Goal: Task Accomplishment & Management: Manage account settings

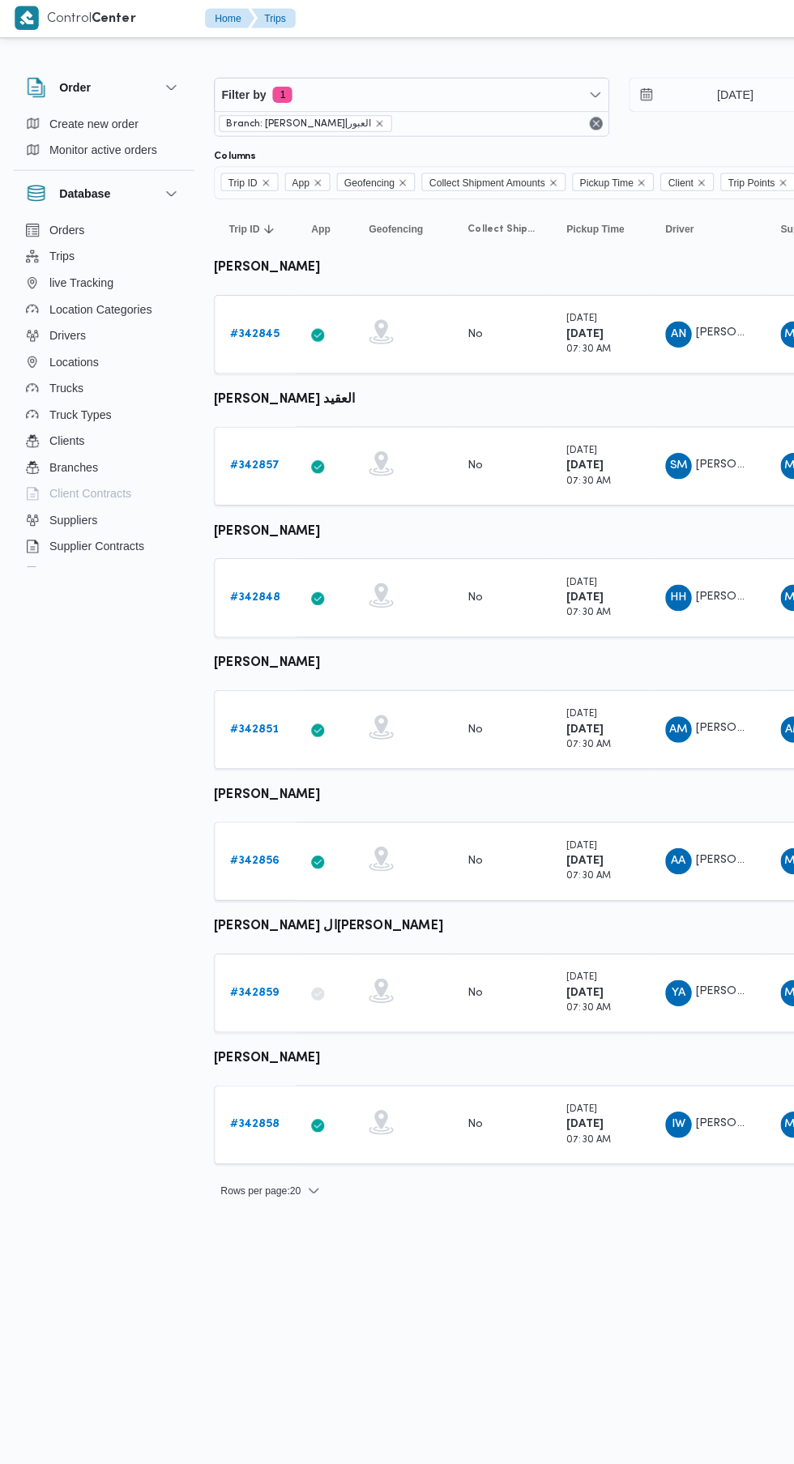
click at [258, 332] on b "# 342845" at bounding box center [250, 330] width 49 height 11
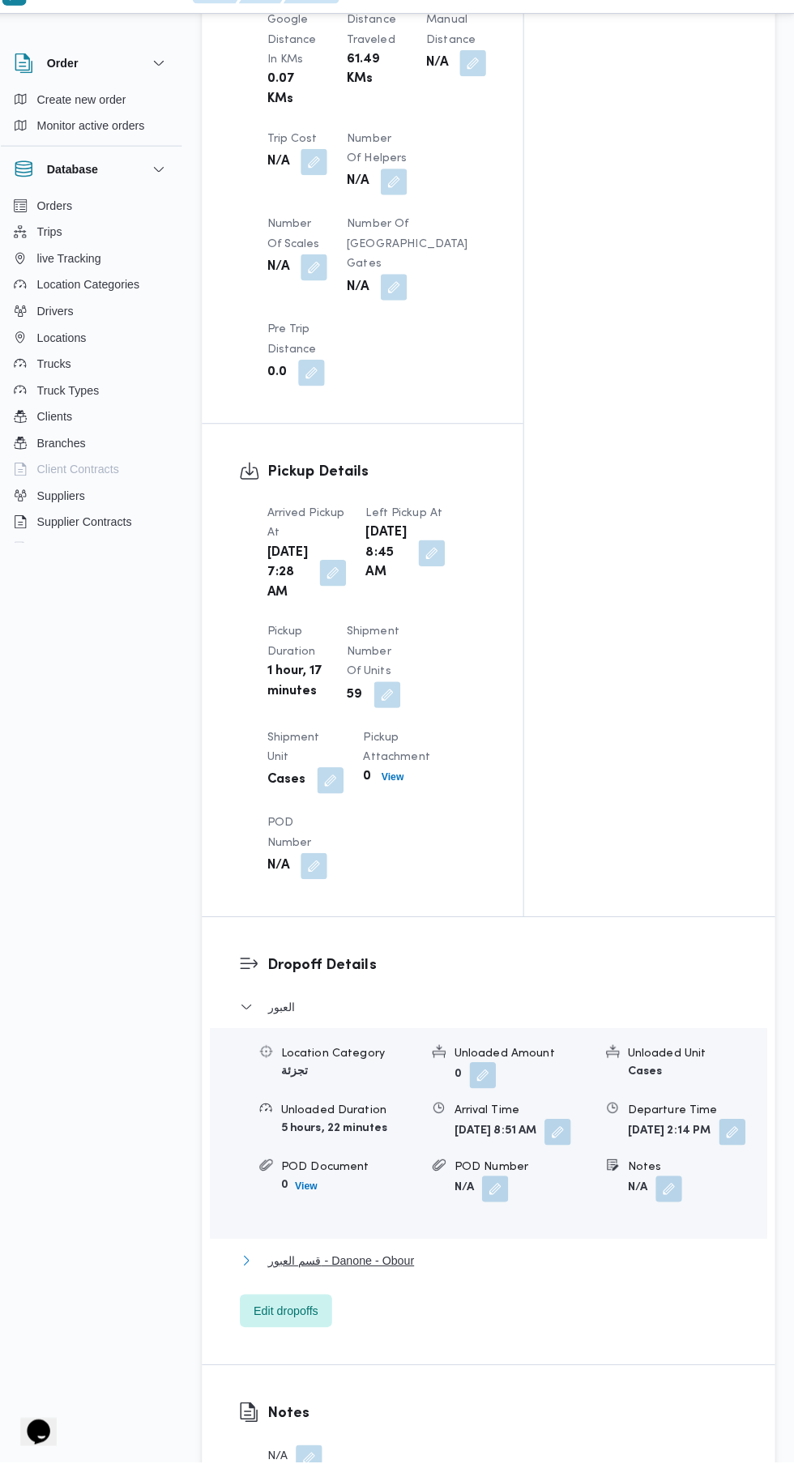
click at [401, 1275] on span "قسم العبور - Danone - Obour" at bounding box center [347, 1265] width 144 height 19
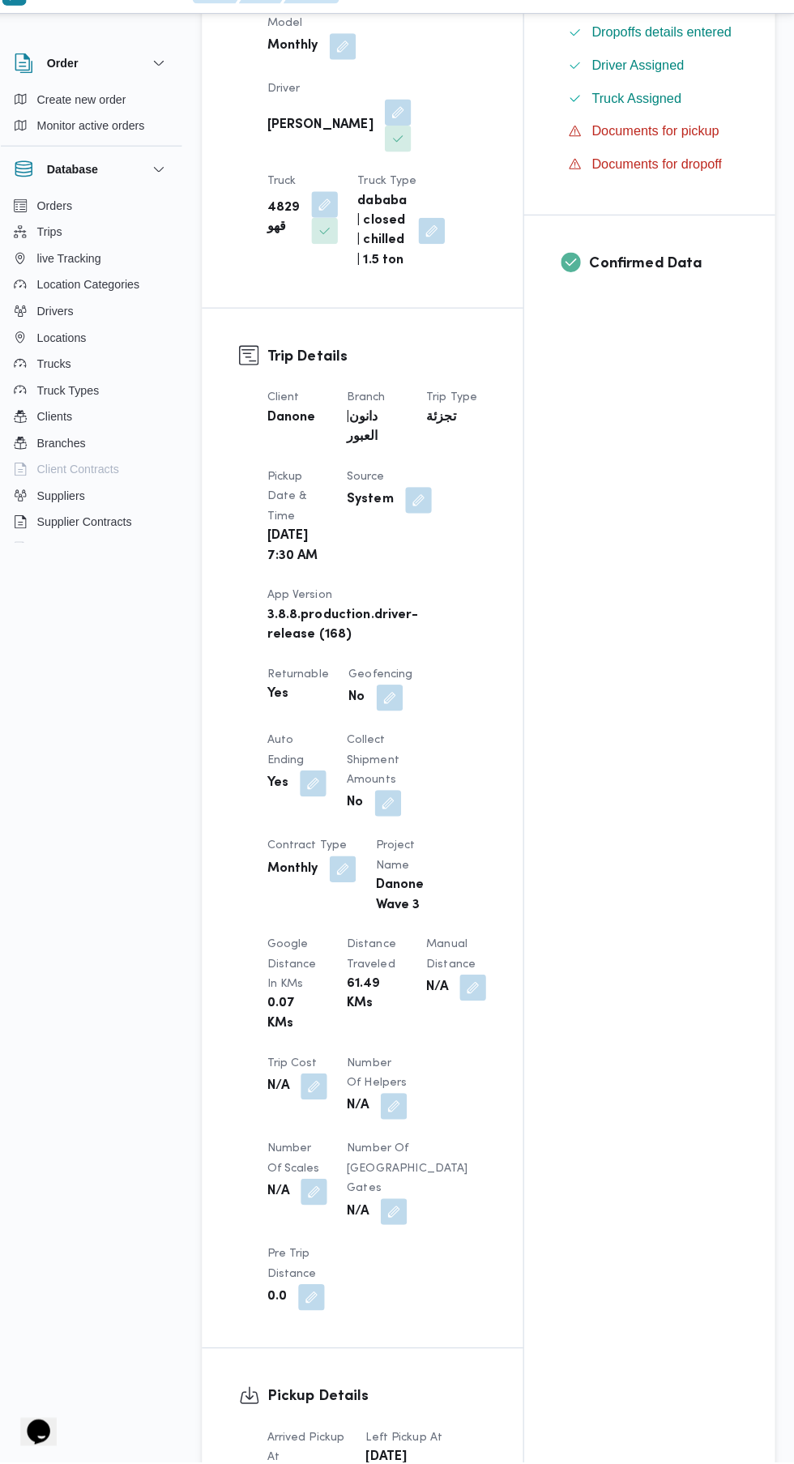
scroll to position [450, 0]
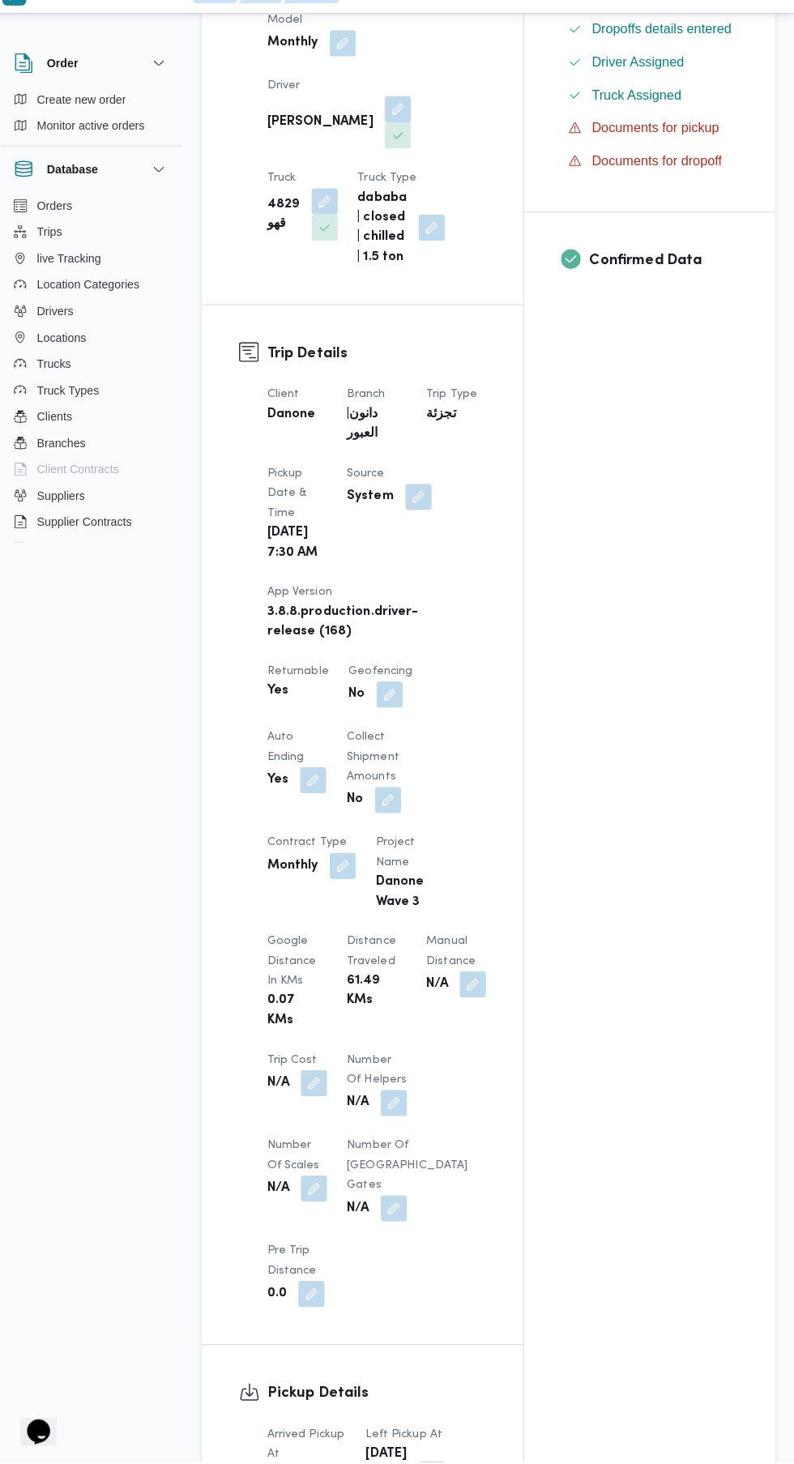
click at [464, 1007] on button "button" at bounding box center [477, 994] width 26 height 26
click at [297, 1187] on input "Manual Distance" at bounding box center [269, 1182] width 161 height 32
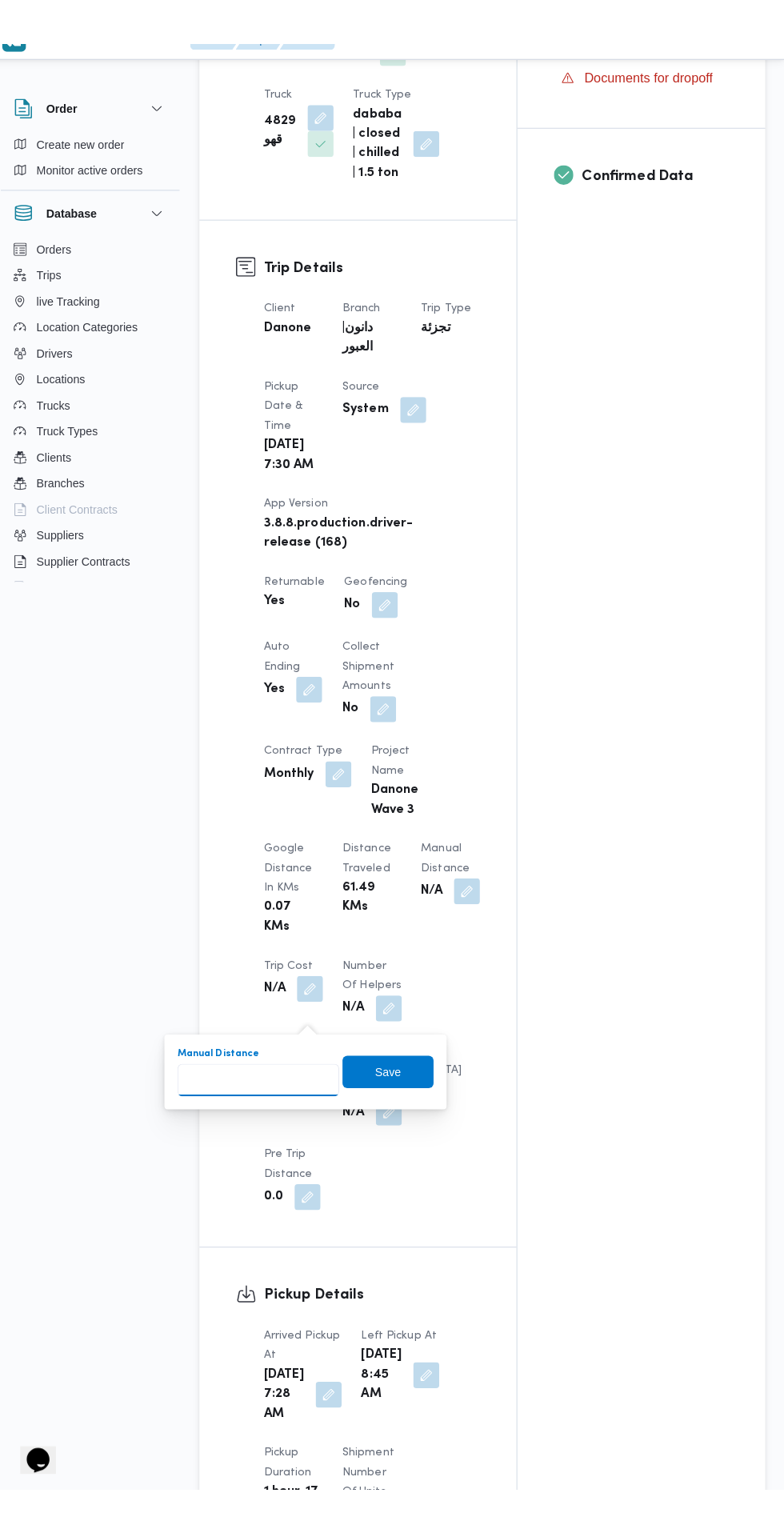
scroll to position [568, 0]
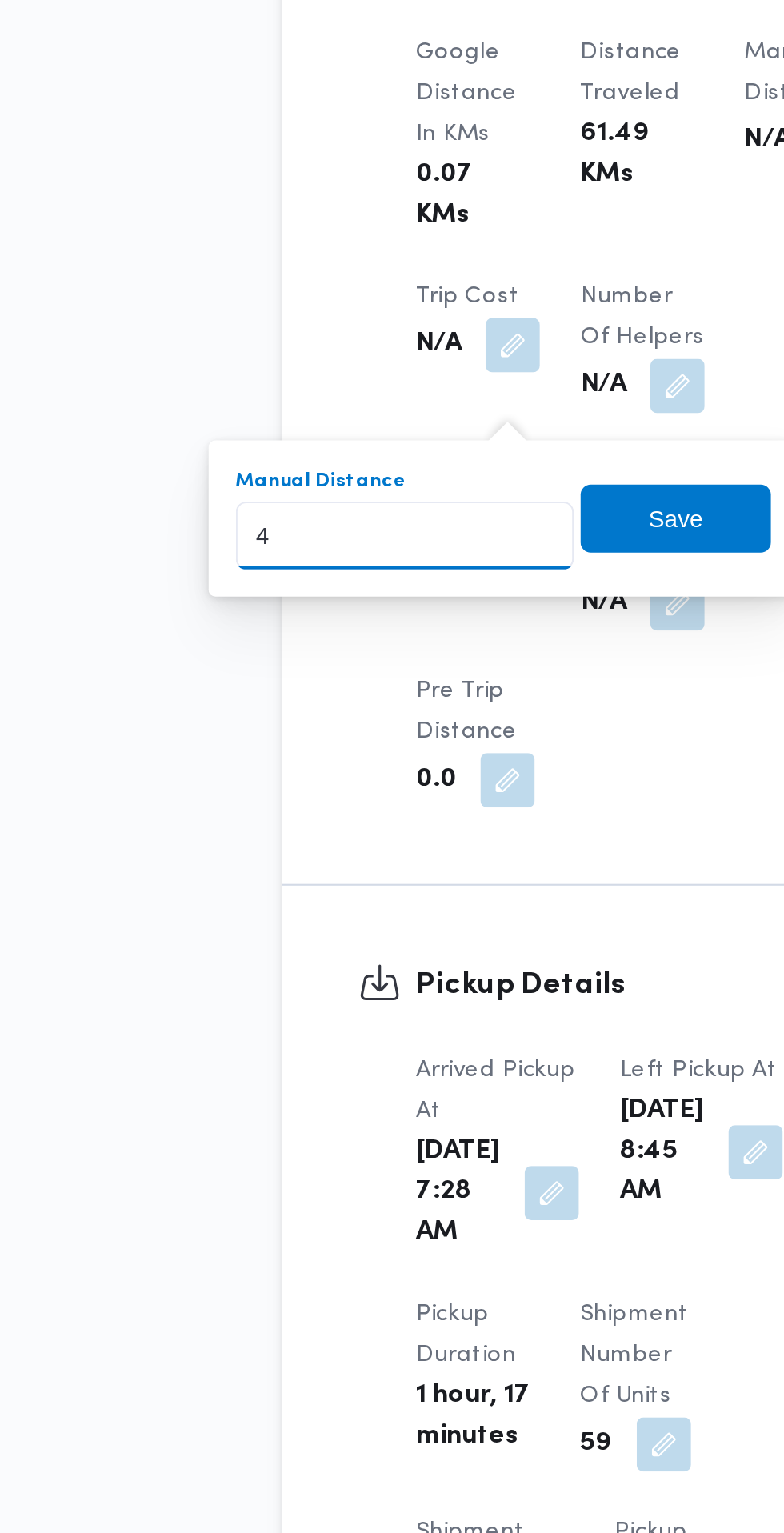
type input "40"
click at [413, 1041] on span "Save" at bounding box center [393, 1035] width 90 height 32
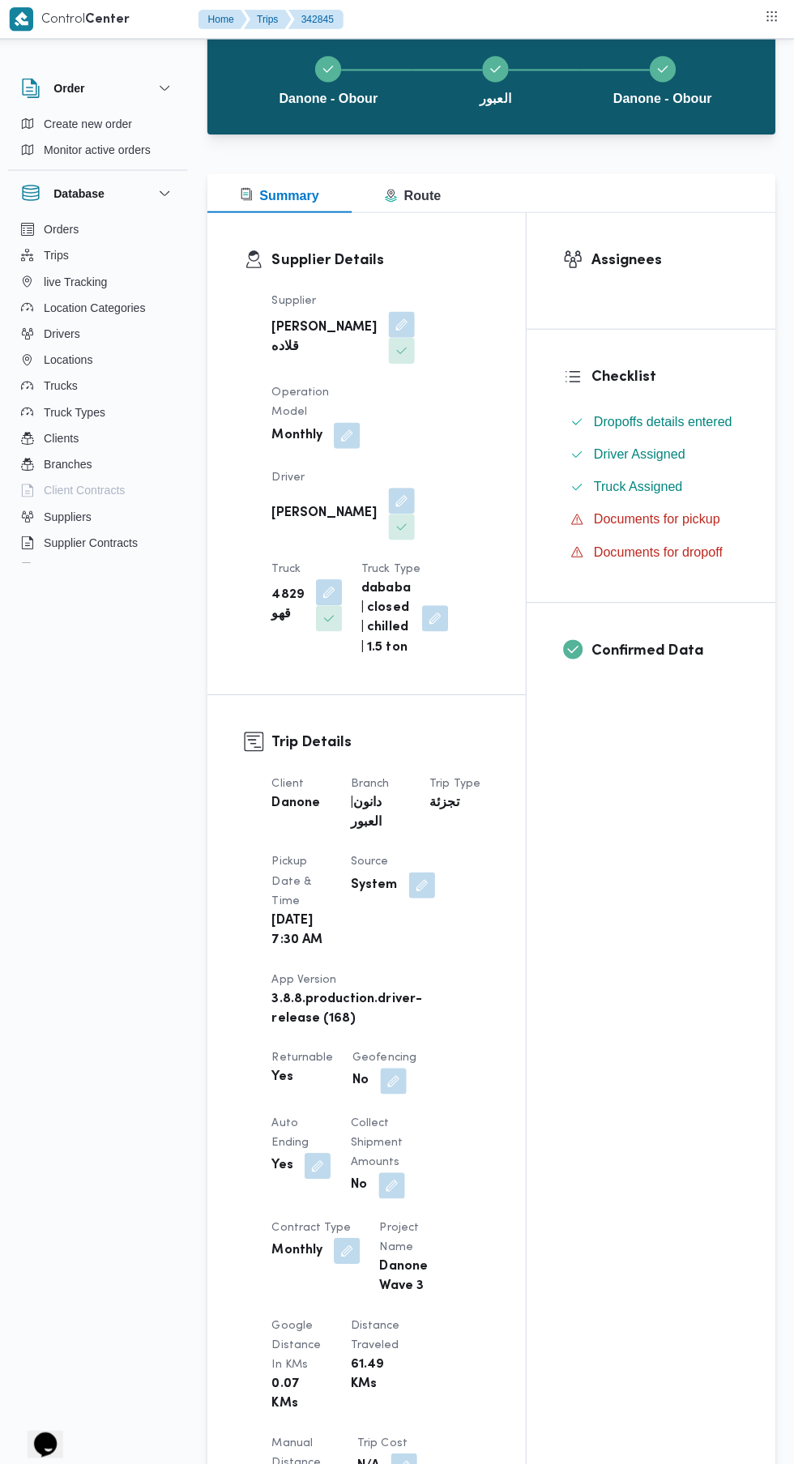
scroll to position [0, 0]
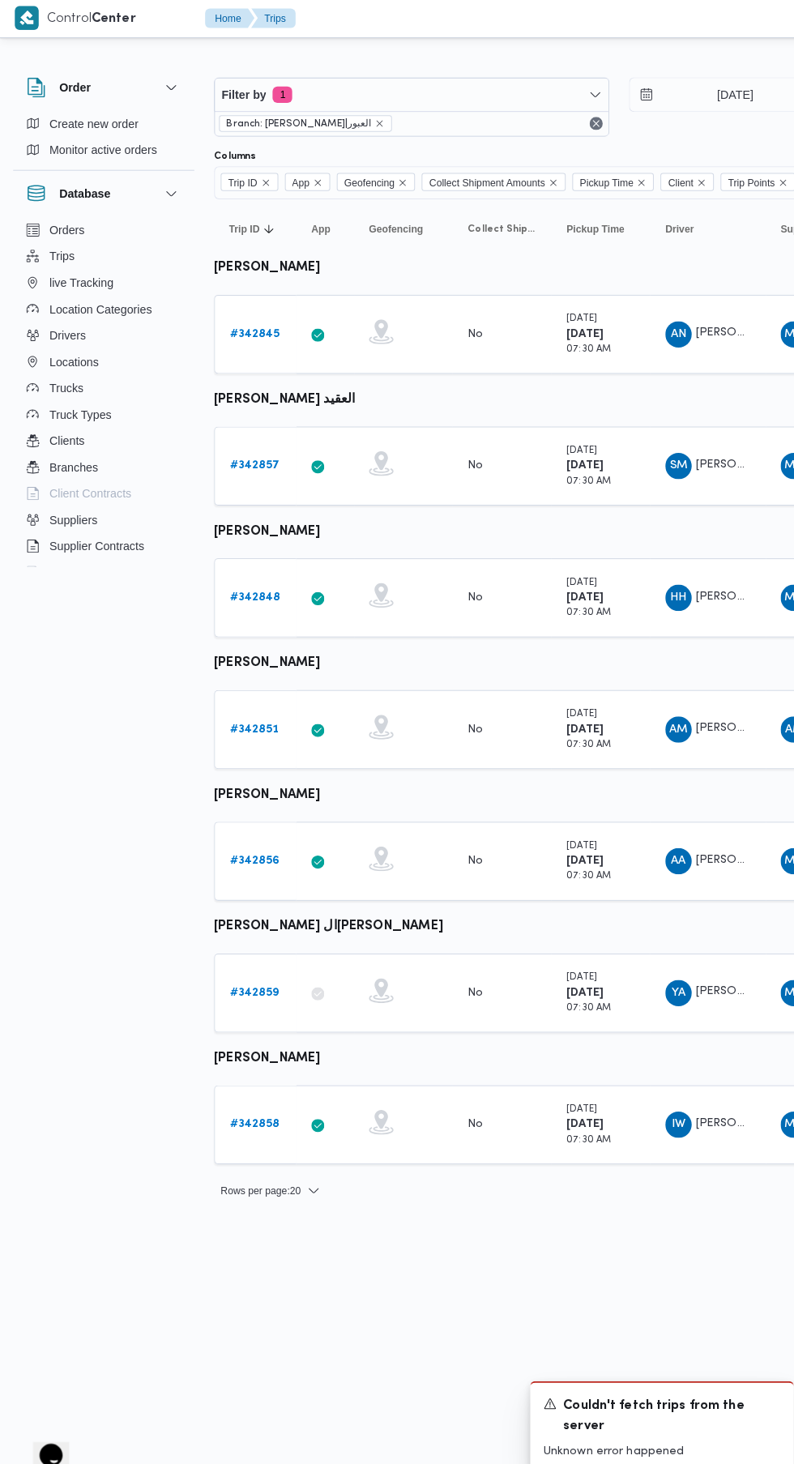
click at [250, 459] on b "# 342857" at bounding box center [250, 460] width 49 height 11
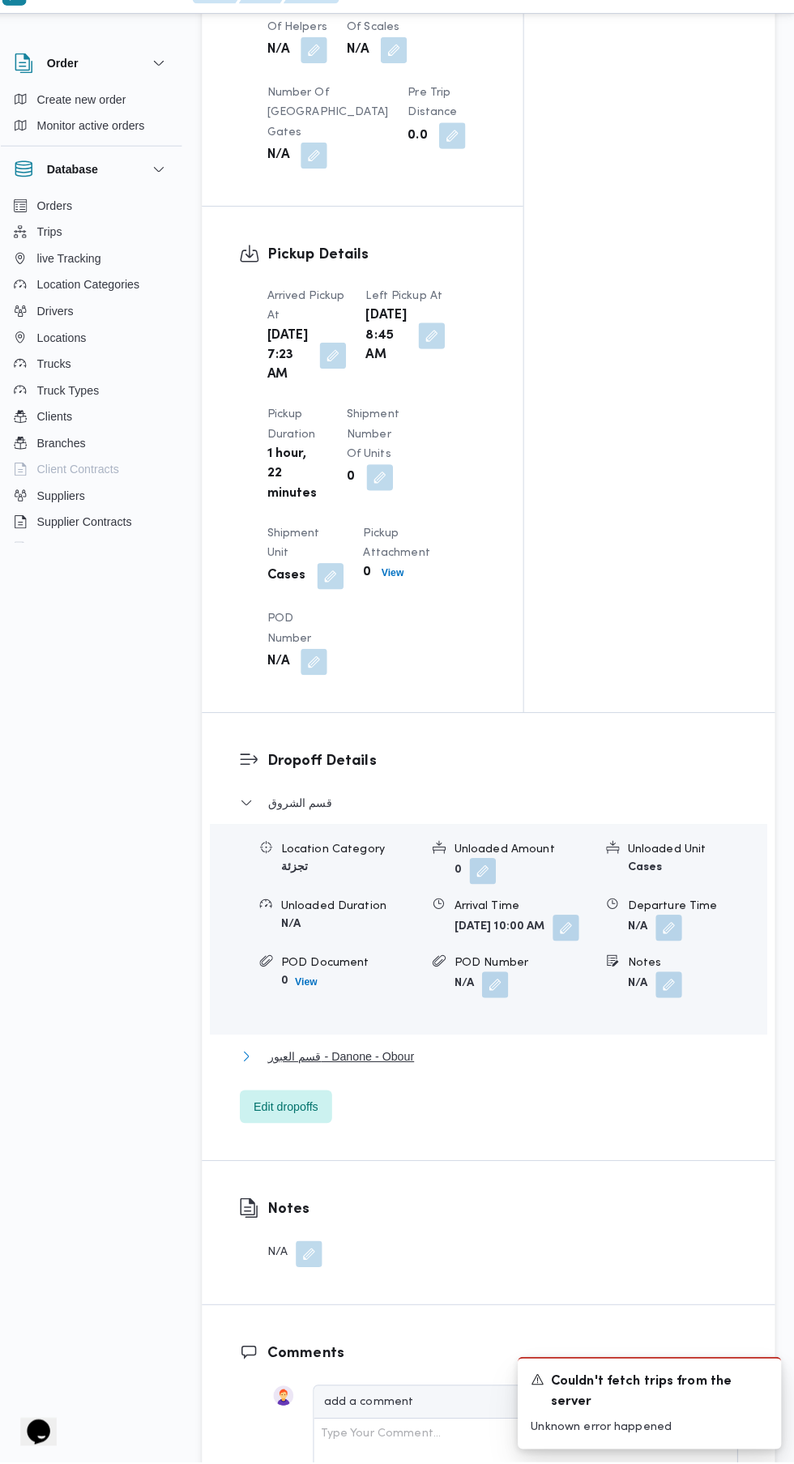
click at [404, 1074] on span "قسم العبور - Danone - Obour" at bounding box center [347, 1064] width 144 height 19
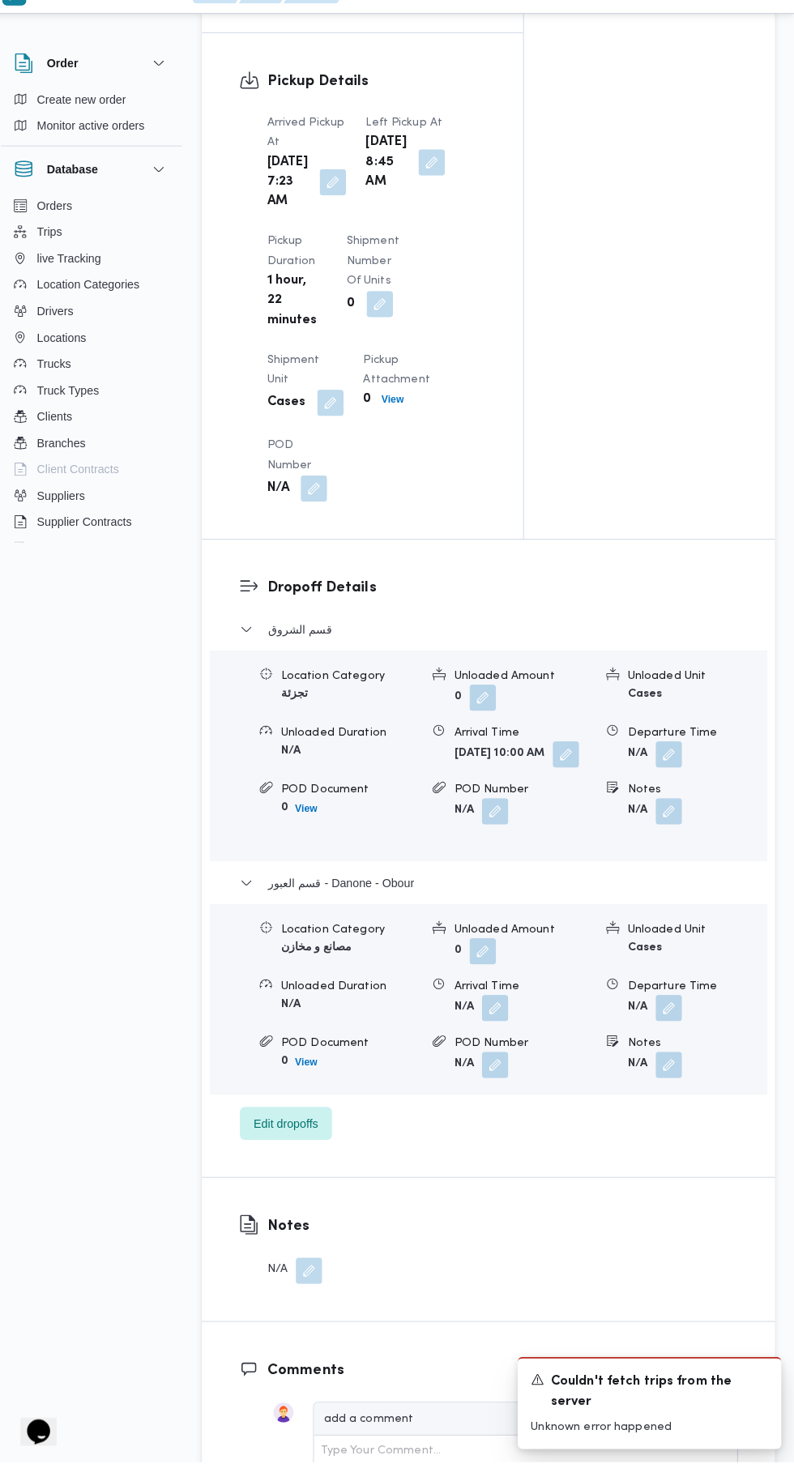
scroll to position [1714, 0]
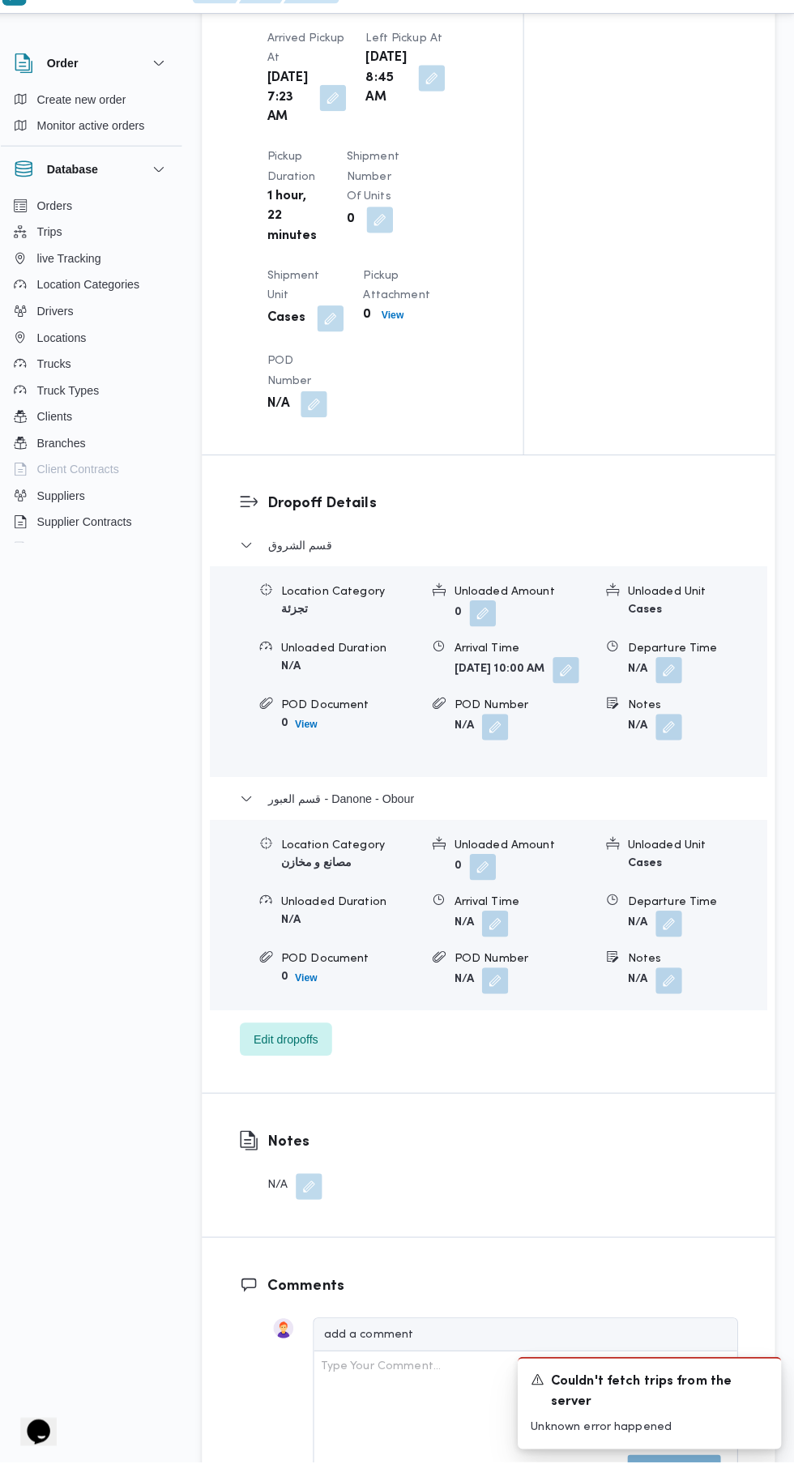
click at [664, 947] on button "button" at bounding box center [670, 934] width 26 height 26
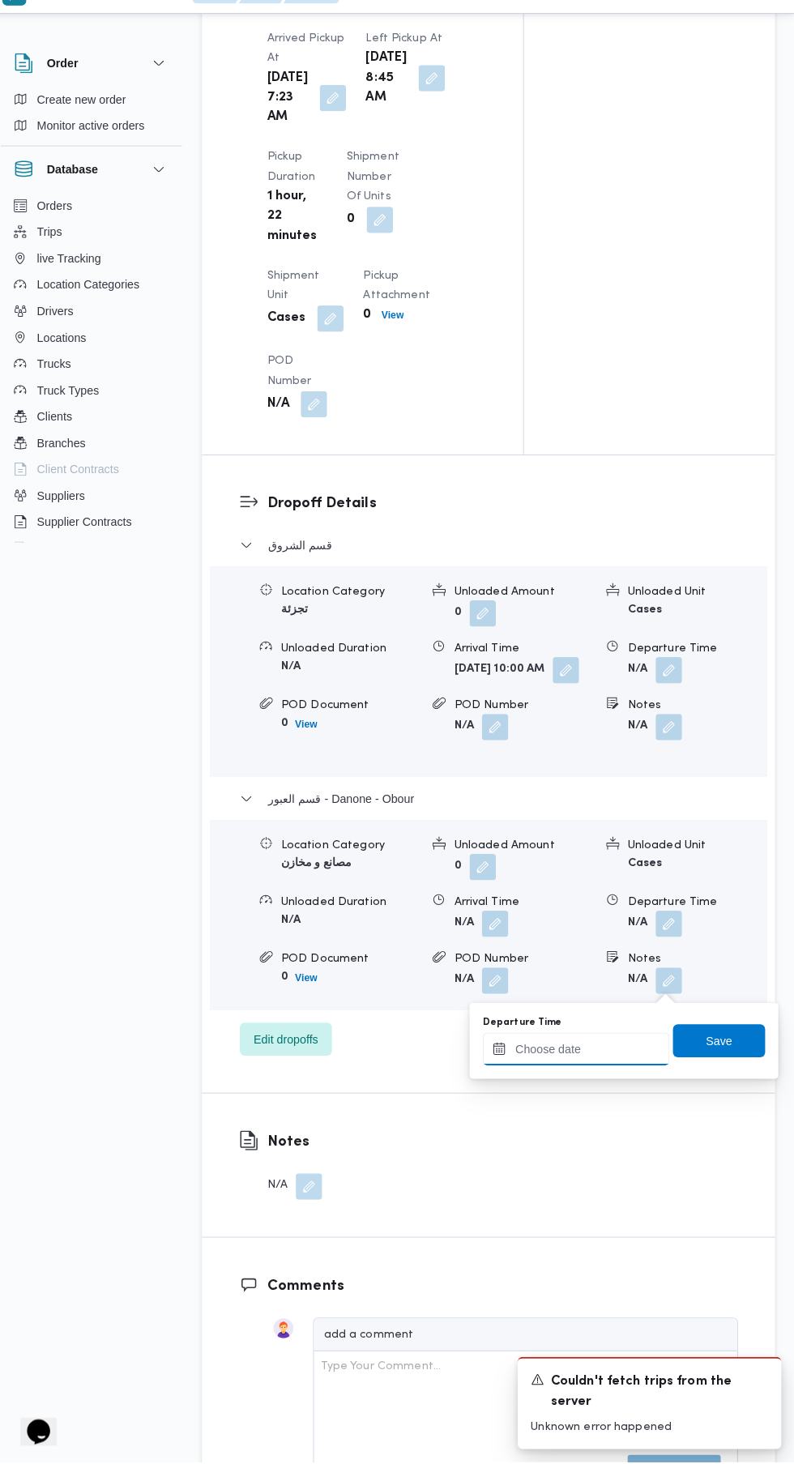
click at [587, 1062] on input "Departure Time" at bounding box center [579, 1057] width 184 height 32
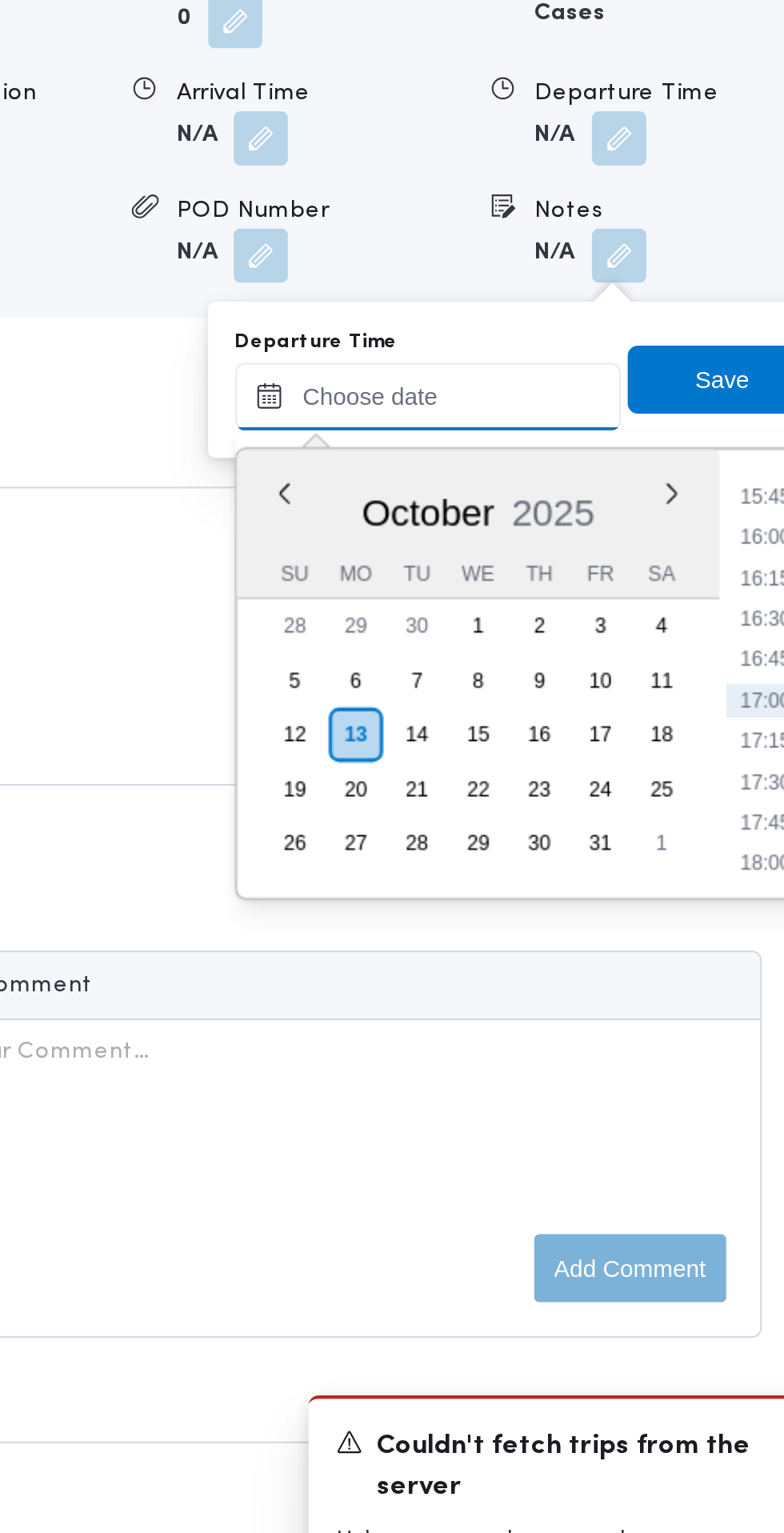
scroll to position [1777, 0]
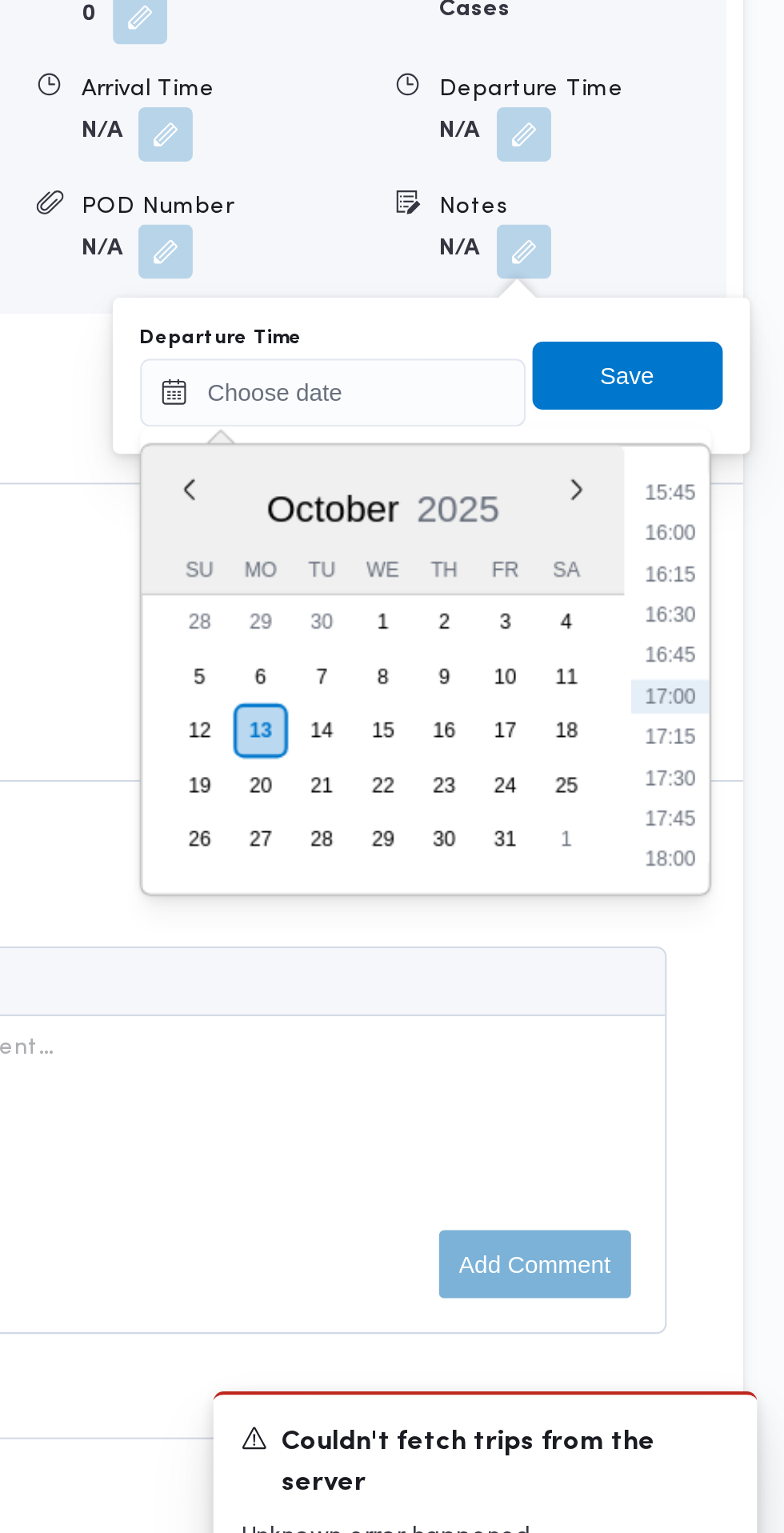
click at [740, 1010] on li "15:45" at bounding box center [730, 1008] width 37 height 16
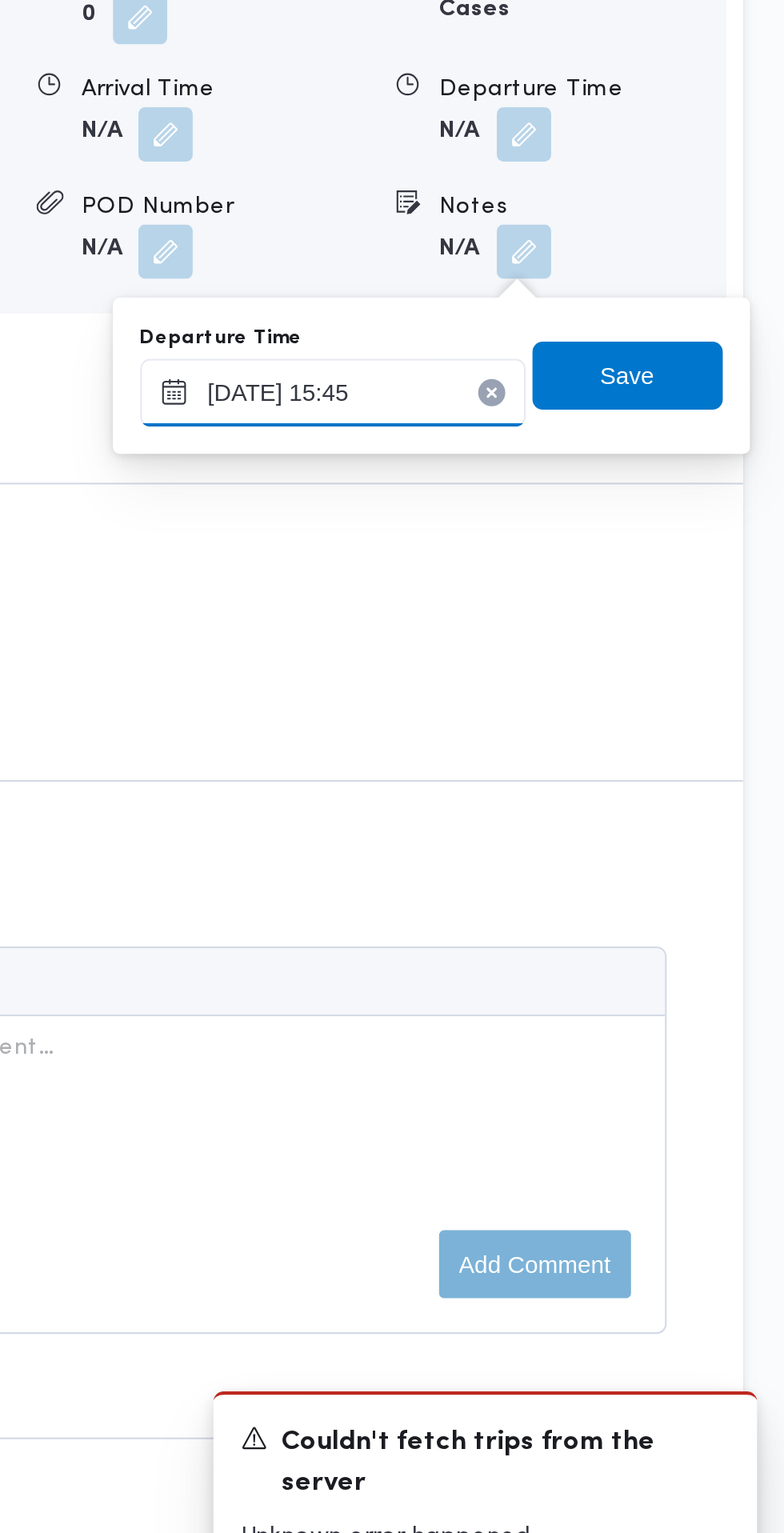
click at [596, 959] on input "13/10/2025 15:45" at bounding box center [572, 960] width 182 height 32
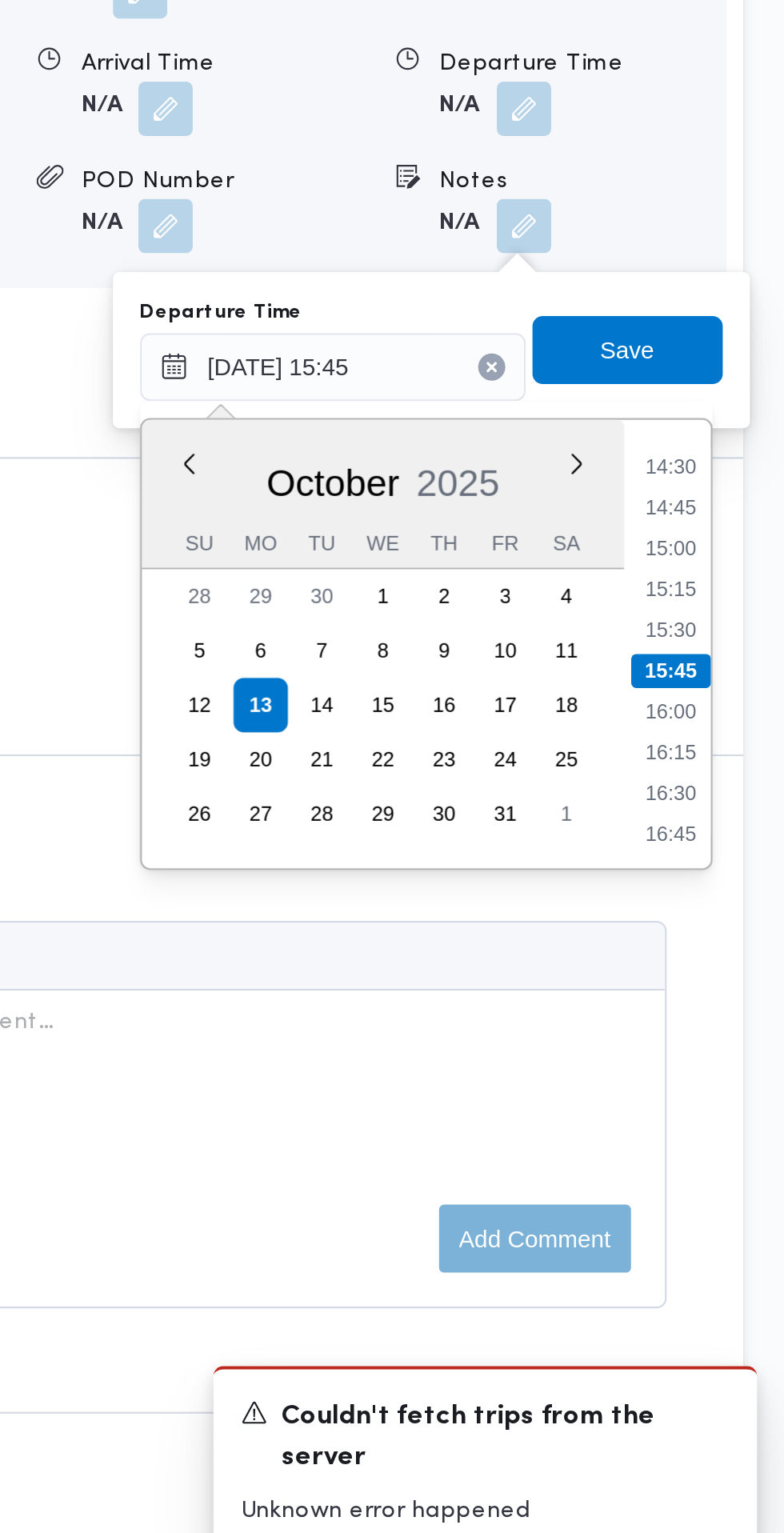
click at [736, 1010] on li "14:30" at bounding box center [730, 1008] width 37 height 16
type input "13/10/2025 14:30"
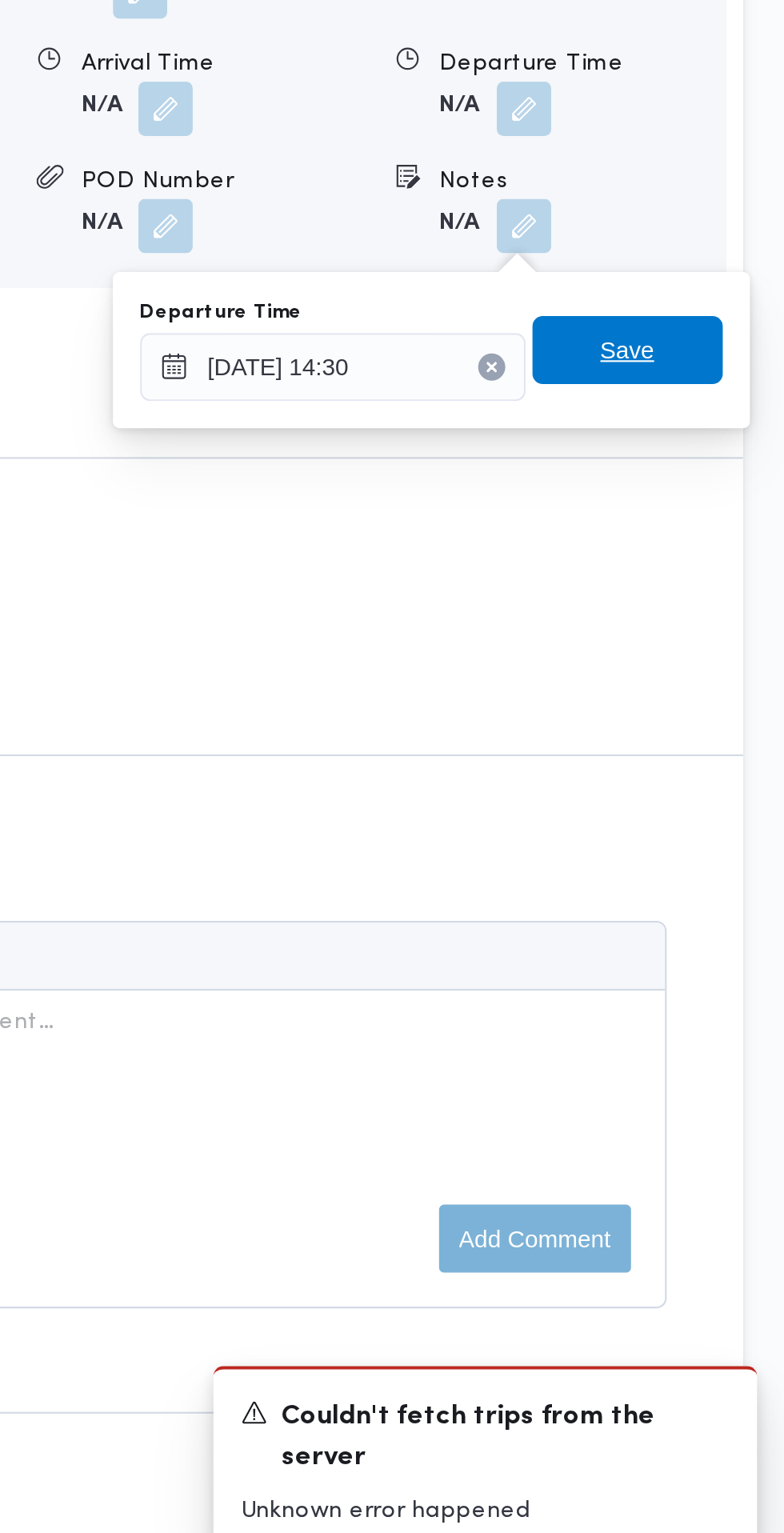
click at [721, 953] on span "Save" at bounding box center [711, 951] width 26 height 19
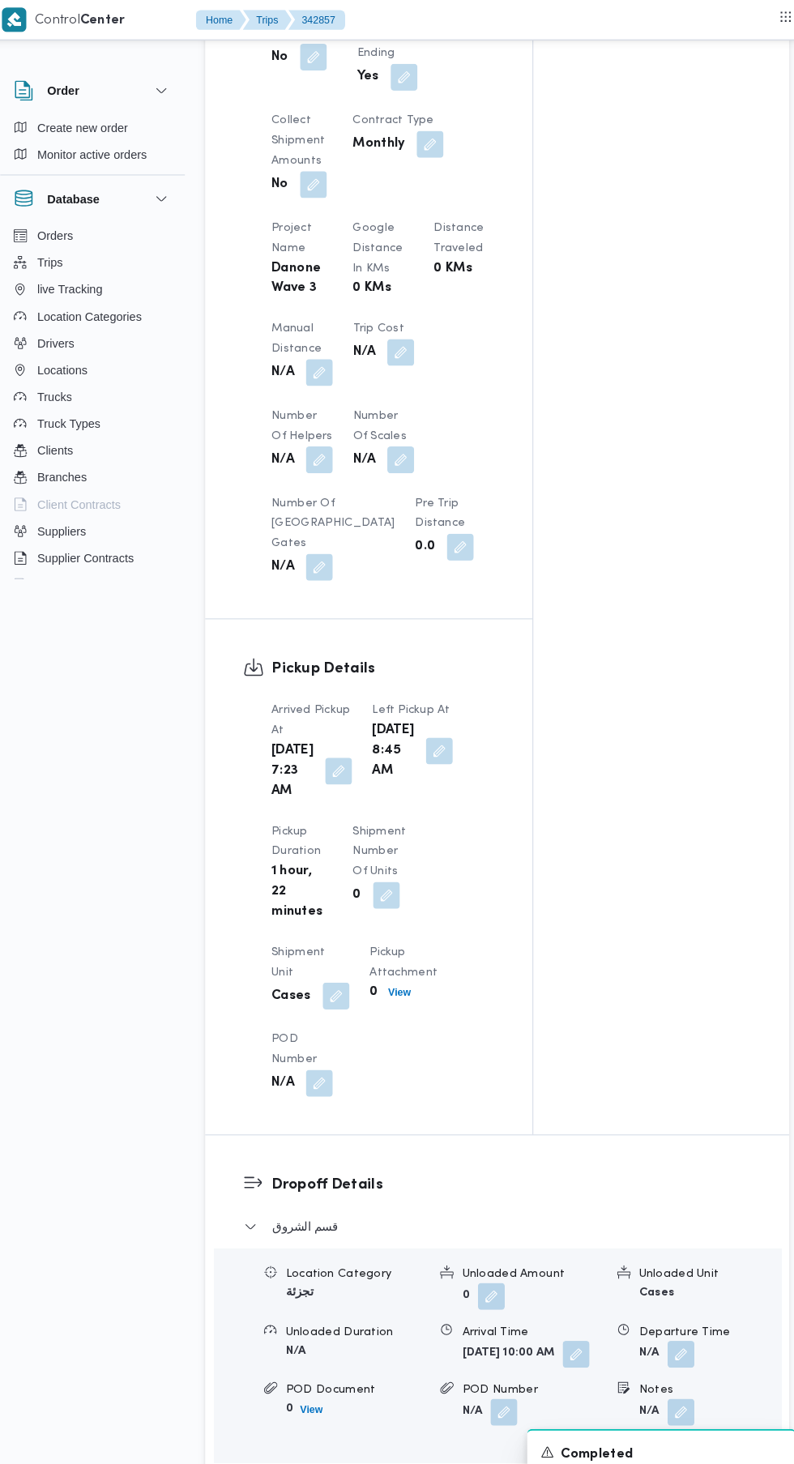
scroll to position [1086, 0]
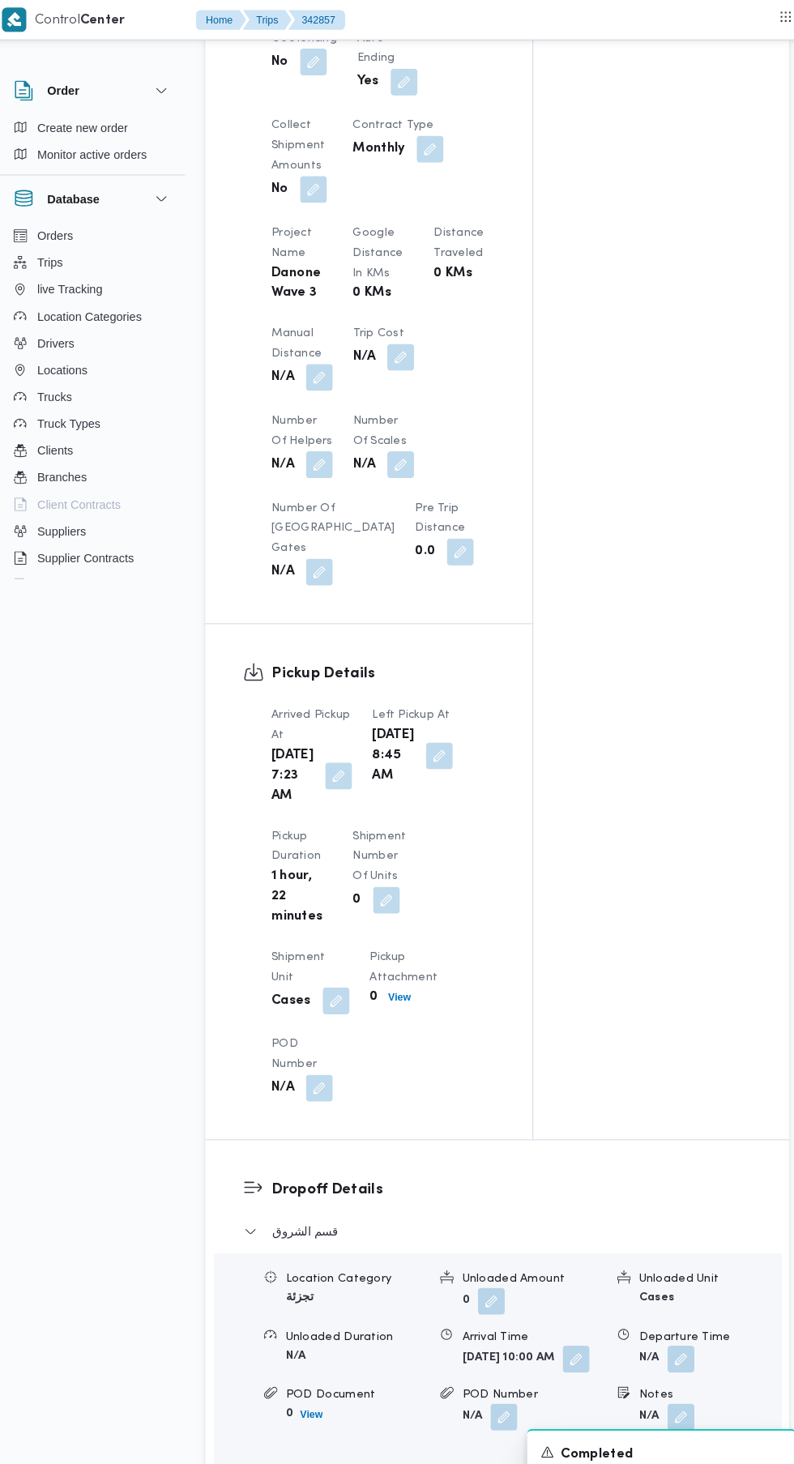
click at [331, 378] on button "button" at bounding box center [321, 365] width 26 height 26
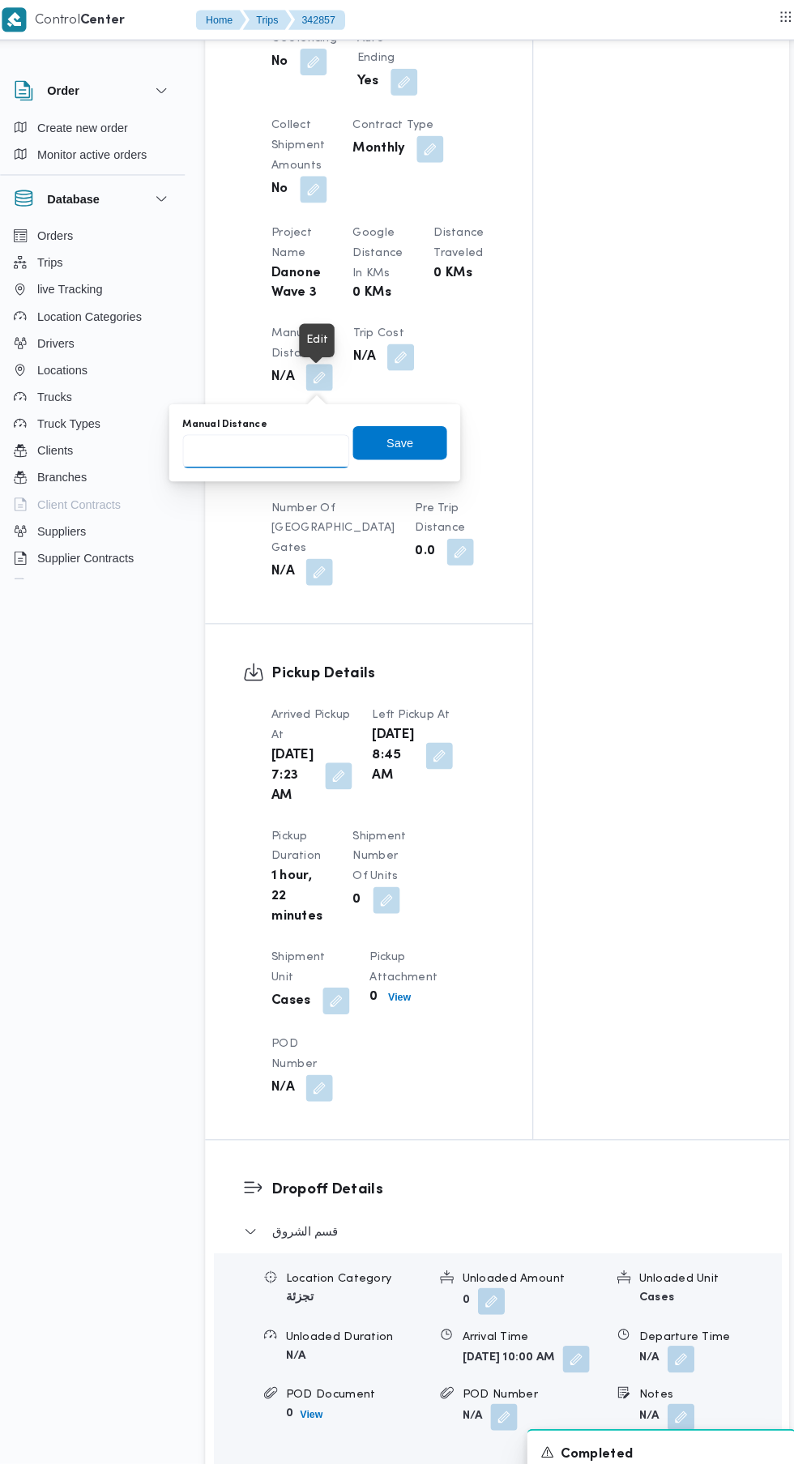
click at [264, 435] on input "Manual Distance" at bounding box center [269, 436] width 161 height 32
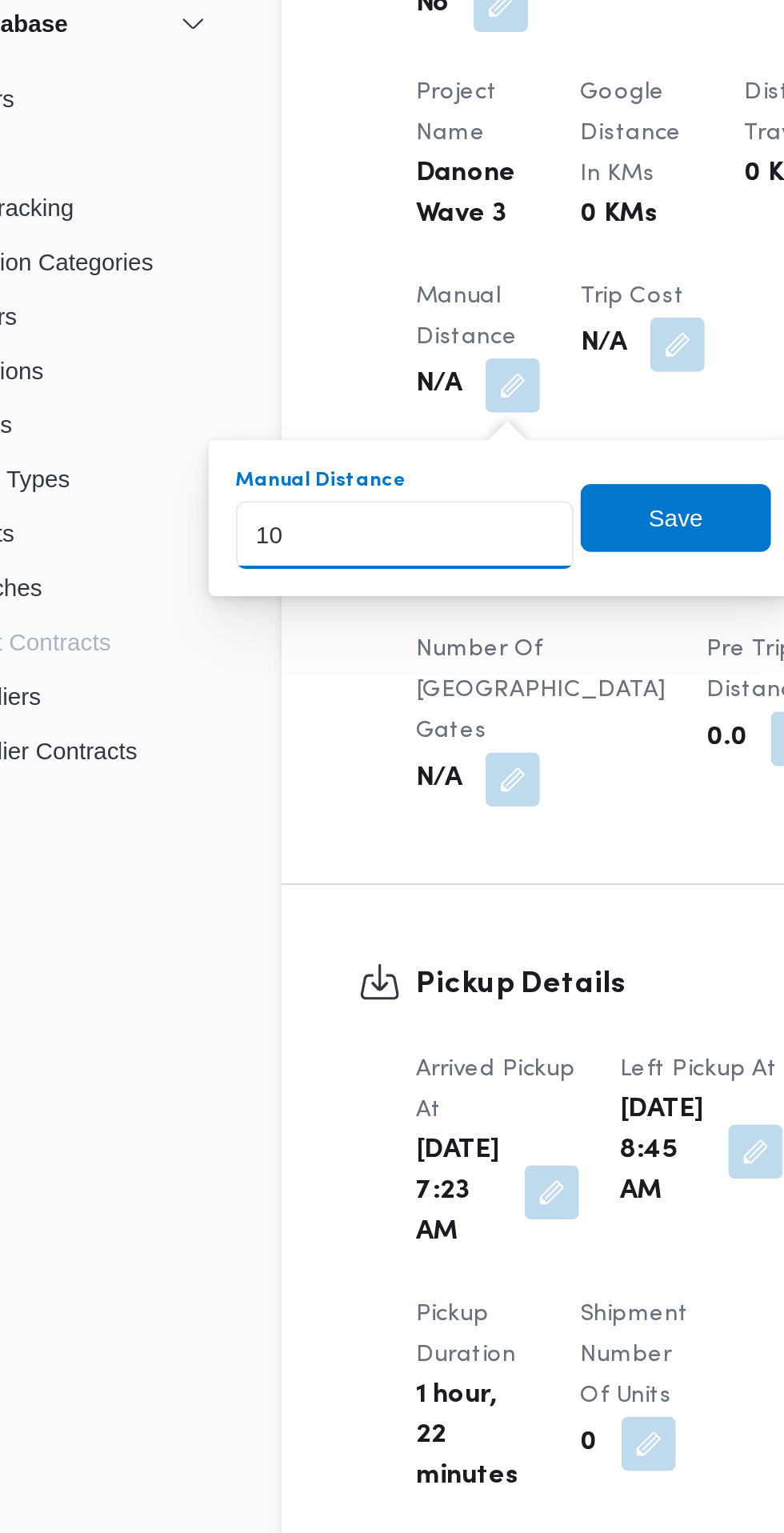
type input "100"
click at [407, 428] on span "Save" at bounding box center [394, 422] width 26 height 19
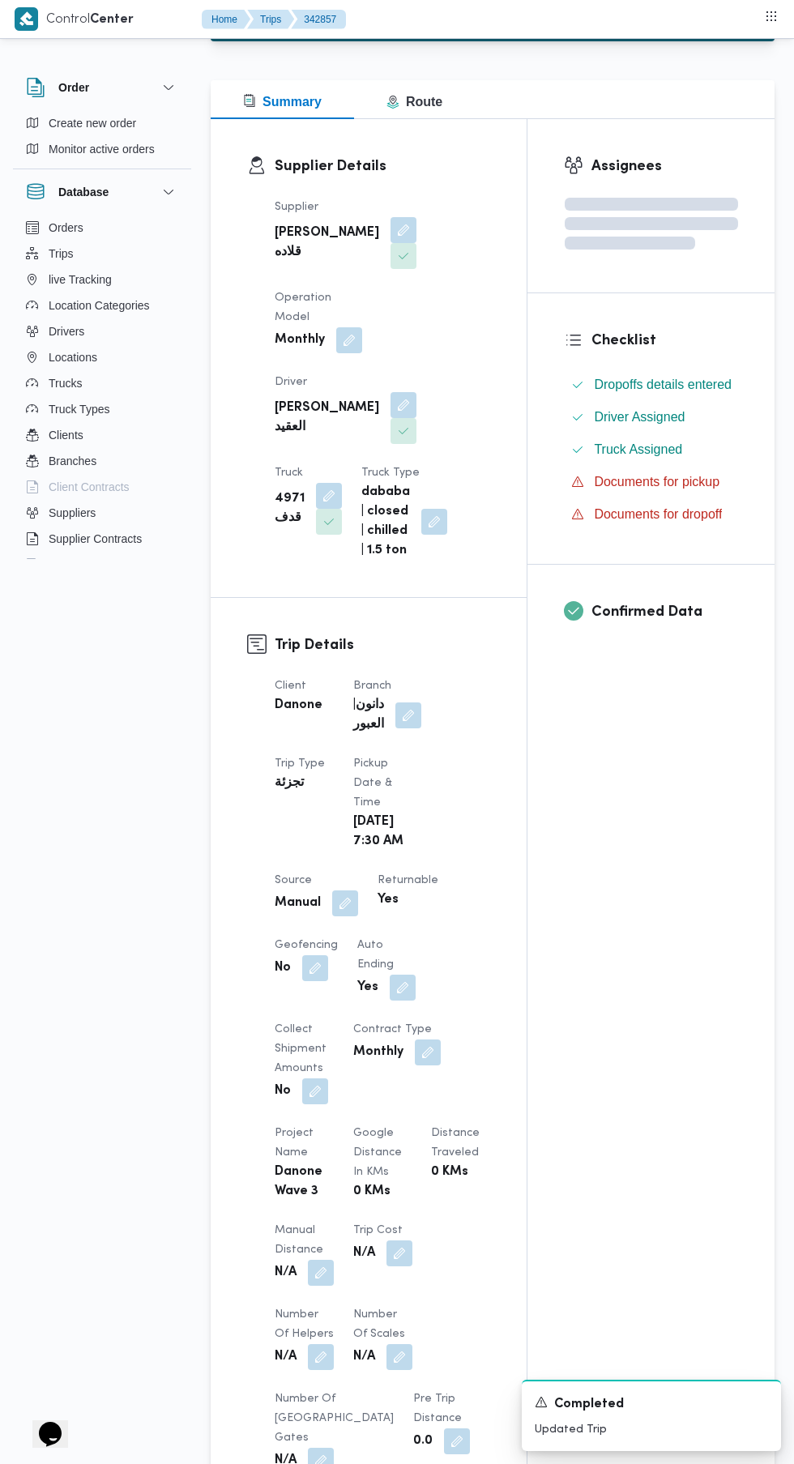
scroll to position [0, 0]
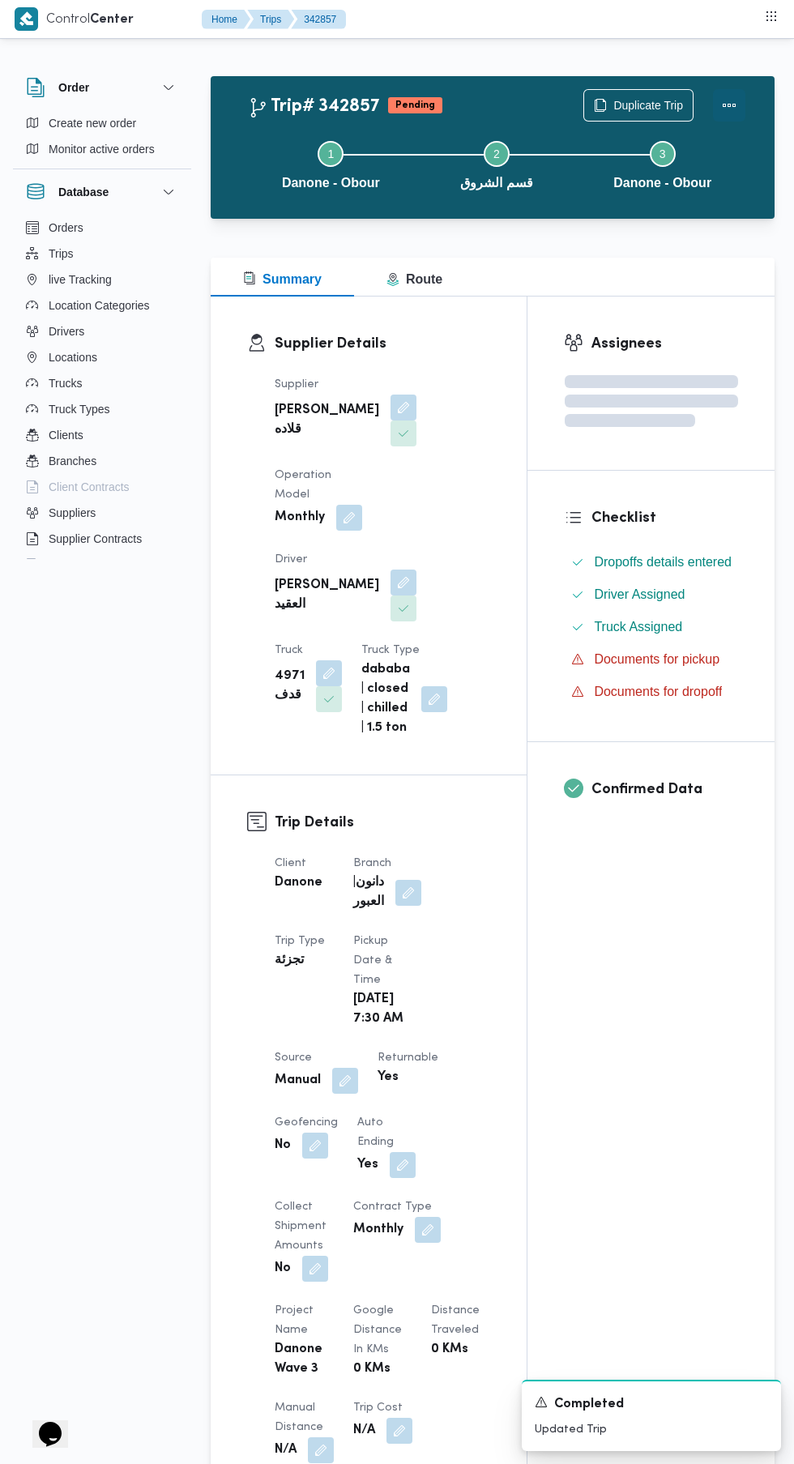
click at [722, 101] on button "Actions" at bounding box center [729, 105] width 32 height 32
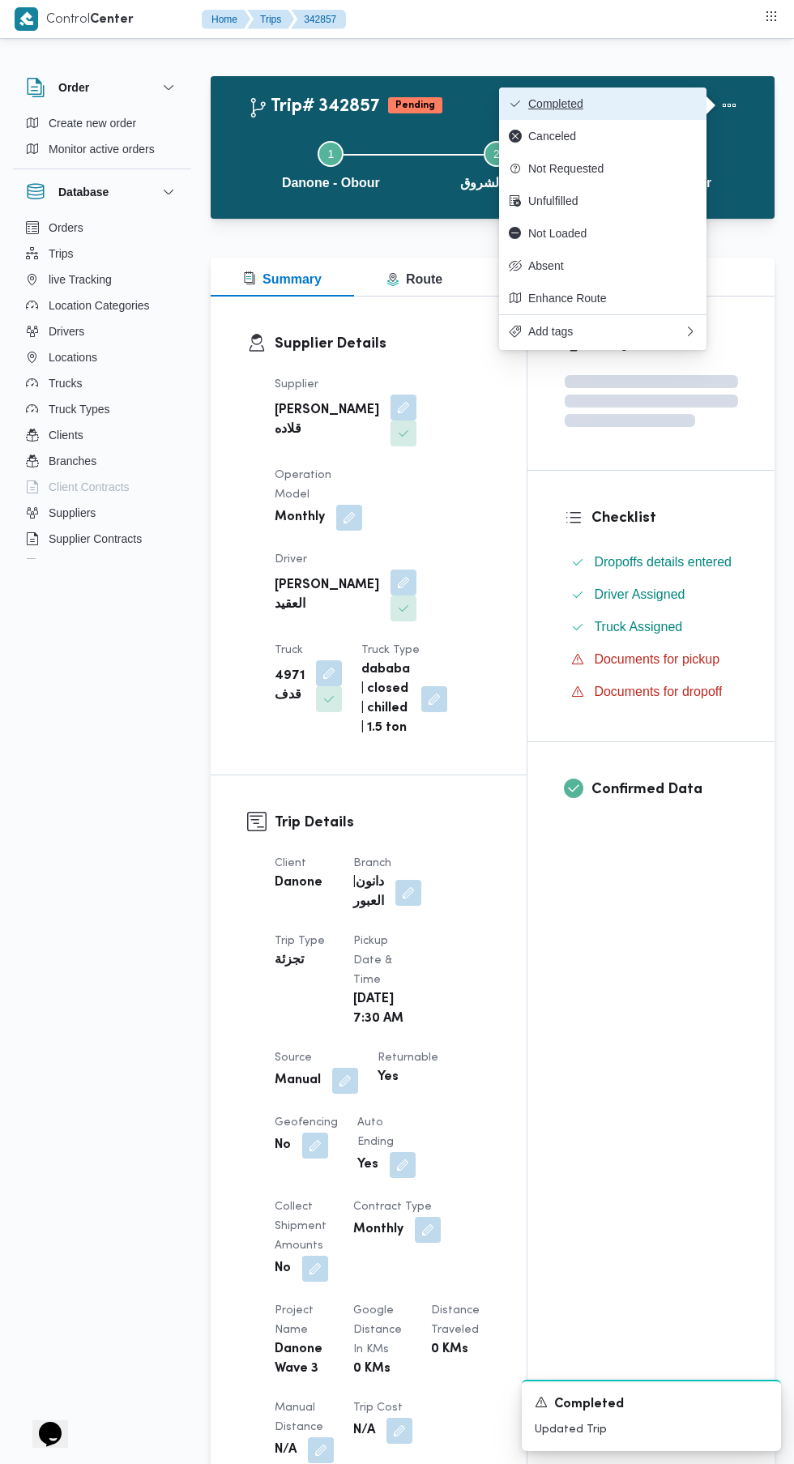
click at [643, 94] on button "Completed" at bounding box center [602, 104] width 207 height 32
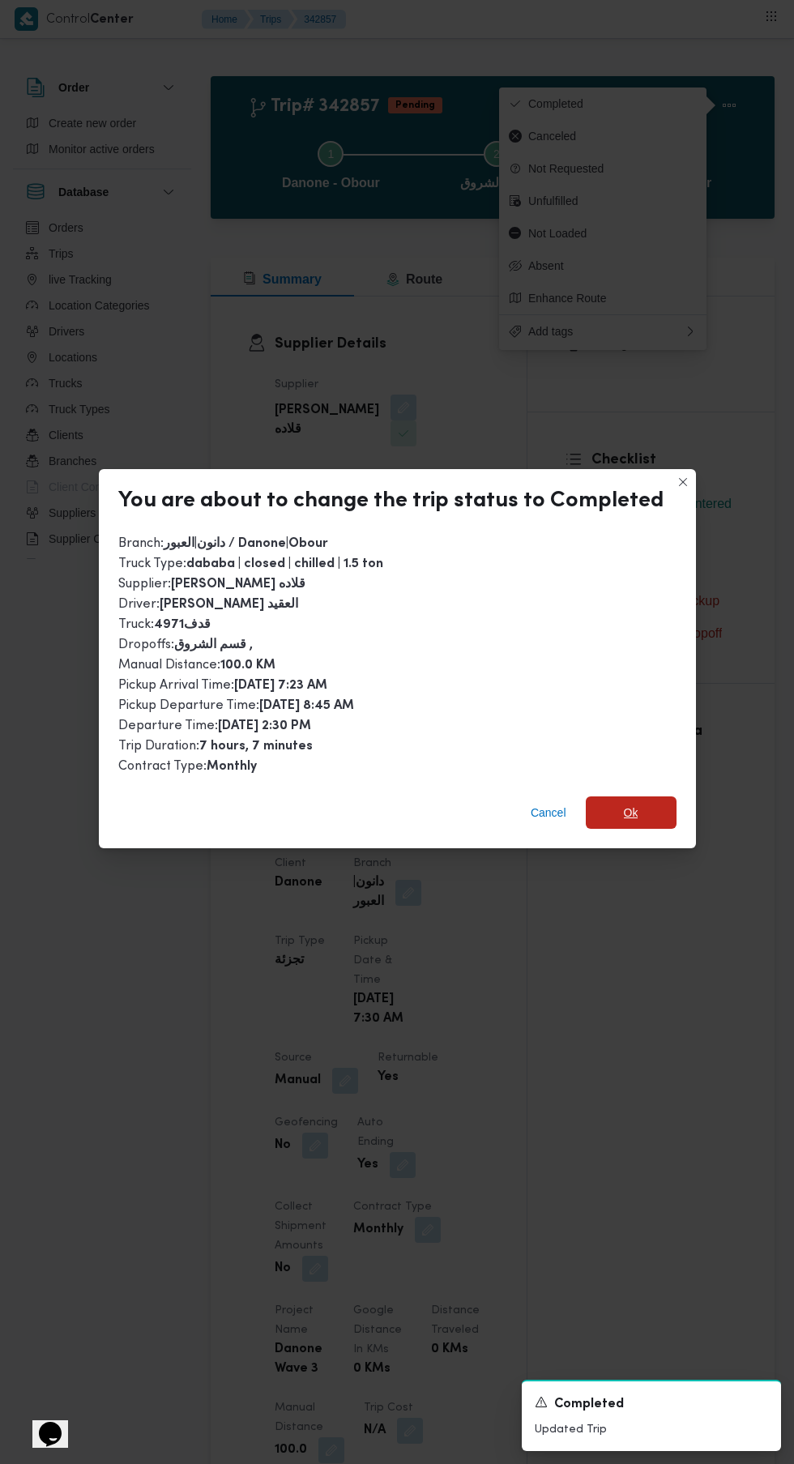
click at [624, 803] on span "Ok" at bounding box center [631, 812] width 15 height 19
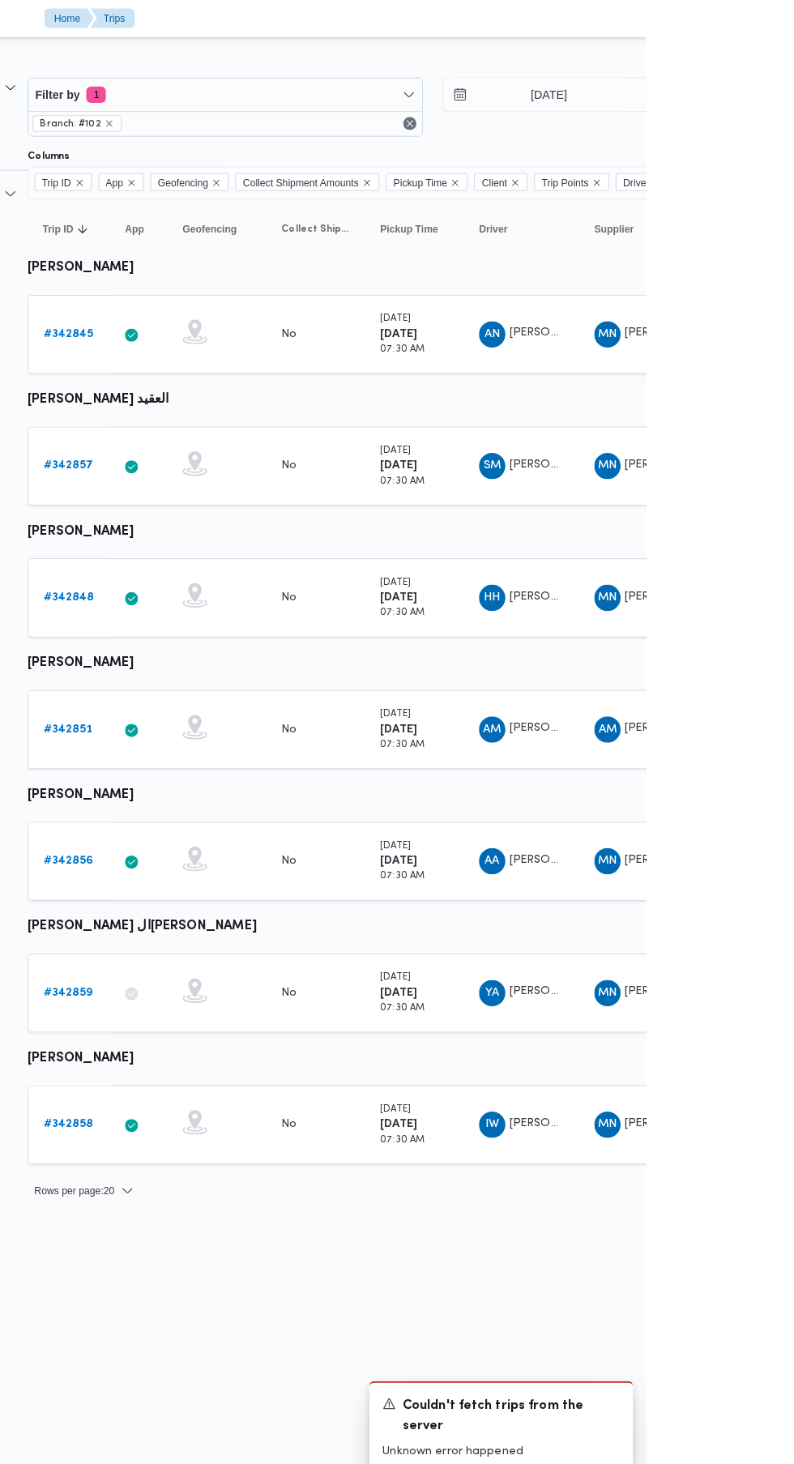
scroll to position [0, 25]
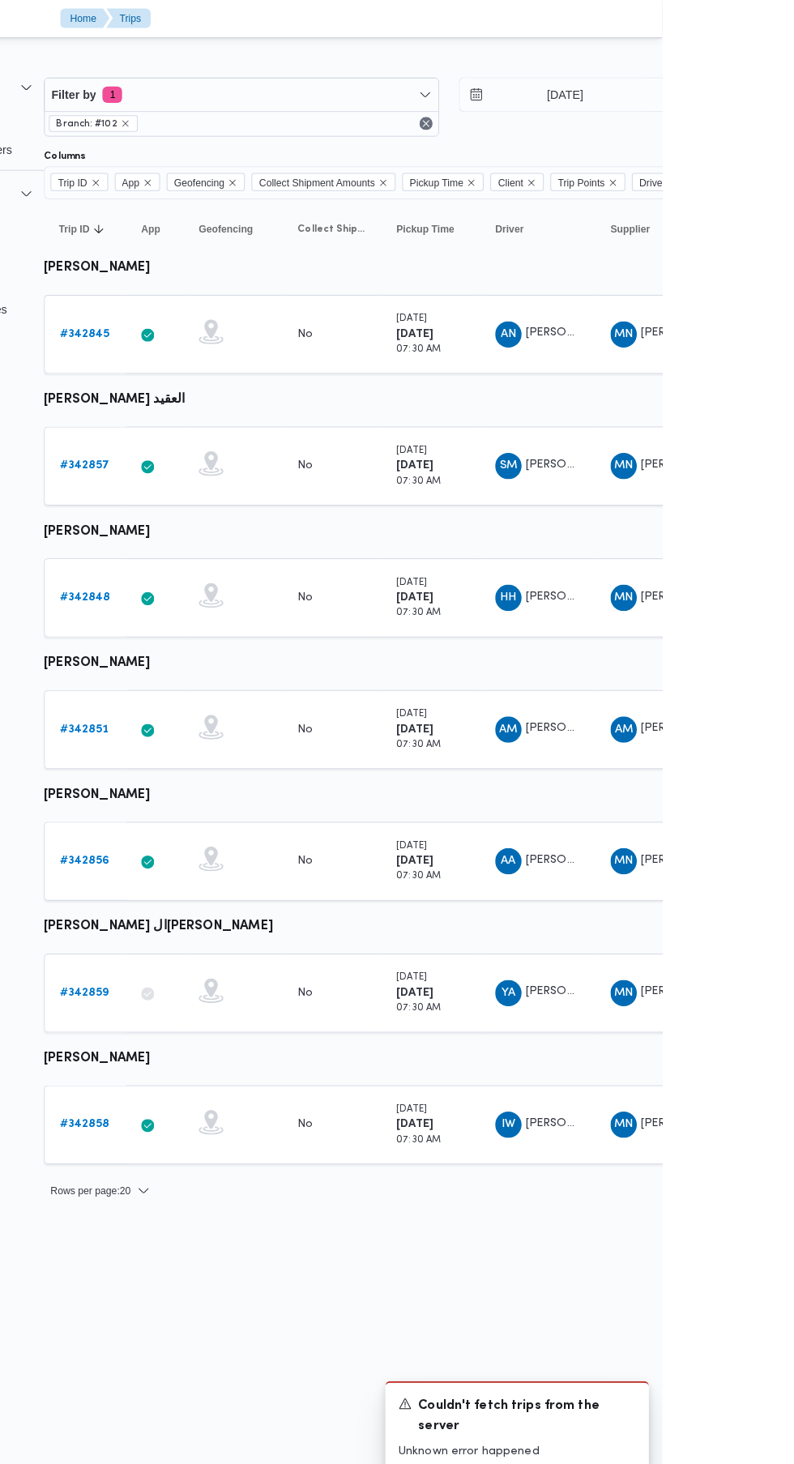
click at [224, 1107] on b "# 342858" at bounding box center [225, 1108] width 49 height 11
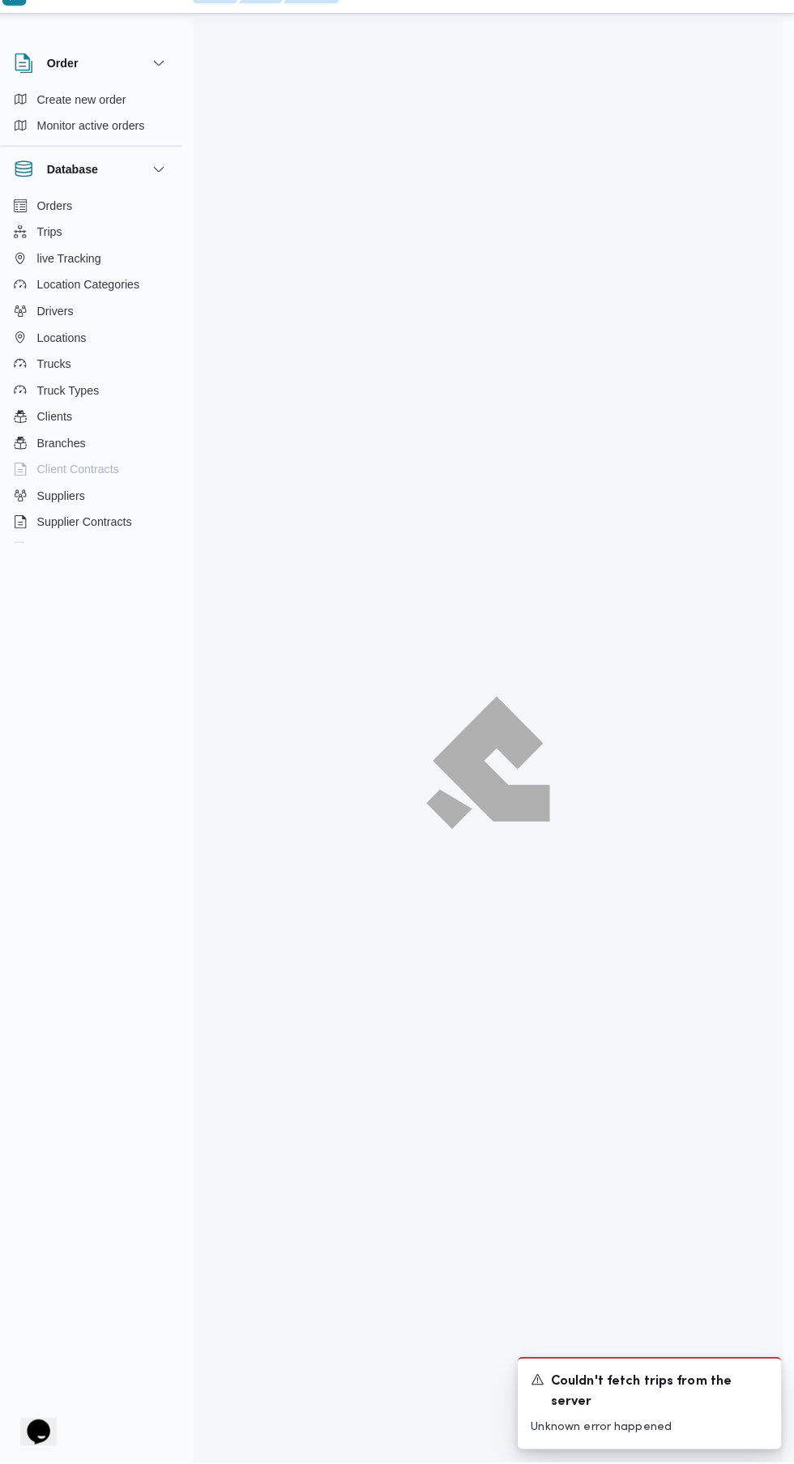
click at [574, 896] on div at bounding box center [493, 776] width 580 height 1464
click at [762, 1386] on icon "Dismiss toast" at bounding box center [762, 1381] width 8 height 8
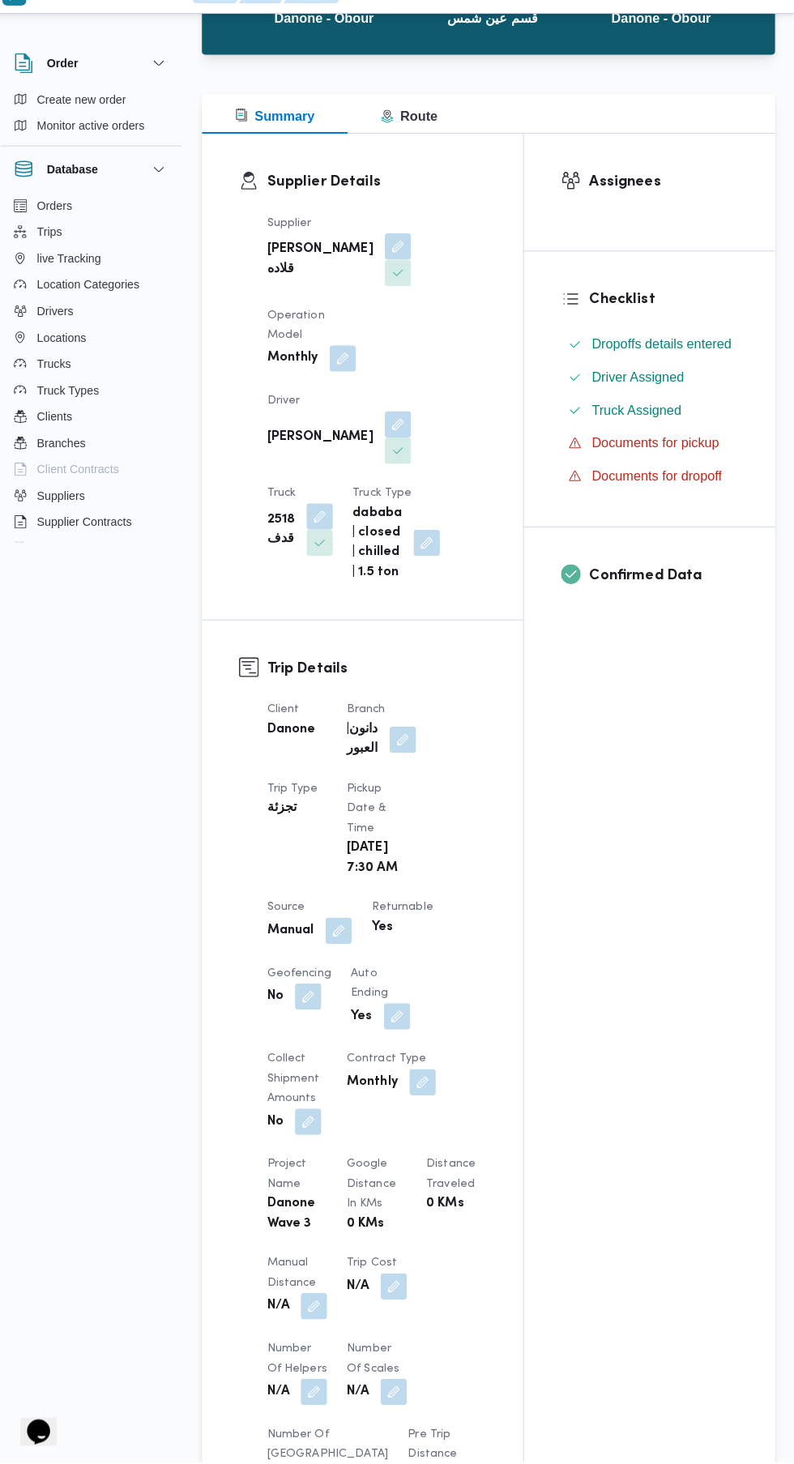
scroll to position [144, 0]
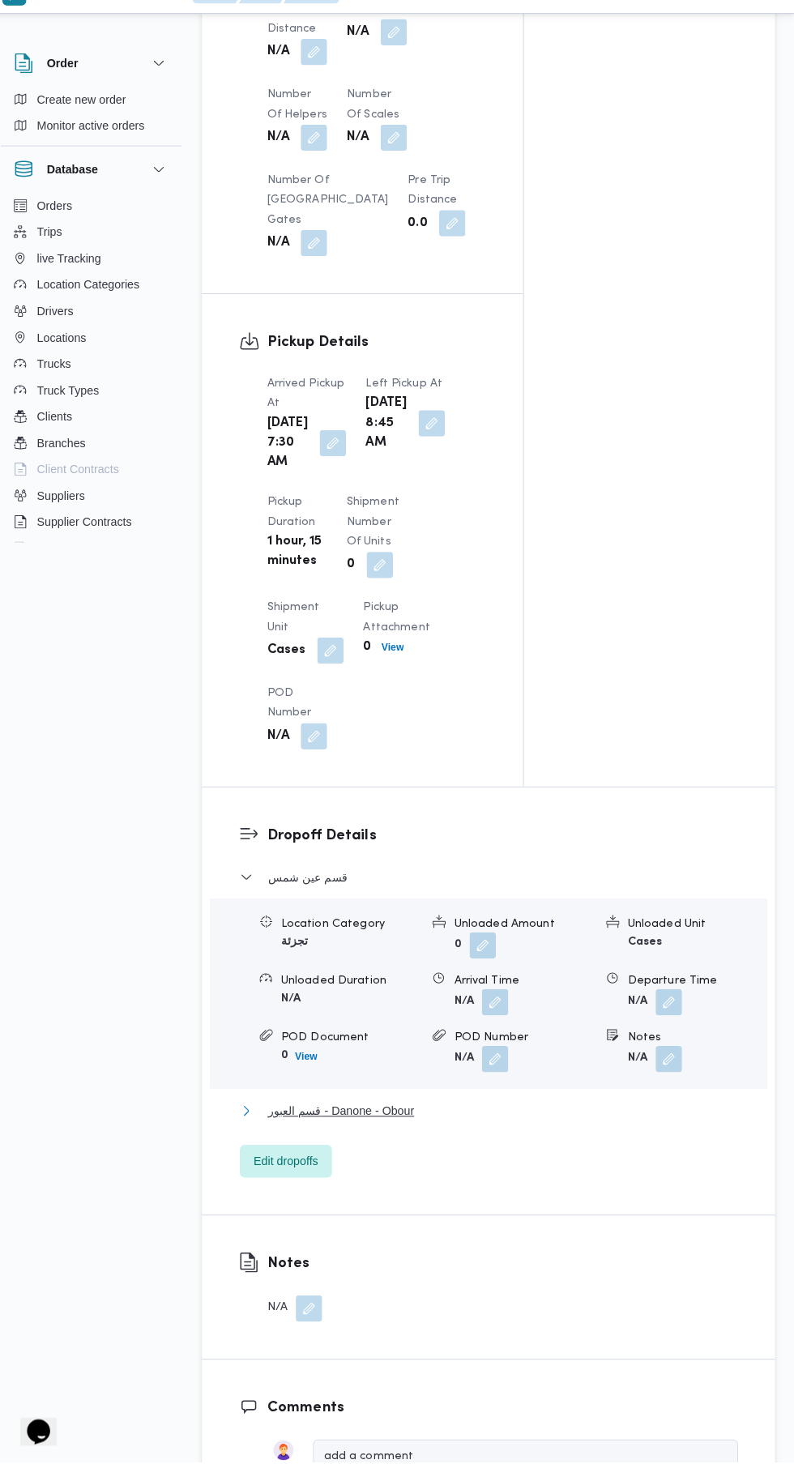
click at [404, 1128] on span "قسم العبور - Danone - Obour" at bounding box center [347, 1117] width 144 height 19
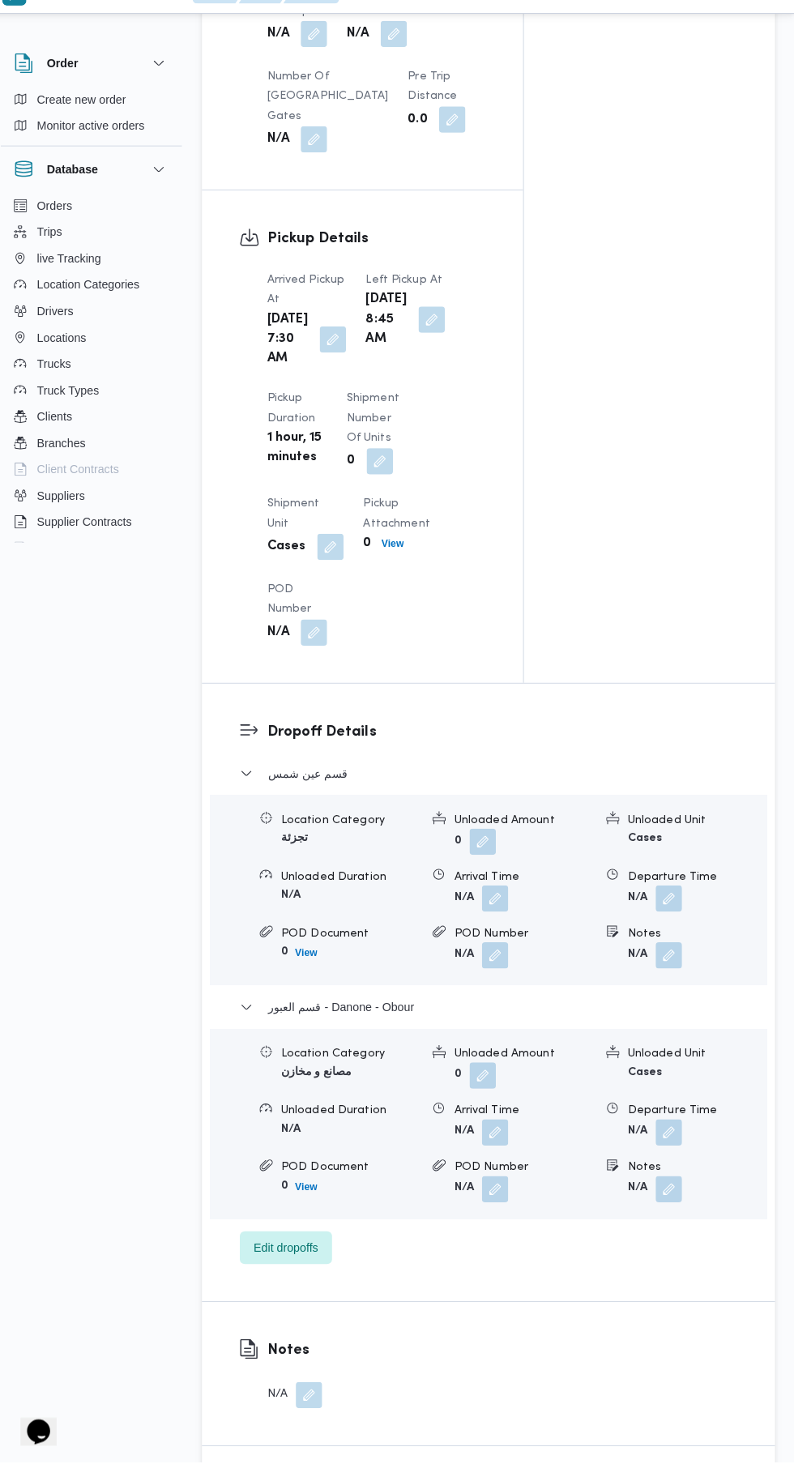
scroll to position [1499, 0]
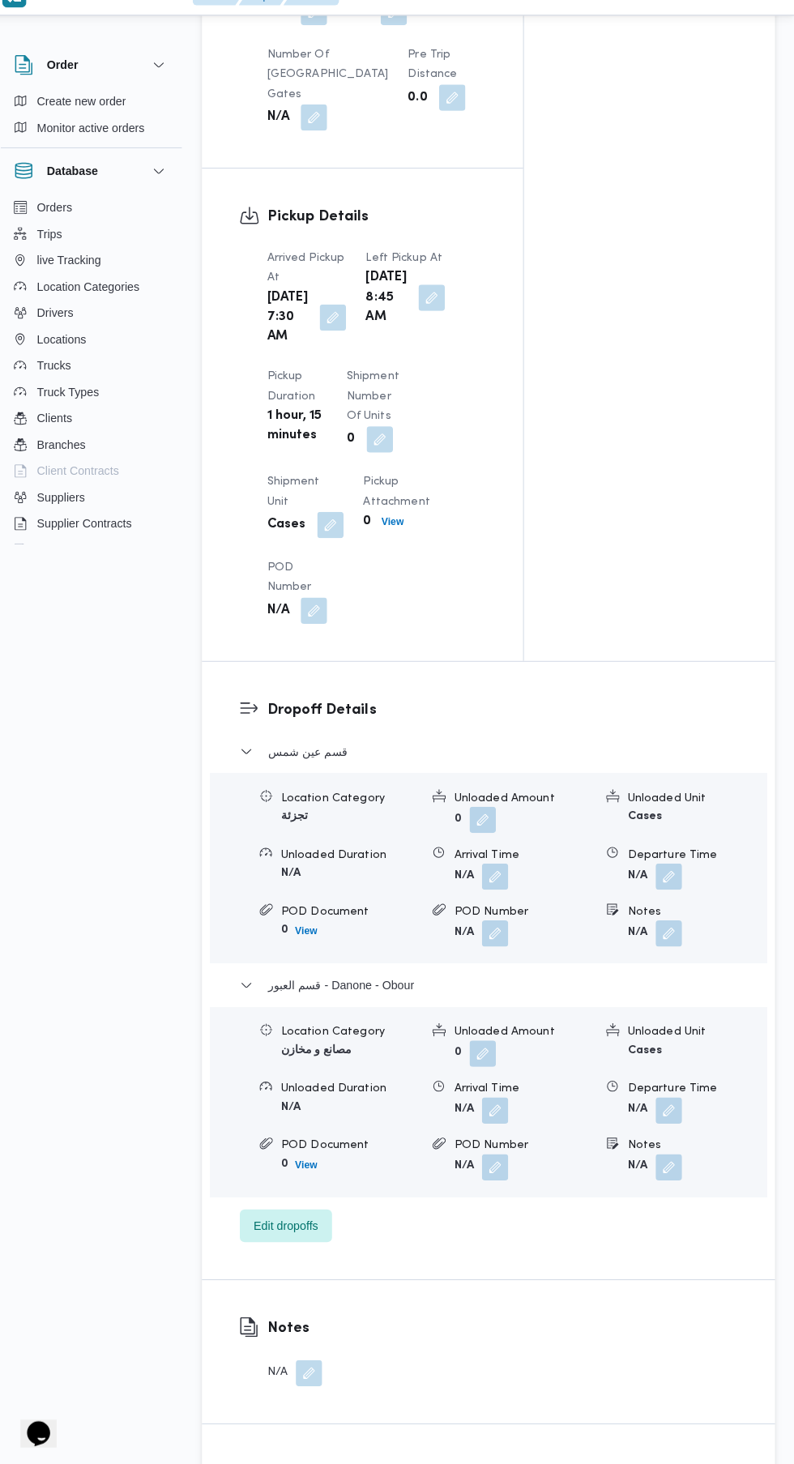
click at [663, 1129] on button "button" at bounding box center [670, 1117] width 26 height 26
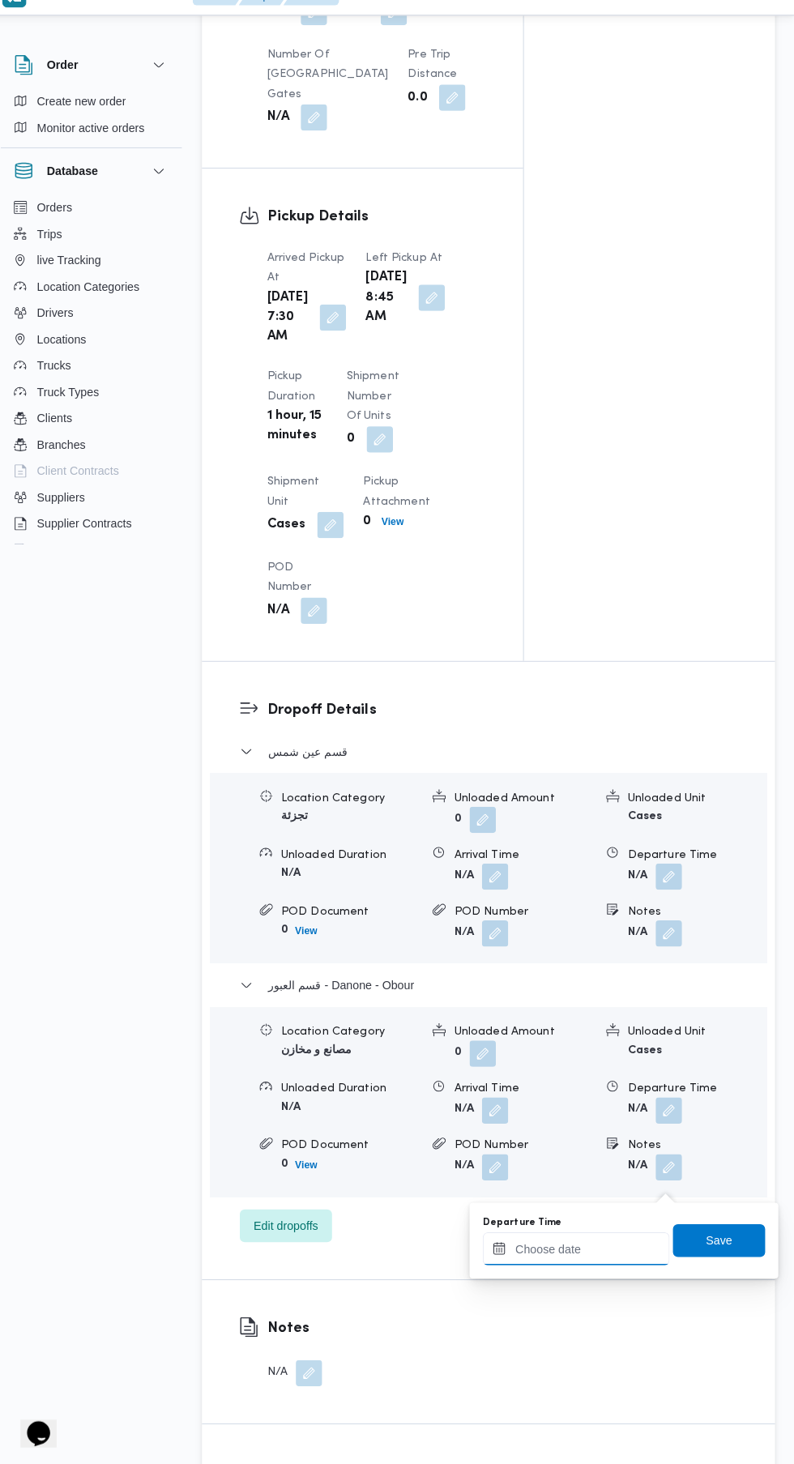
click at [569, 1253] on input "Departure Time" at bounding box center [579, 1252] width 184 height 32
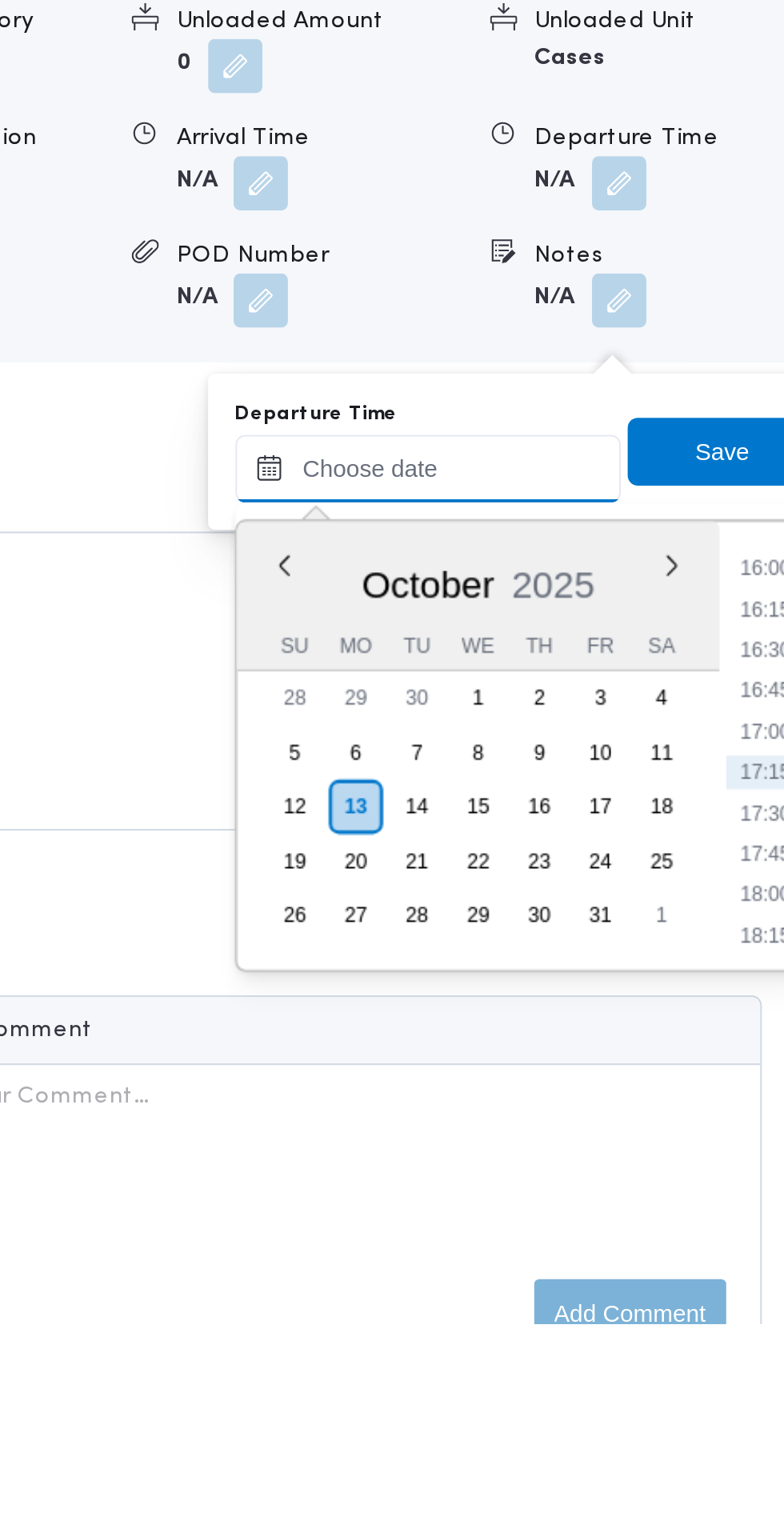
scroll to position [1587, 0]
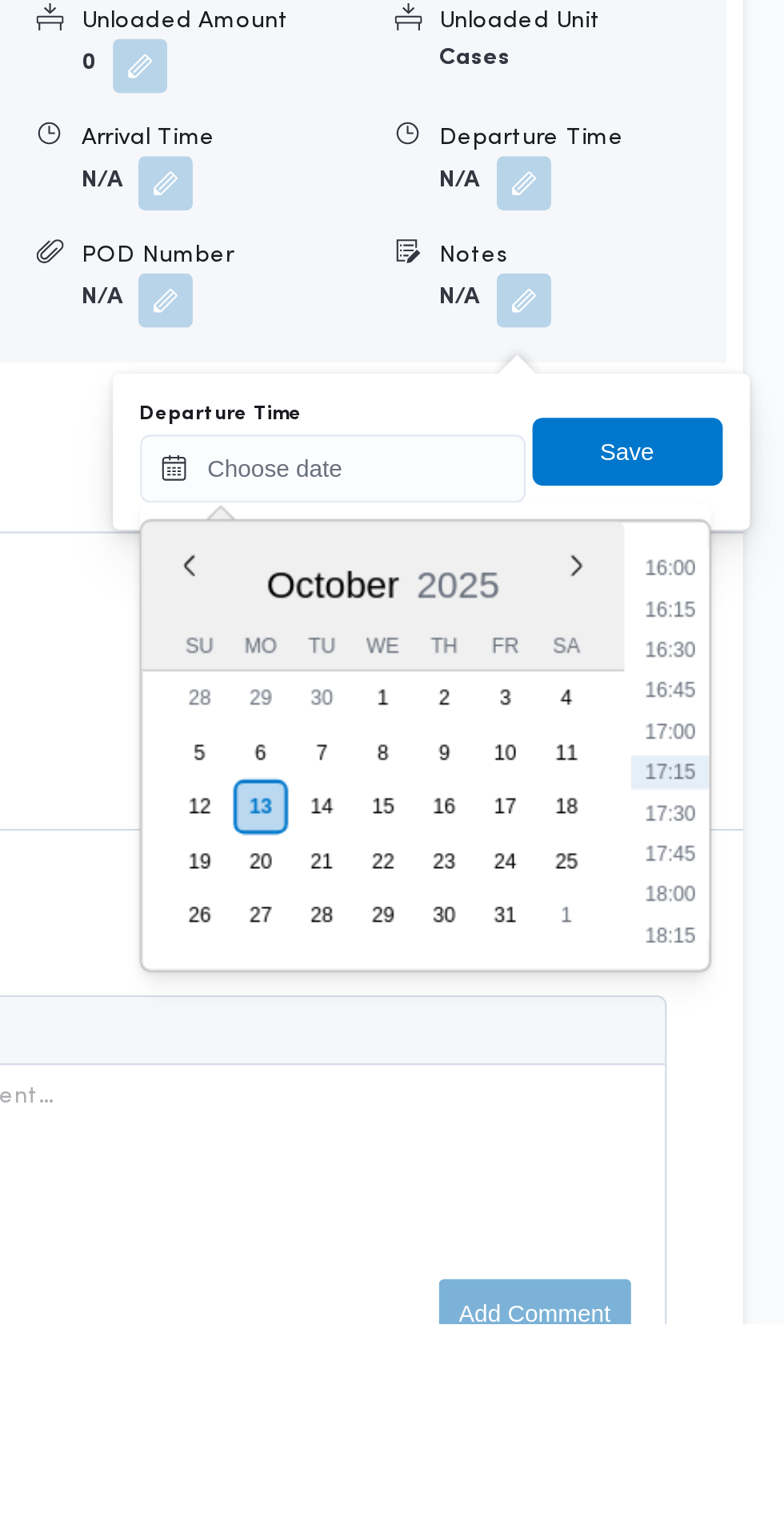
click at [735, 1180] on li "16:00" at bounding box center [730, 1178] width 37 height 16
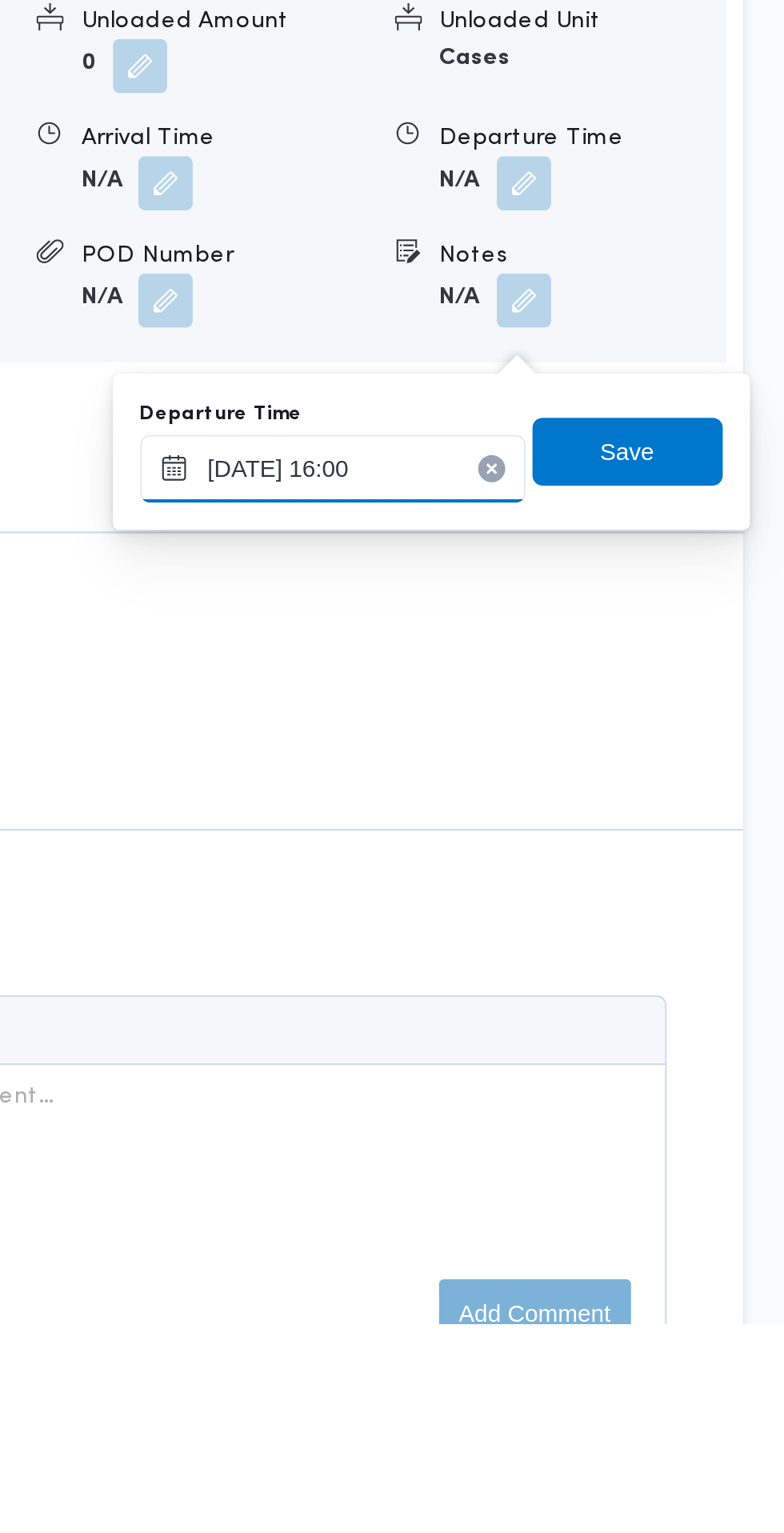
click at [608, 1132] on input "[DATE] 16:00" at bounding box center [572, 1131] width 182 height 32
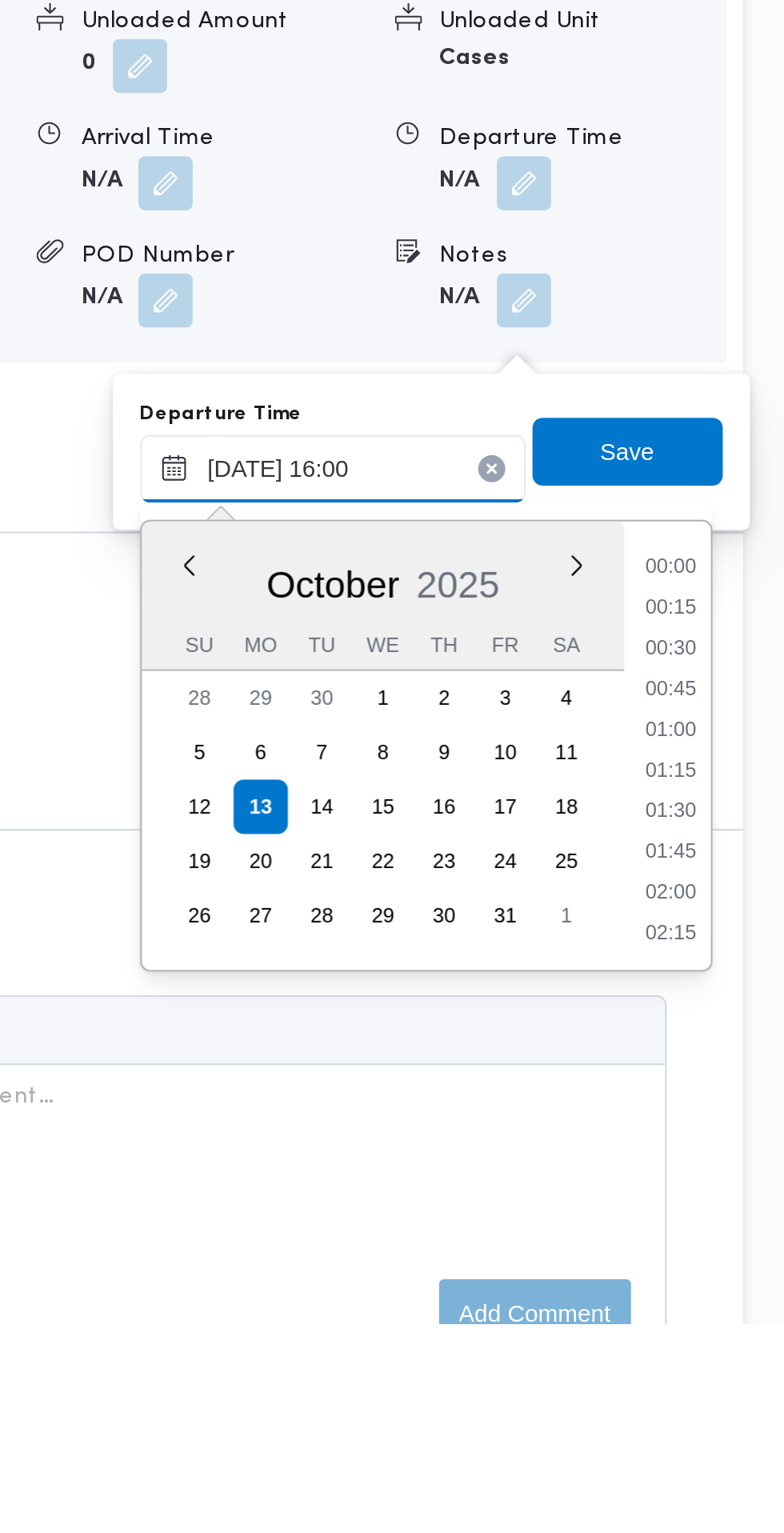
scroll to position [1132, 0]
click at [737, 1178] on li "14:45" at bounding box center [730, 1178] width 37 height 16
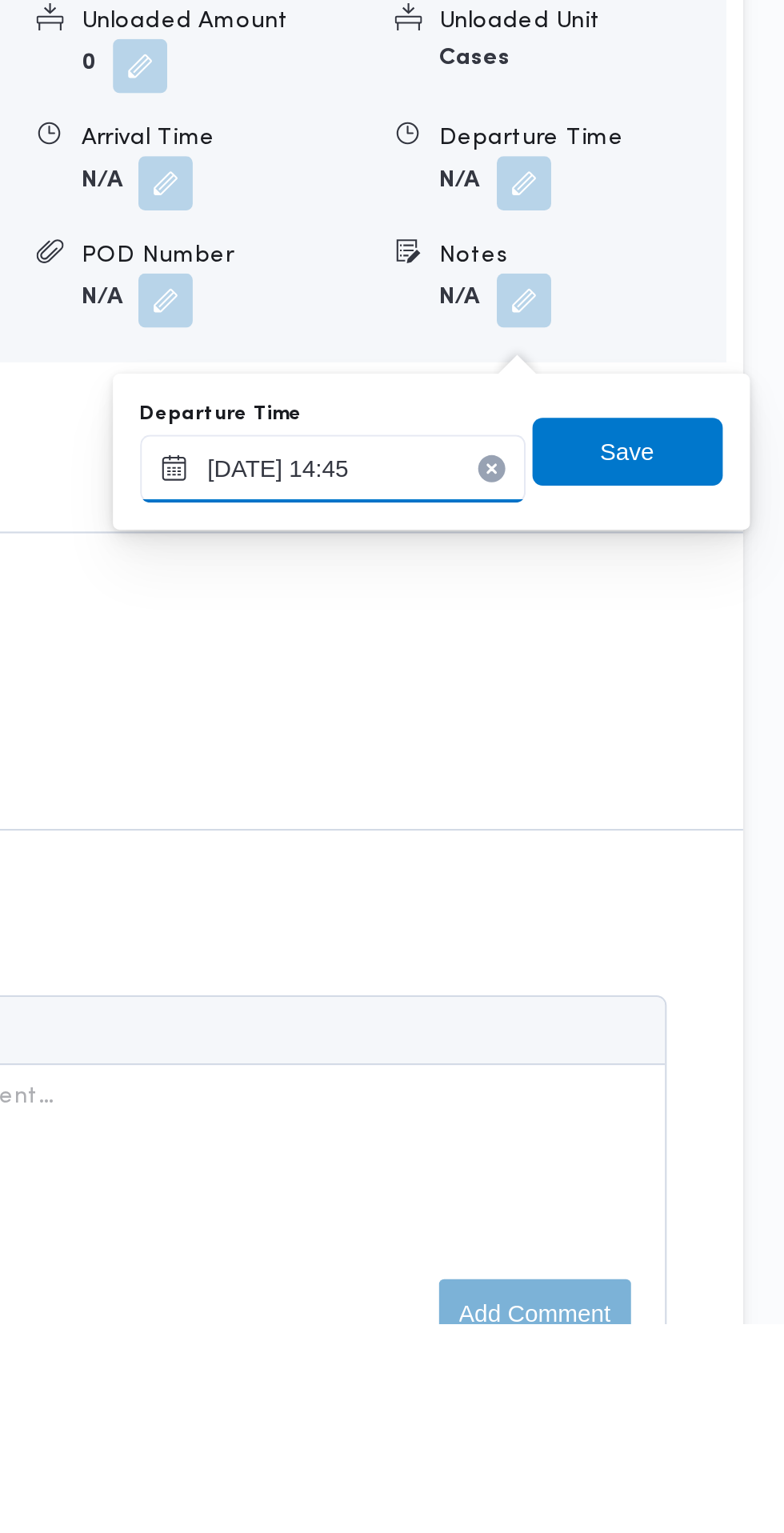
click at [619, 1130] on input "13/10/2025 14:45" at bounding box center [572, 1131] width 182 height 32
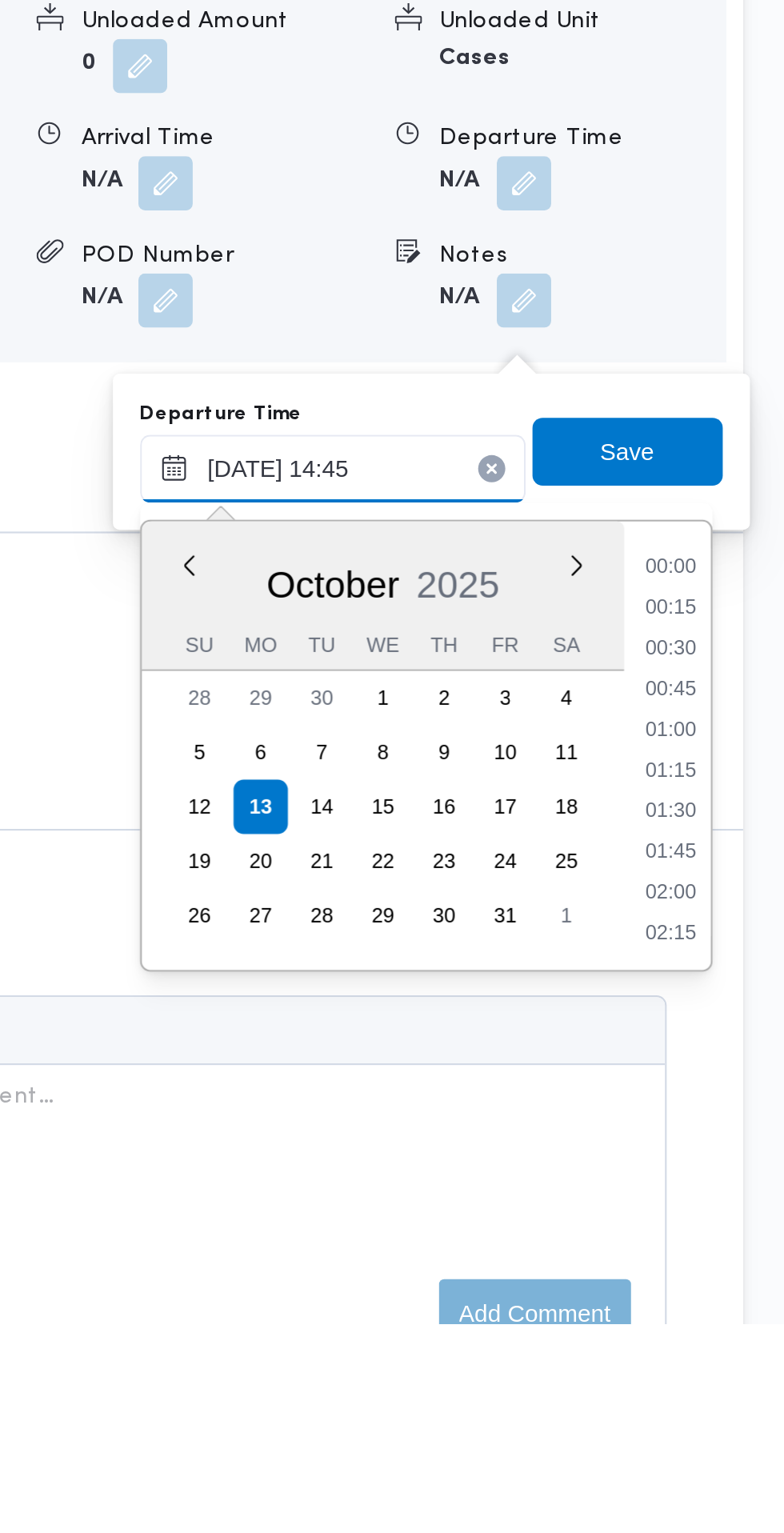
scroll to position [1035, 0]
click at [736, 1214] on li "14:00" at bounding box center [730, 1216] width 37 height 16
type input "13/10/2025 14:00"
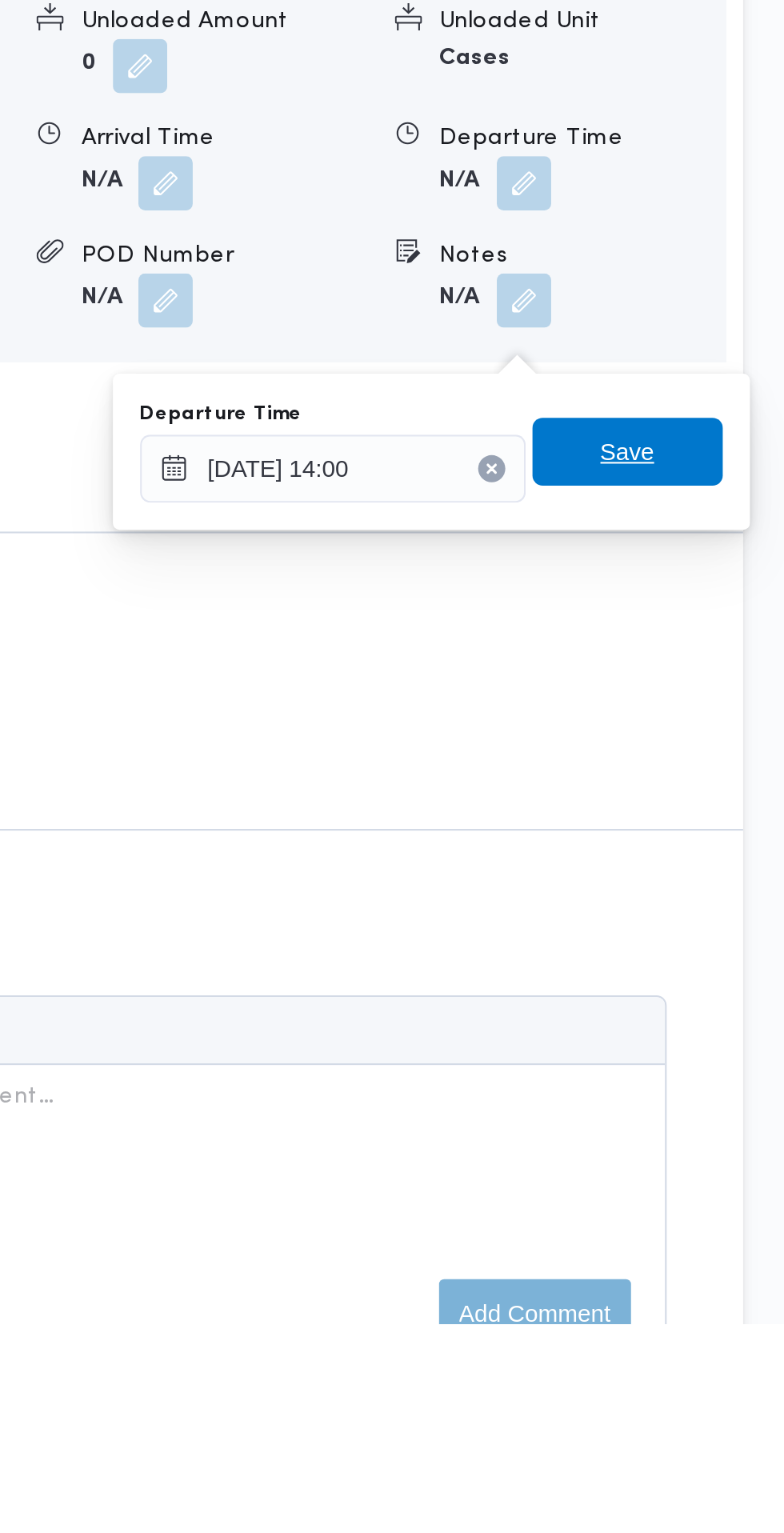
click at [723, 1130] on span "Save" at bounding box center [711, 1122] width 26 height 19
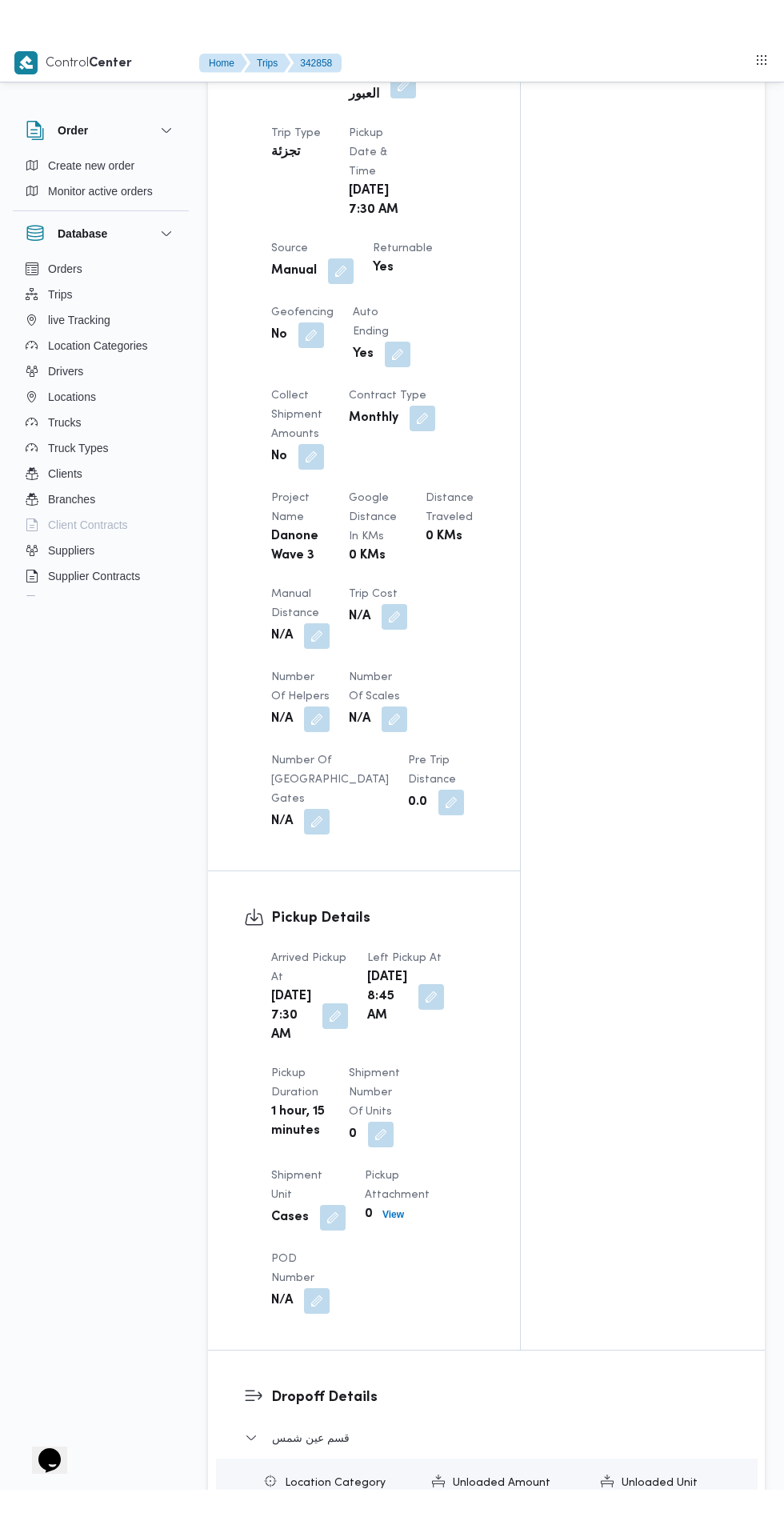
scroll to position [838, 0]
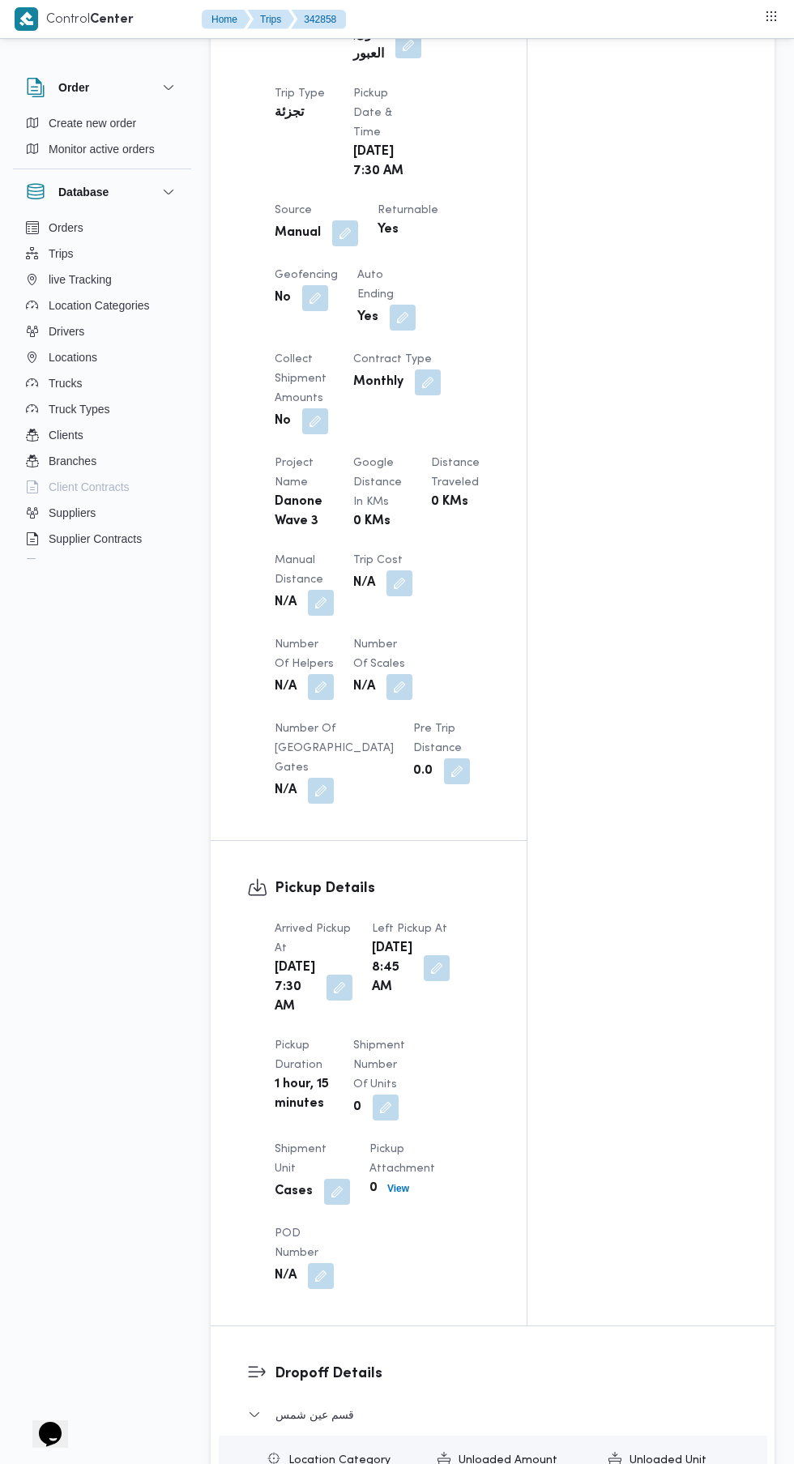
click at [322, 608] on button "button" at bounding box center [321, 603] width 26 height 26
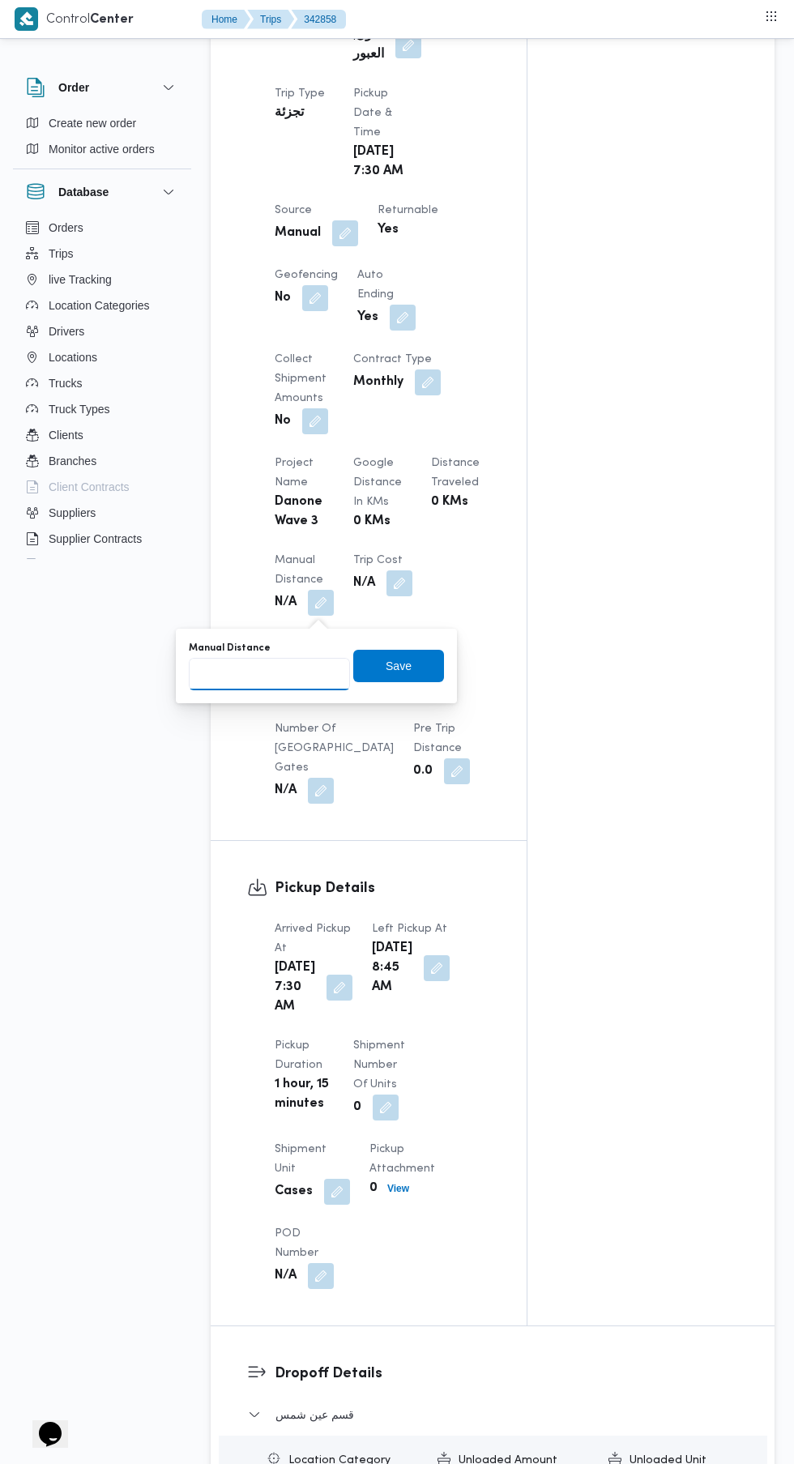
click at [264, 667] on input "Manual Distance" at bounding box center [269, 674] width 161 height 32
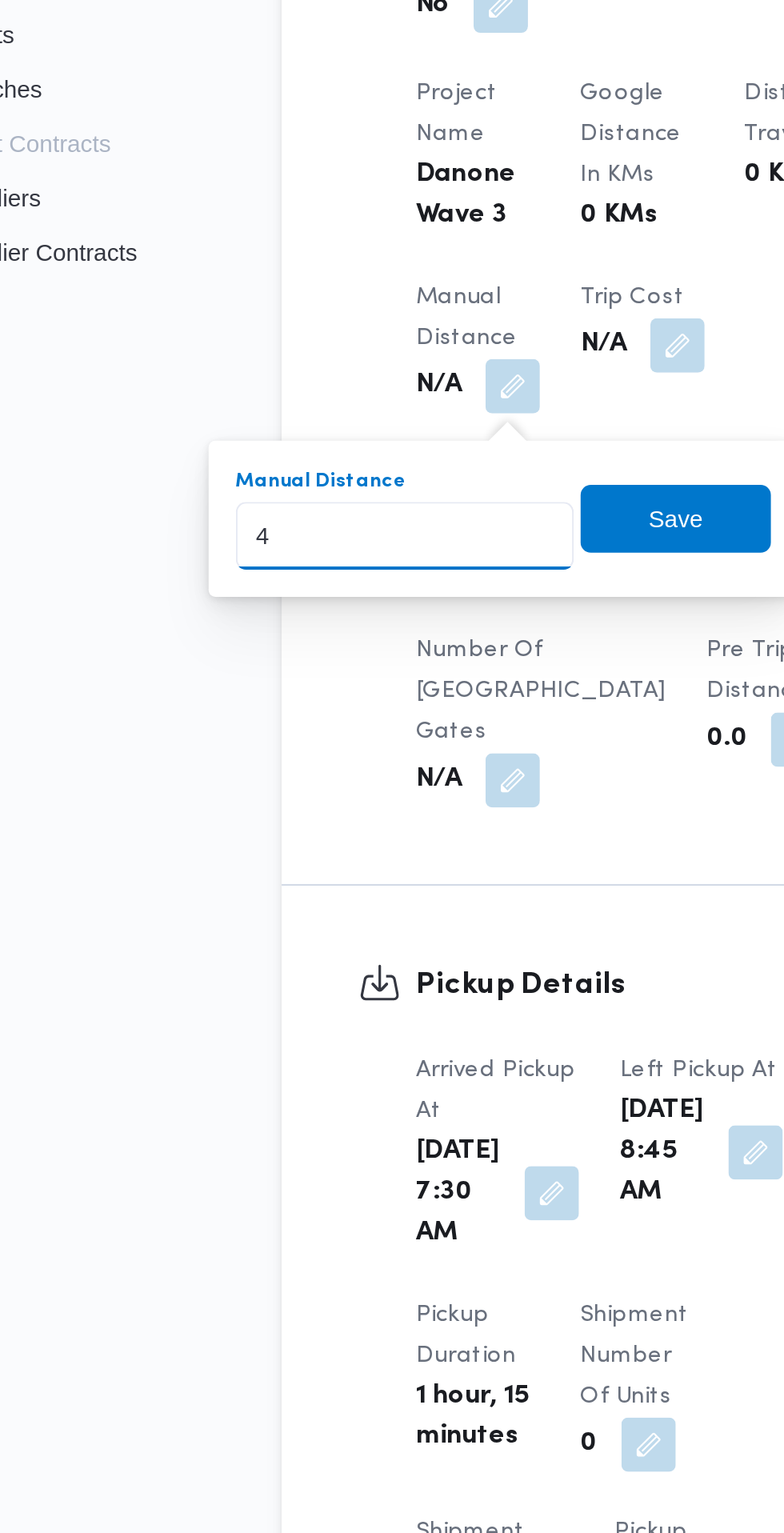
type input "46"
click at [410, 662] on span "Save" at bounding box center [393, 658] width 90 height 32
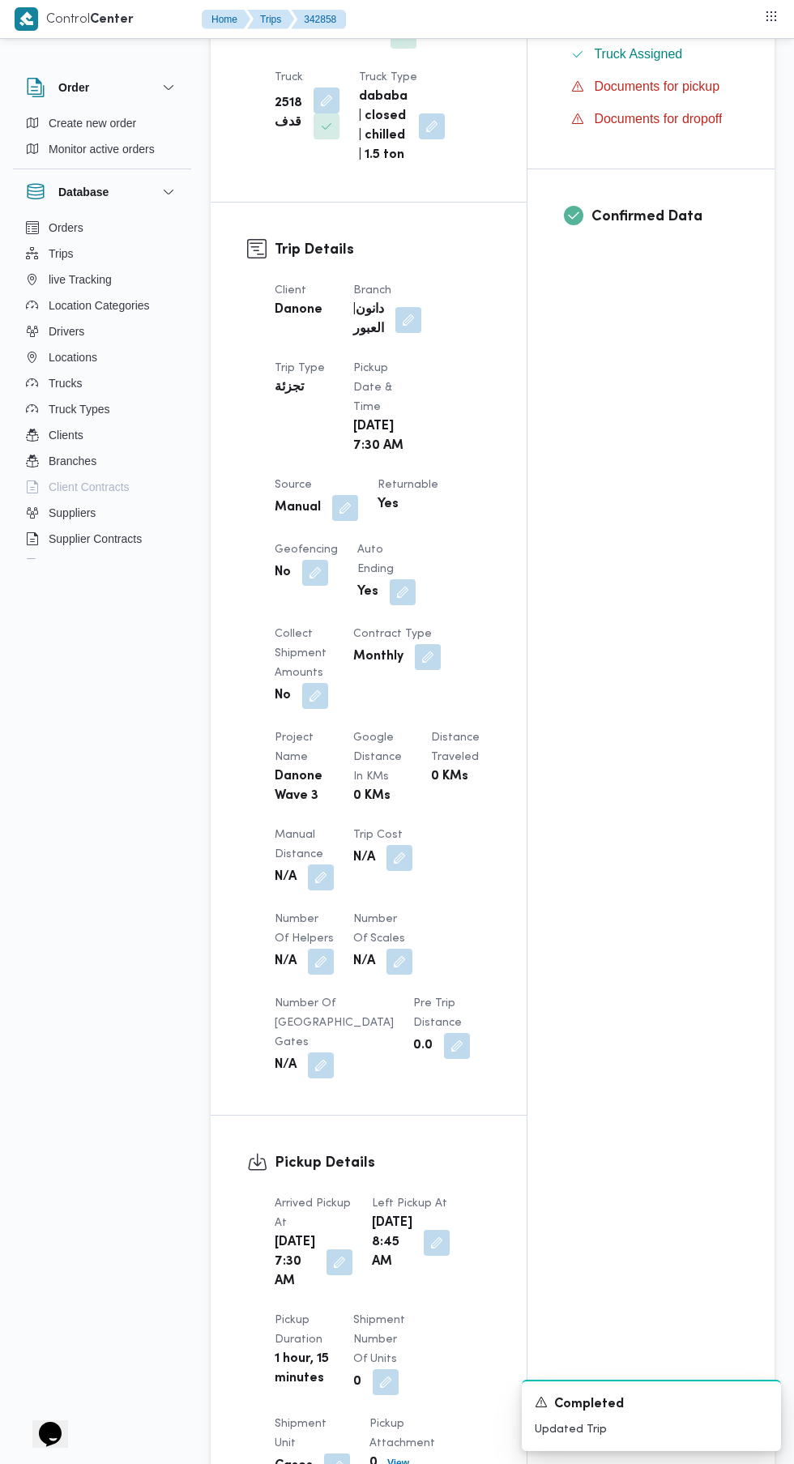
scroll to position [0, 0]
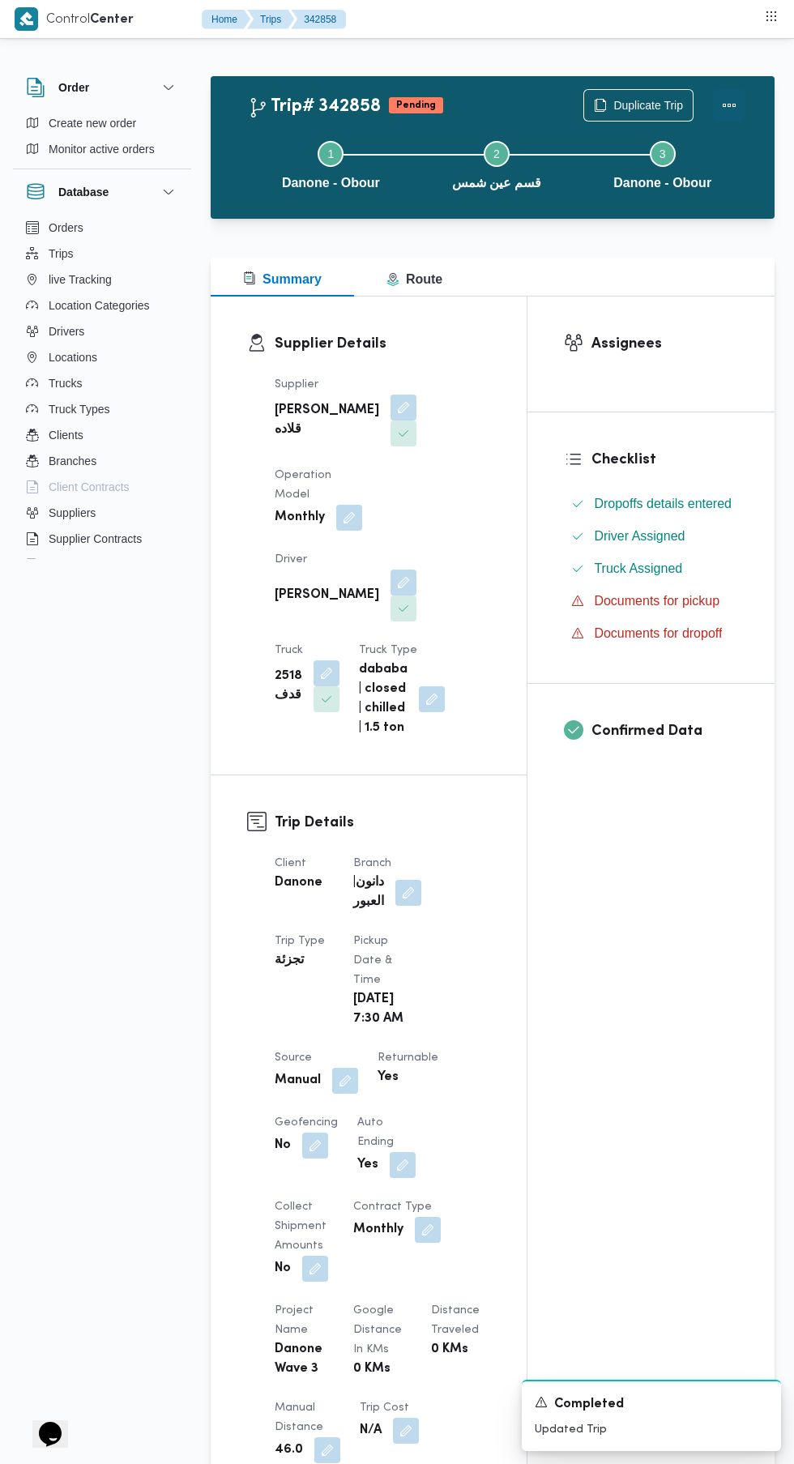
click at [732, 97] on button "Actions" at bounding box center [729, 105] width 32 height 32
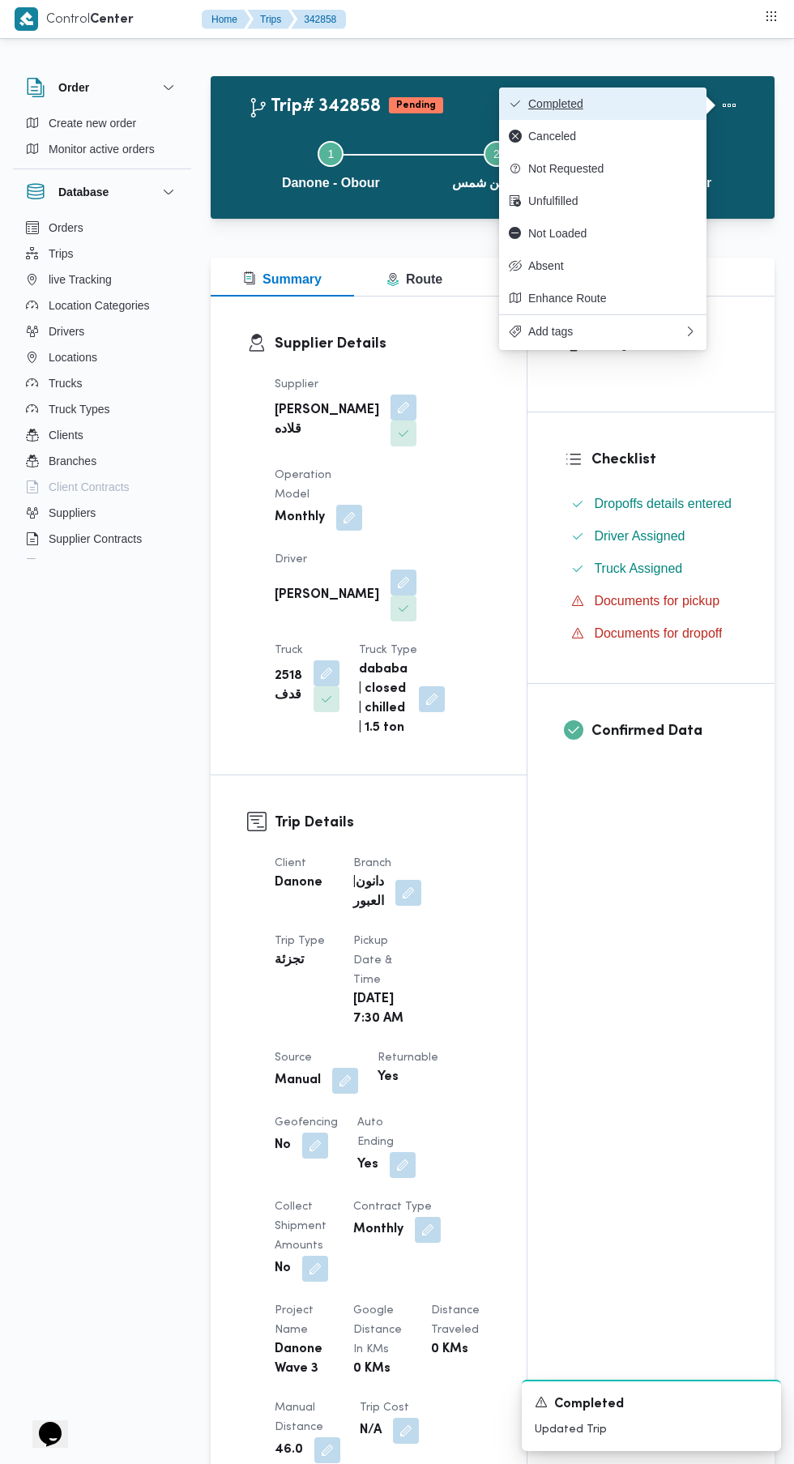
click at [634, 104] on span "Completed" at bounding box center [612, 103] width 169 height 13
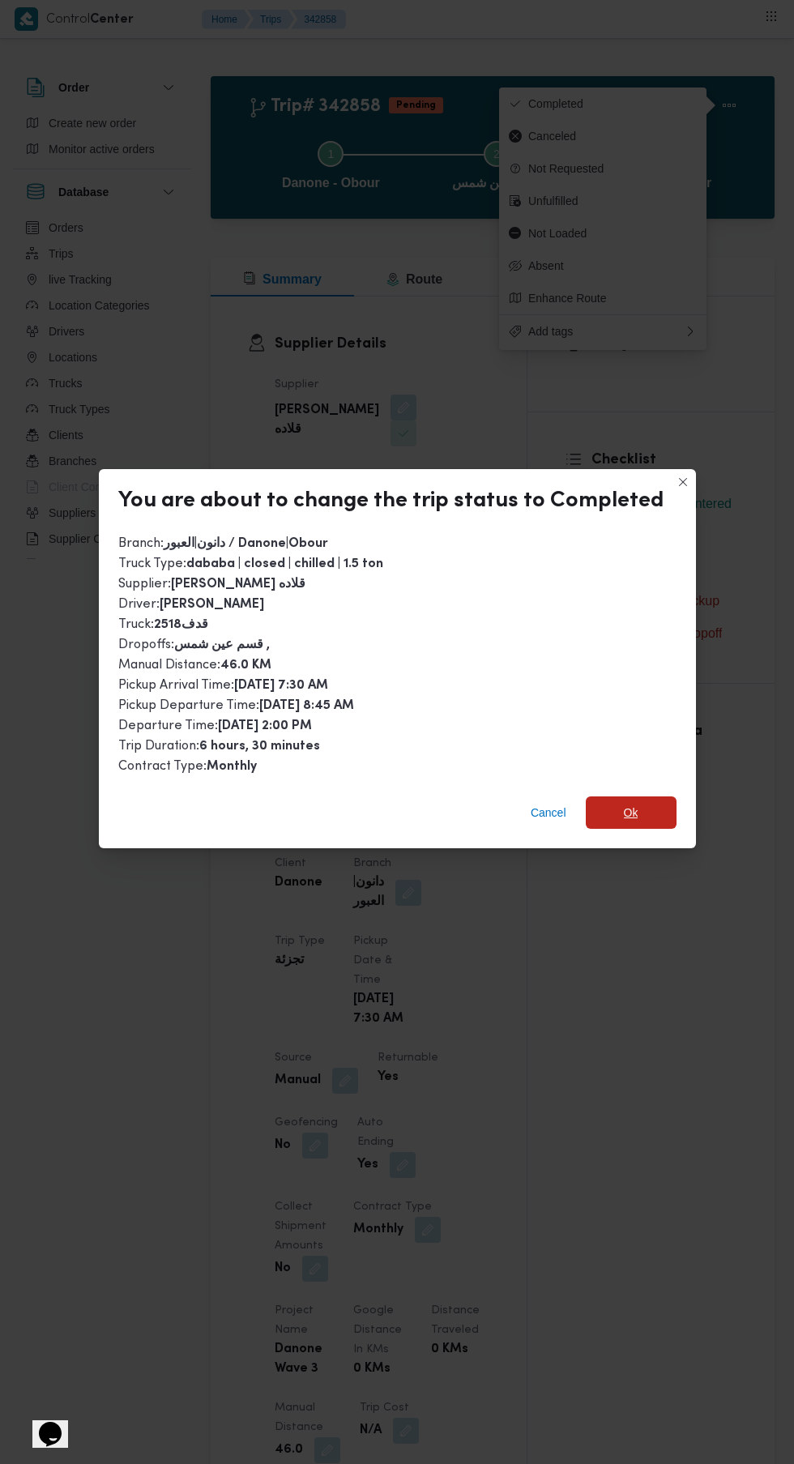
click at [636, 819] on span "Ok" at bounding box center [631, 812] width 91 height 32
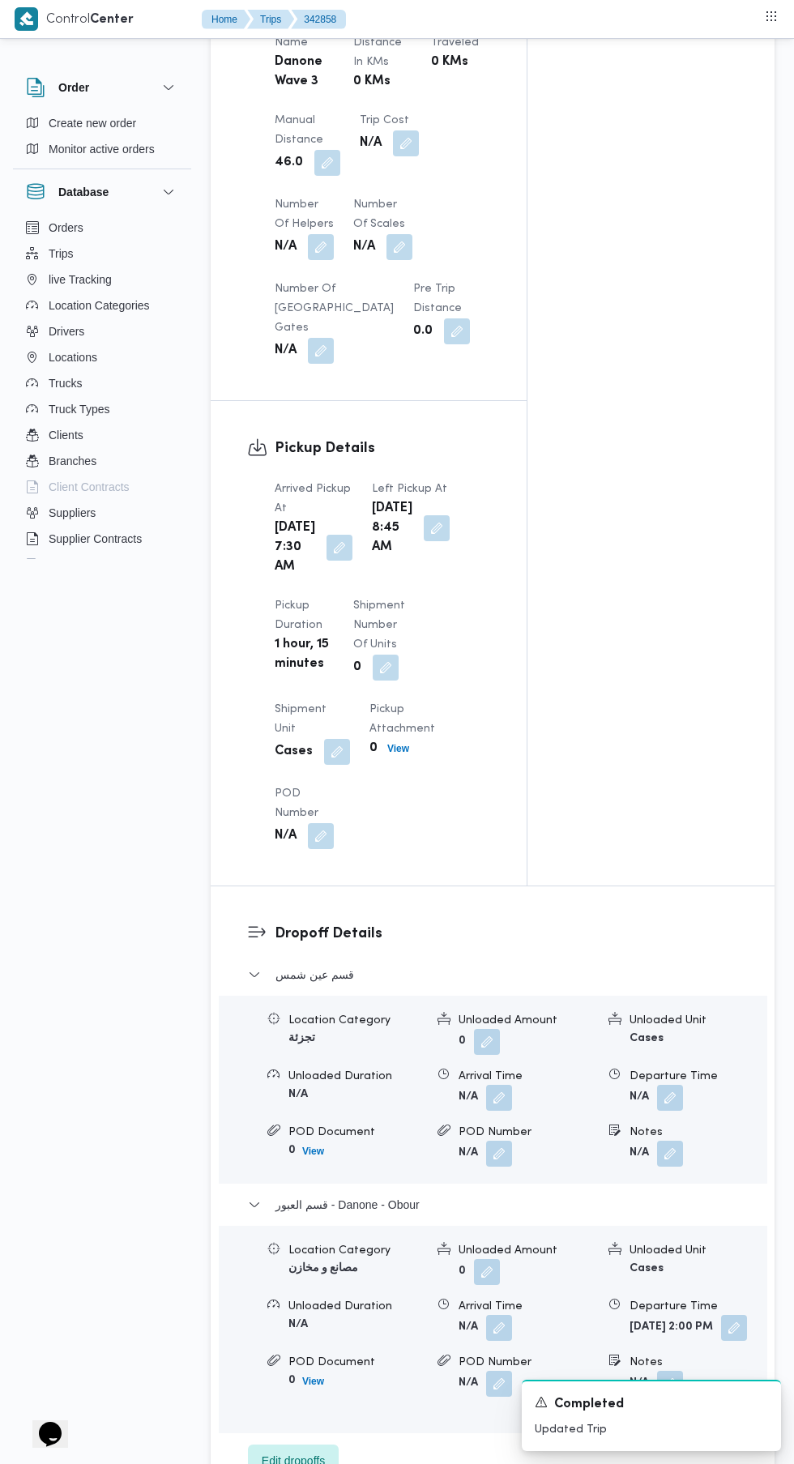
scroll to position [1290, 0]
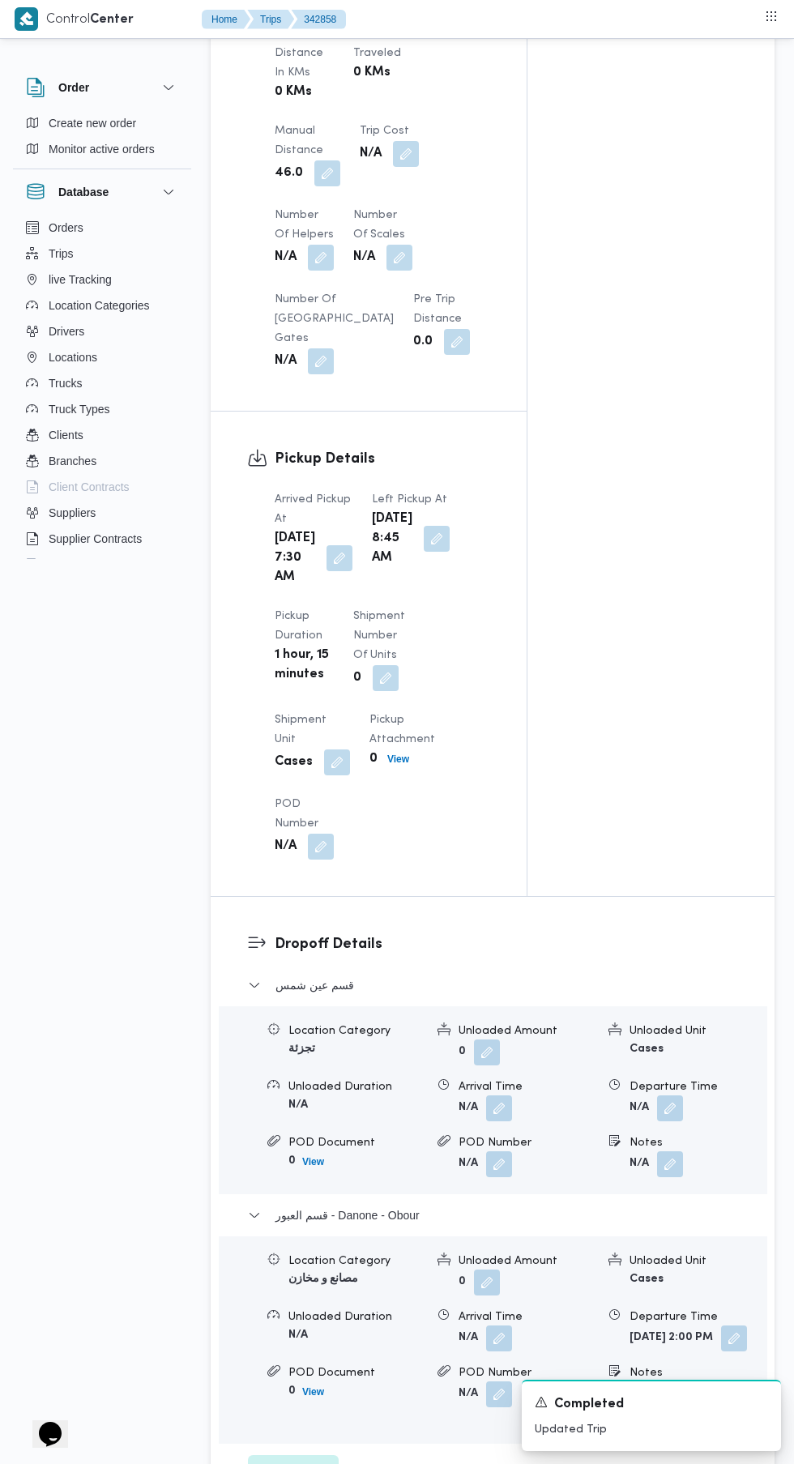
click at [508, 1351] on button "button" at bounding box center [499, 1339] width 26 height 26
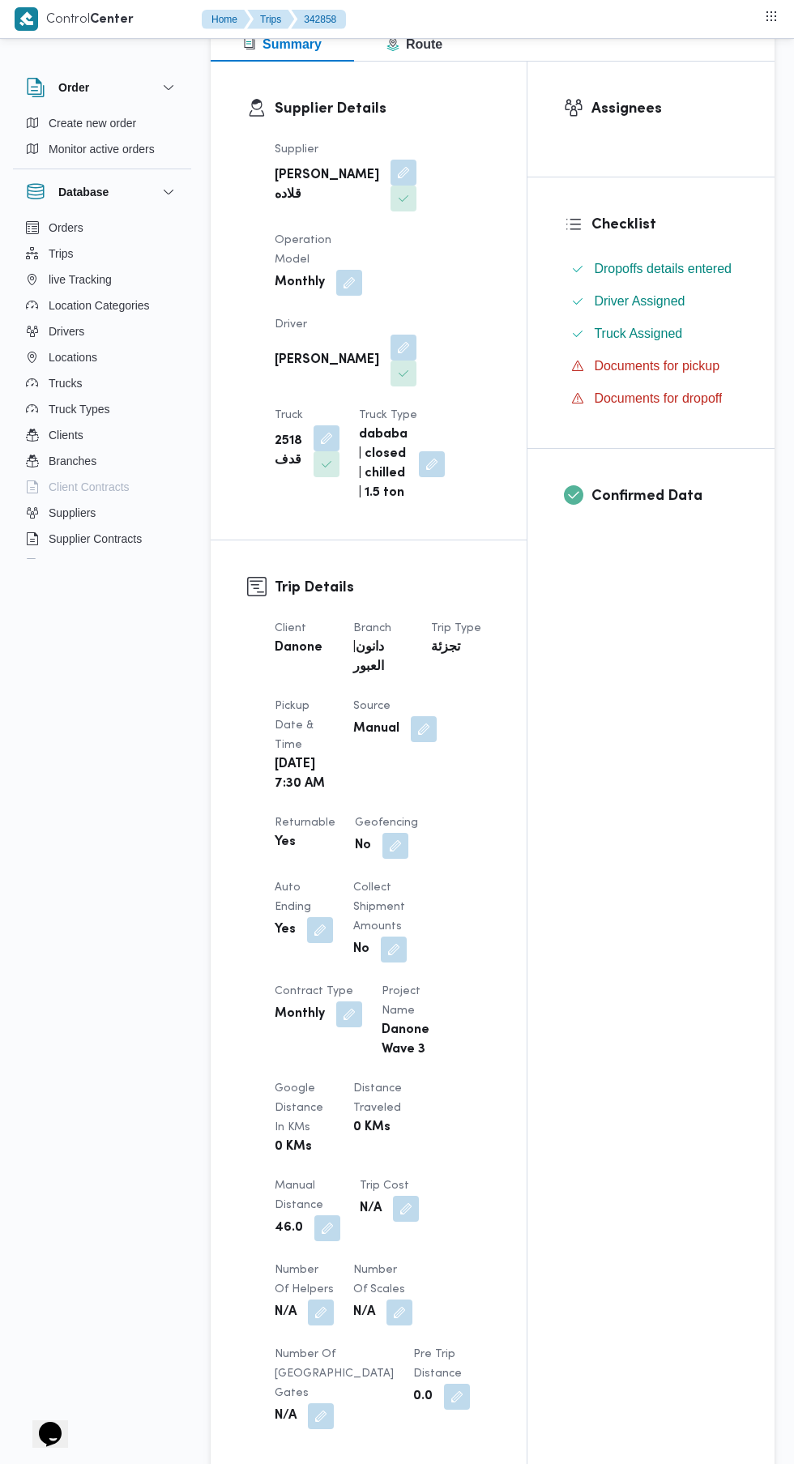
scroll to position [0, 0]
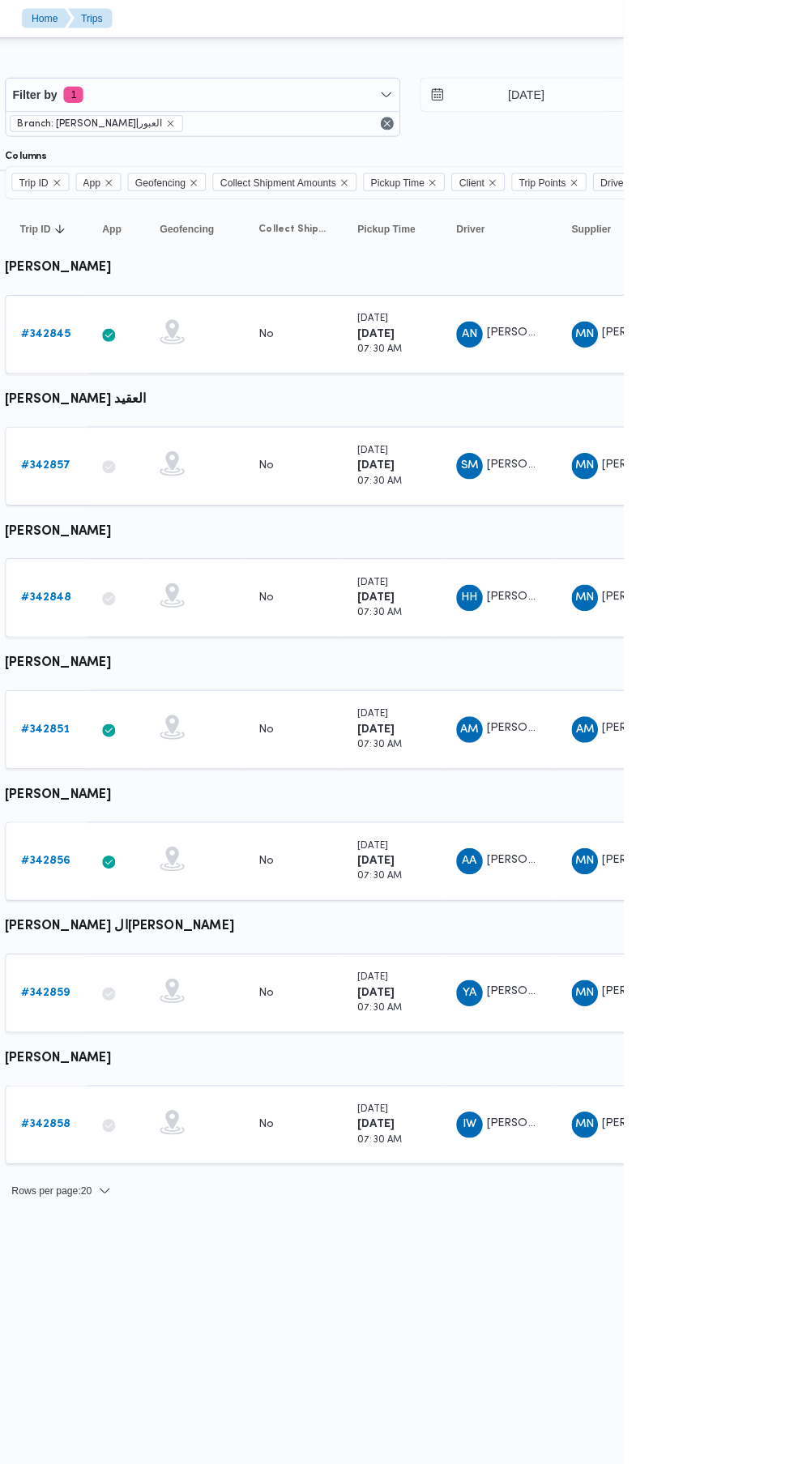
scroll to position [0, 25]
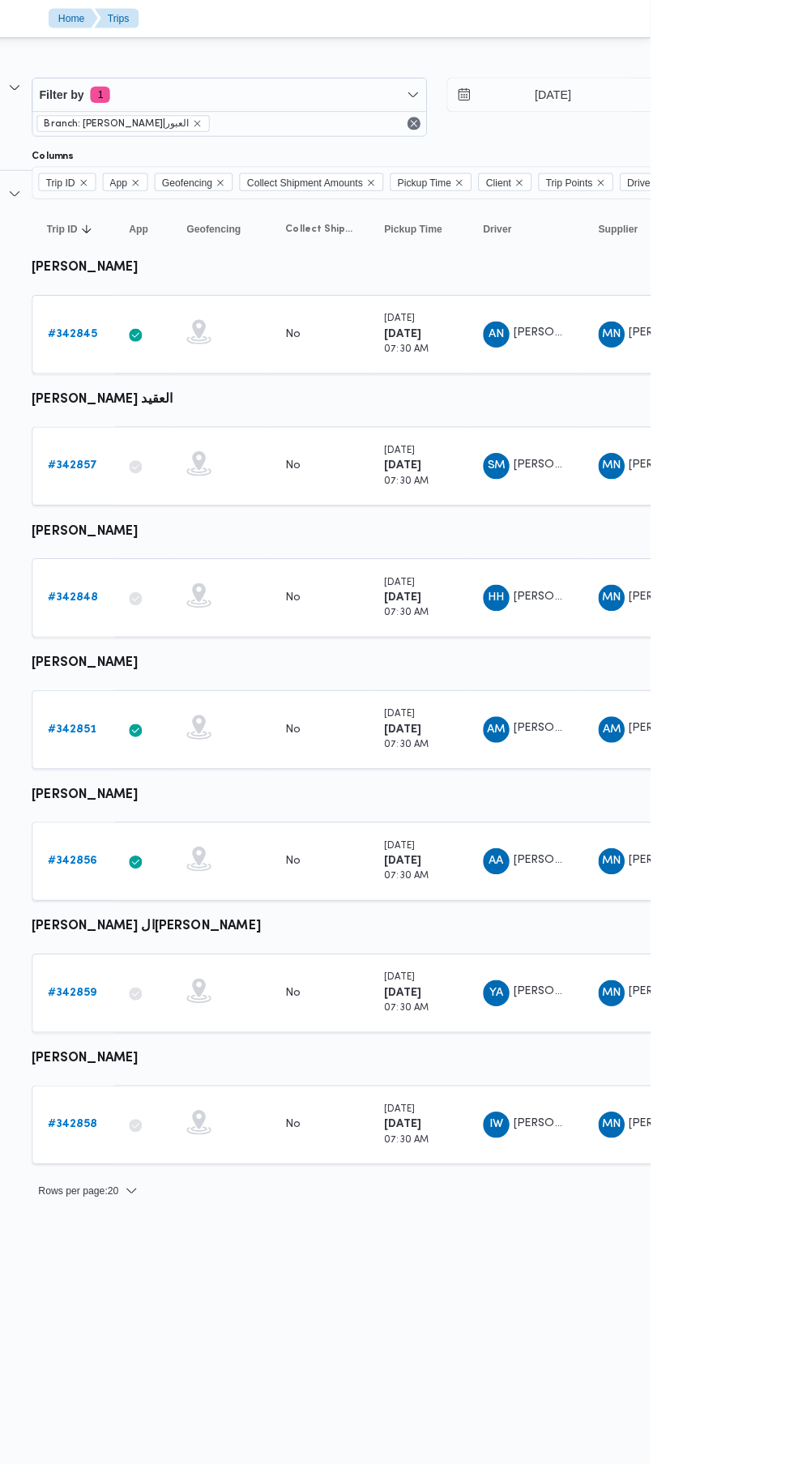
click at [219, 583] on link "# 342848" at bounding box center [226, 589] width 50 height 19
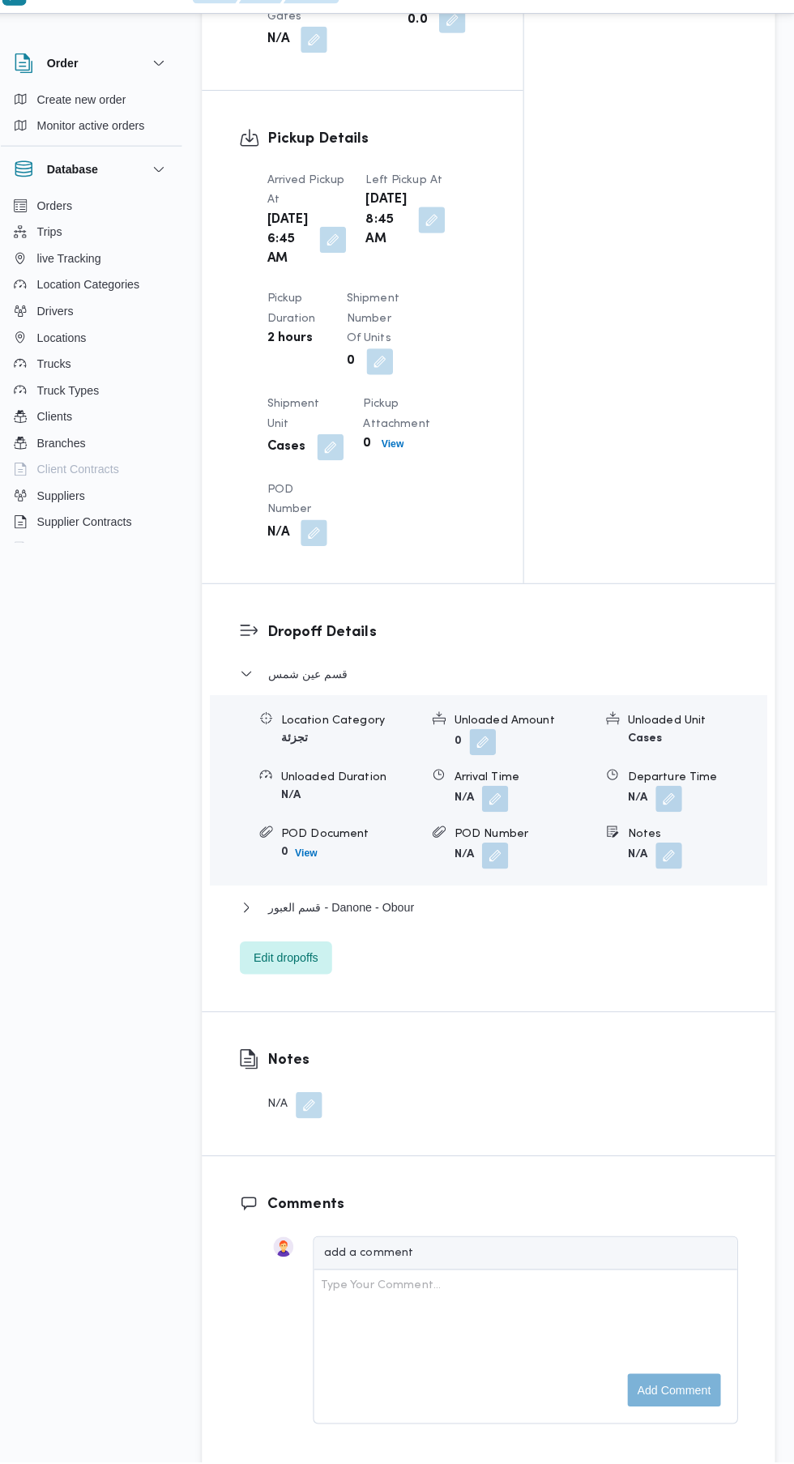
scroll to position [1623, 0]
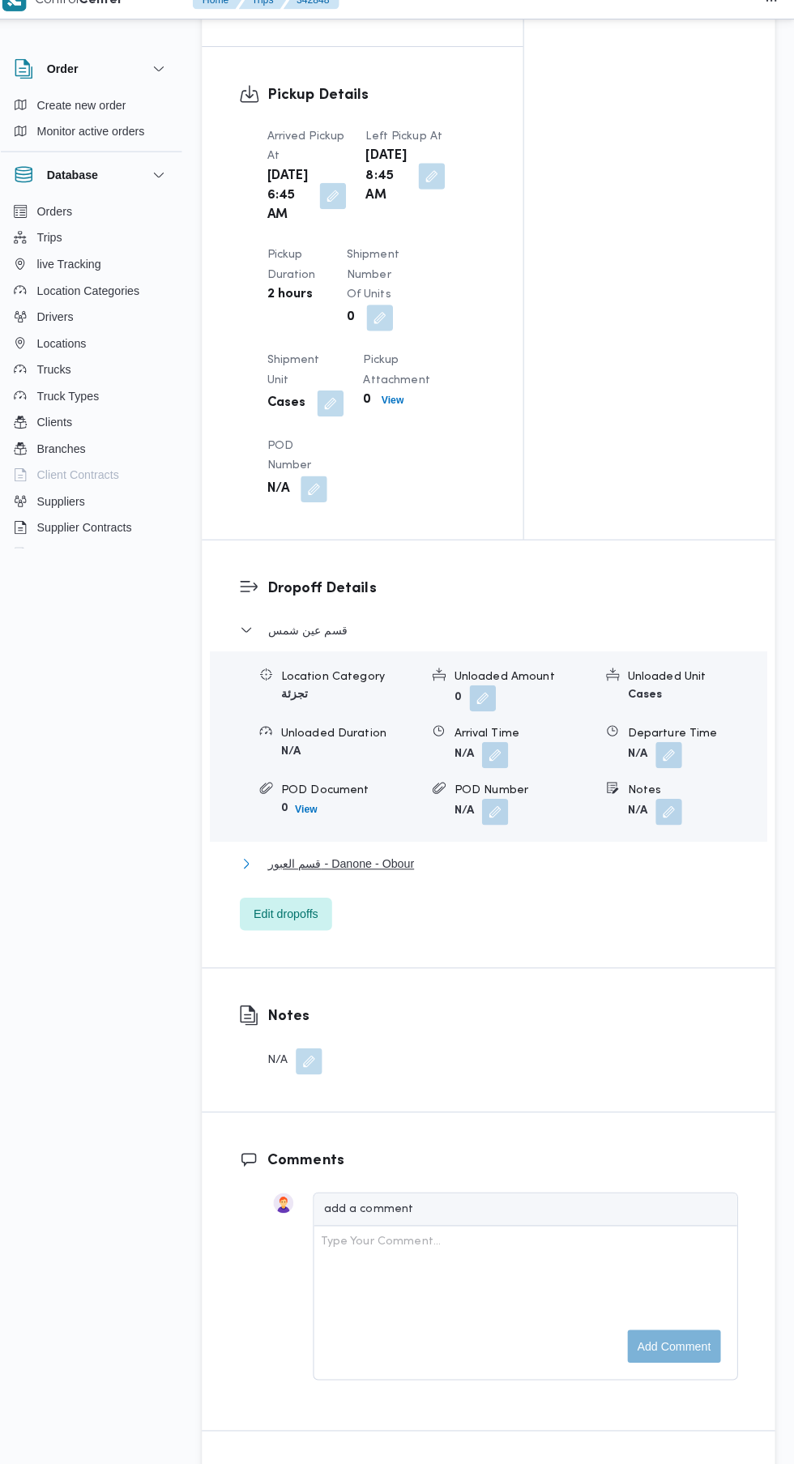
click at [407, 879] on span "قسم العبور - Danone - Obour" at bounding box center [347, 869] width 144 height 19
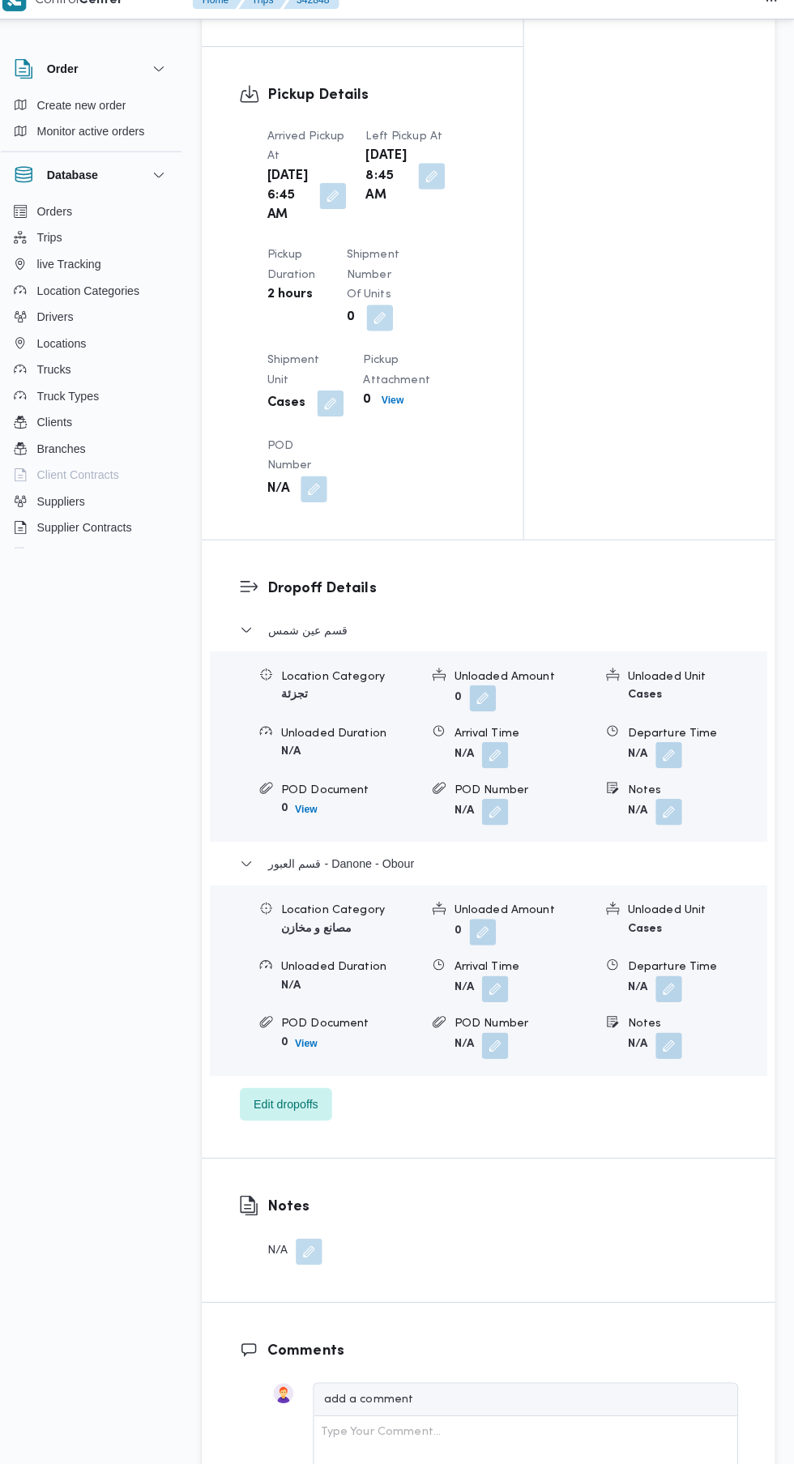
click at [671, 1006] on button "button" at bounding box center [670, 993] width 26 height 26
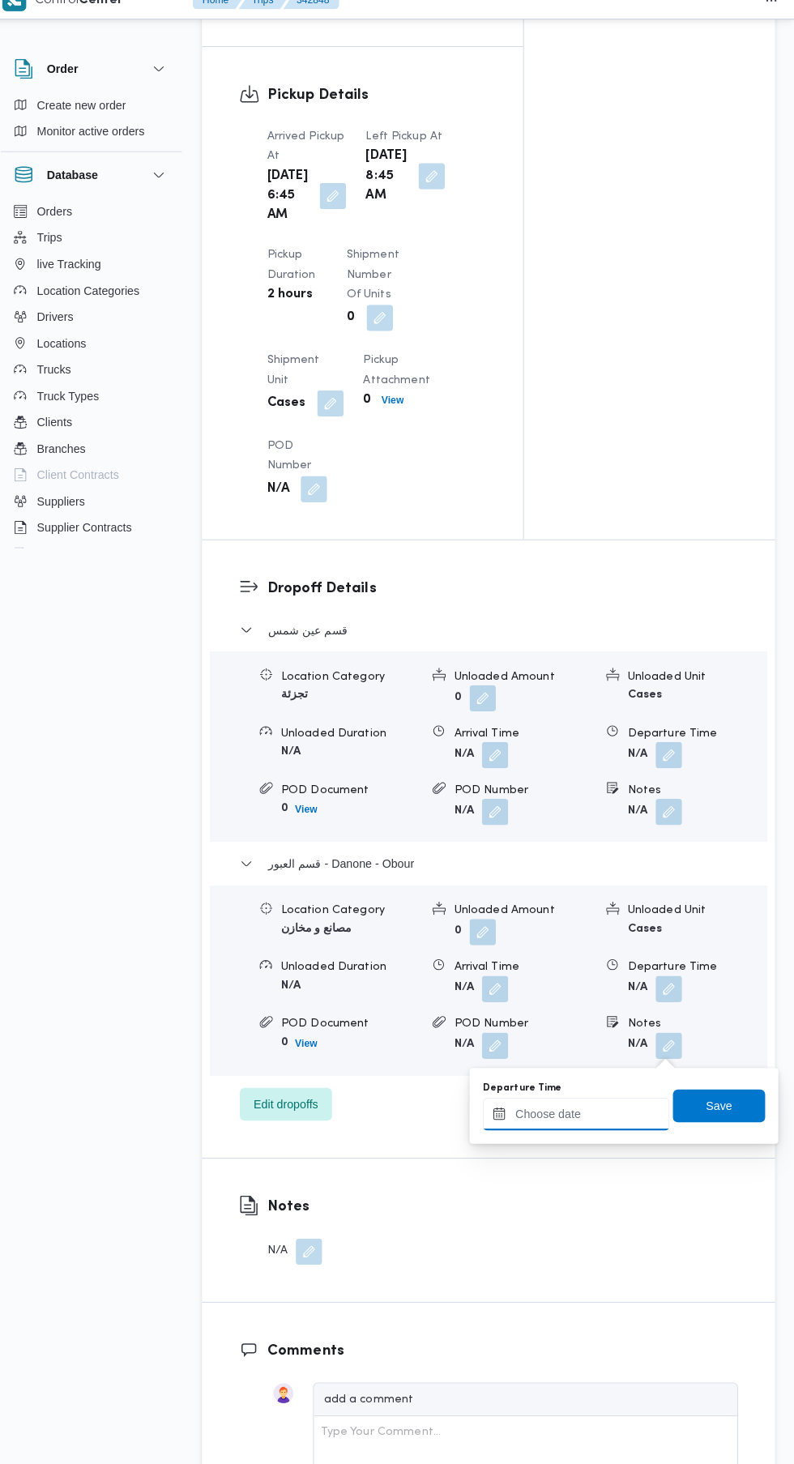
click at [616, 1115] on input "Departure Time" at bounding box center [579, 1116] width 184 height 32
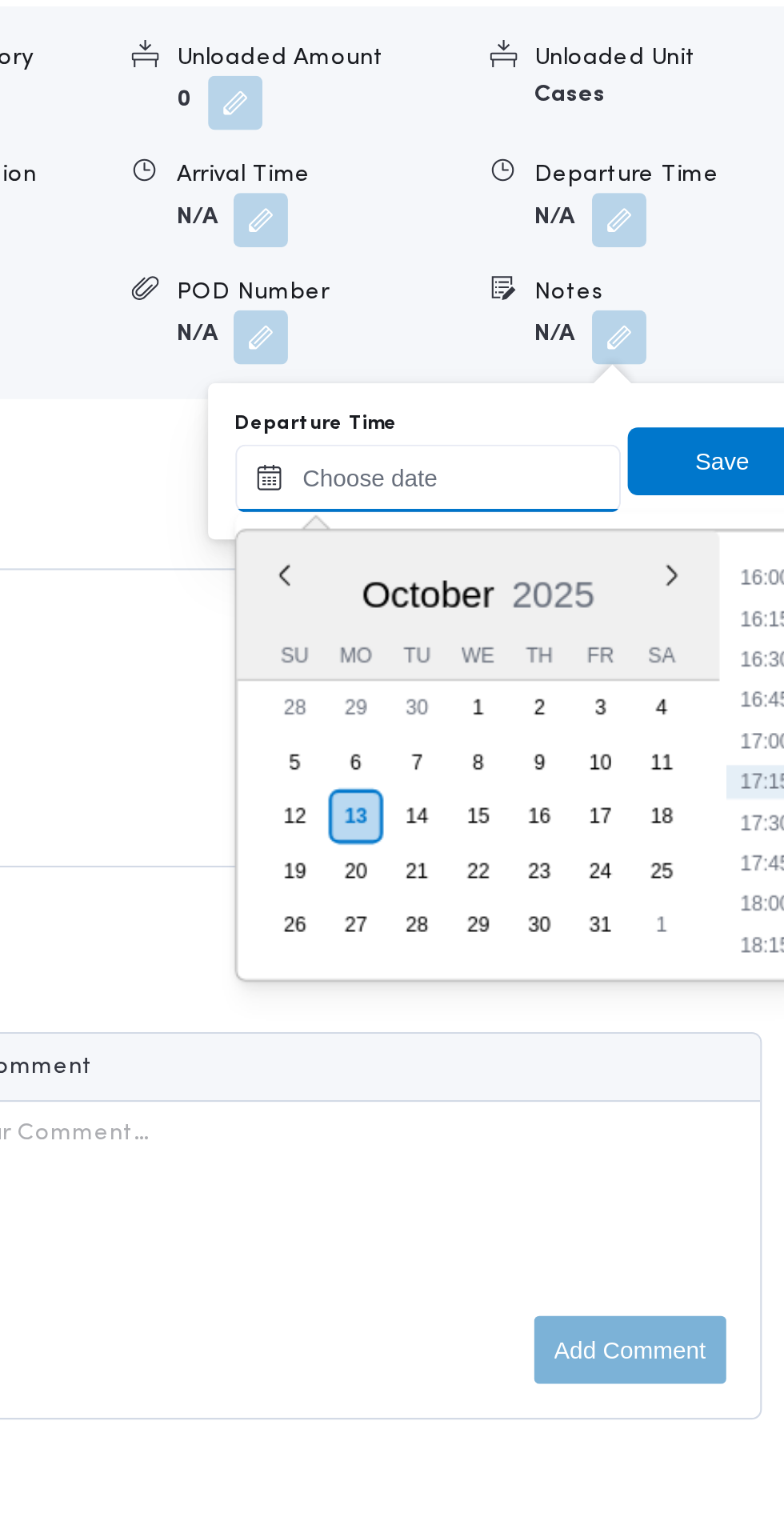
scroll to position [1633, 0]
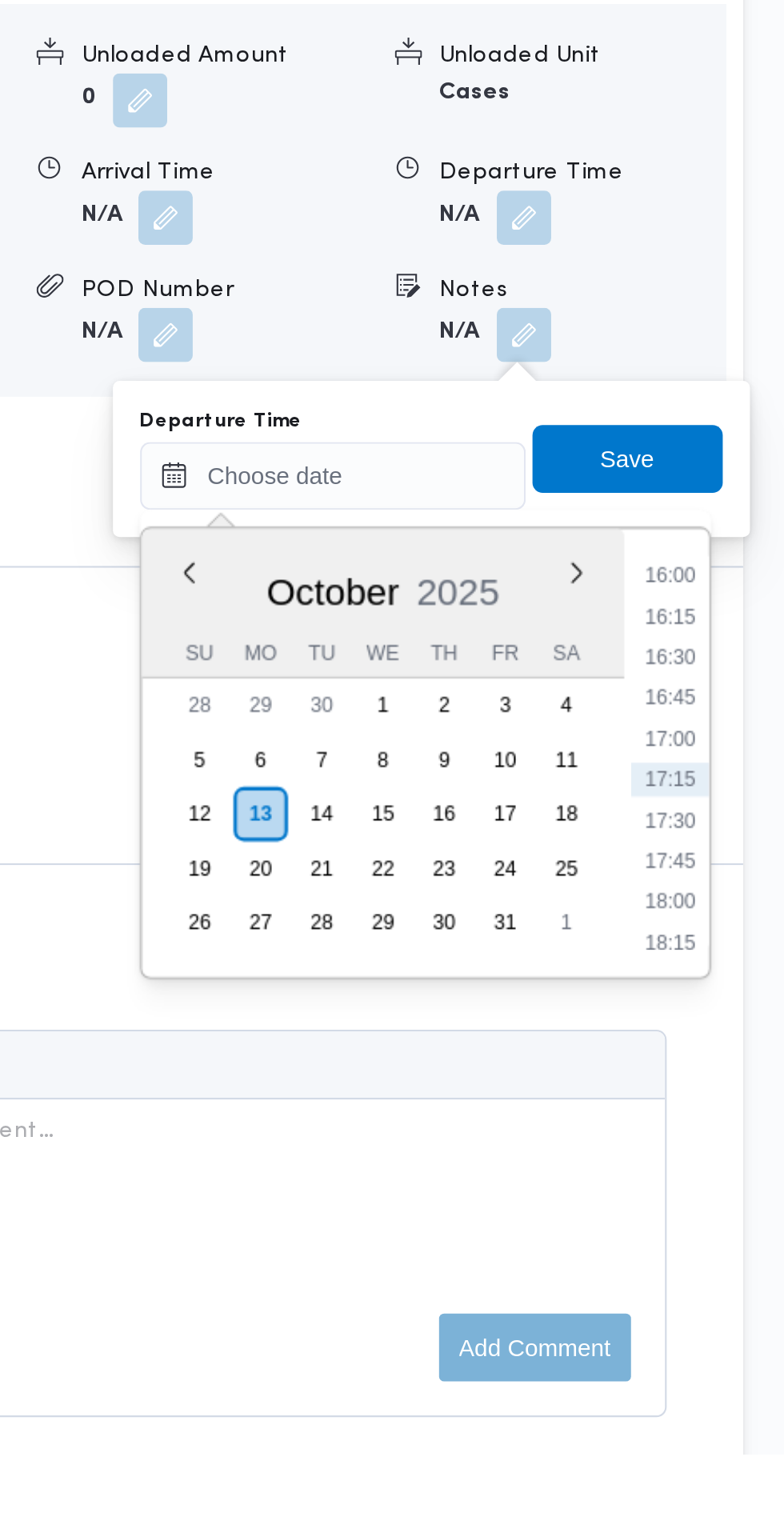
click at [734, 1118] on li "16:00" at bounding box center [730, 1119] width 37 height 16
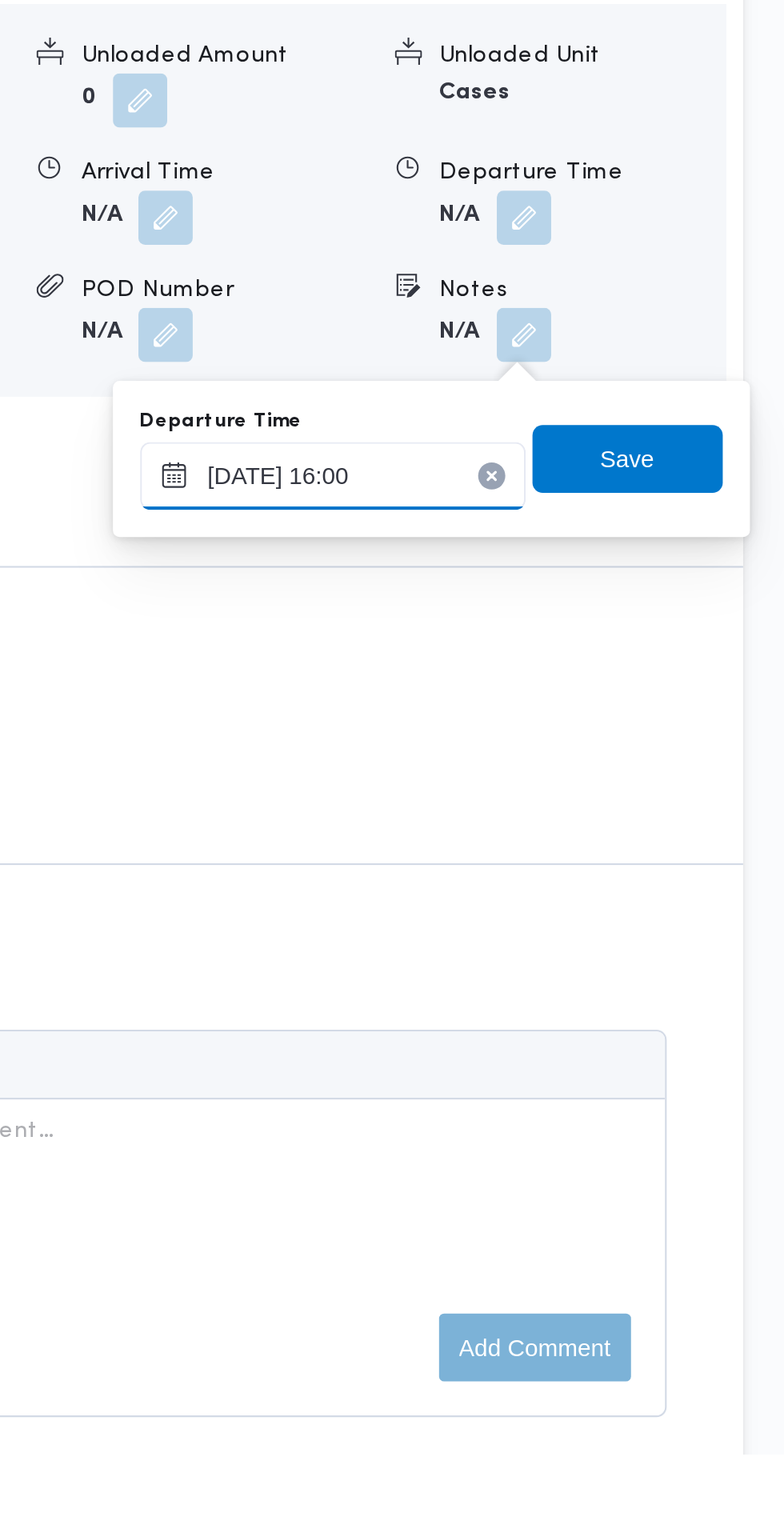
click at [605, 1066] on input "[DATE] 16:00" at bounding box center [572, 1073] width 182 height 32
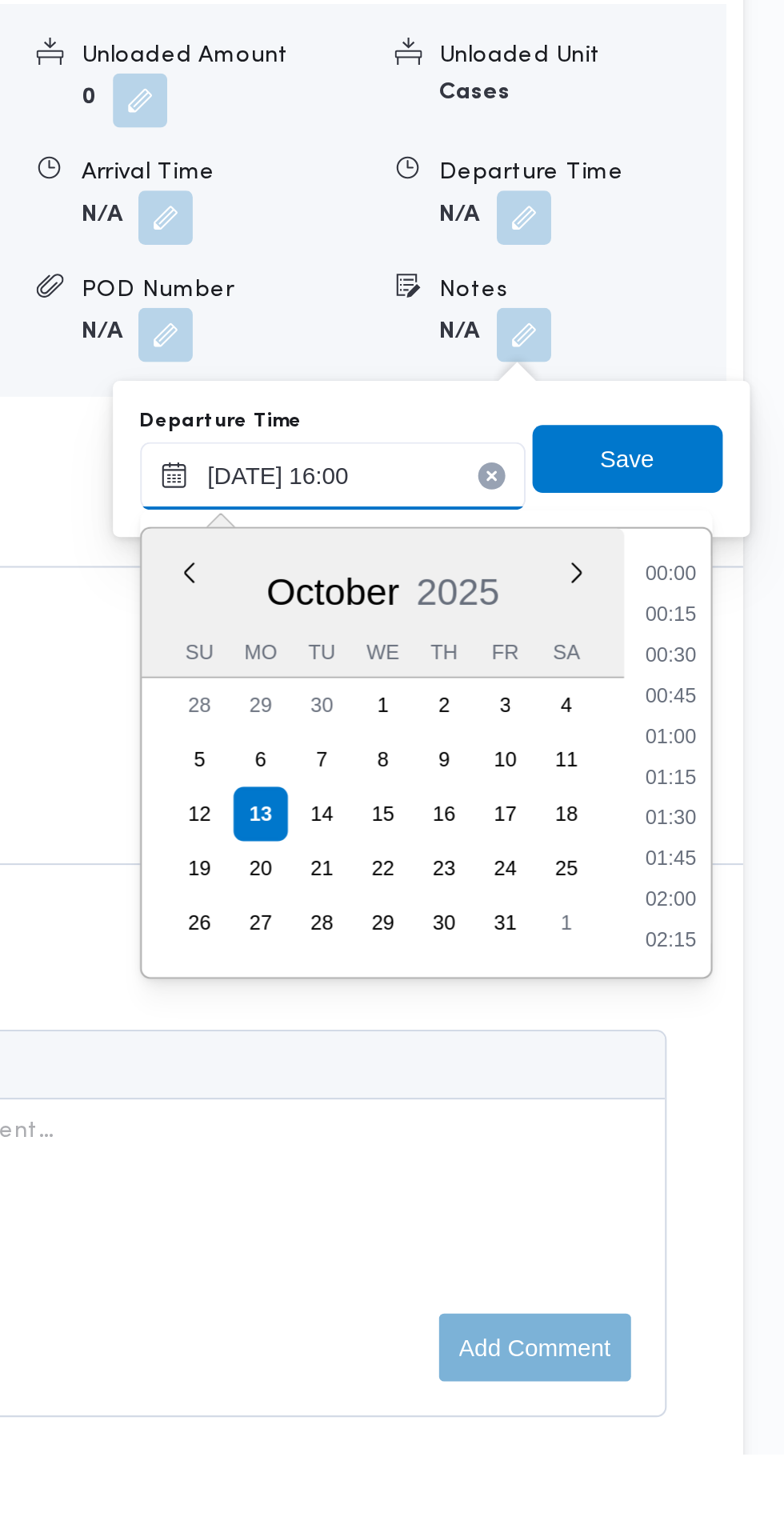
scroll to position [1132, 0]
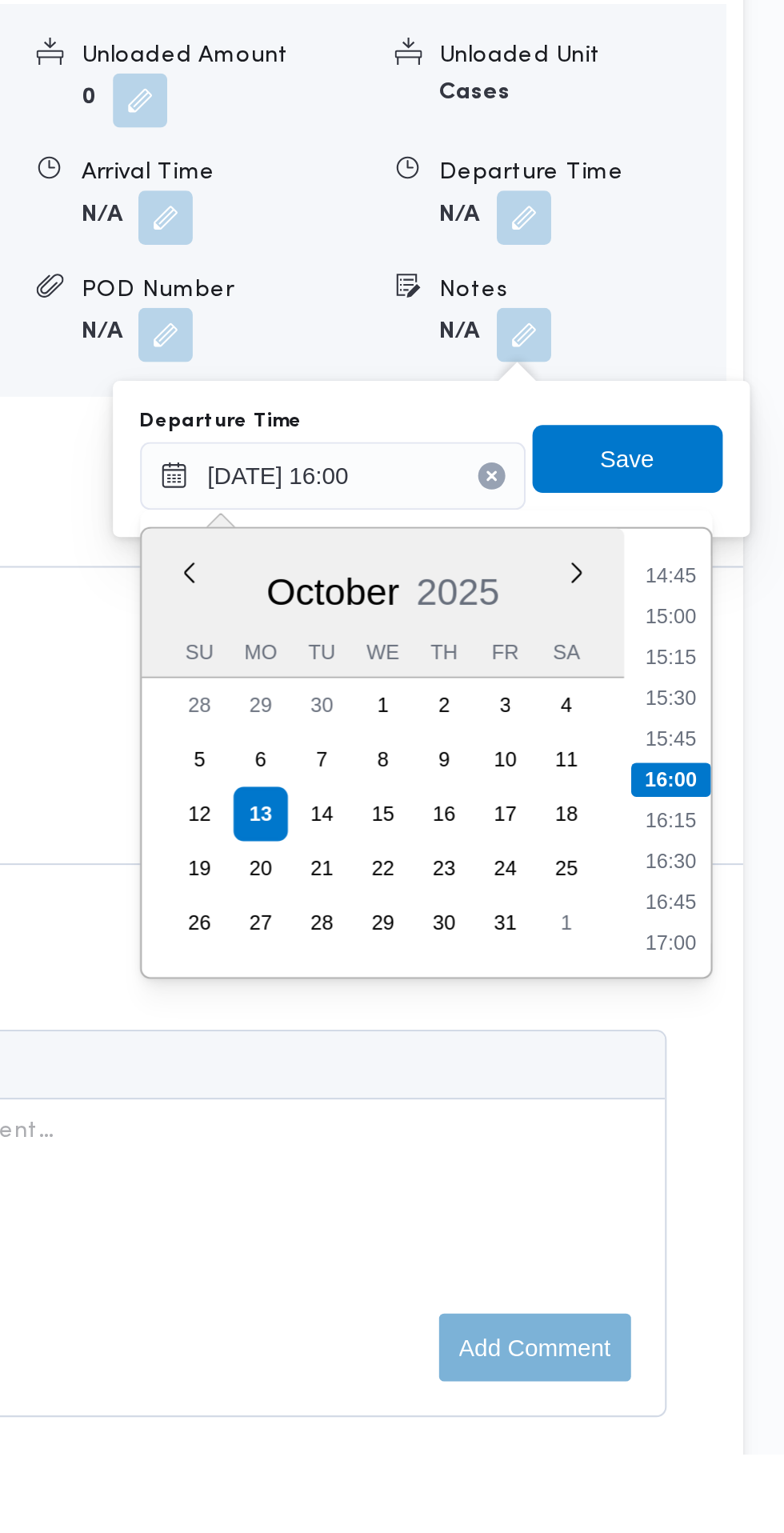
click at [736, 1140] on li "15:00" at bounding box center [730, 1139] width 37 height 16
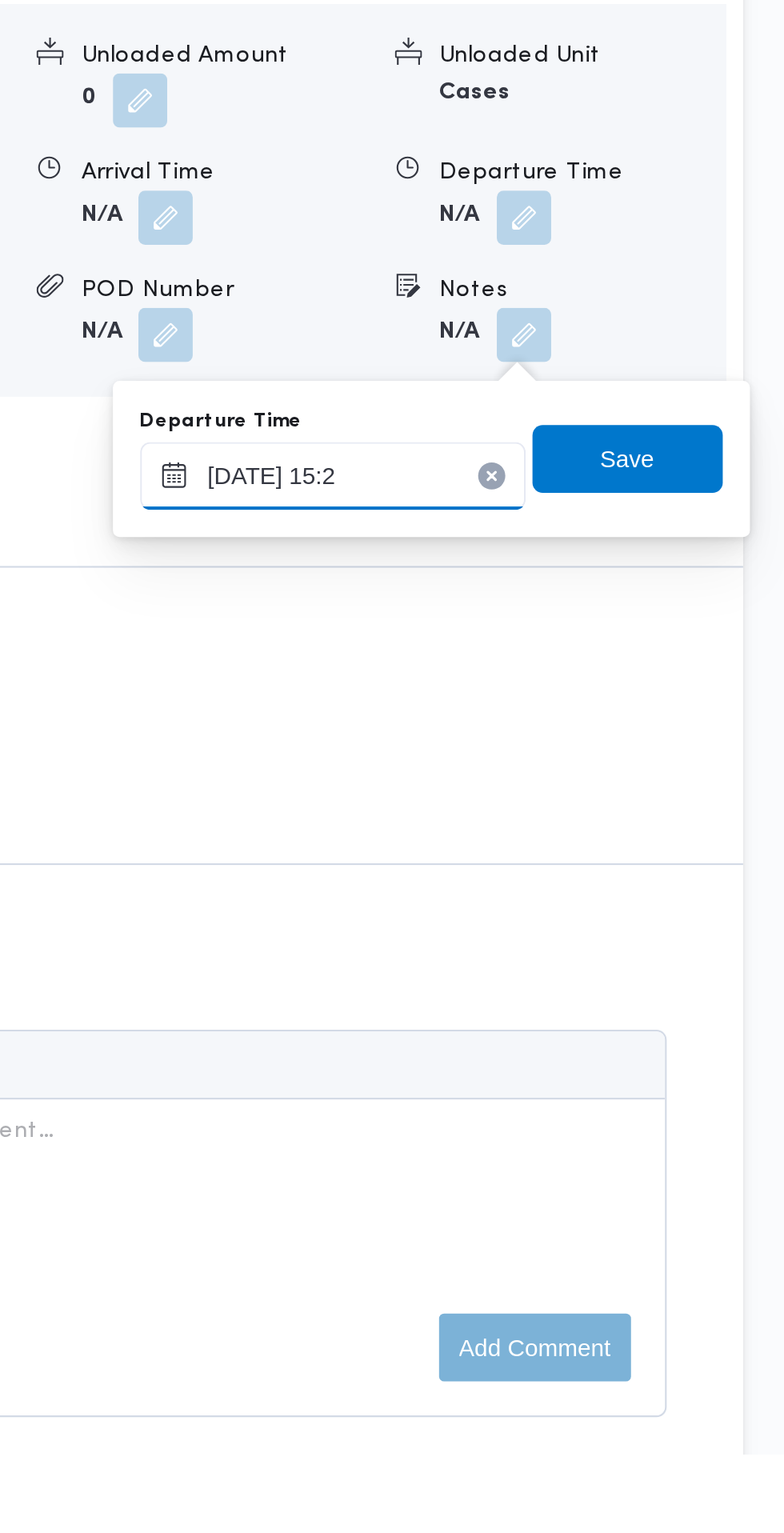
type input "13/10/2025 15:20"
click at [739, 1069] on span "Save" at bounding box center [710, 1064] width 90 height 32
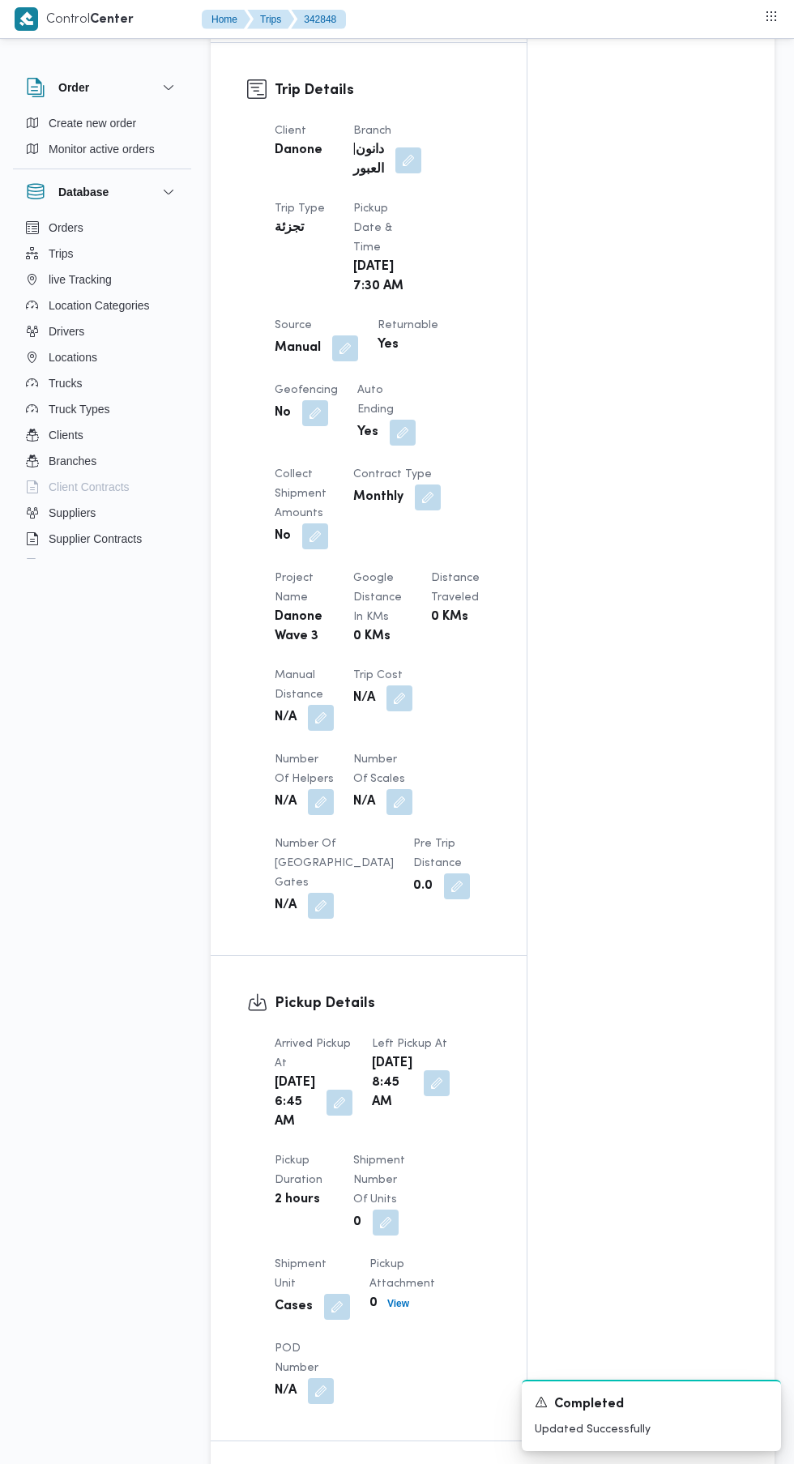
scroll to position [730, 0]
click at [310, 732] on button "button" at bounding box center [321, 720] width 26 height 26
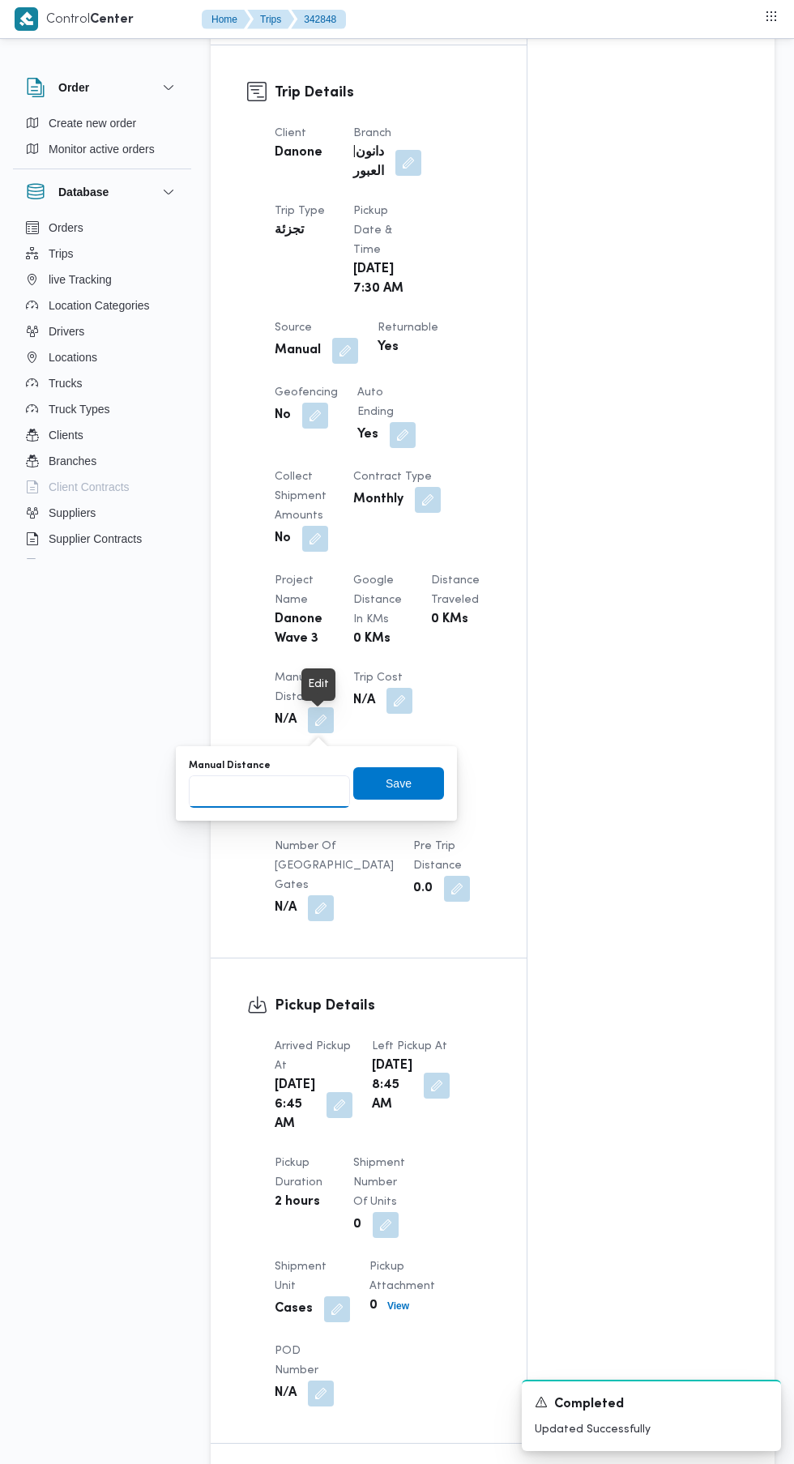
click at [263, 790] on input "Manual Distance" at bounding box center [269, 791] width 161 height 32
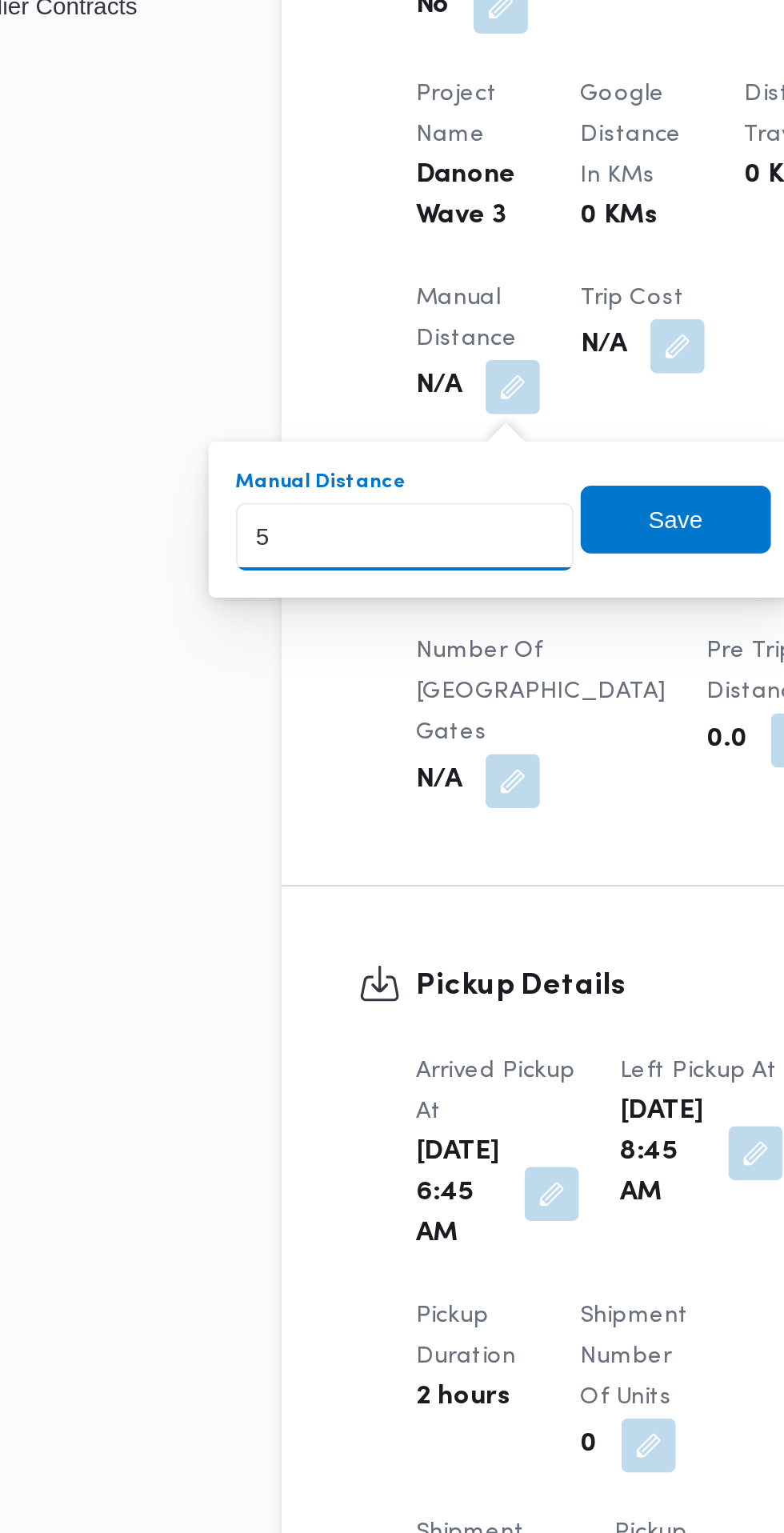
type input "51"
click at [410, 779] on span "Save" at bounding box center [393, 773] width 90 height 32
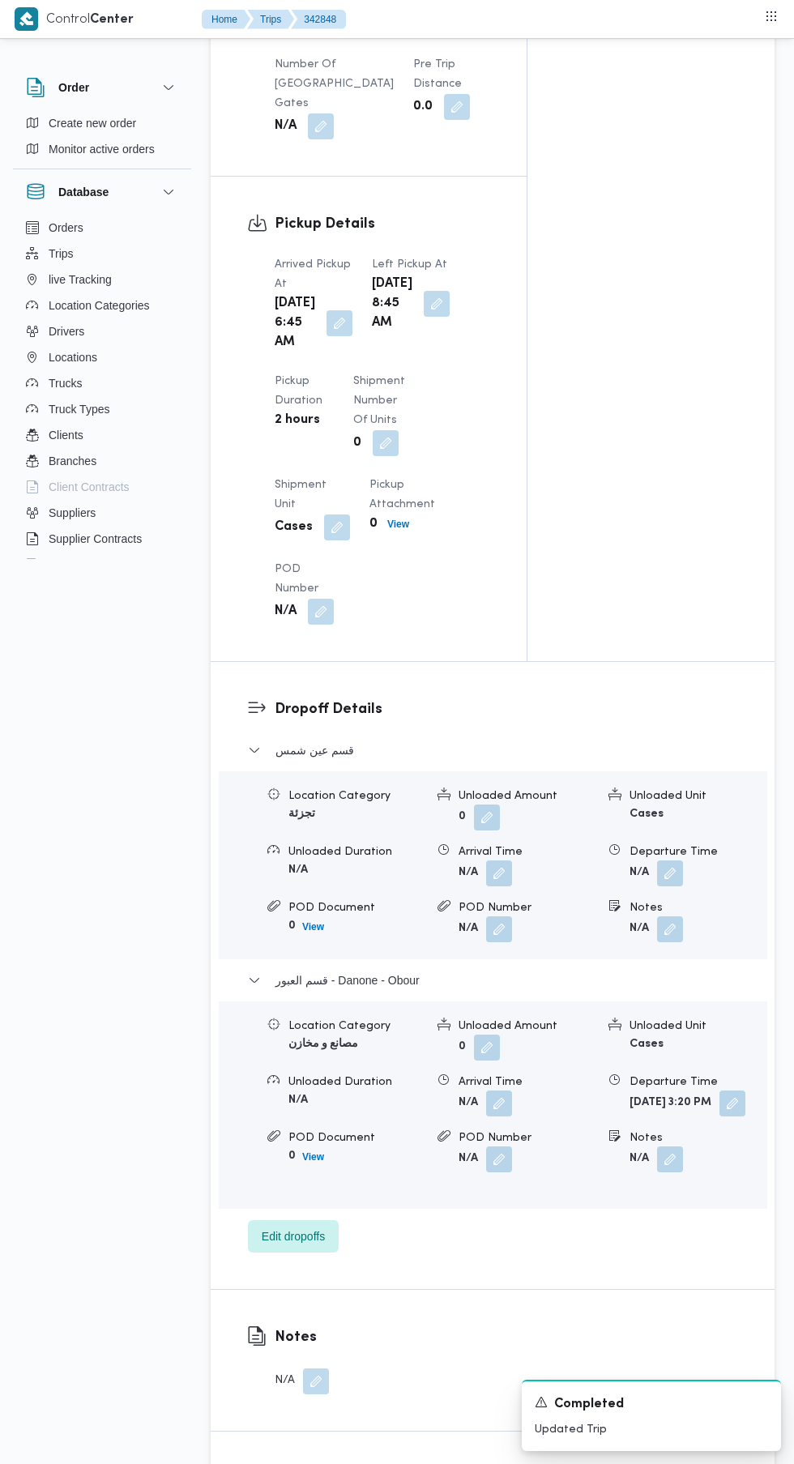
scroll to position [1514, 0]
click at [502, 884] on button "button" at bounding box center [499, 871] width 26 height 26
click at [434, 971] on div "Arrival Time" at bounding box center [448, 968] width 184 height 13
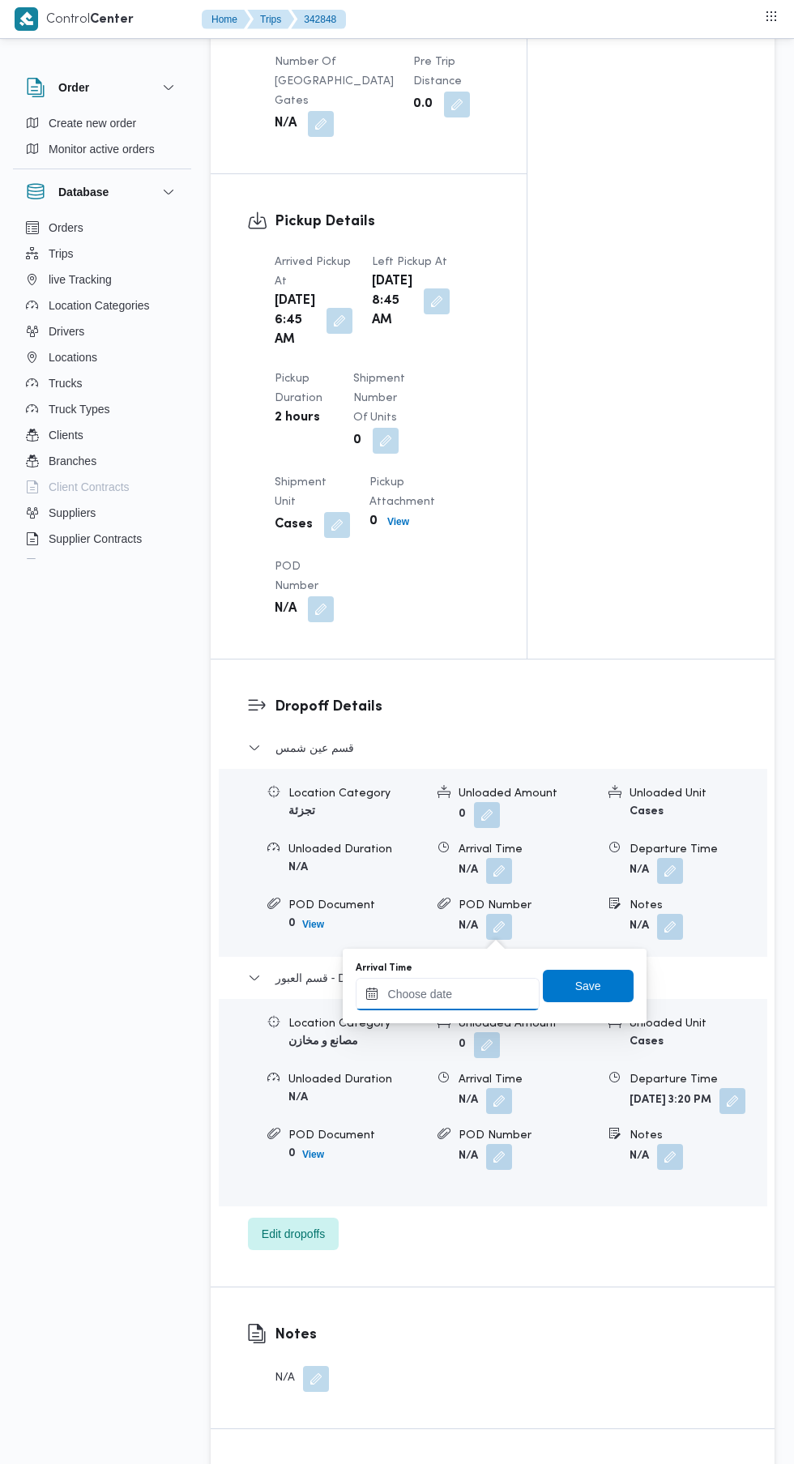
click at [459, 993] on input "Arrival Time" at bounding box center [448, 994] width 184 height 32
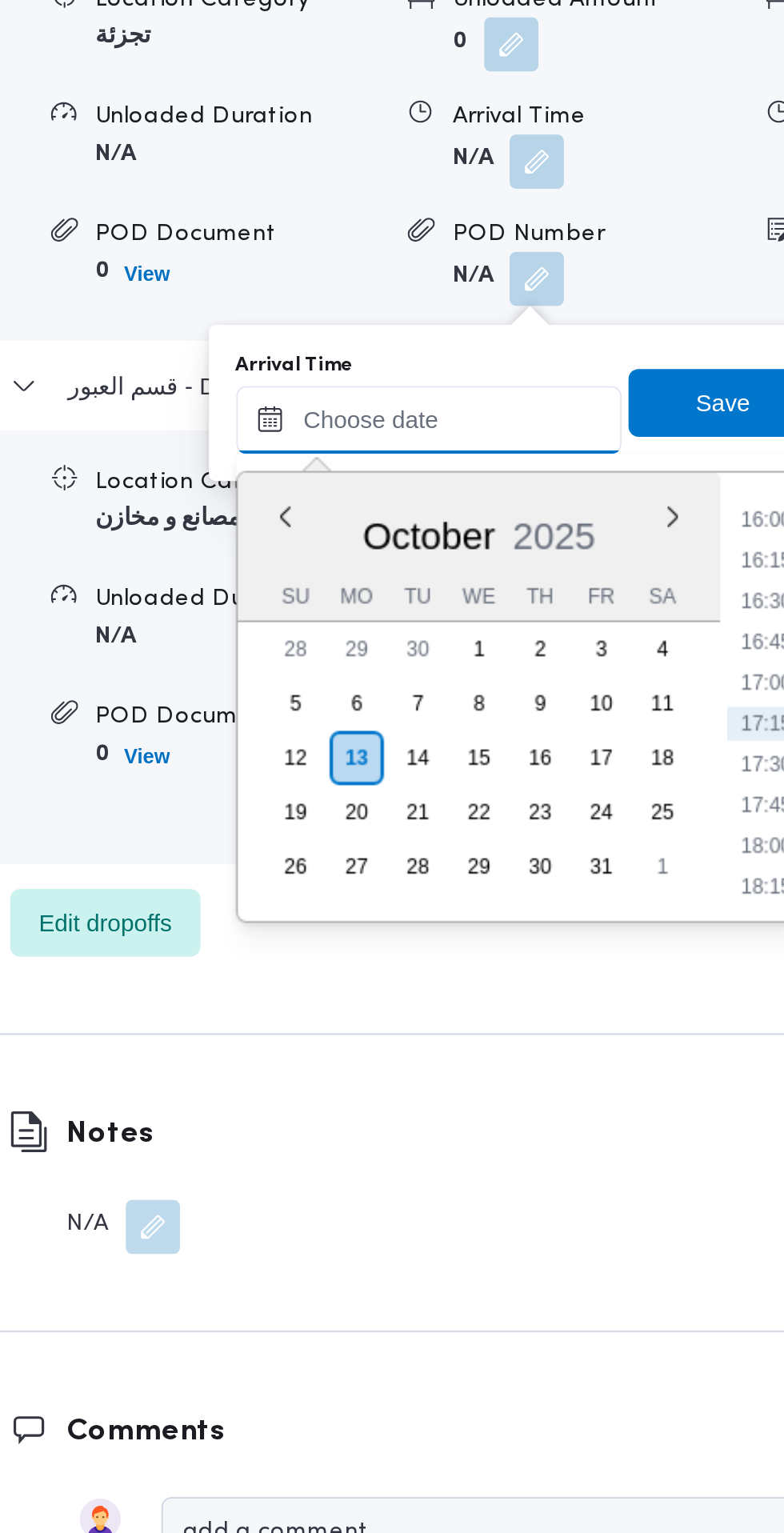
scroll to position [1537, 0]
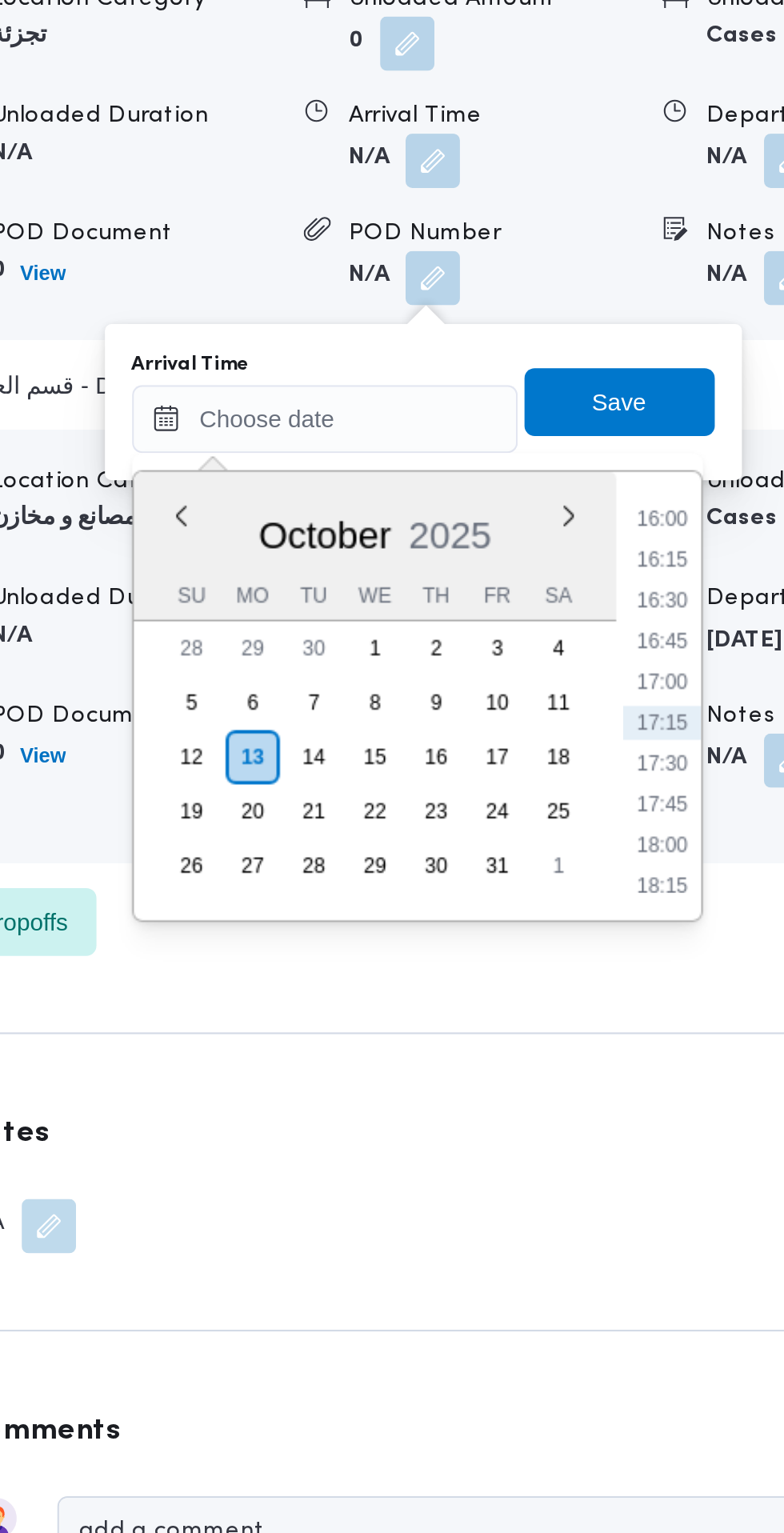
click at [594, 991] on li "16:00" at bounding box center [600, 989] width 37 height 16
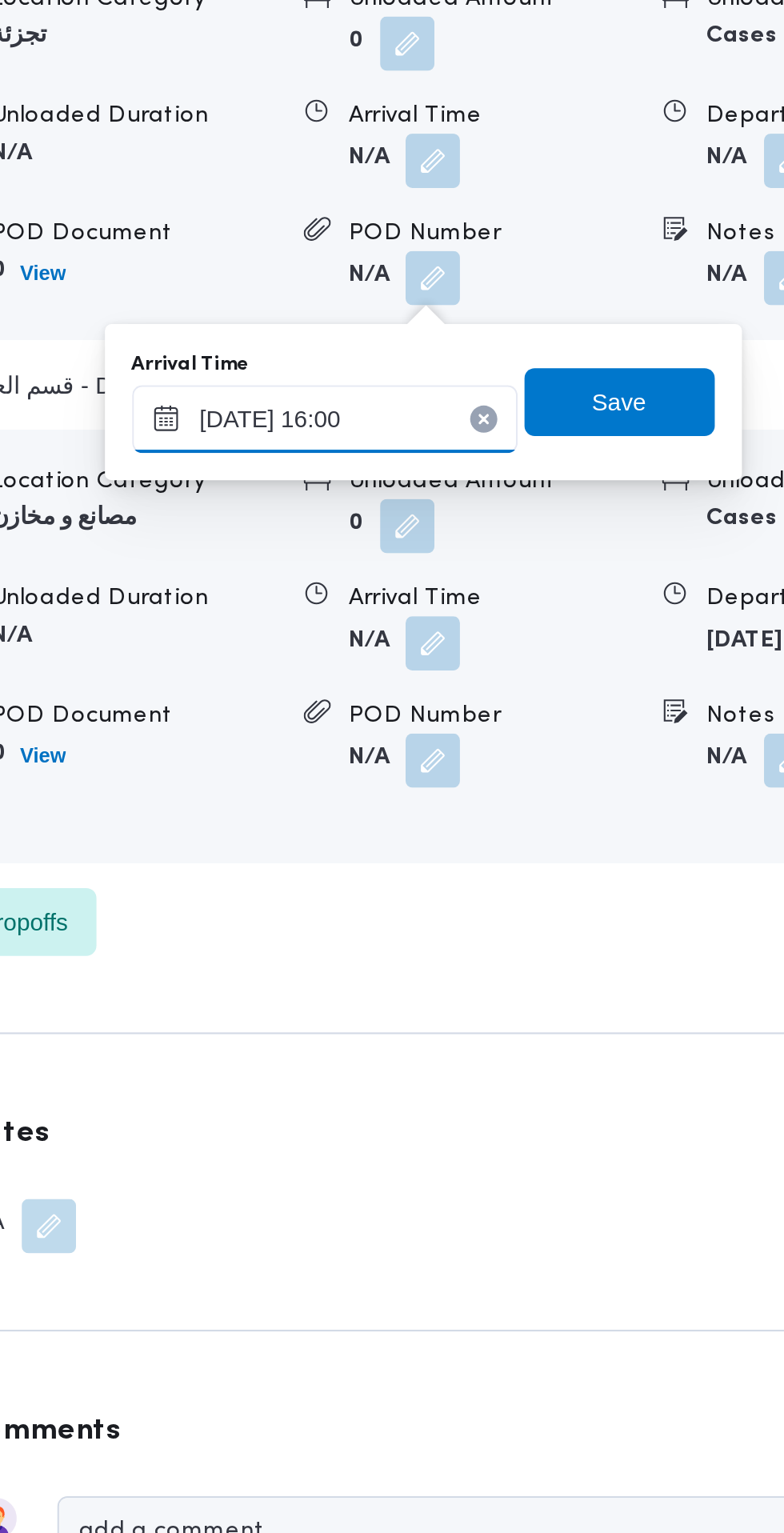
click at [454, 941] on input "[DATE] 16:00" at bounding box center [442, 941] width 182 height 32
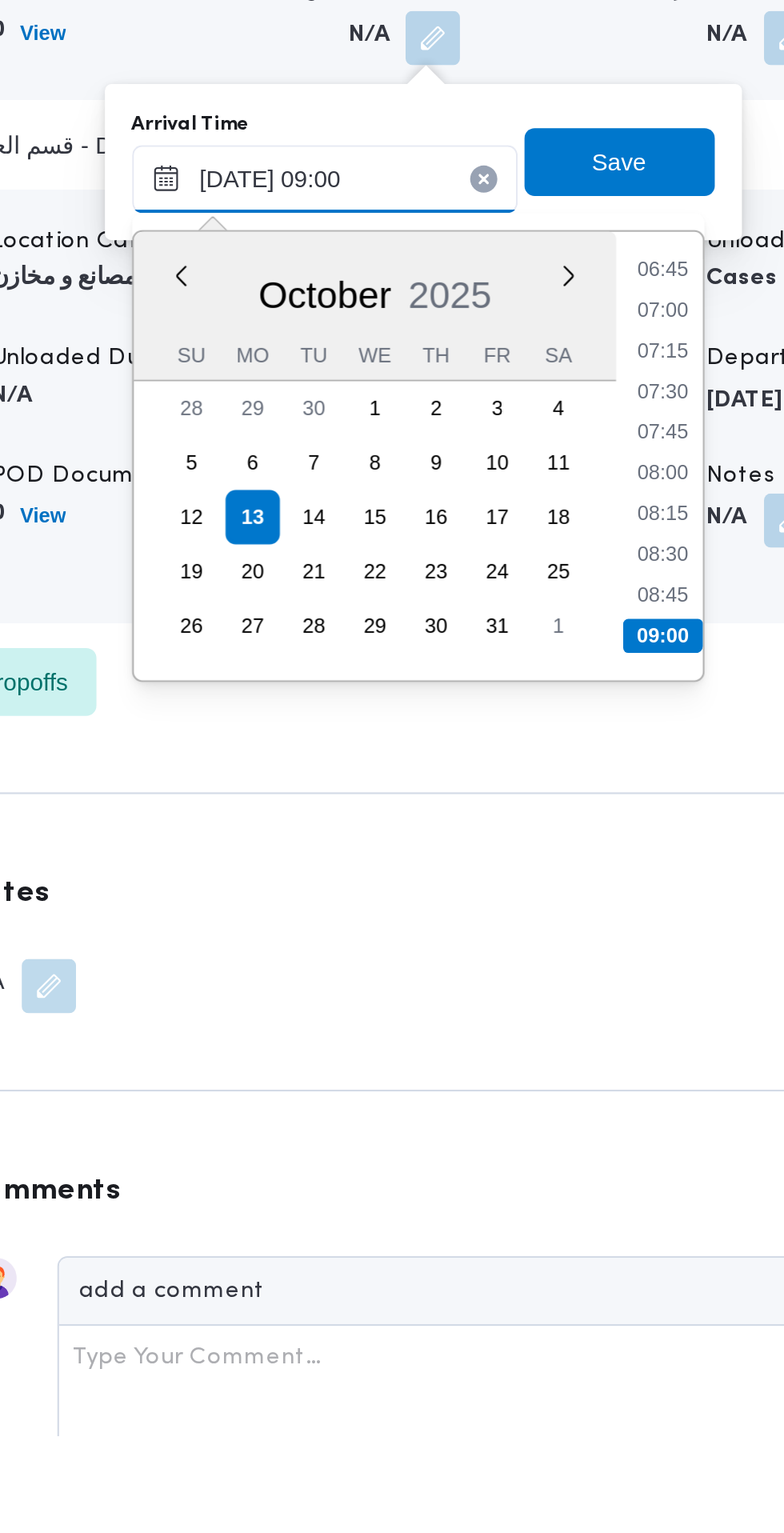
type input "[DATE] 09:00"
click at [606, 1155] on li "09:00" at bounding box center [601, 1157] width 38 height 16
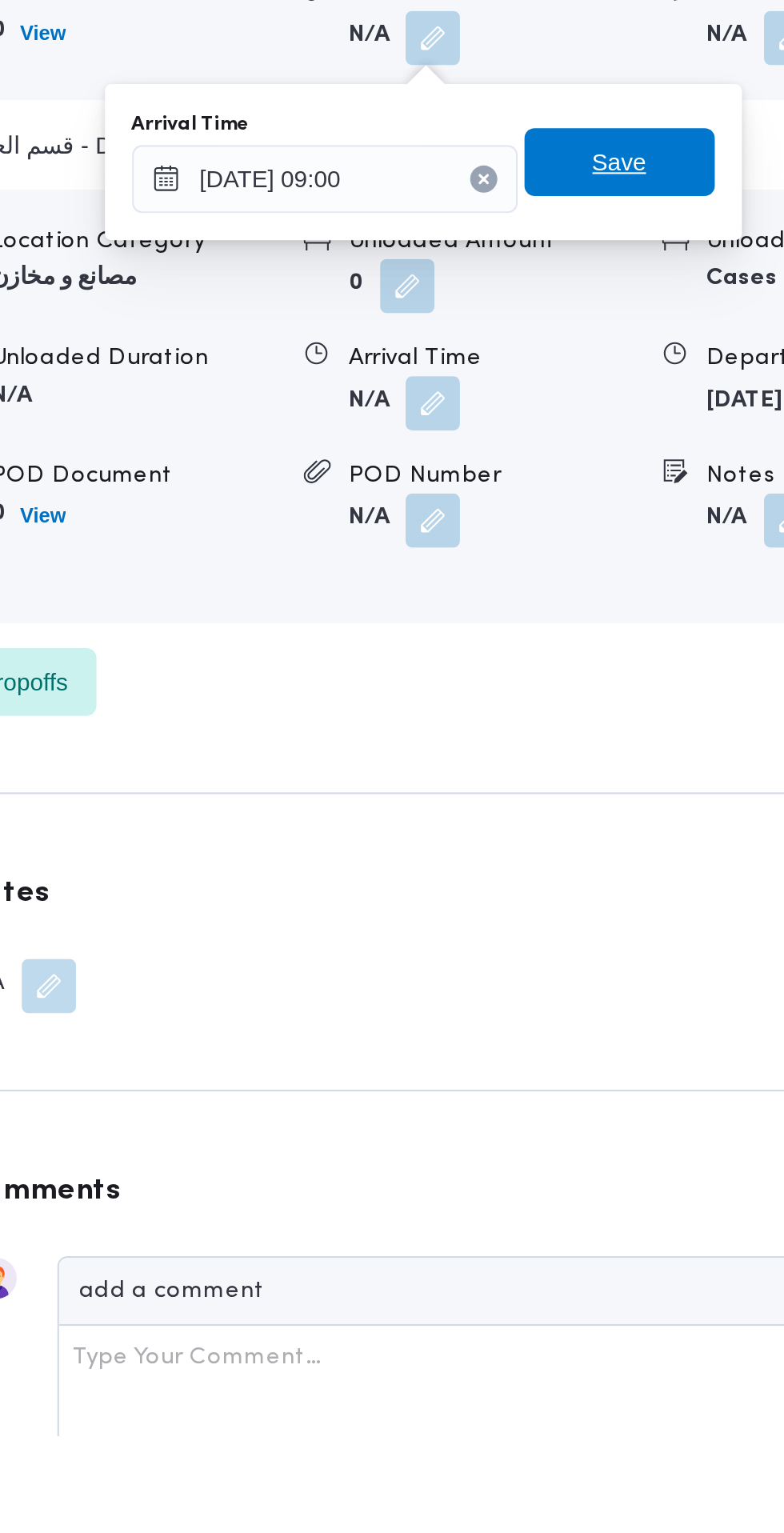
click at [593, 938] on span "Save" at bounding box center [581, 932] width 26 height 19
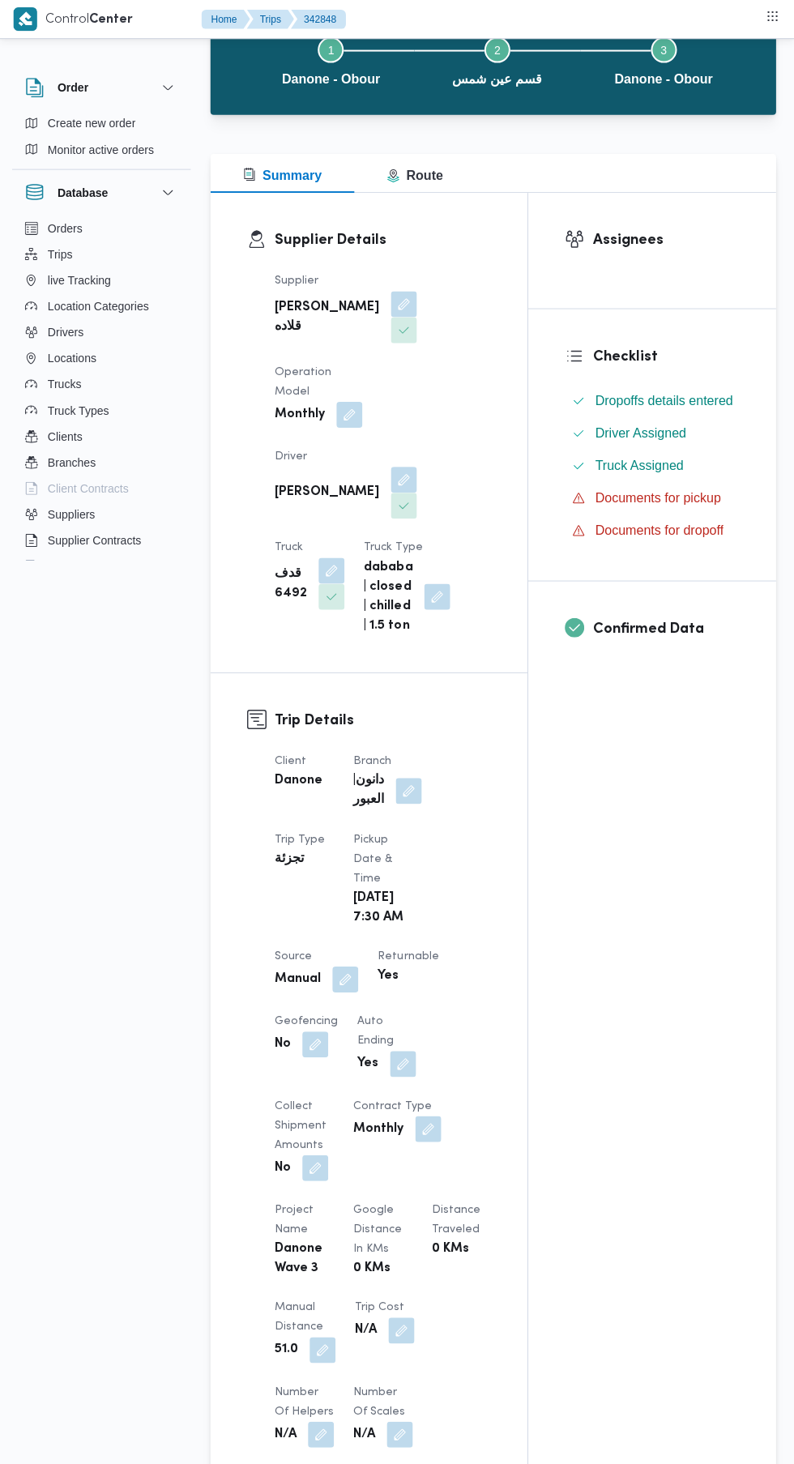
scroll to position [0, 0]
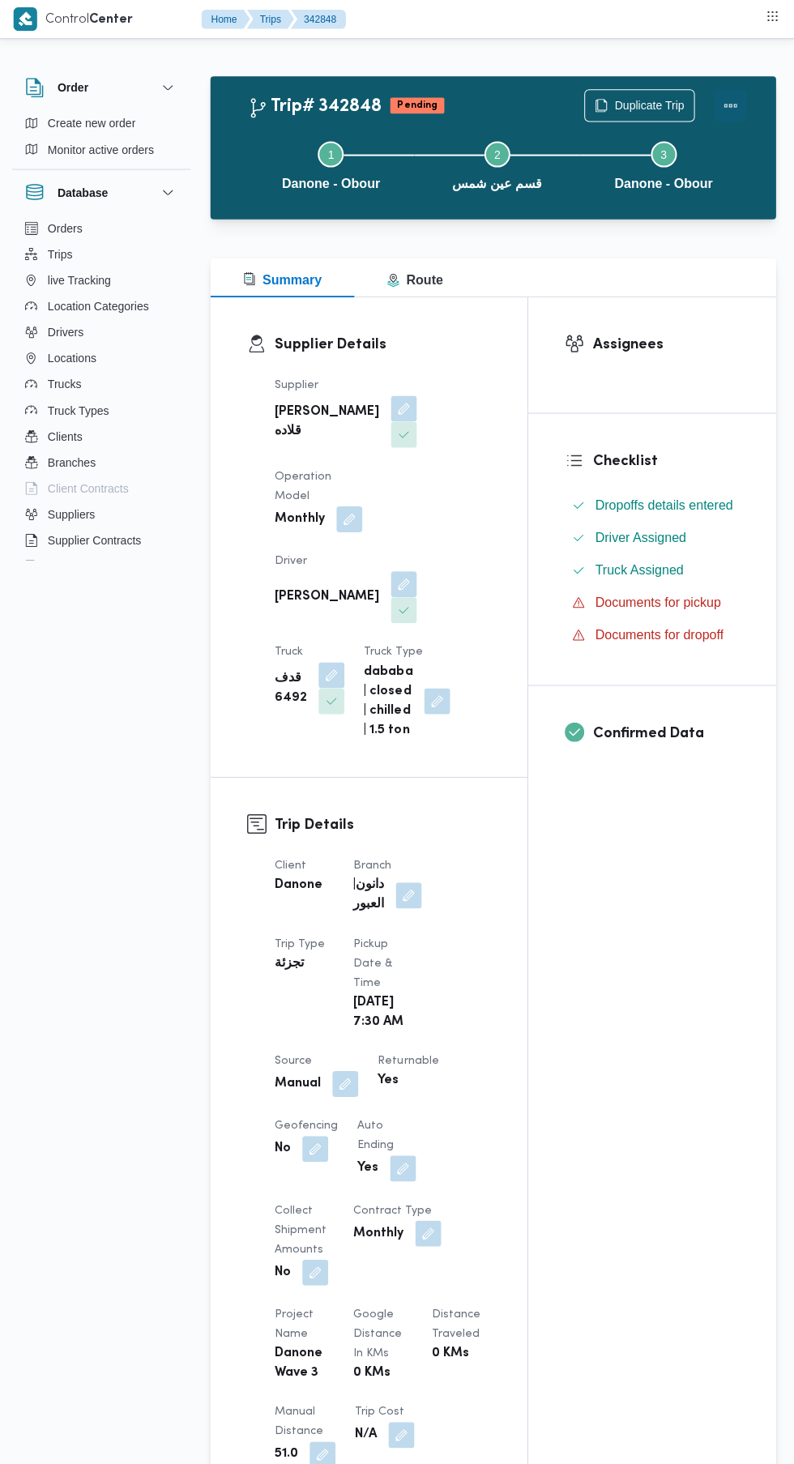
click at [729, 104] on button "Actions" at bounding box center [729, 105] width 32 height 32
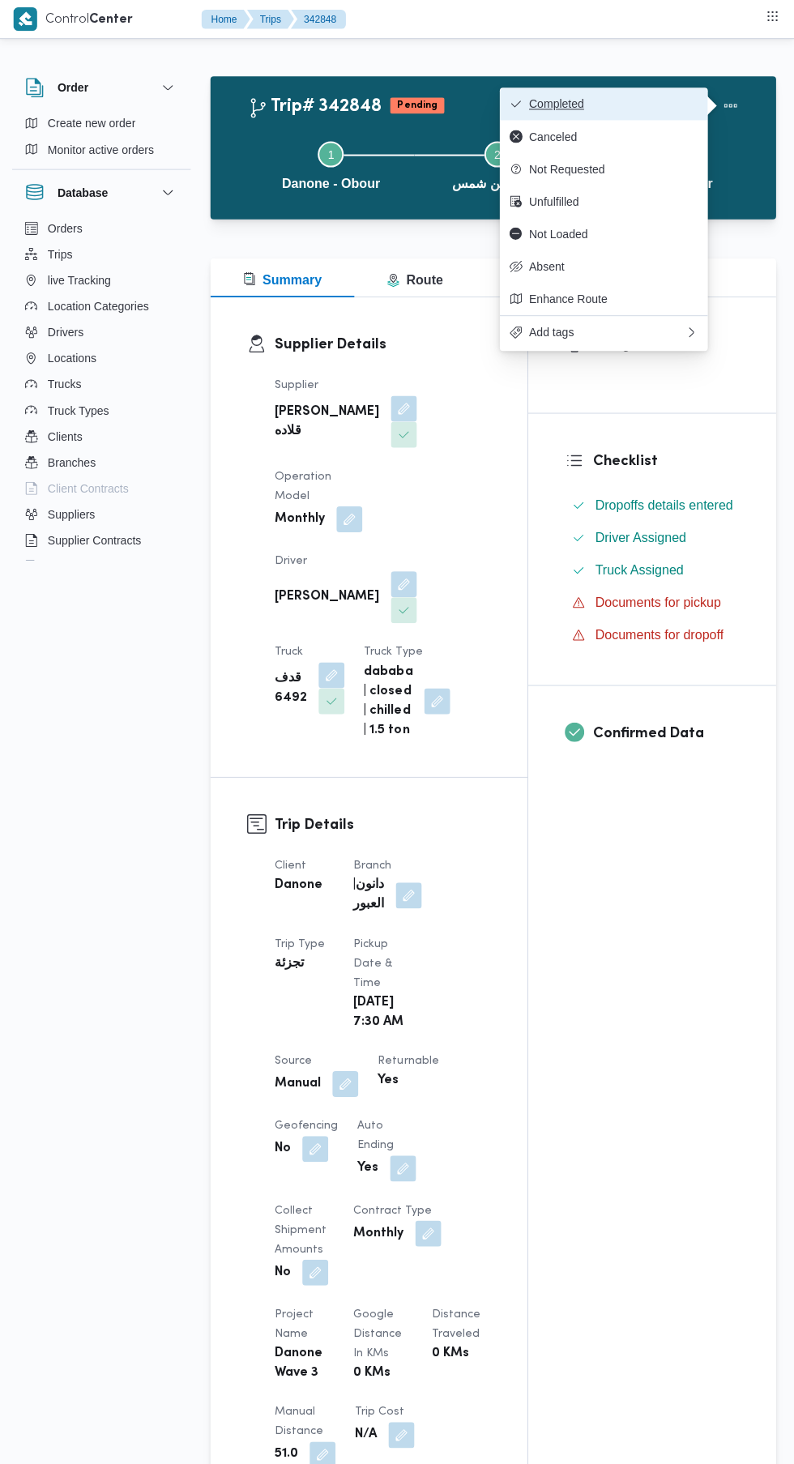
click at [630, 119] on button "Completed" at bounding box center [602, 104] width 207 height 32
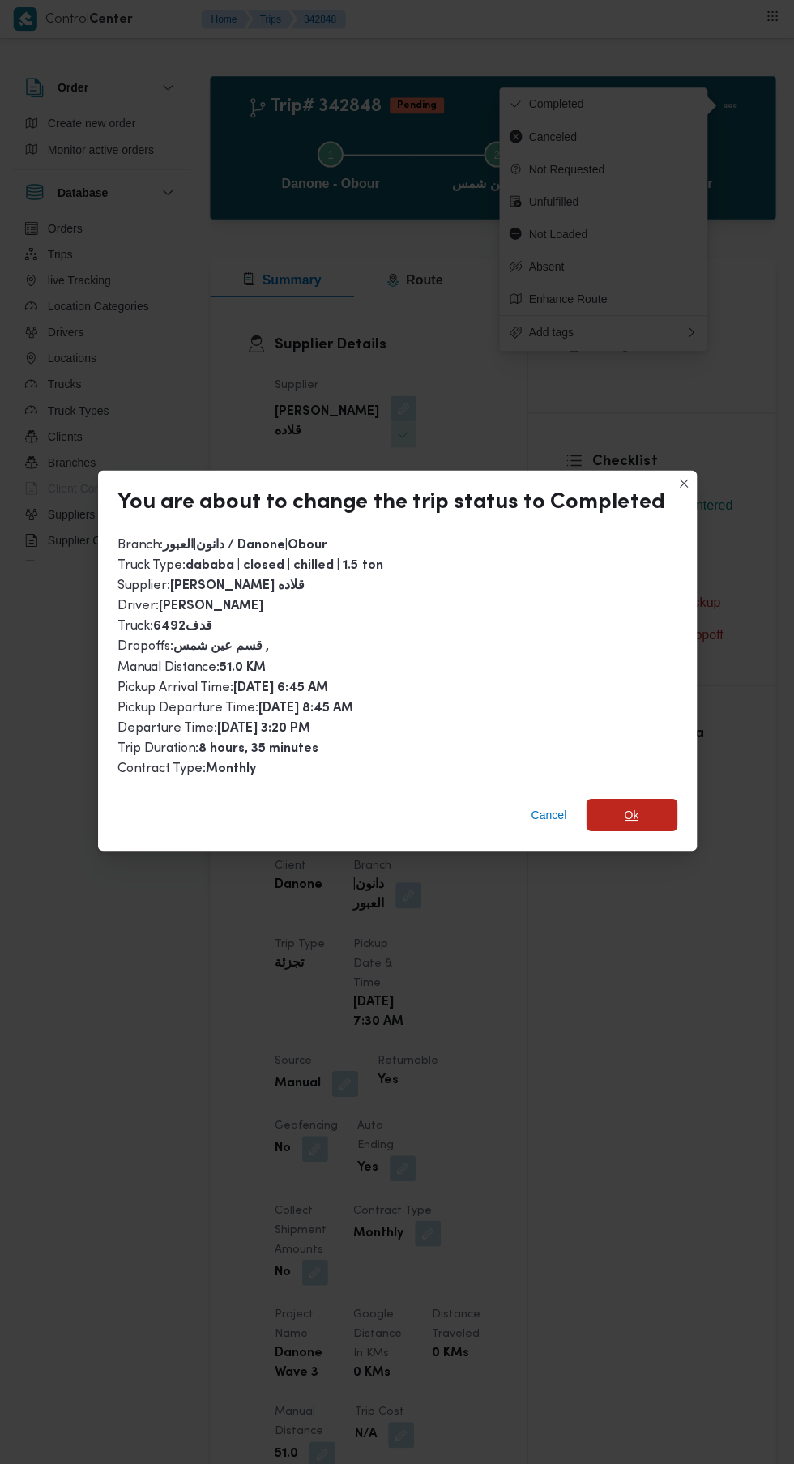
click at [626, 803] on span "Ok" at bounding box center [631, 812] width 15 height 19
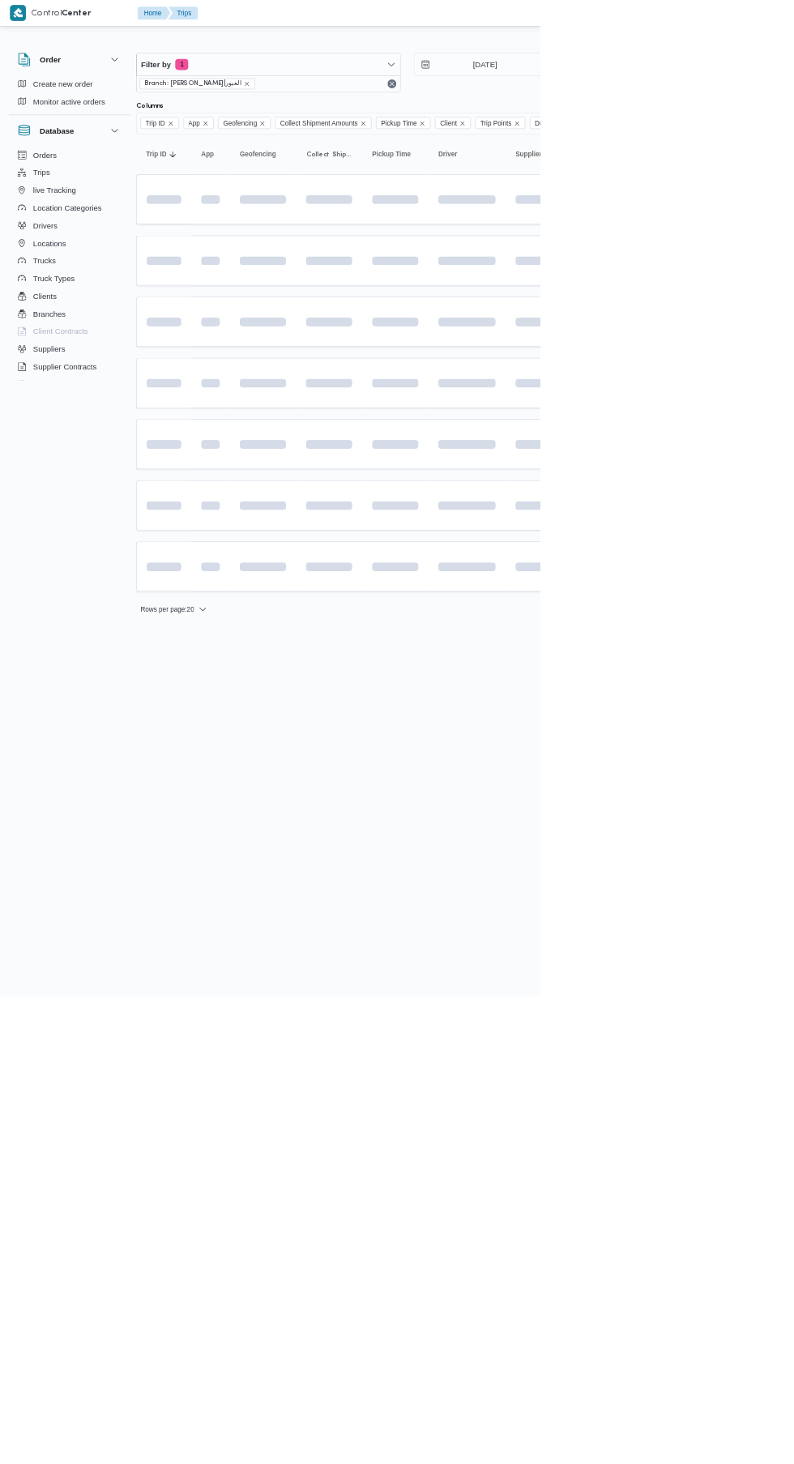
scroll to position [0, 26]
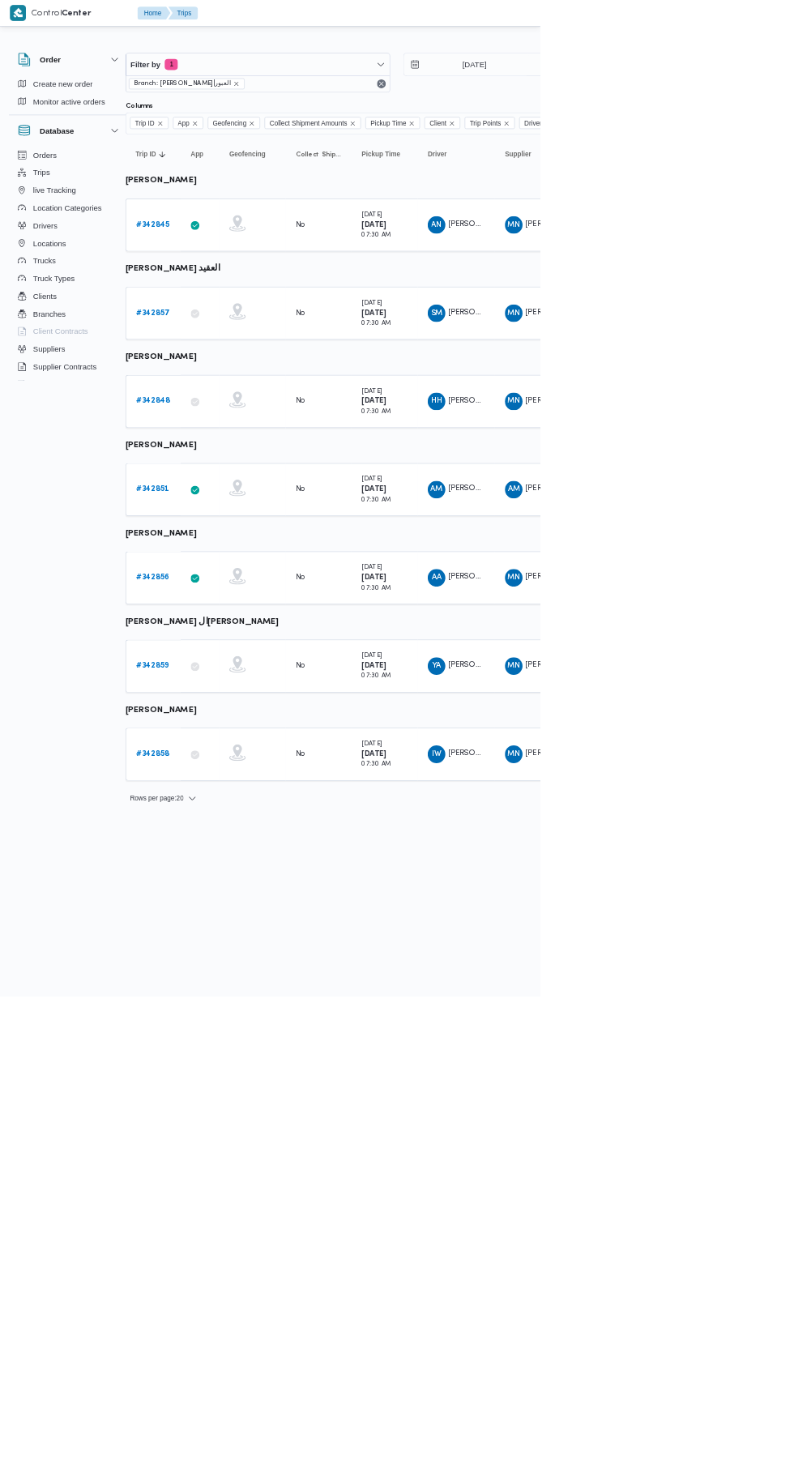
click at [221, 839] on link "# 342856" at bounding box center [224, 848] width 49 height 19
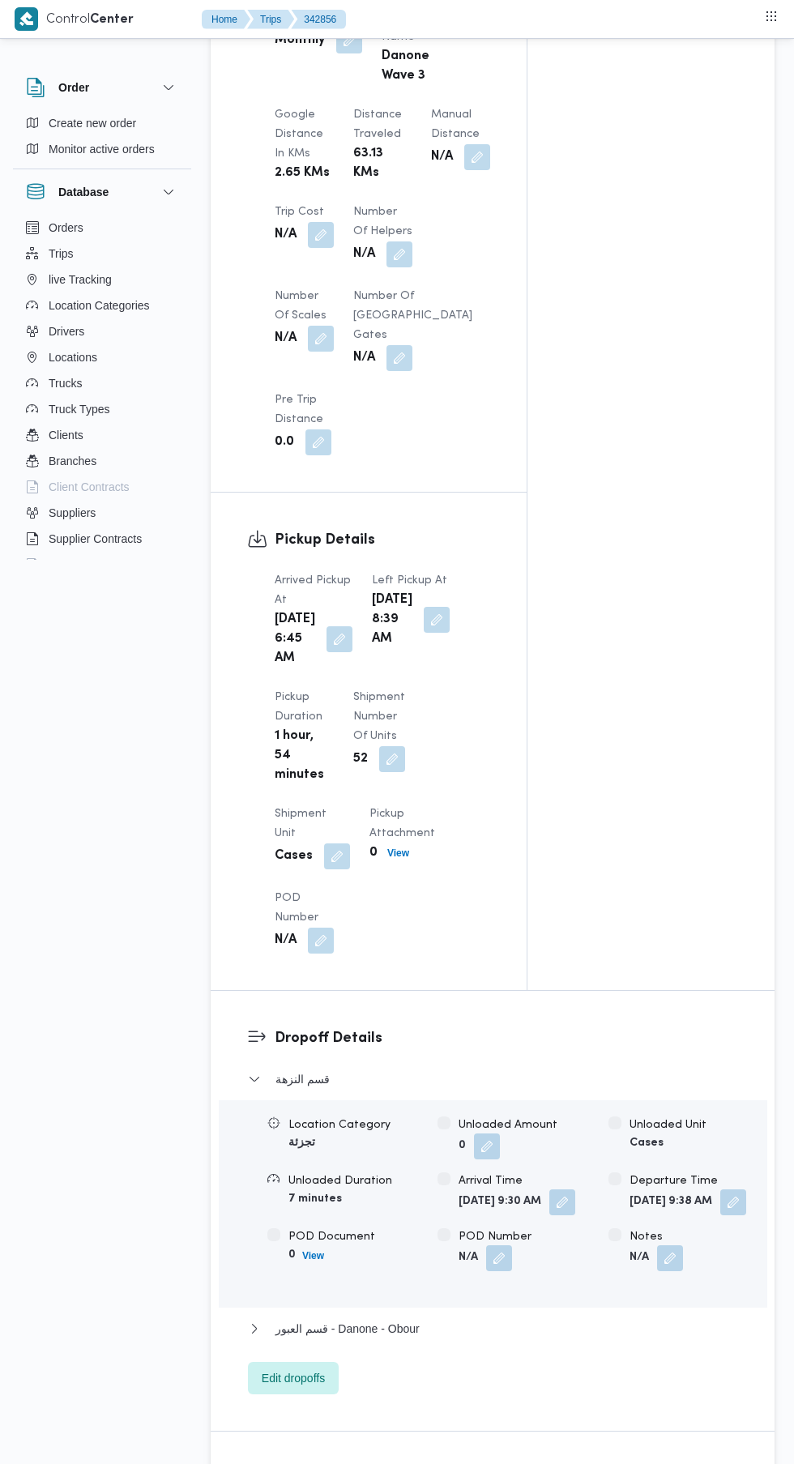
scroll to position [1347, 0]
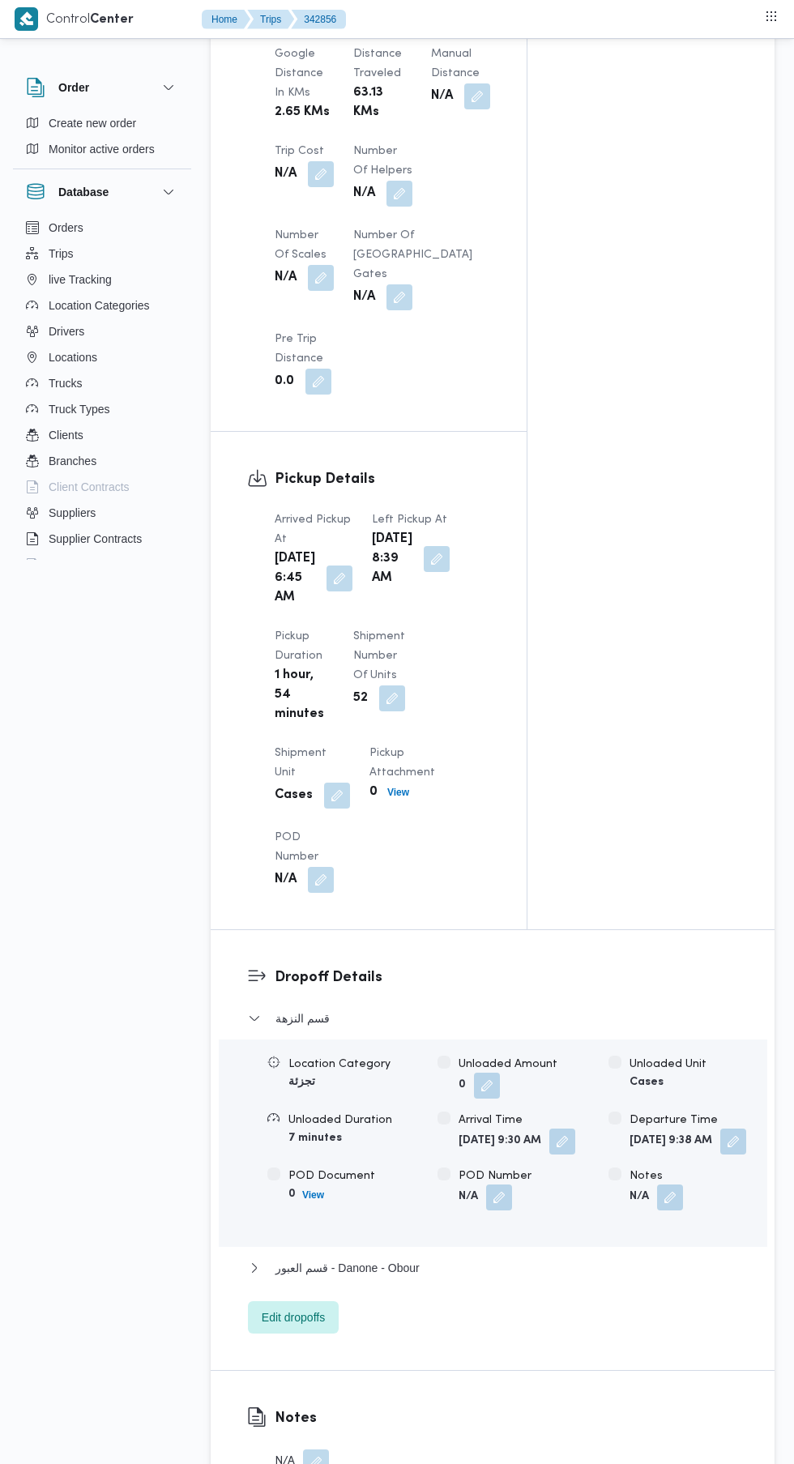
click at [547, 1099] on form "0" at bounding box center [527, 1086] width 136 height 26
click at [391, 1278] on span "قسم العبور - Danone - Obour" at bounding box center [347, 1267] width 144 height 19
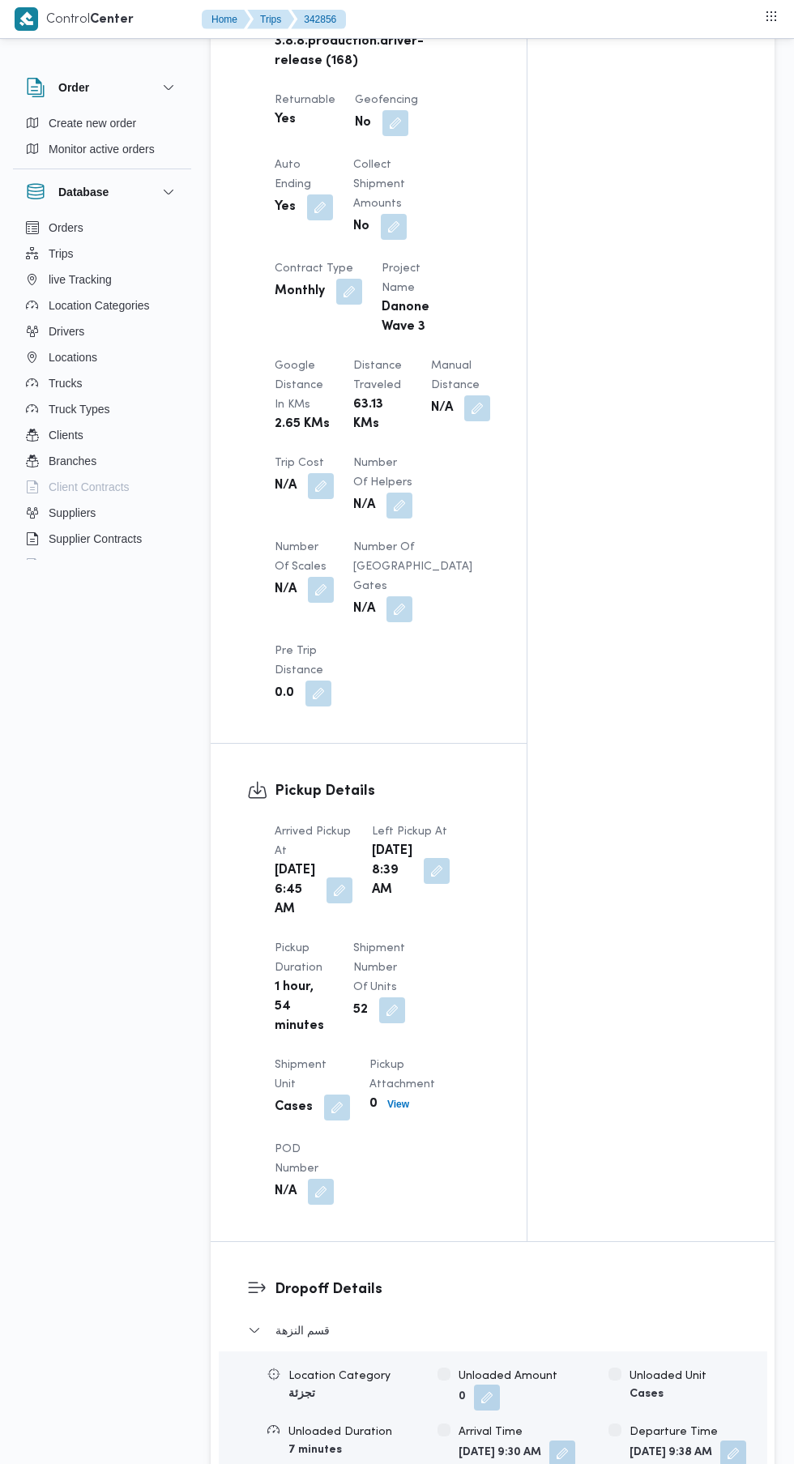
scroll to position [995, 0]
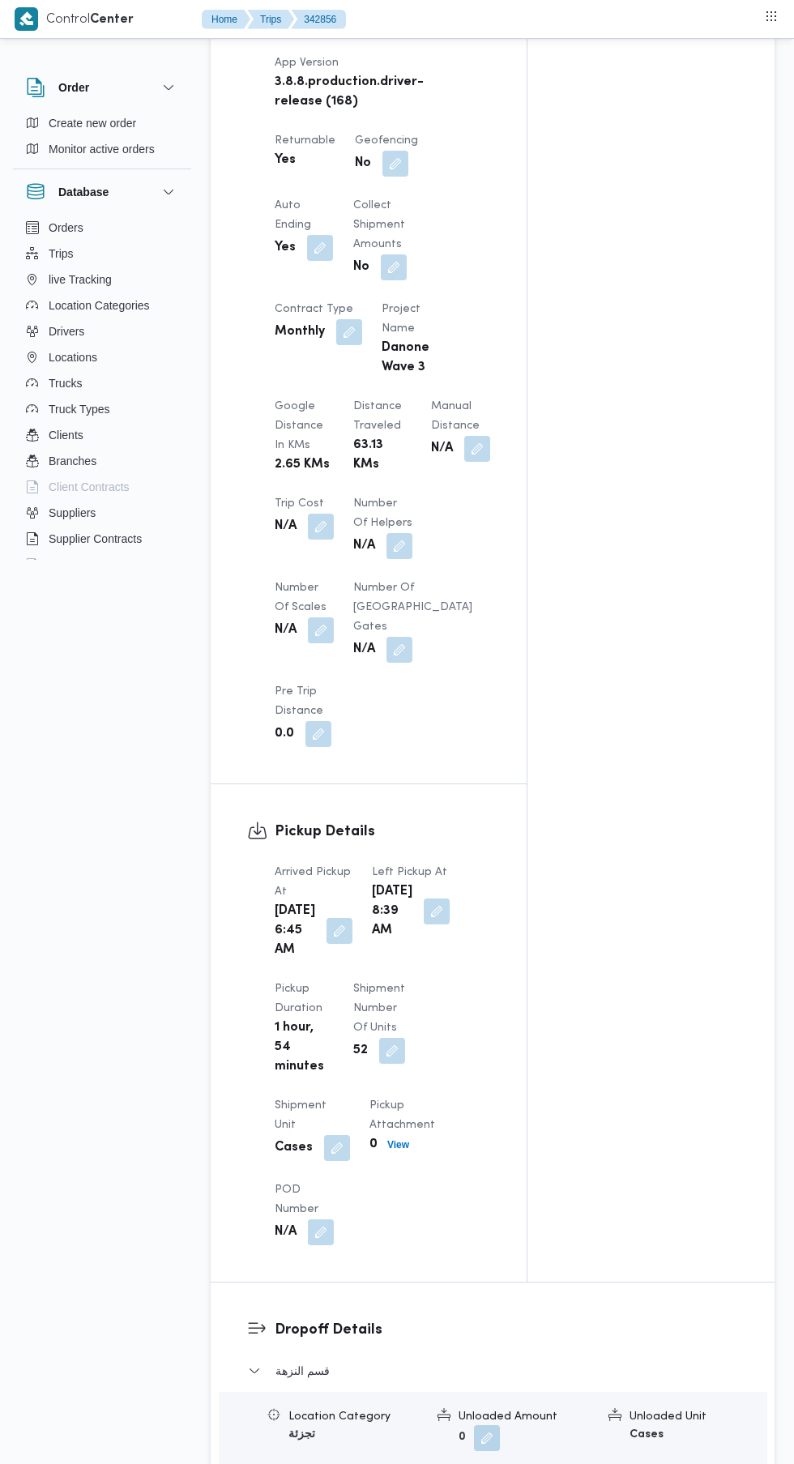
click at [464, 462] on button "button" at bounding box center [477, 449] width 26 height 26
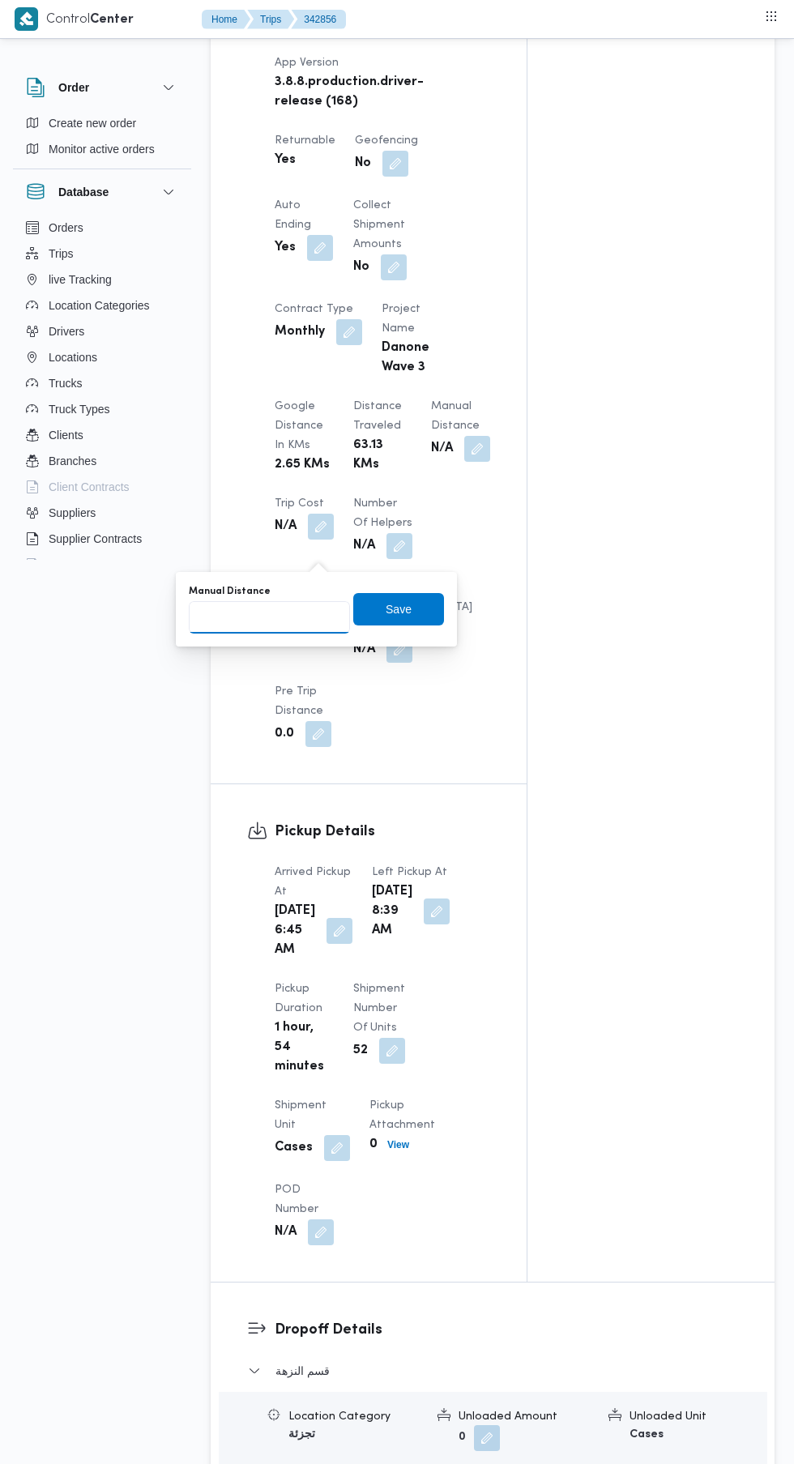
click at [274, 616] on input "Manual Distance" at bounding box center [269, 617] width 161 height 32
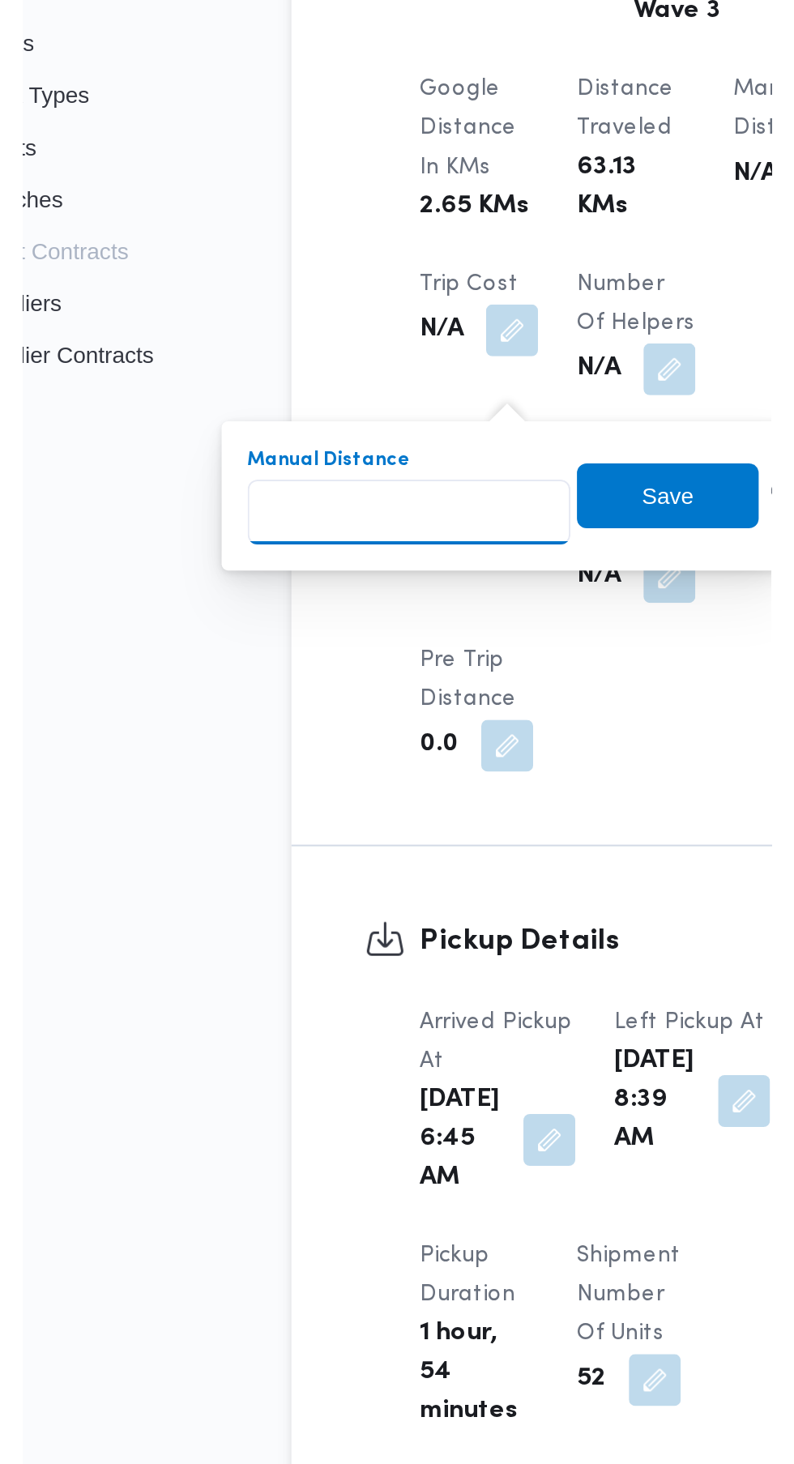
scroll to position [0, 0]
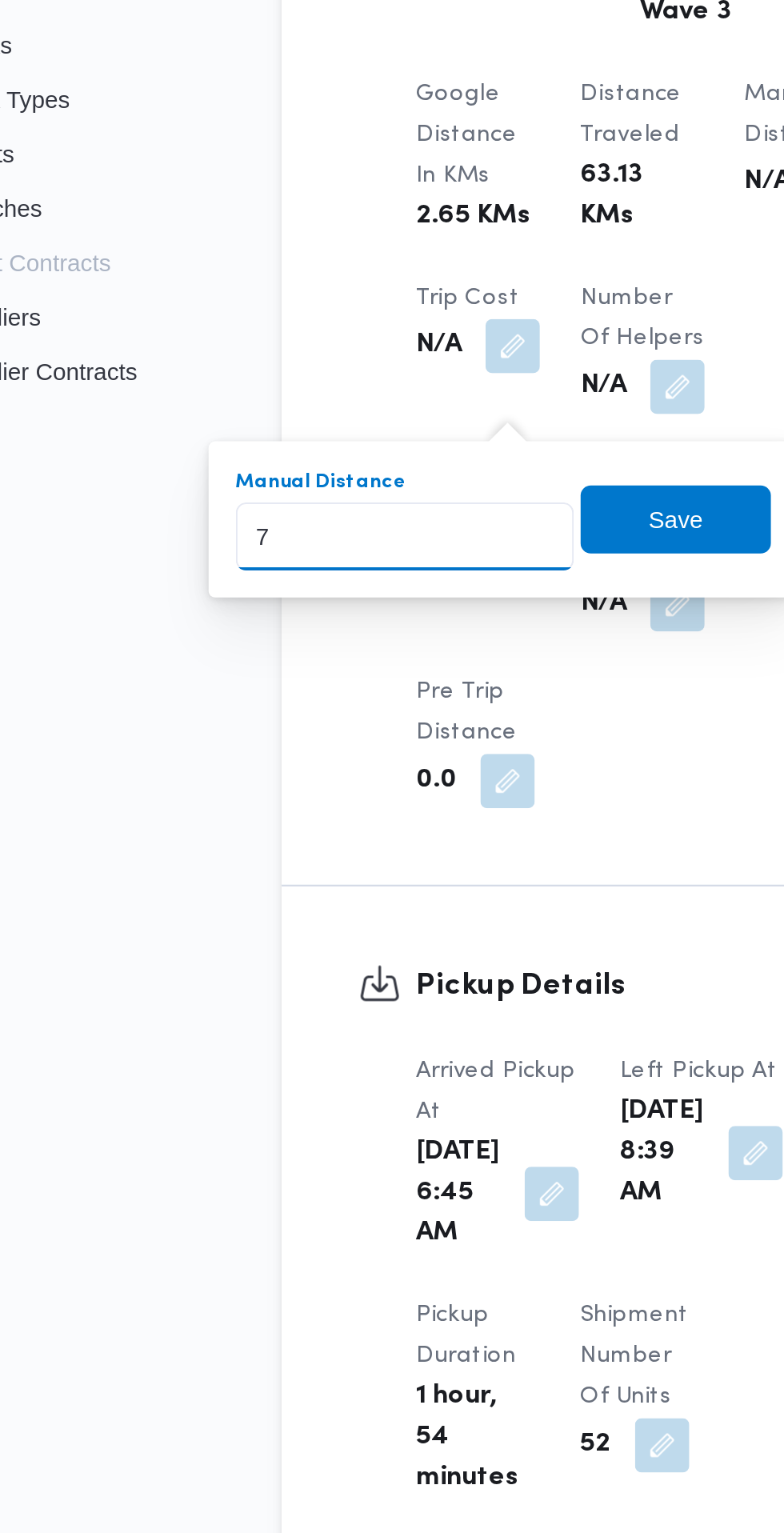
type input "70"
click at [411, 602] on span "Save" at bounding box center [393, 602] width 90 height 32
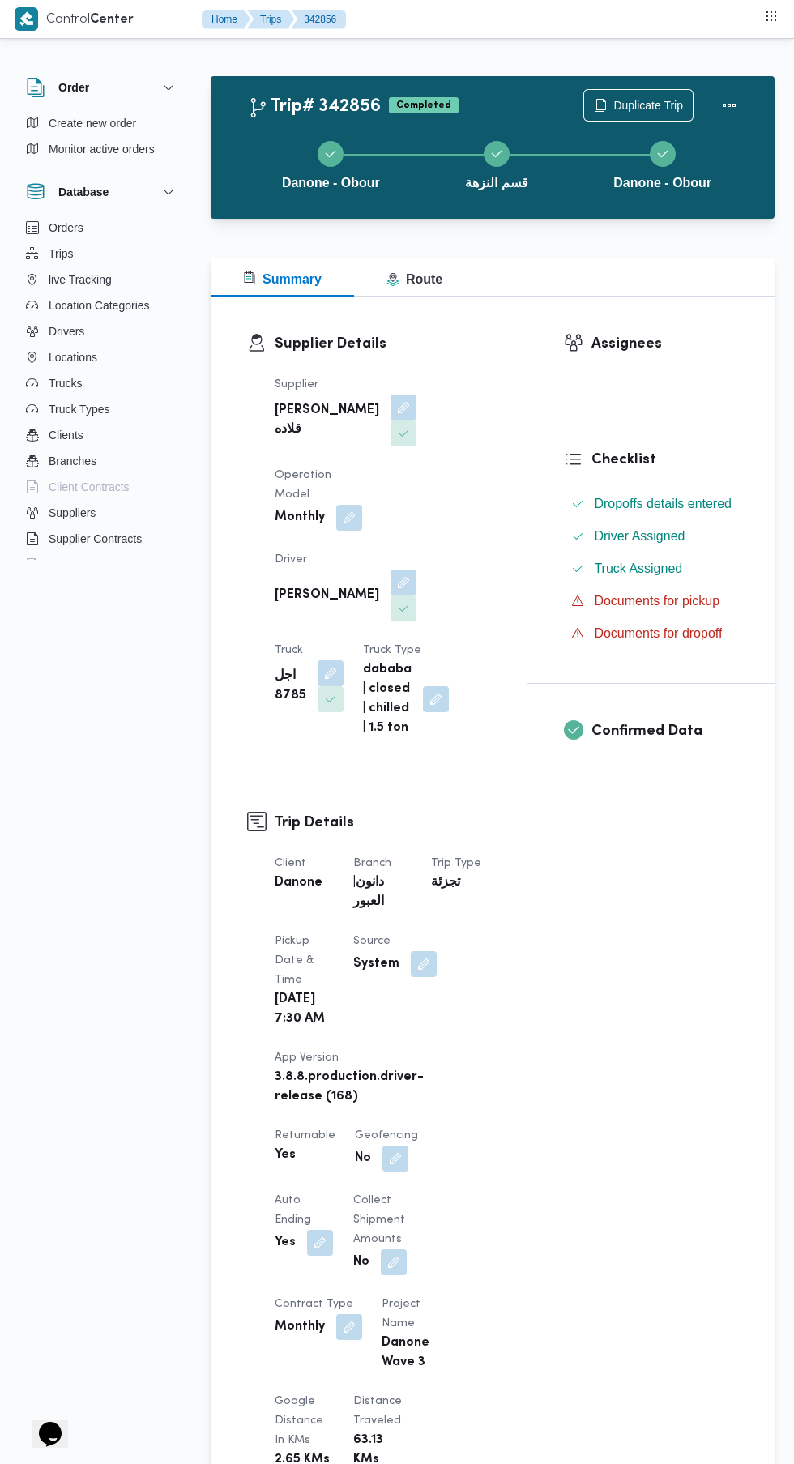
scroll to position [0, 26]
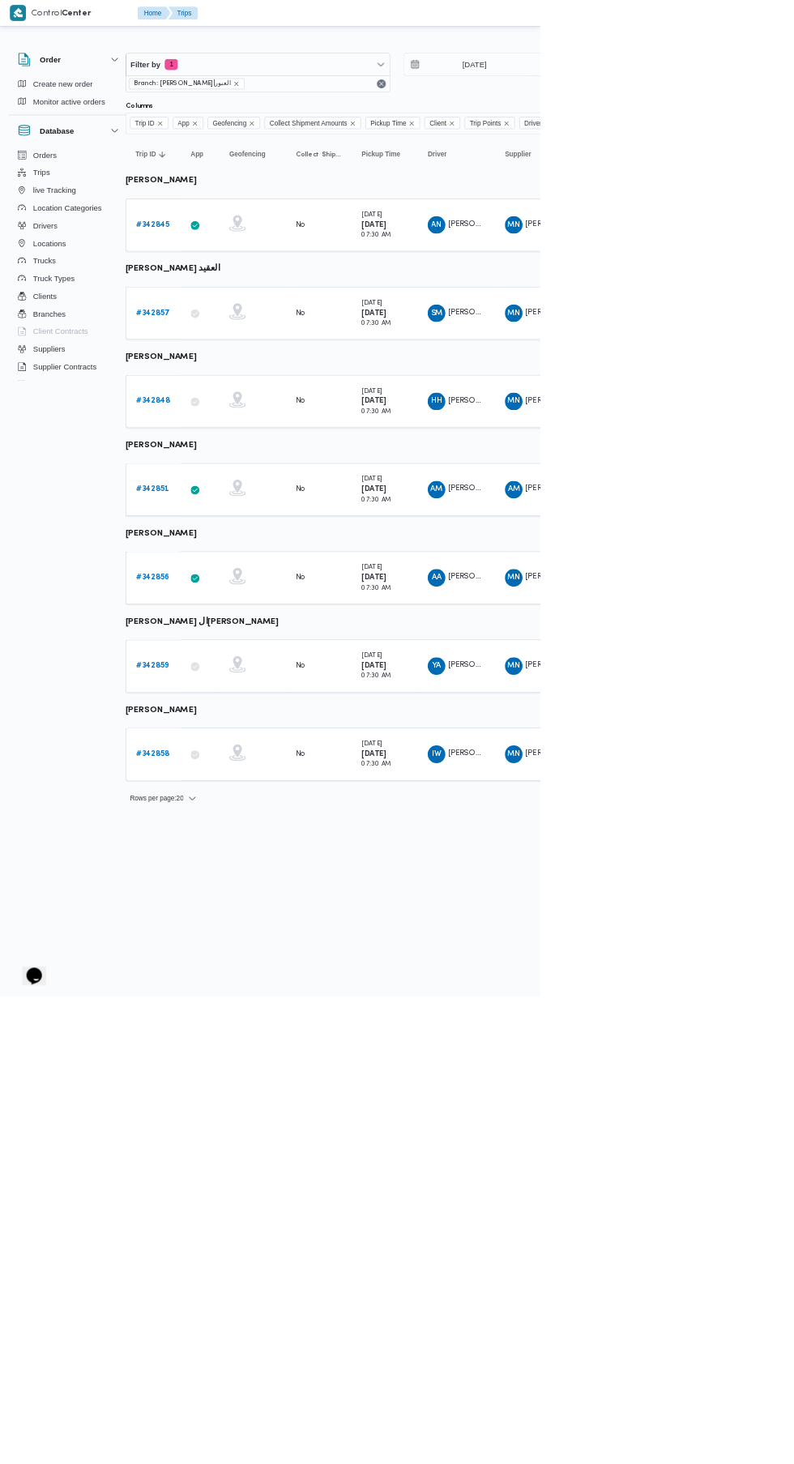
click at [224, 719] on b "# 342851" at bounding box center [224, 719] width 49 height 11
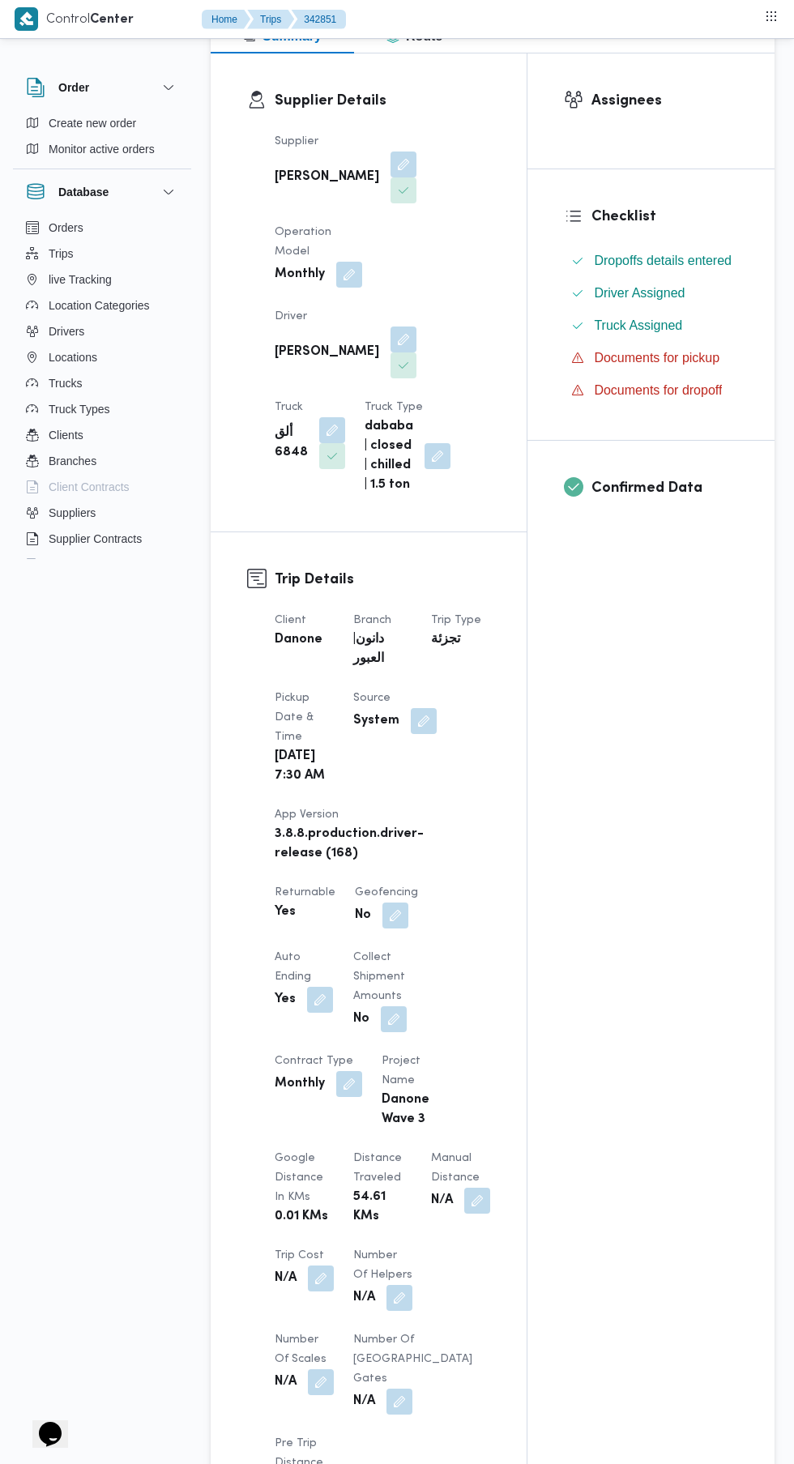
scroll to position [246, 0]
click at [464, 1211] on button "button" at bounding box center [477, 1198] width 26 height 26
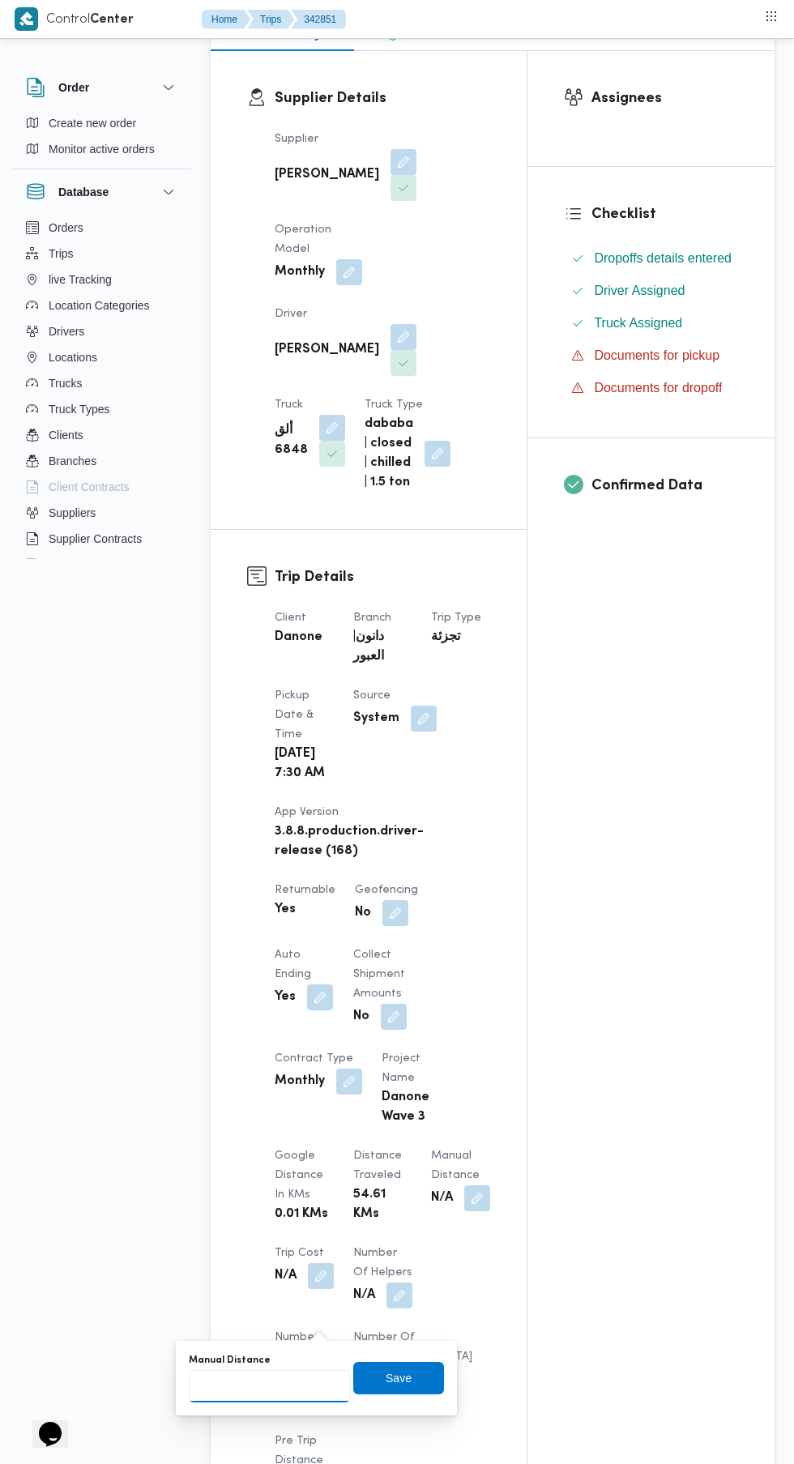
click at [289, 1380] on input "Manual Distance" at bounding box center [269, 1386] width 161 height 32
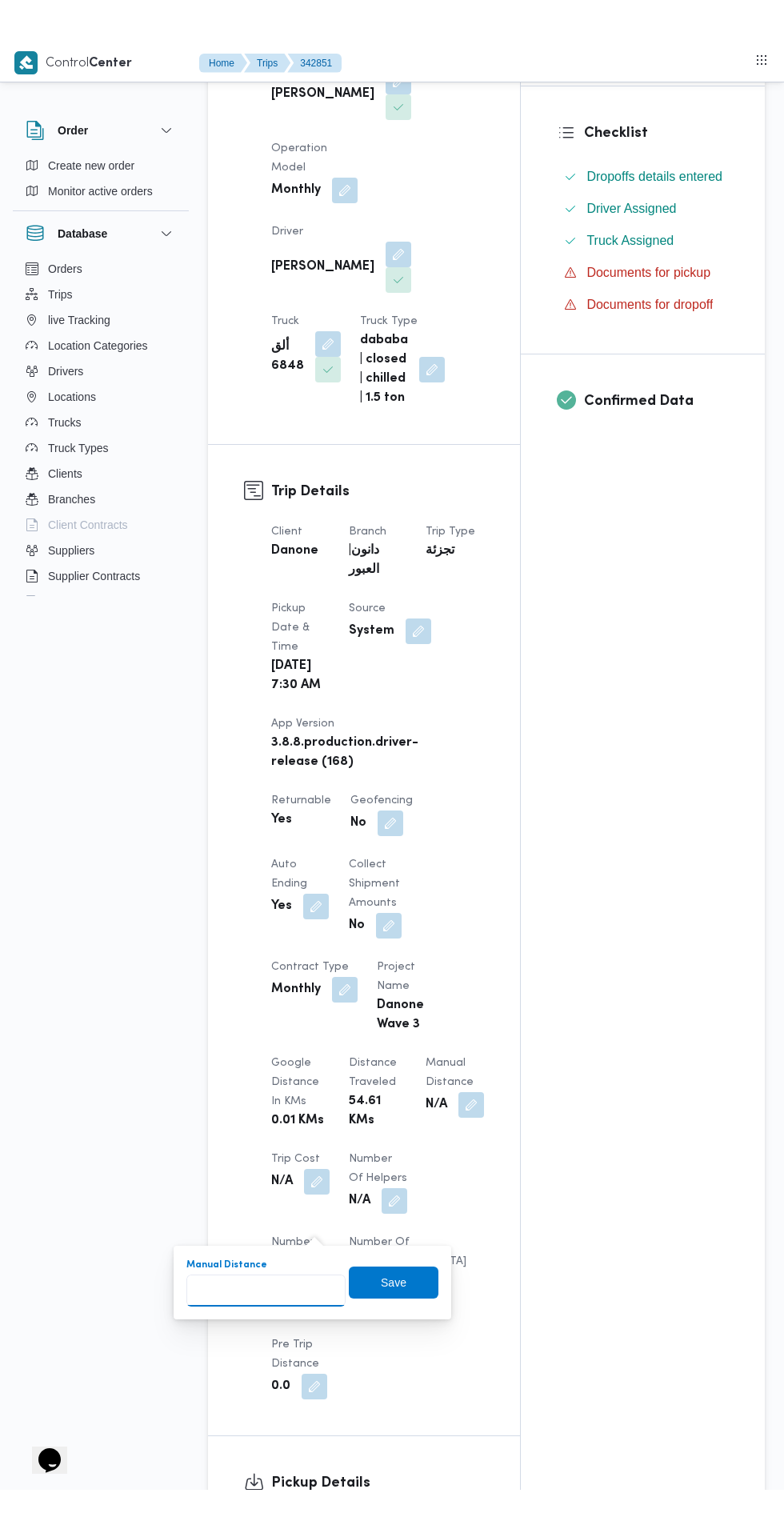
scroll to position [364, 0]
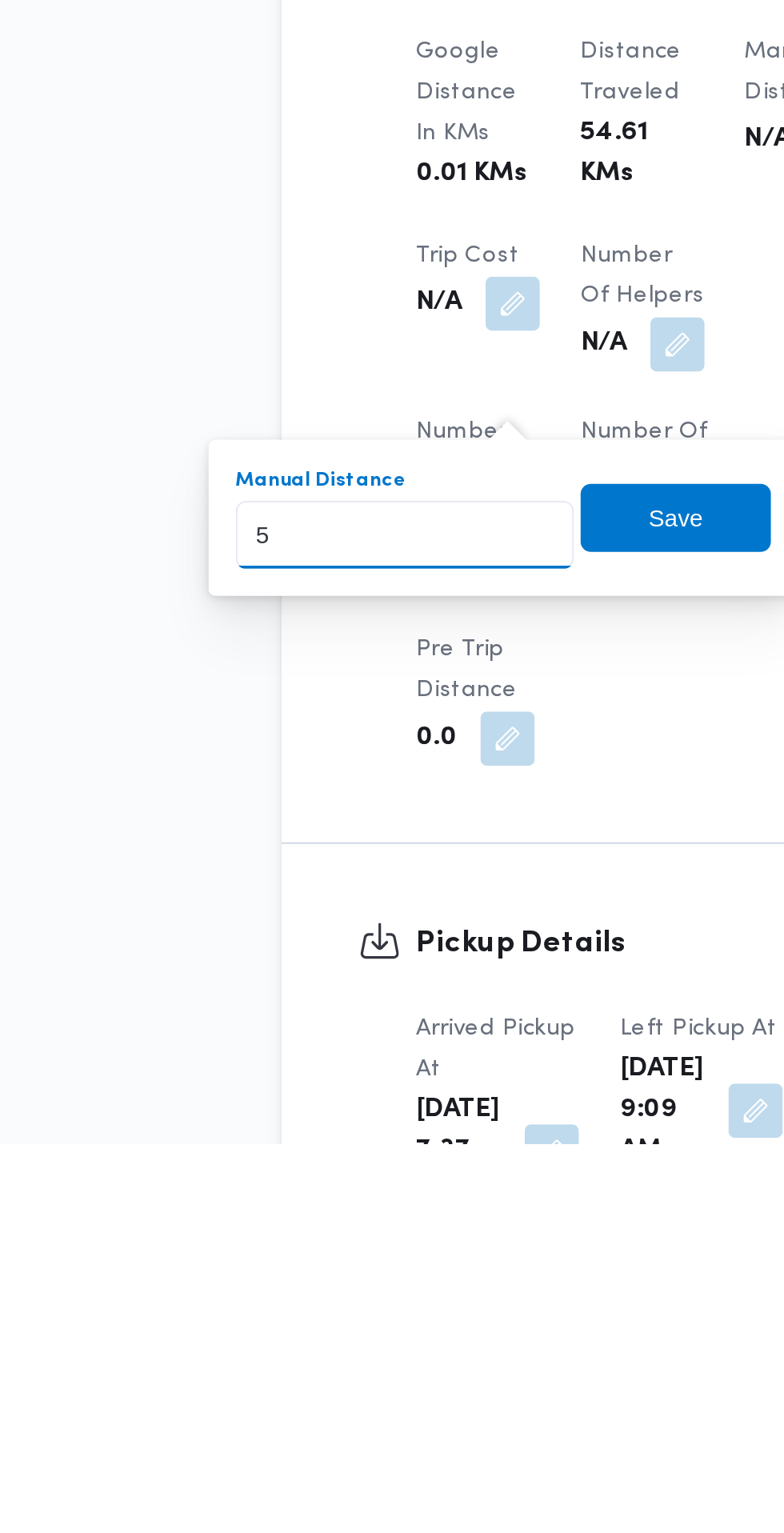
type input "54"
click at [410, 1248] on span "Save" at bounding box center [393, 1239] width 90 height 32
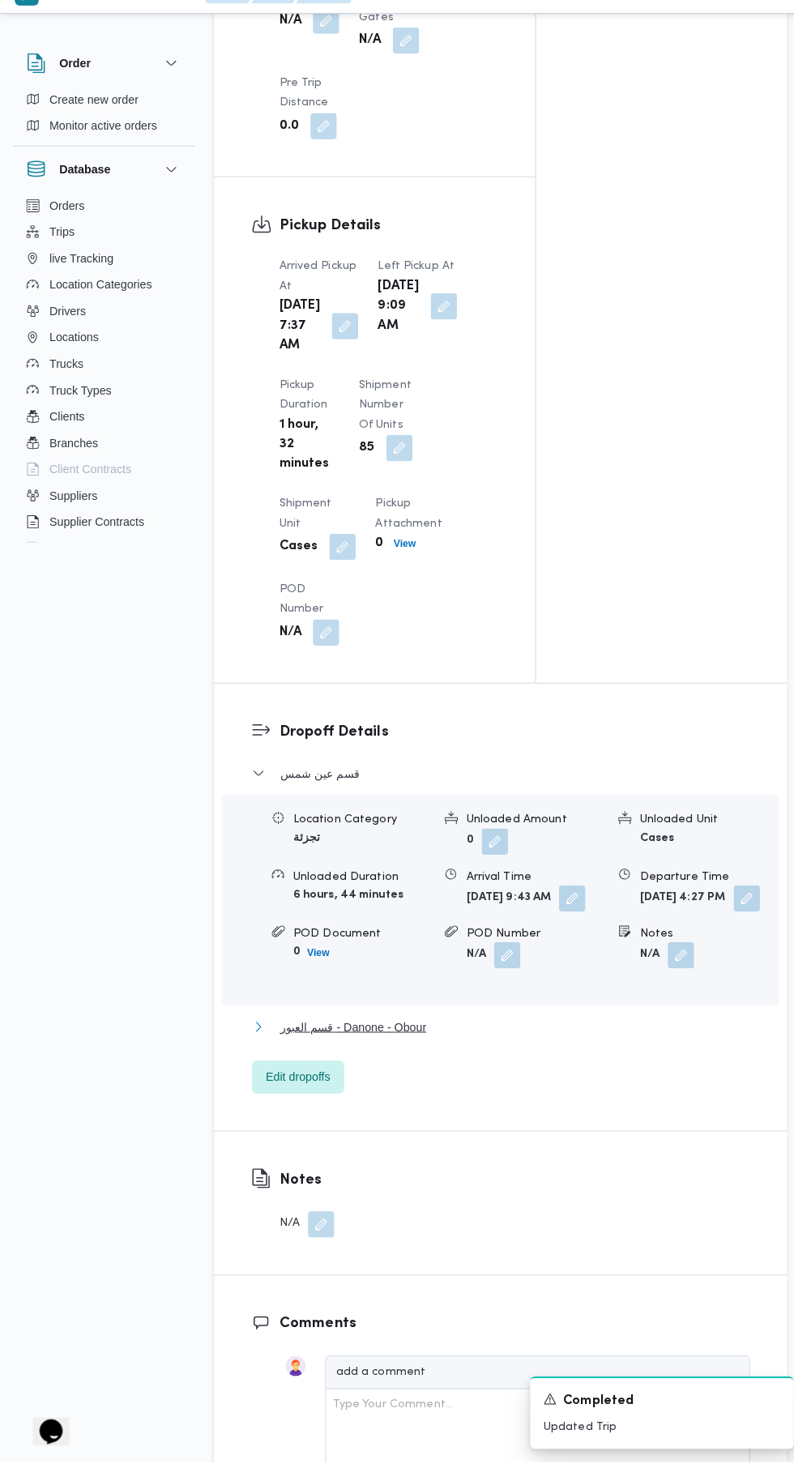
click at [431, 1045] on button "قسم العبور - Danone - Obour" at bounding box center [493, 1035] width 490 height 19
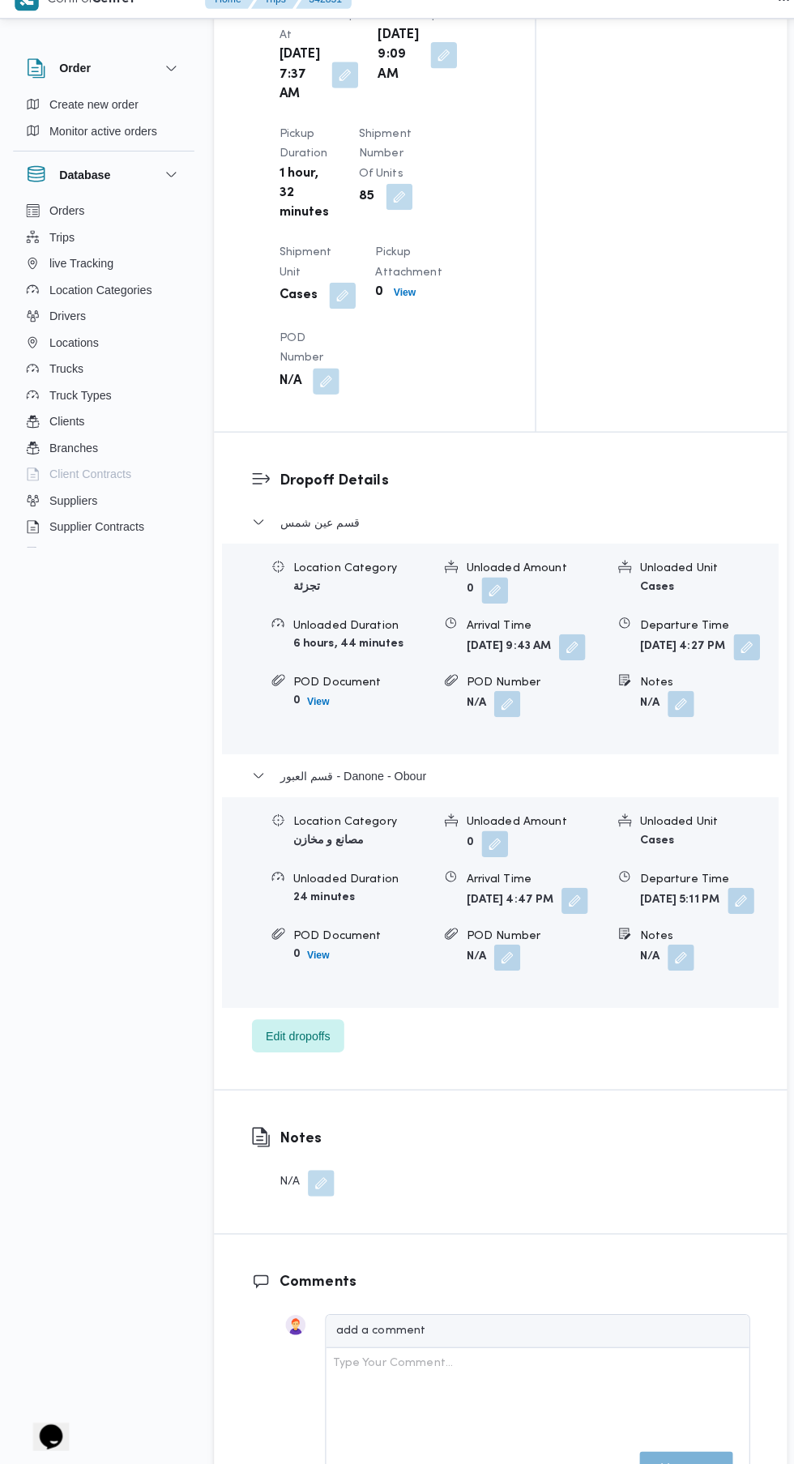
scroll to position [1832, 0]
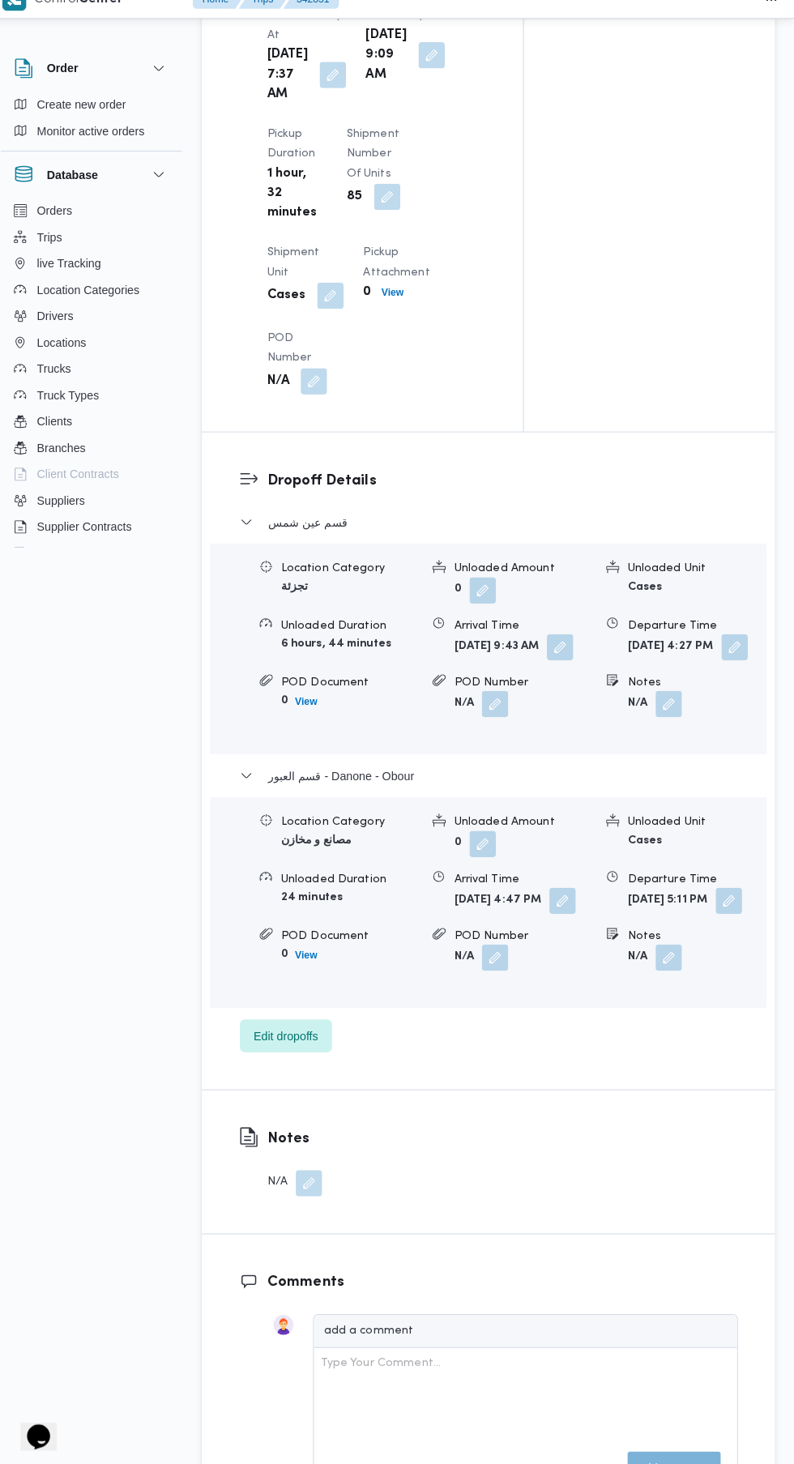
click at [716, 920] on button "button" at bounding box center [729, 907] width 26 height 26
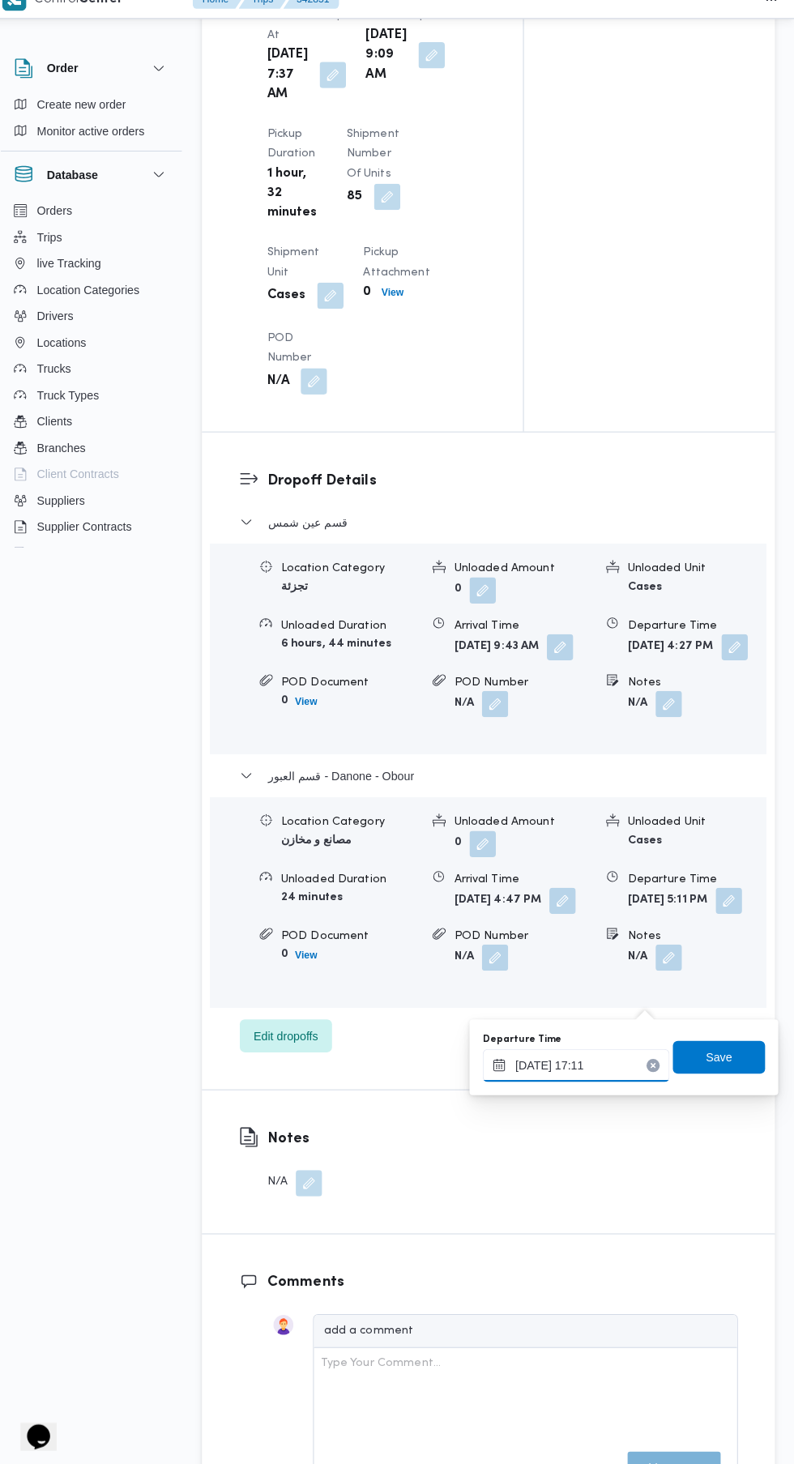
click at [600, 1069] on input "[DATE] 17:11" at bounding box center [579, 1069] width 184 height 32
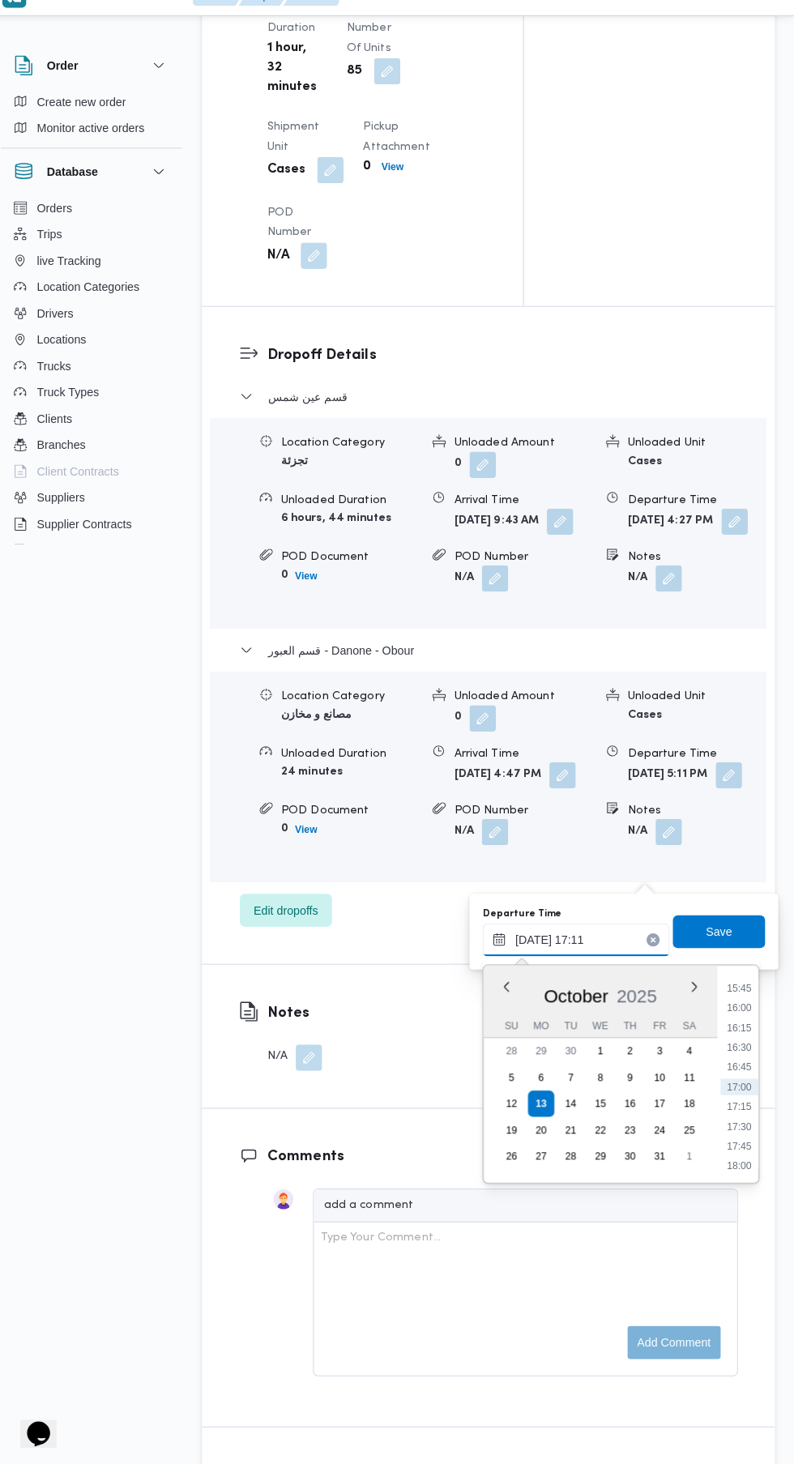
scroll to position [1952, 0]
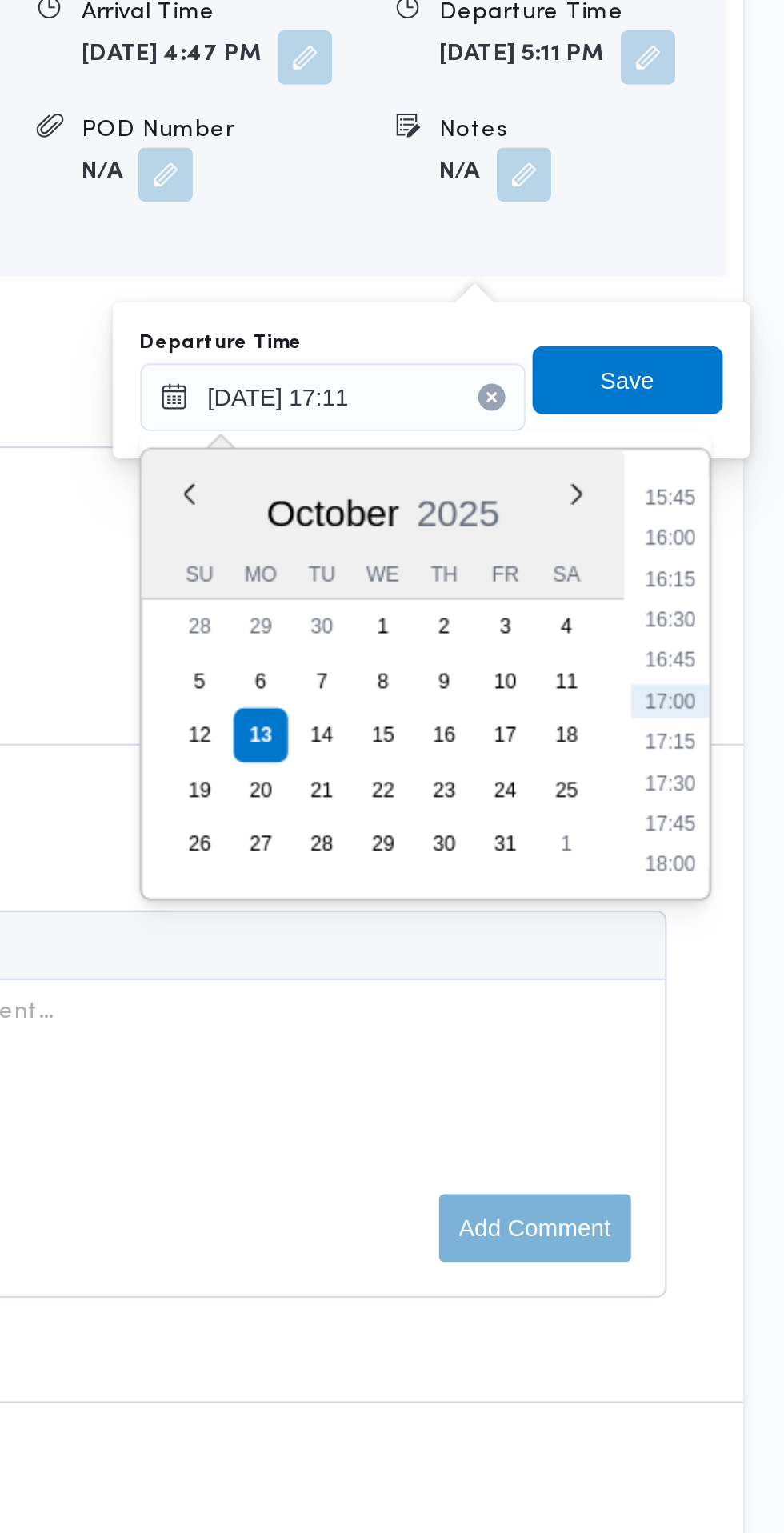
click at [737, 1044] on li "16:30" at bounding box center [730, 1041] width 37 height 16
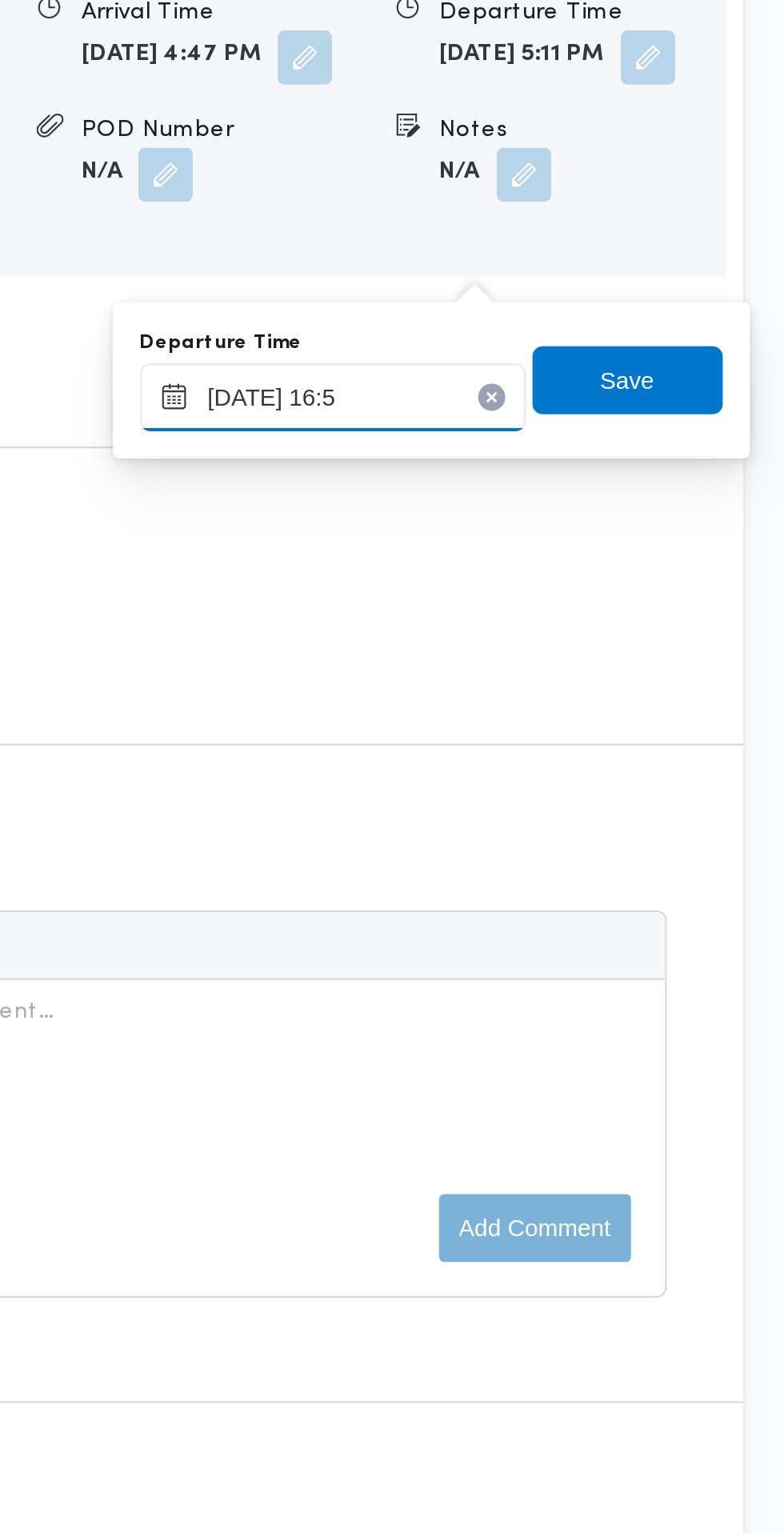
type input "[DATE] 16:50"
click at [736, 937] on span "Save" at bounding box center [710, 928] width 90 height 32
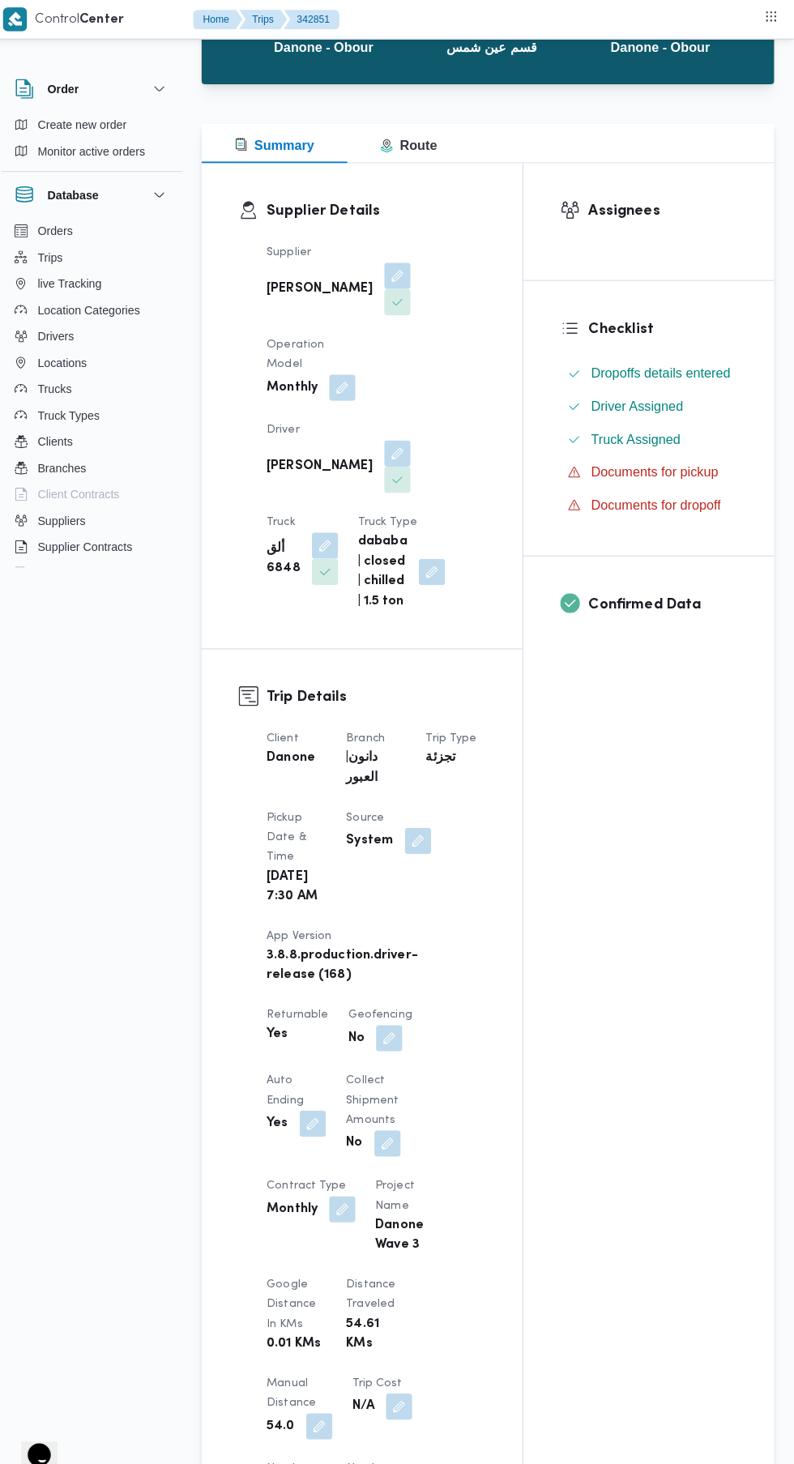
scroll to position [0, 0]
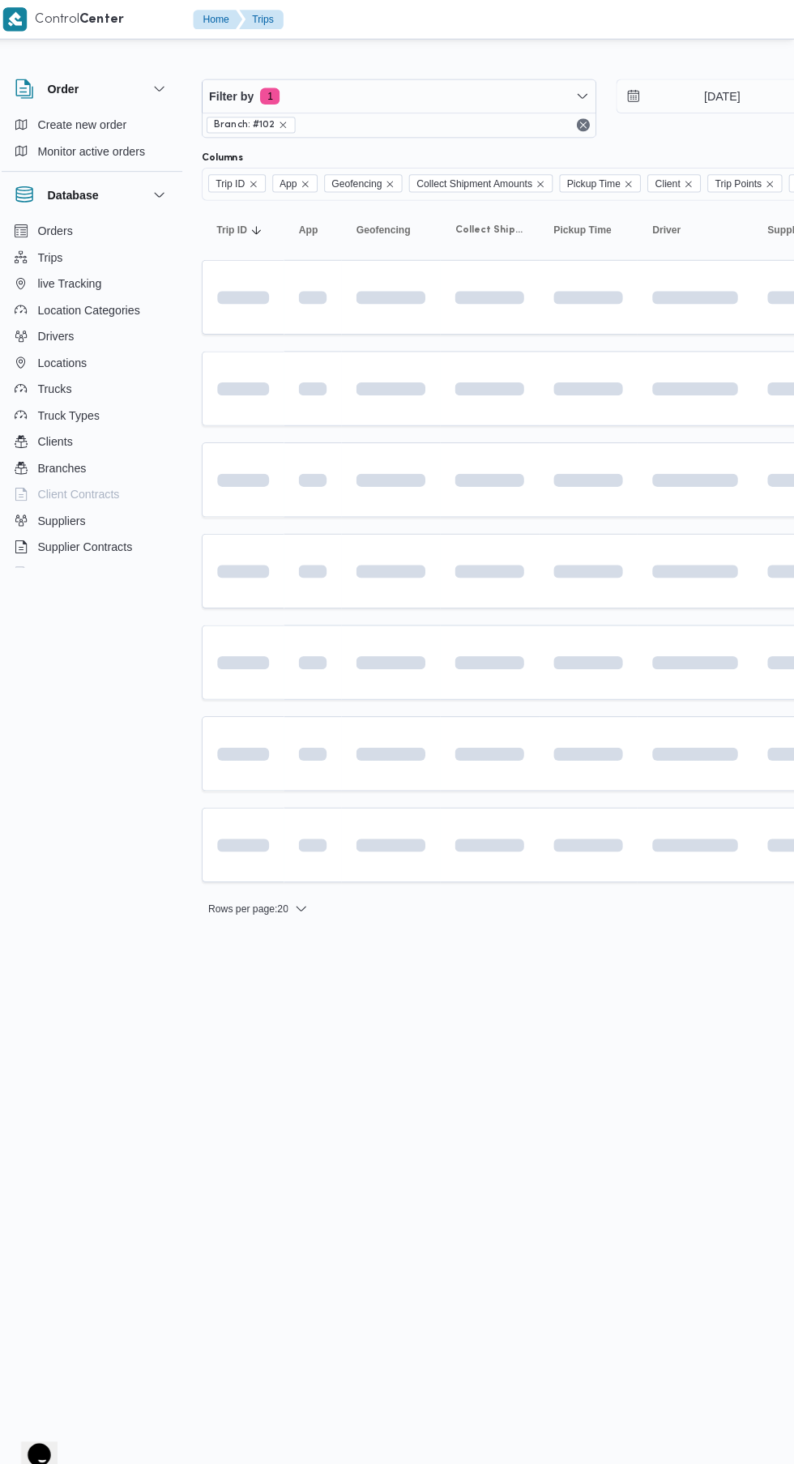
scroll to position [0, 26]
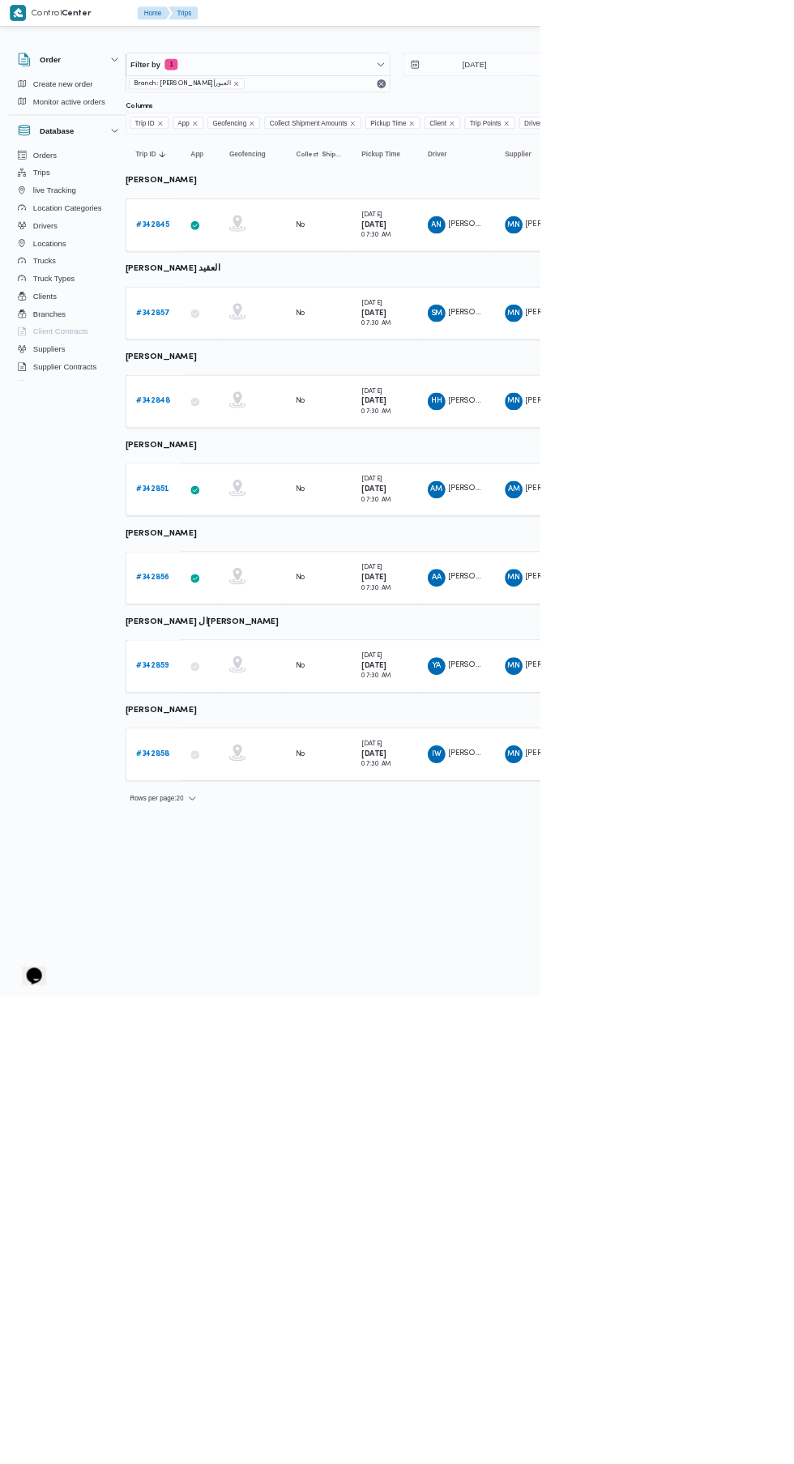
click at [228, 974] on b "# 342859" at bounding box center [224, 978] width 49 height 11
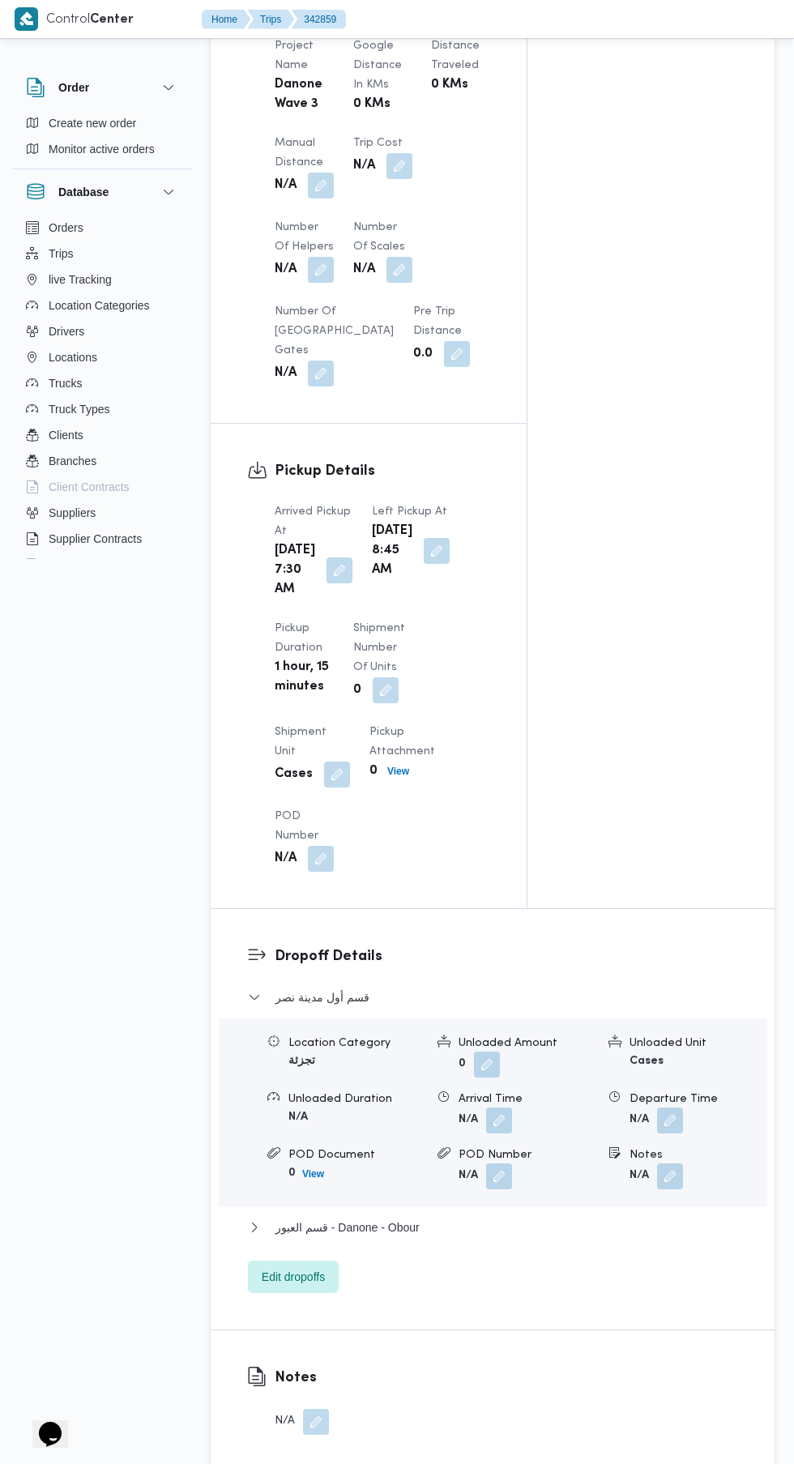
scroll to position [1348, 0]
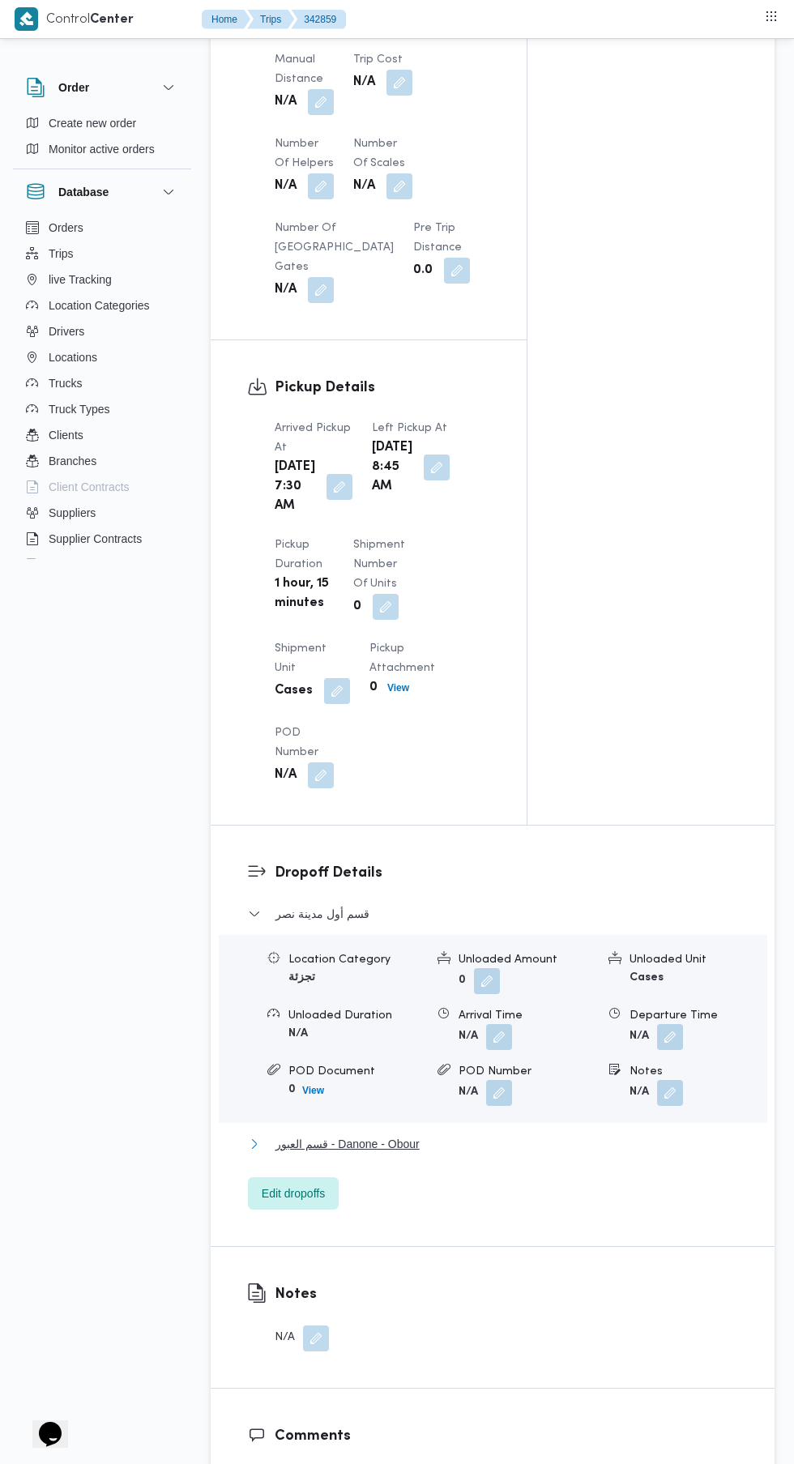
click at [401, 1154] on span "قسم العبور - Danone - Obour" at bounding box center [347, 1143] width 144 height 19
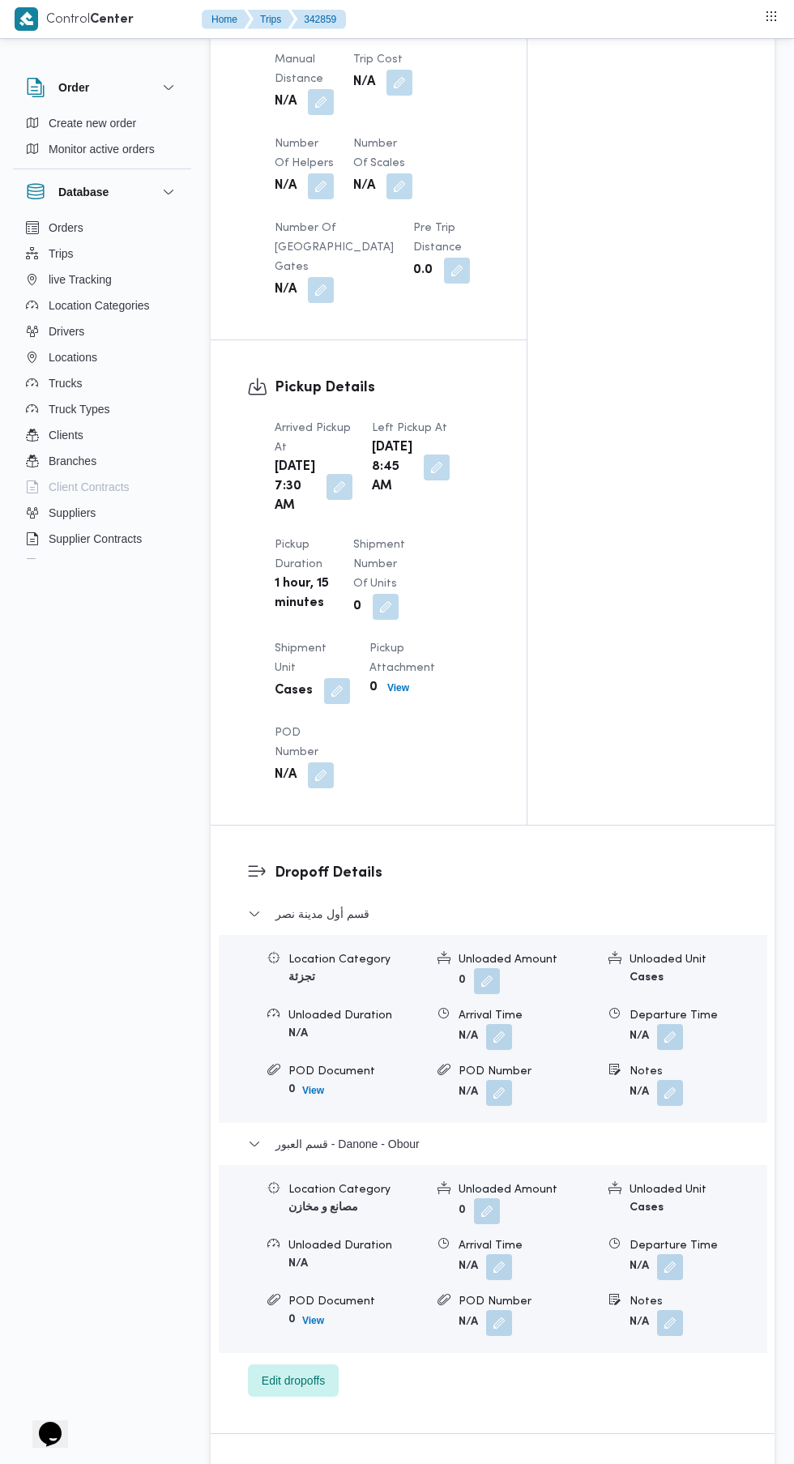
click at [671, 1280] on span at bounding box center [666, 1267] width 34 height 26
click at [560, 1336] on form "N/A" at bounding box center [527, 1323] width 136 height 26
click at [663, 1280] on button "button" at bounding box center [670, 1267] width 26 height 26
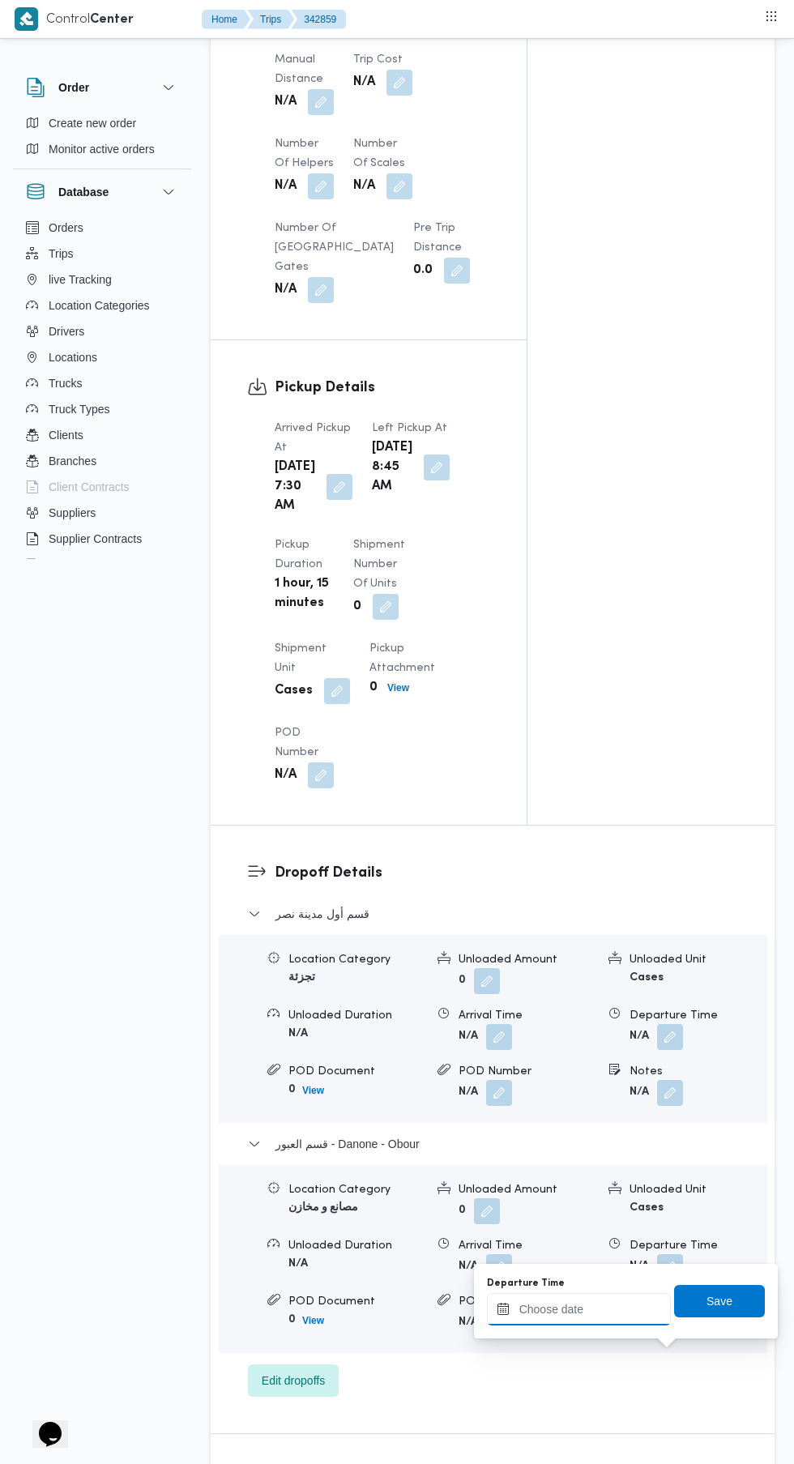
click at [579, 1296] on input "Departure Time" at bounding box center [579, 1309] width 184 height 32
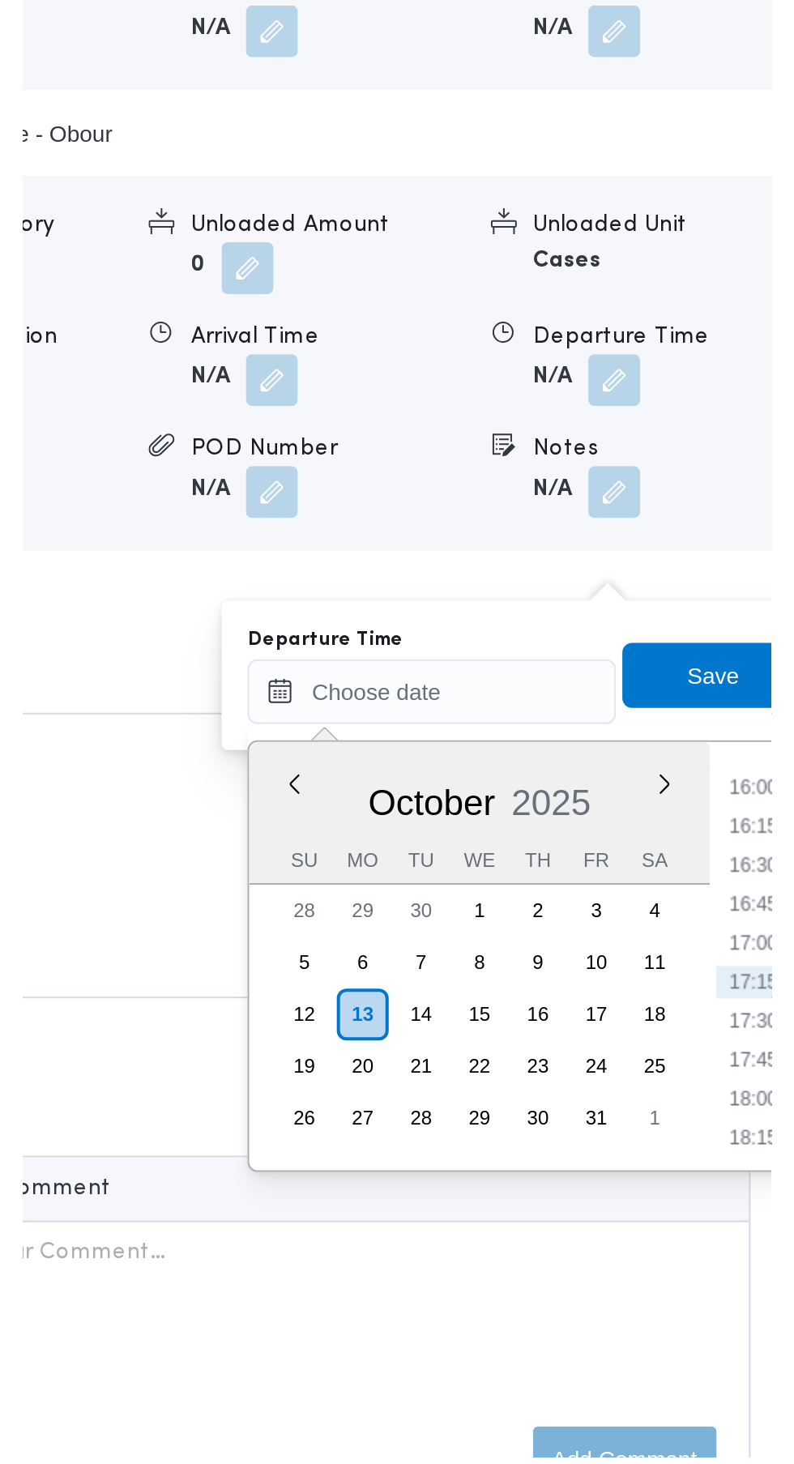
scroll to position [1648, 0]
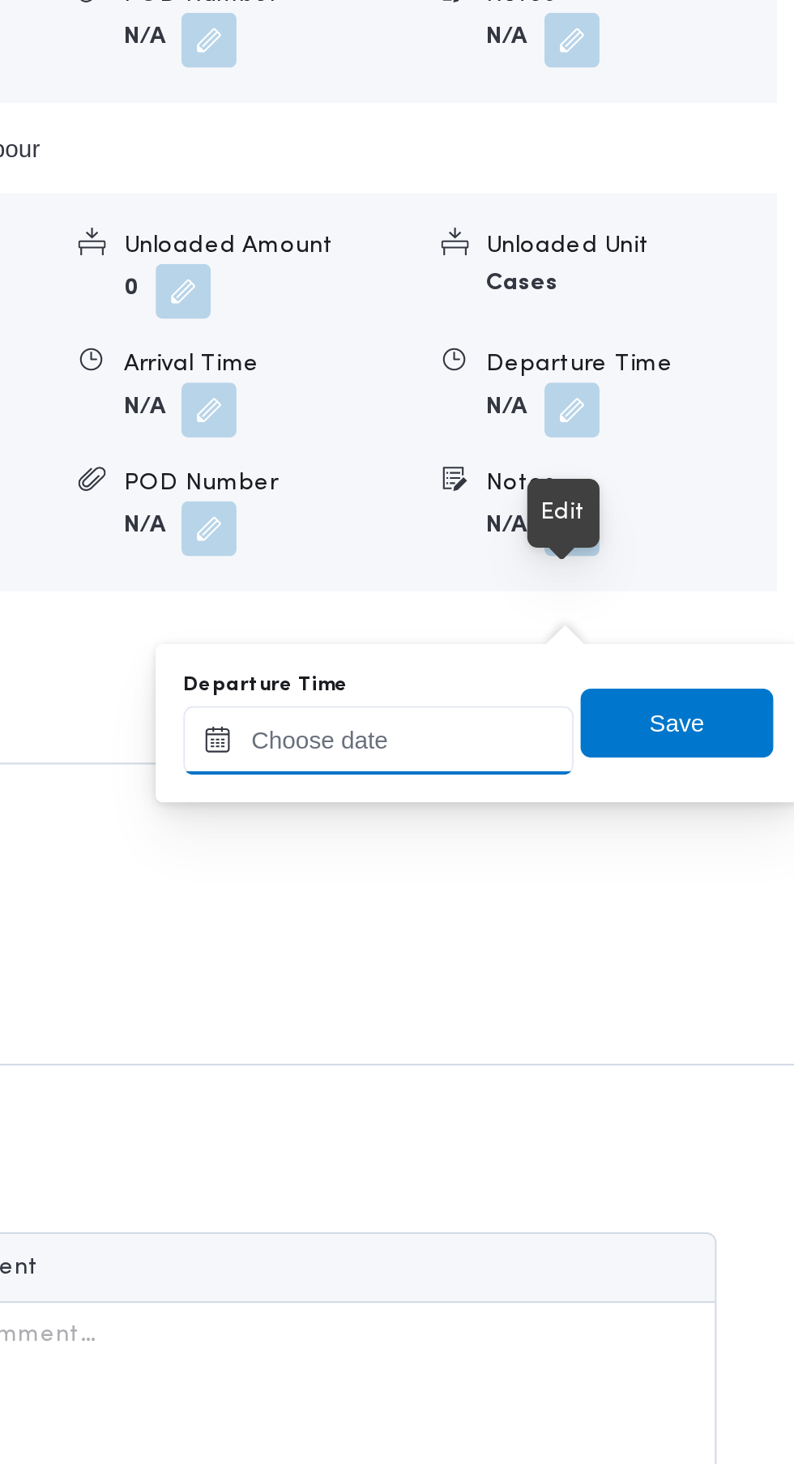
click at [613, 1126] on input "Departure Time" at bounding box center [579, 1123] width 184 height 32
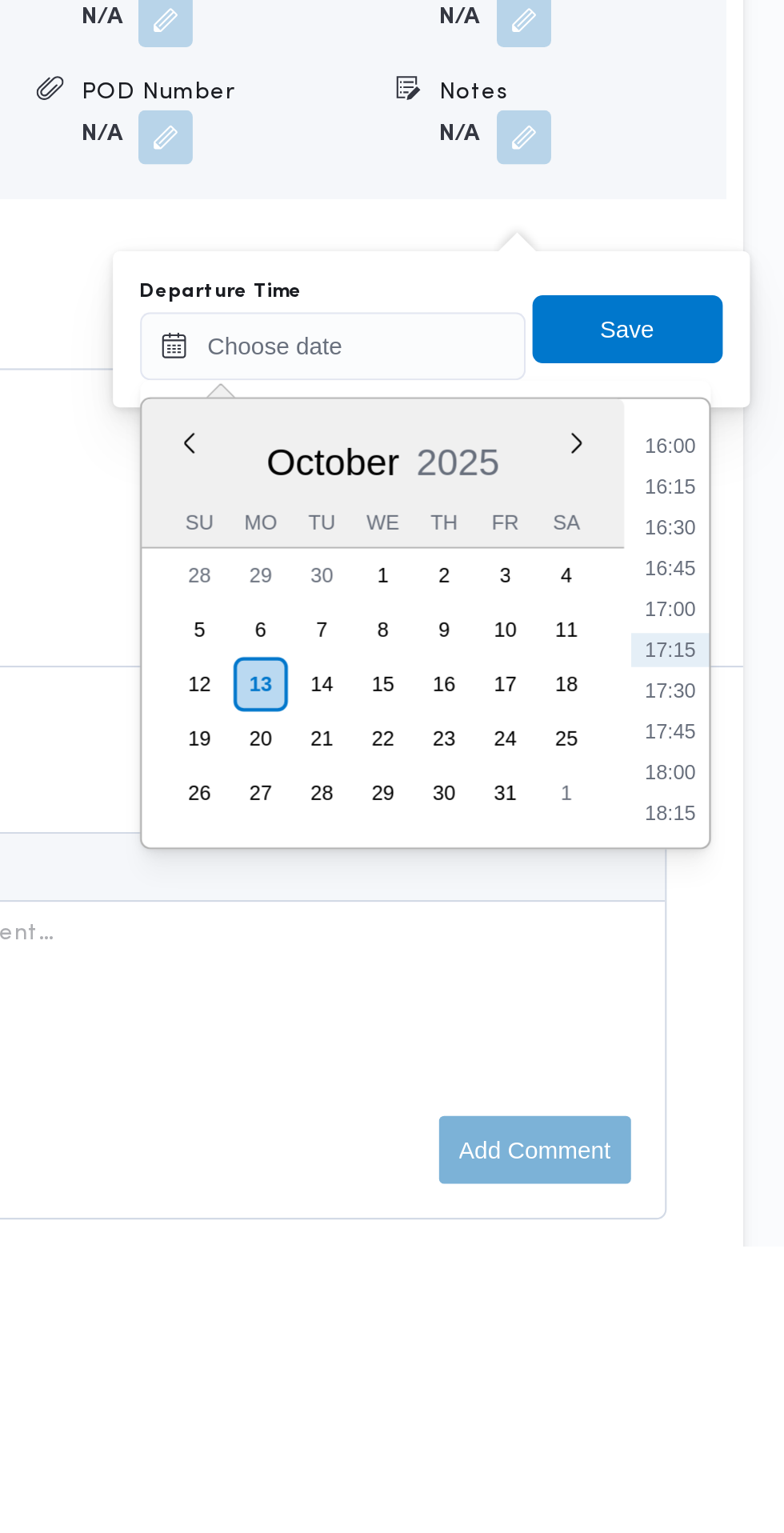
click at [733, 1168] on li "16:15" at bounding box center [730, 1175] width 37 height 16
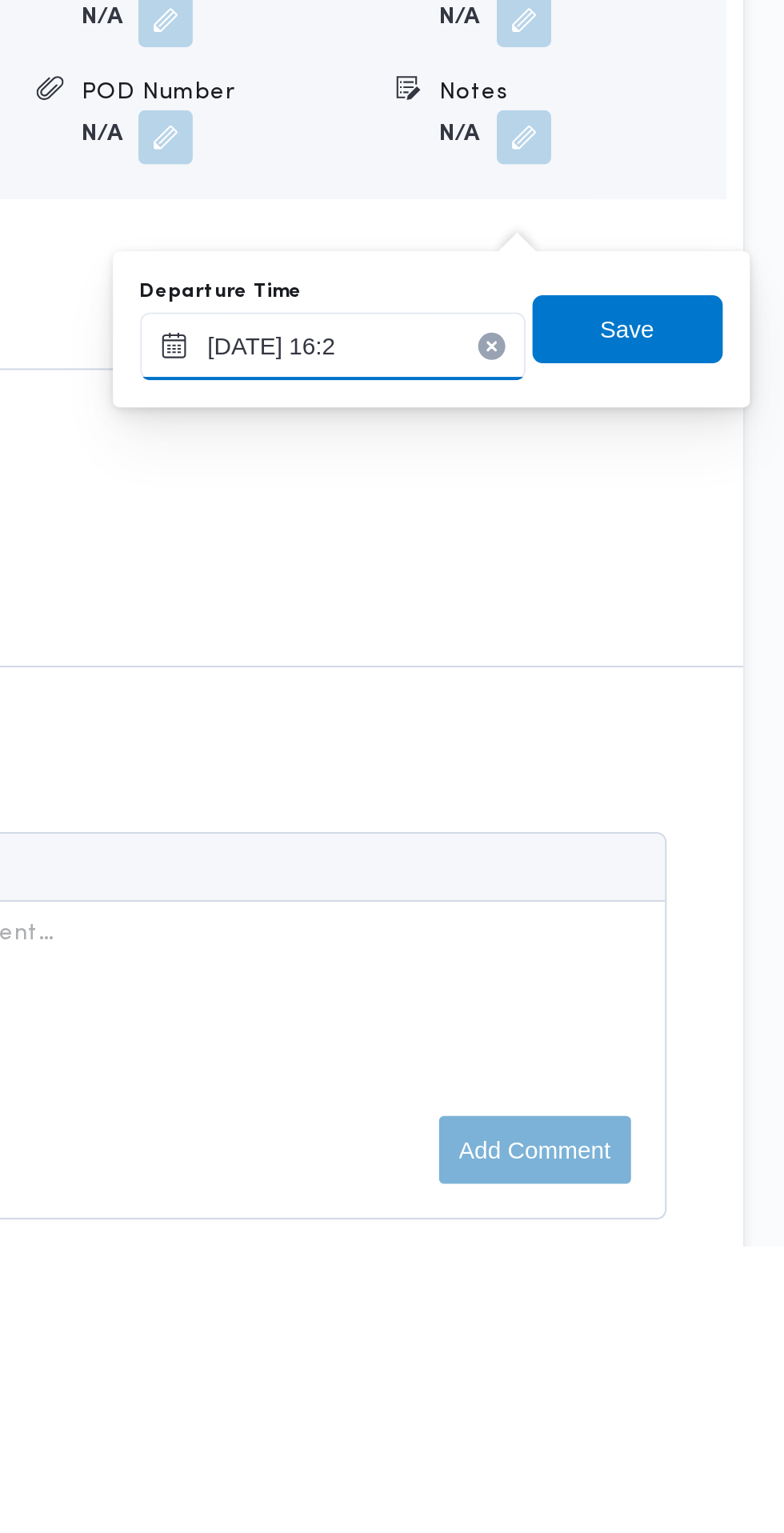
type input "[DATE] 16:25"
click at [727, 1103] on span "Save" at bounding box center [710, 1101] width 90 height 32
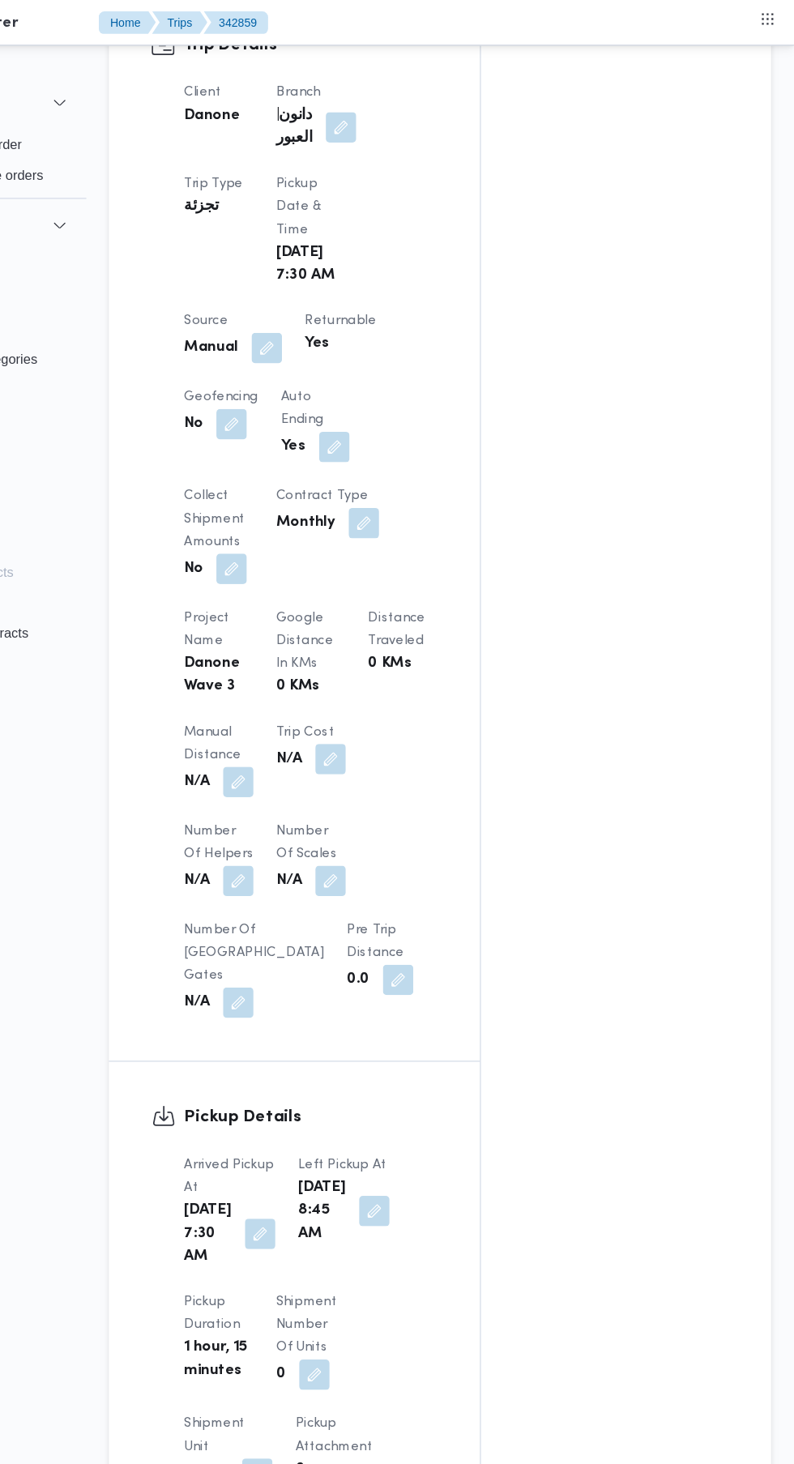
scroll to position [777, 0]
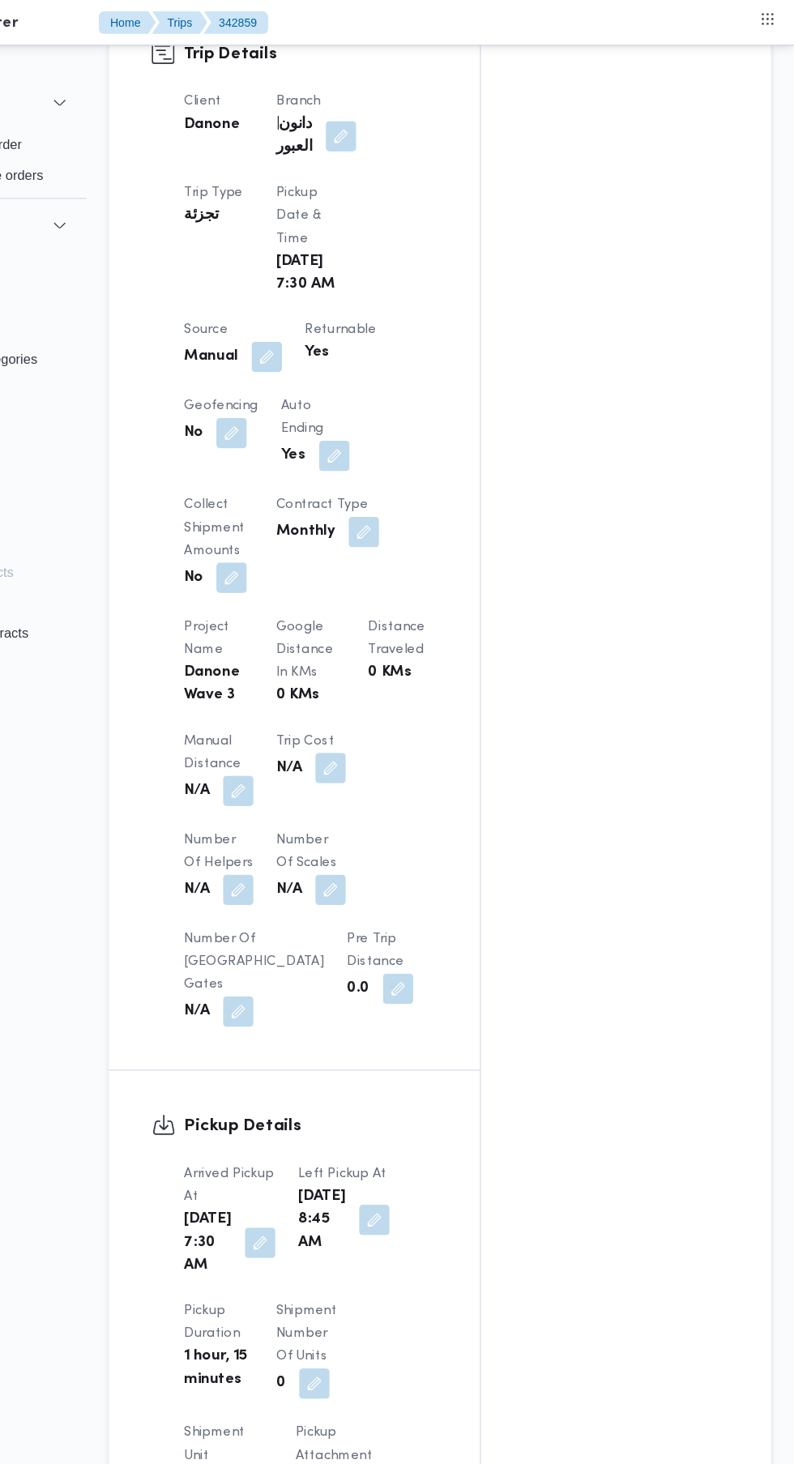
click at [331, 686] on button "button" at bounding box center [321, 673] width 26 height 26
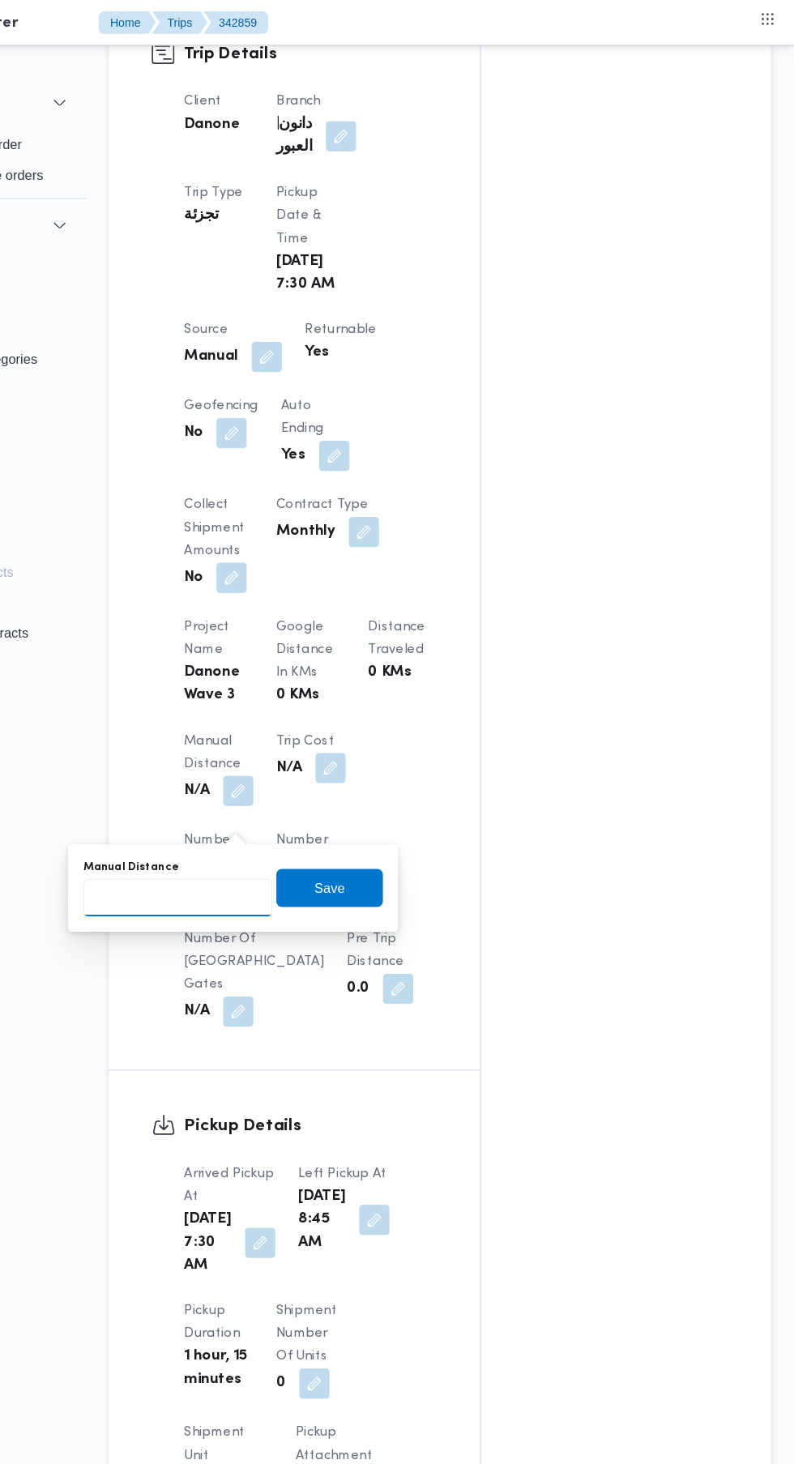
click at [297, 762] on input "Manual Distance" at bounding box center [269, 764] width 161 height 32
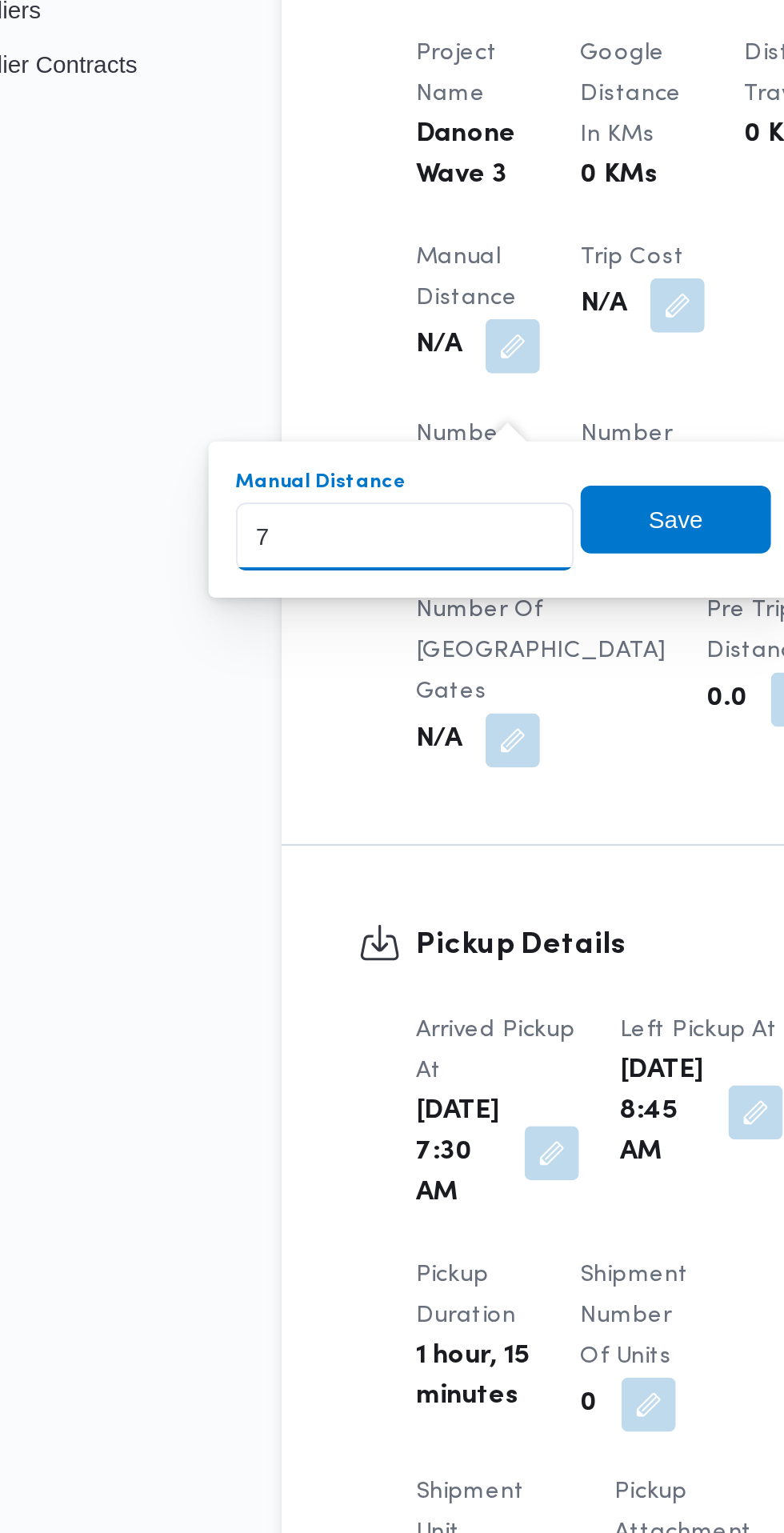
type input "76"
click at [404, 750] on span "Save" at bounding box center [394, 746] width 26 height 19
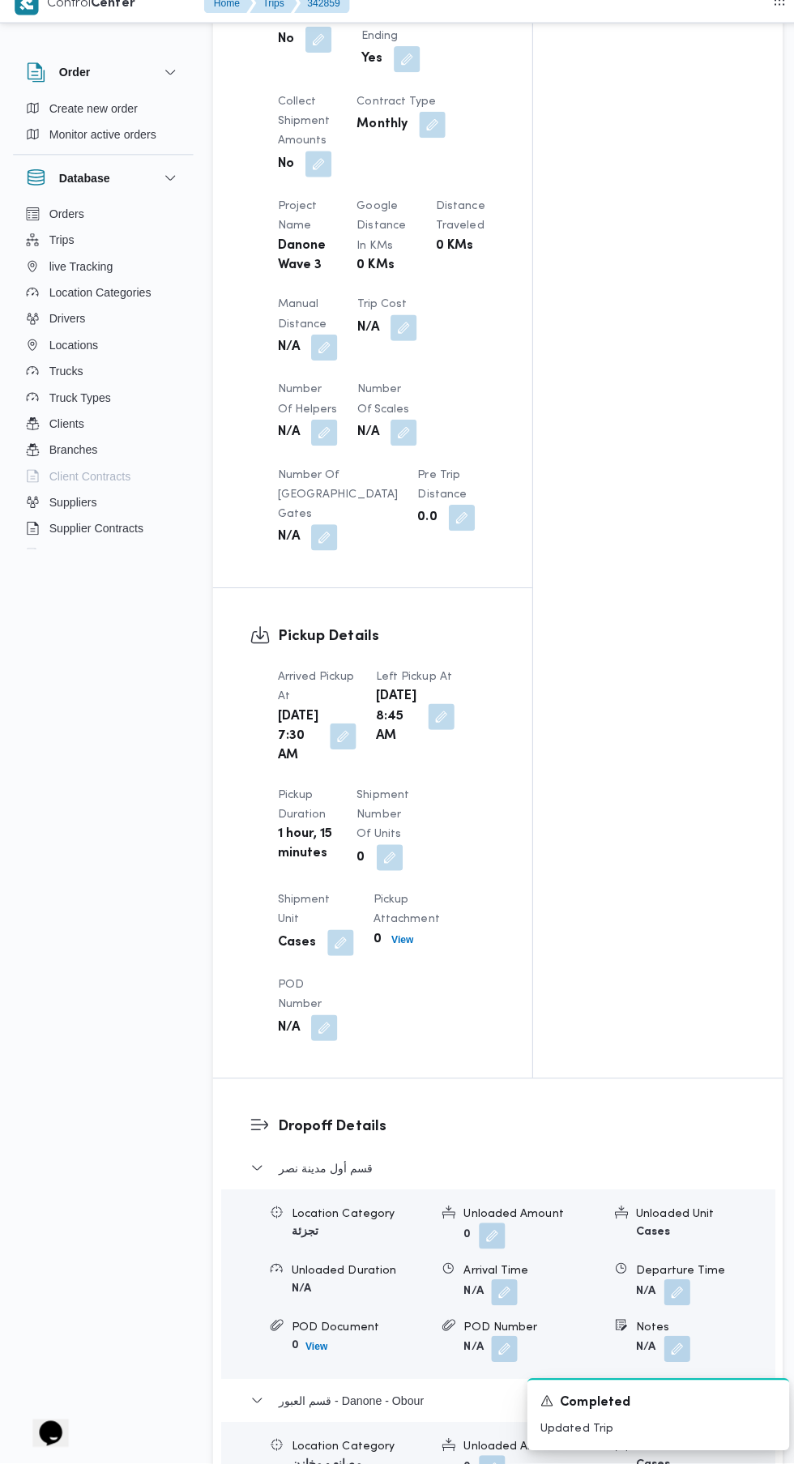
scroll to position [1560, 0]
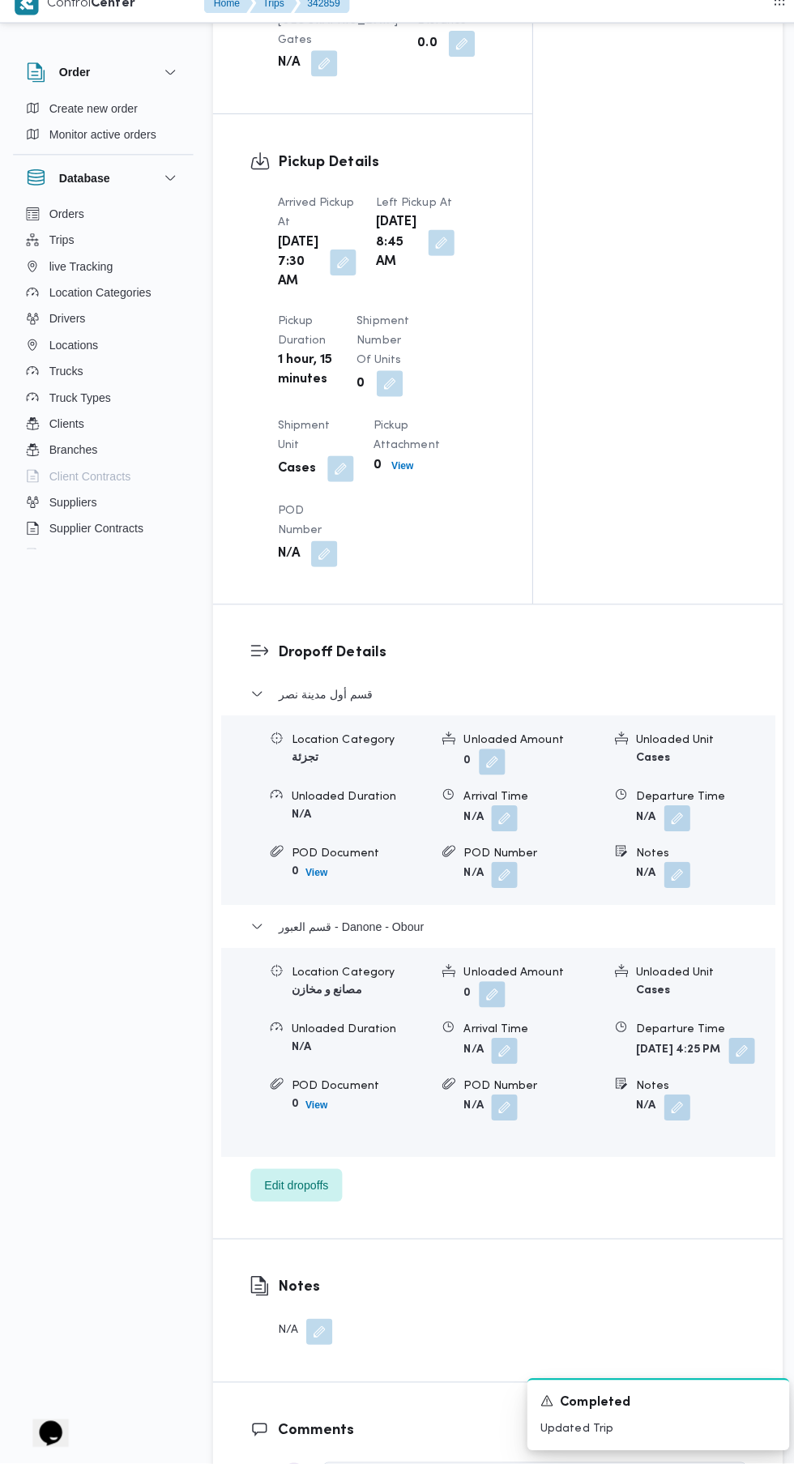
click at [494, 839] on button "button" at bounding box center [499, 826] width 26 height 26
click at [435, 955] on div "Arrival Time" at bounding box center [448, 955] width 184 height 13
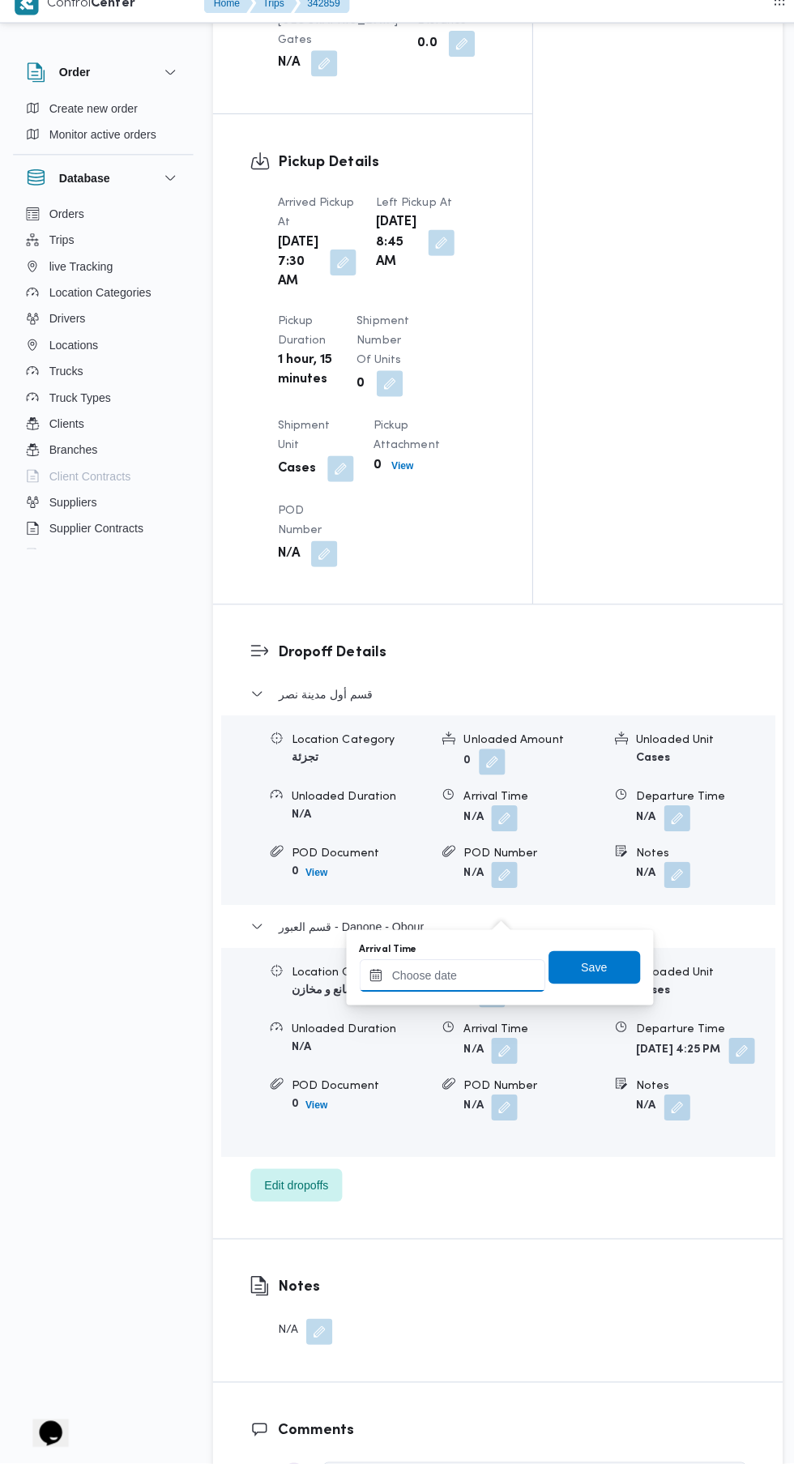
click at [444, 986] on input "Arrival Time" at bounding box center [448, 981] width 184 height 32
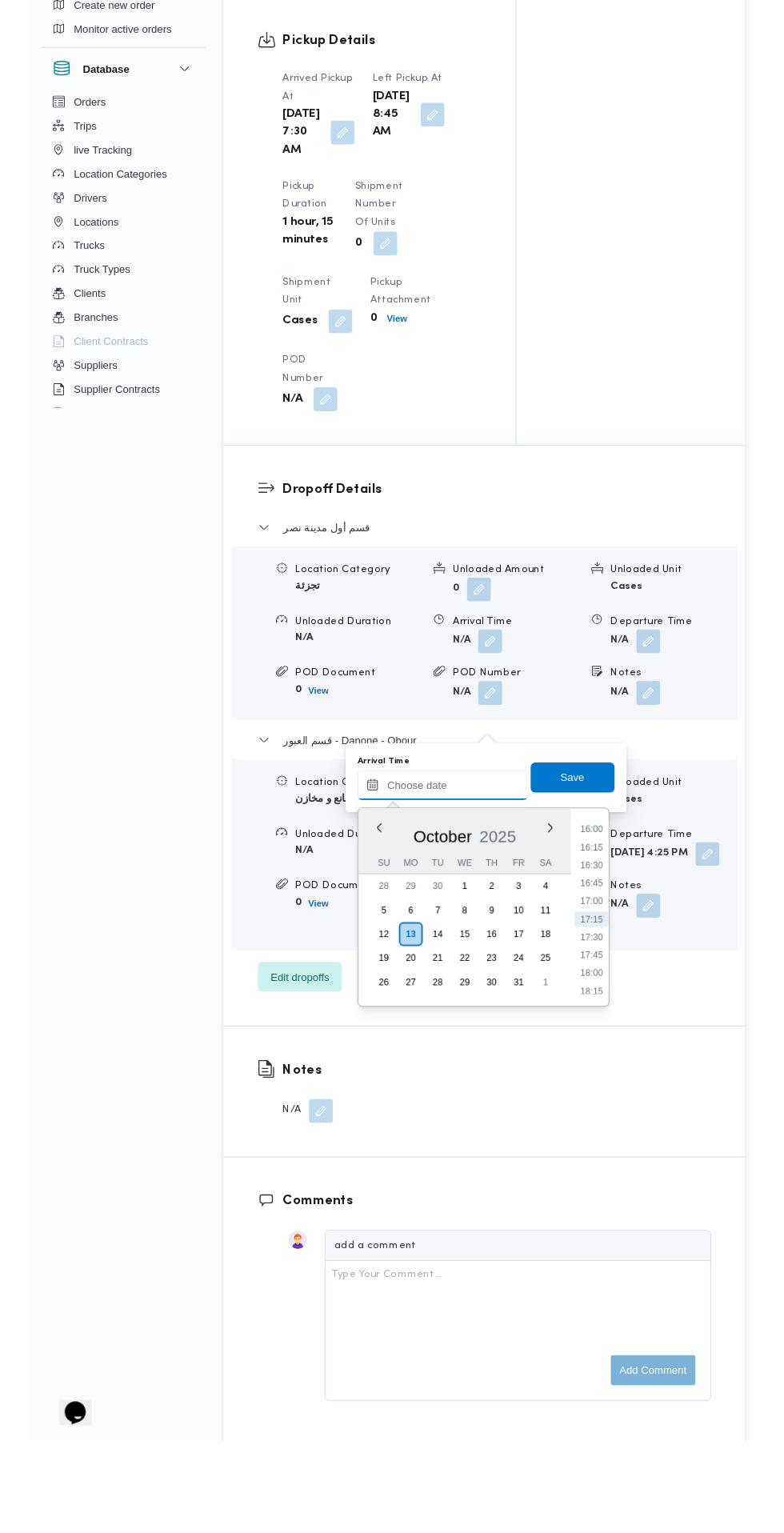
scroll to position [1555, 0]
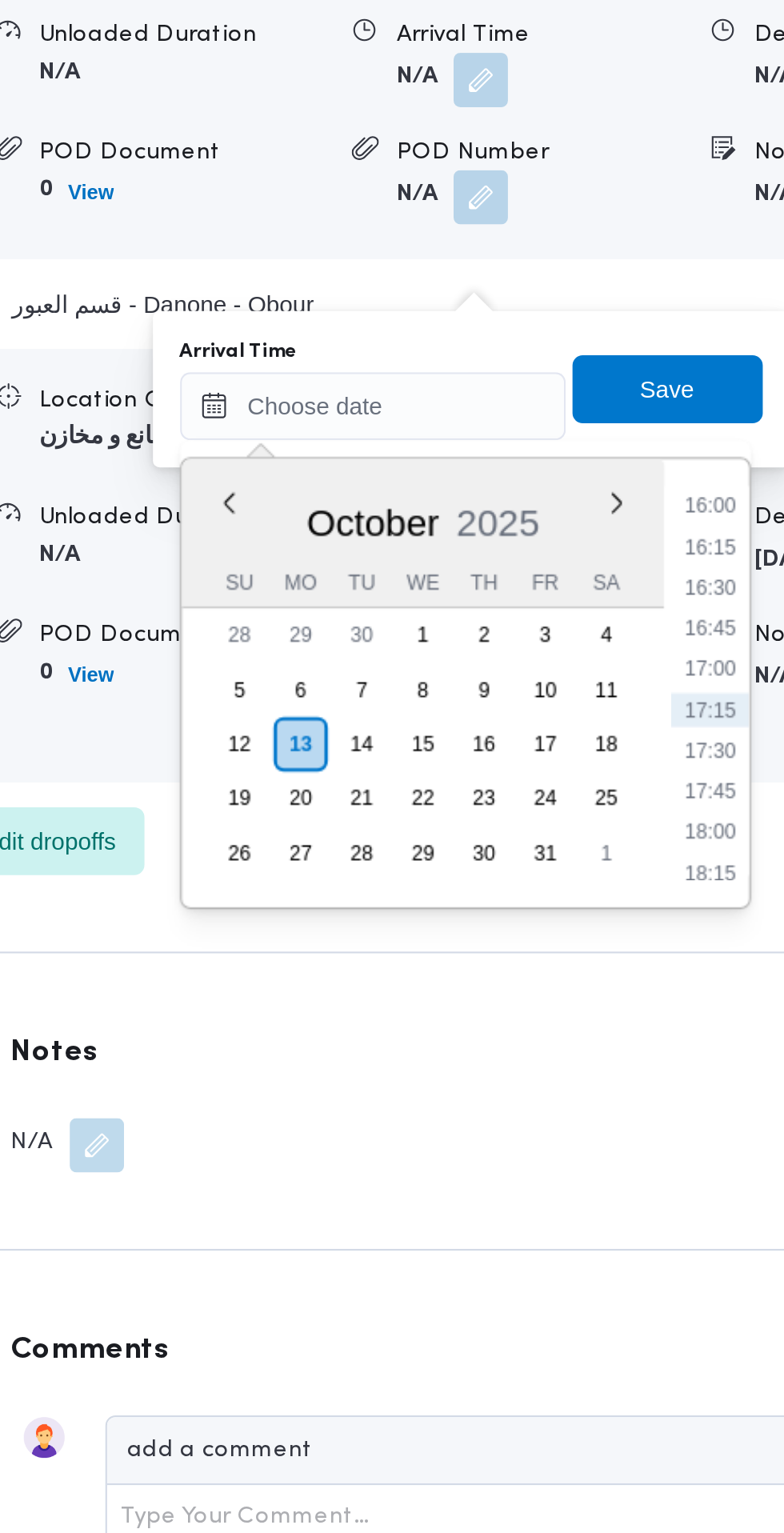
click at [604, 1006] on li "16:00" at bounding box center [600, 1002] width 37 height 16
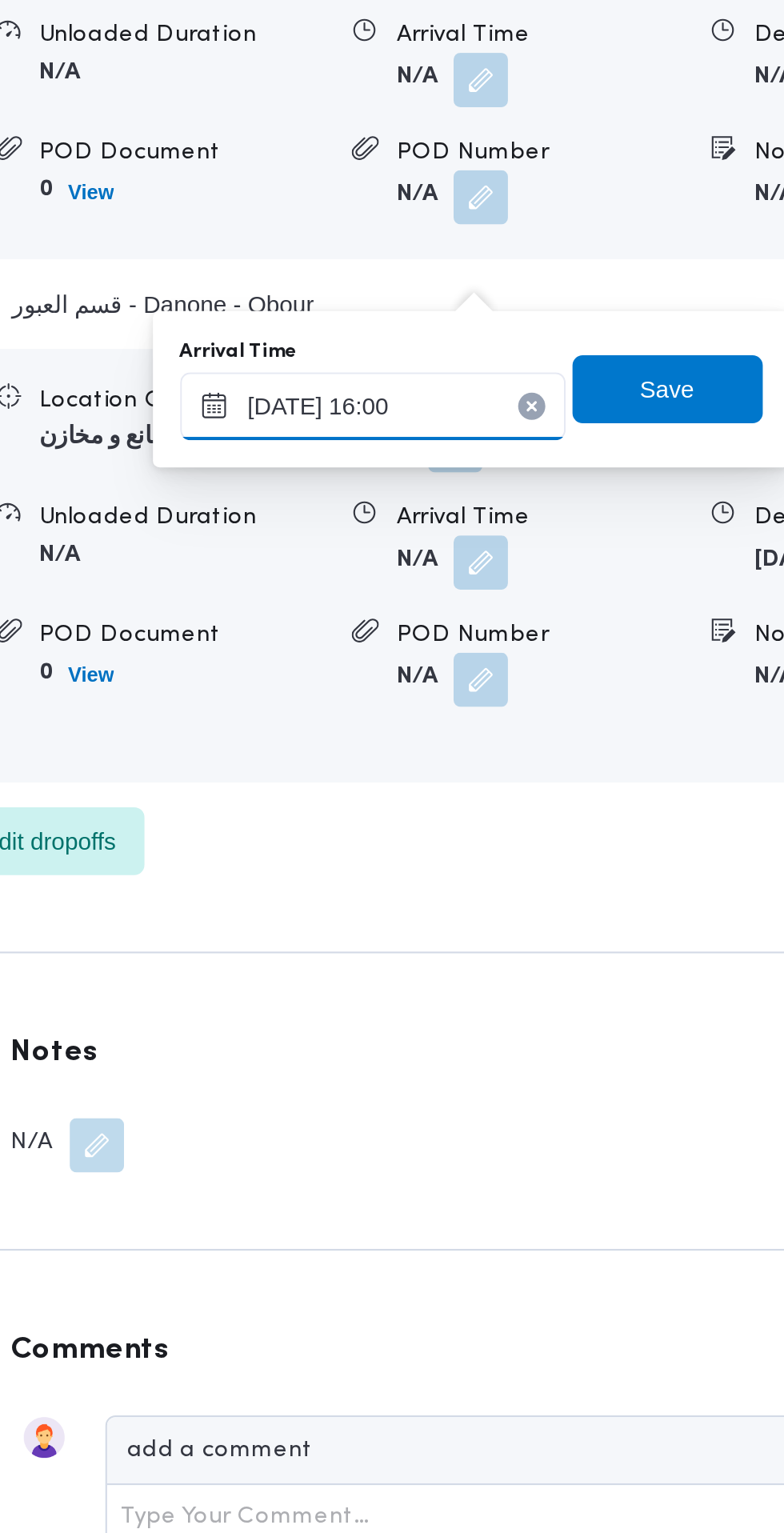
click at [457, 956] on input "[DATE] 16:00" at bounding box center [442, 954] width 182 height 32
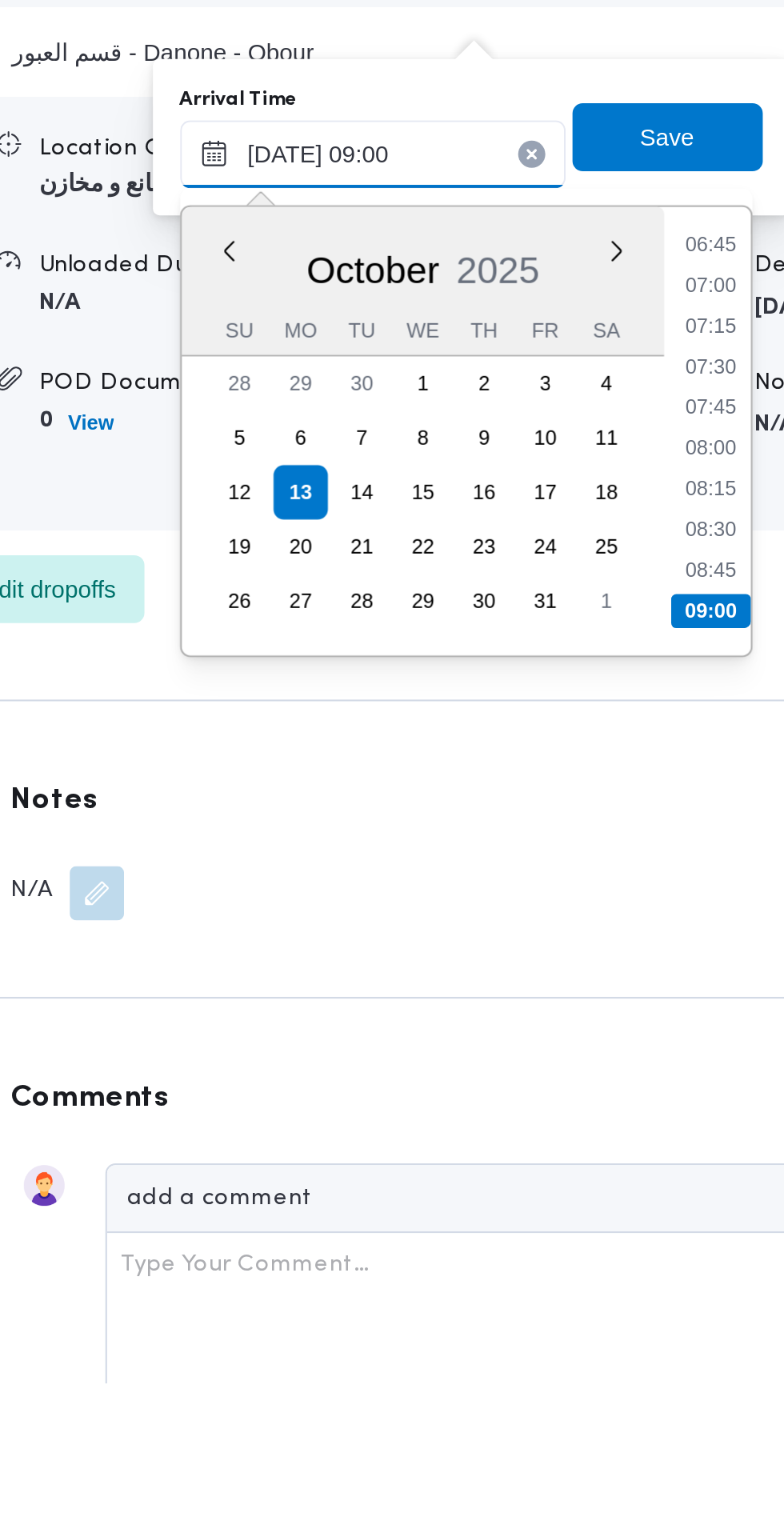
type input "[DATE] 09:00"
click at [605, 1173] on li "09:00" at bounding box center [601, 1170] width 38 height 16
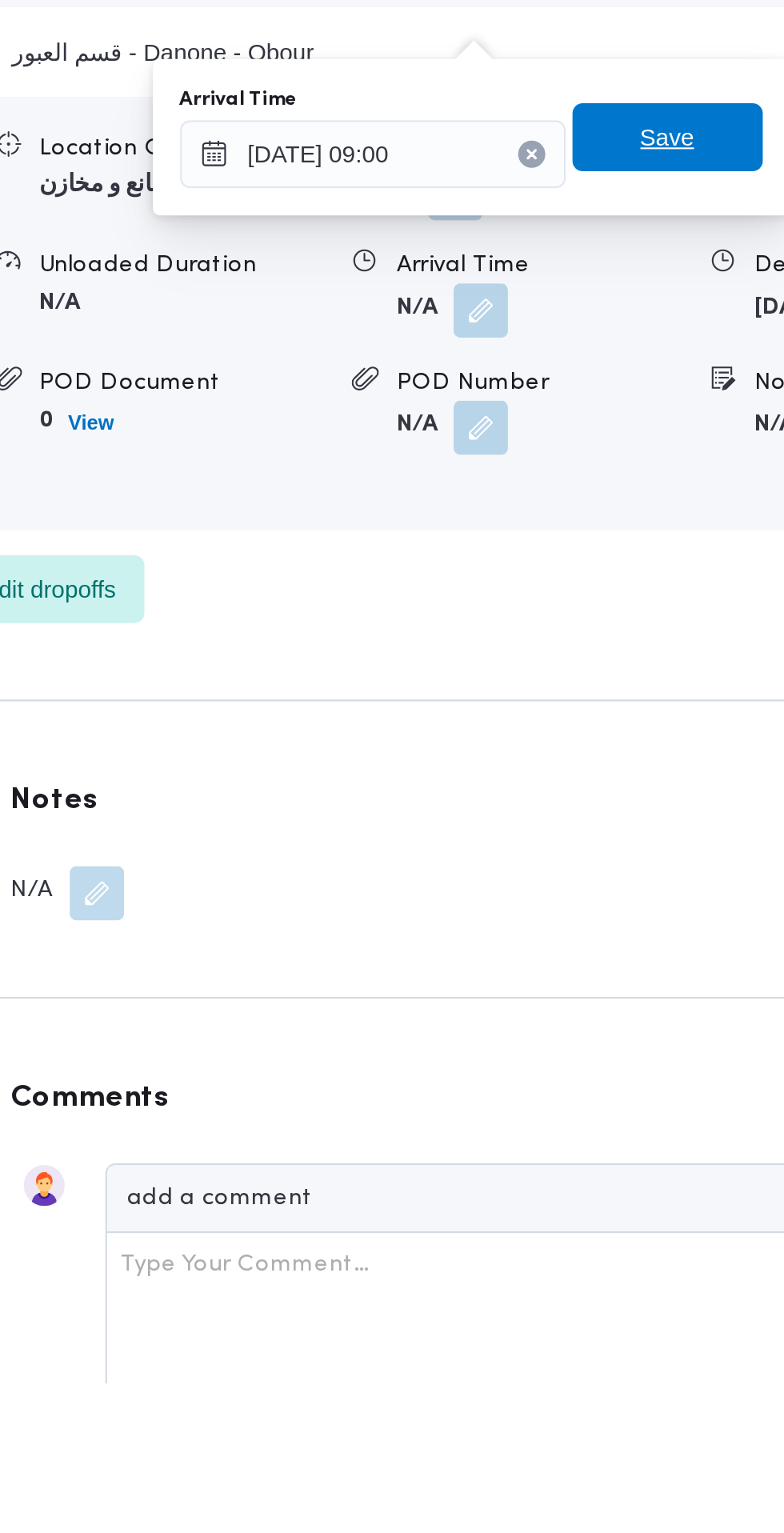
click at [590, 947] on span "Save" at bounding box center [581, 946] width 26 height 19
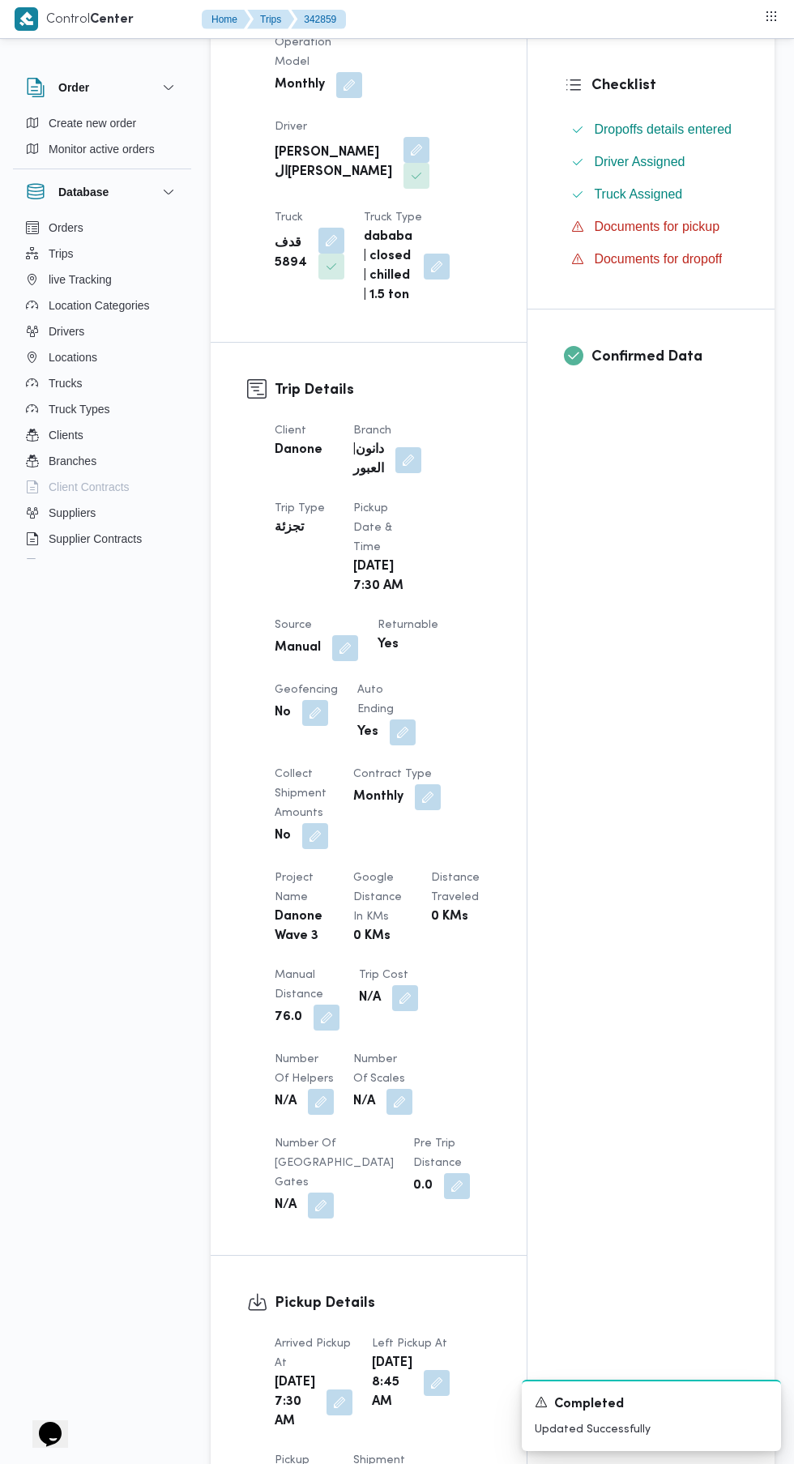
scroll to position [0, 0]
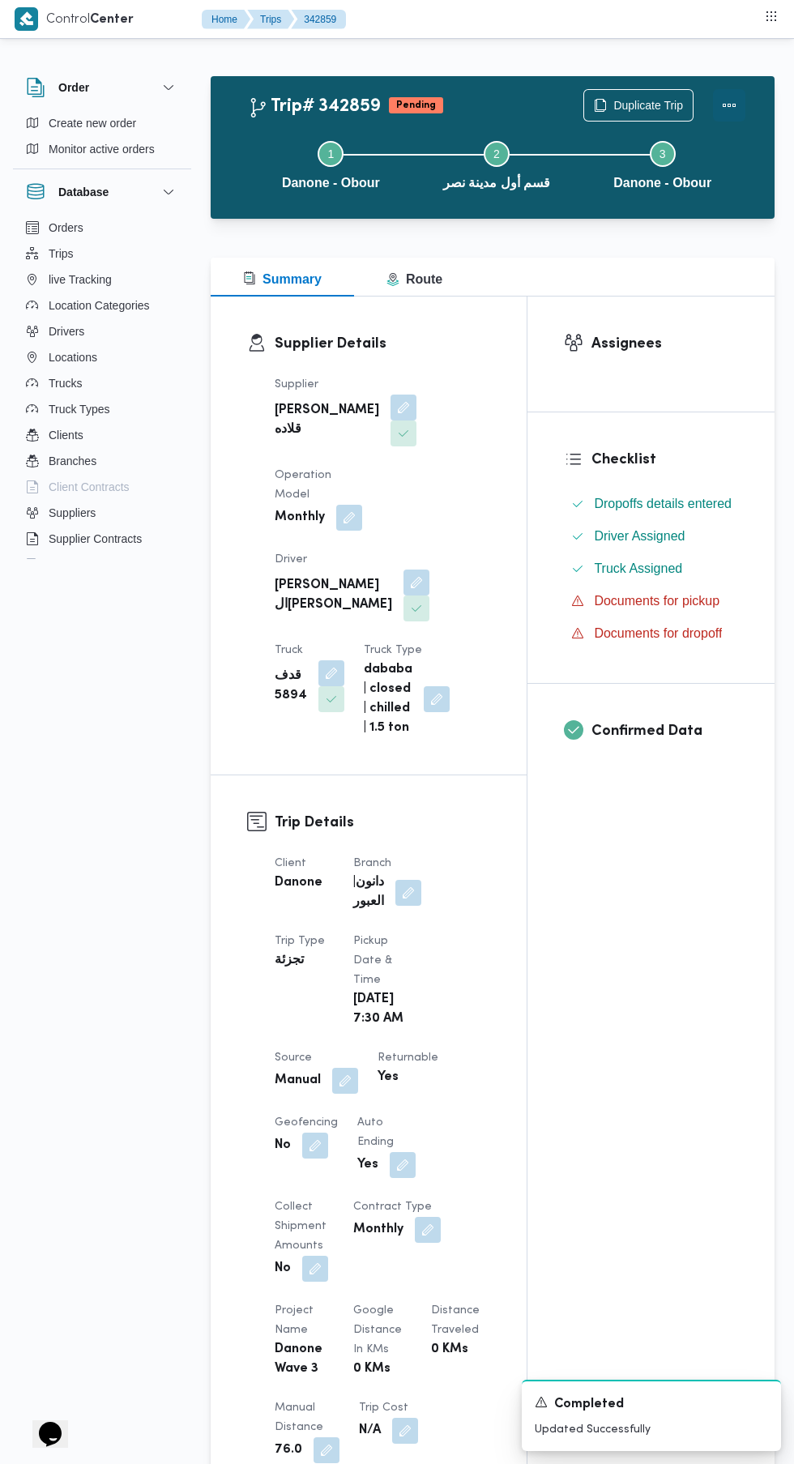
click at [731, 103] on button "Actions" at bounding box center [729, 105] width 32 height 32
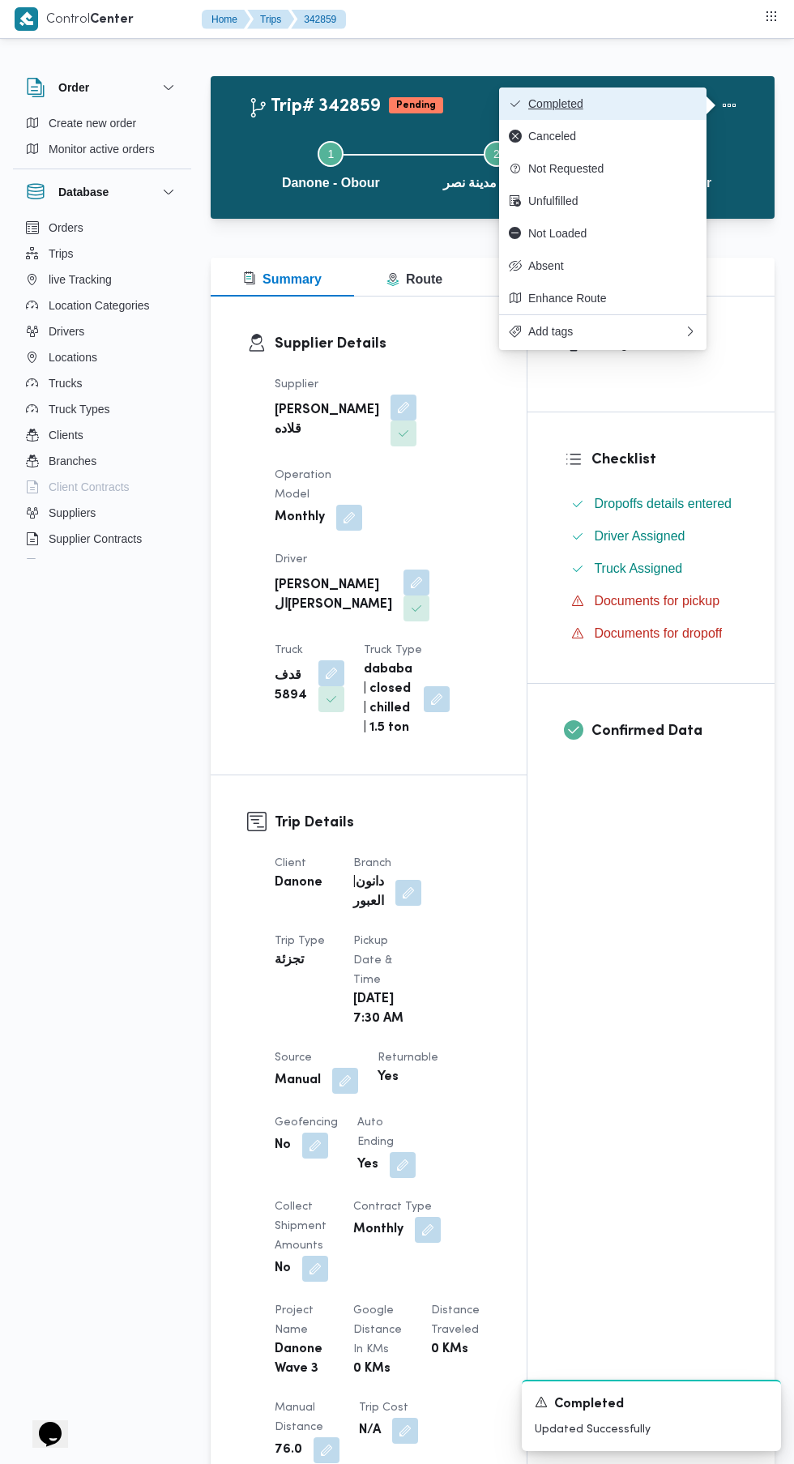
click at [658, 100] on span "Completed" at bounding box center [612, 103] width 169 height 13
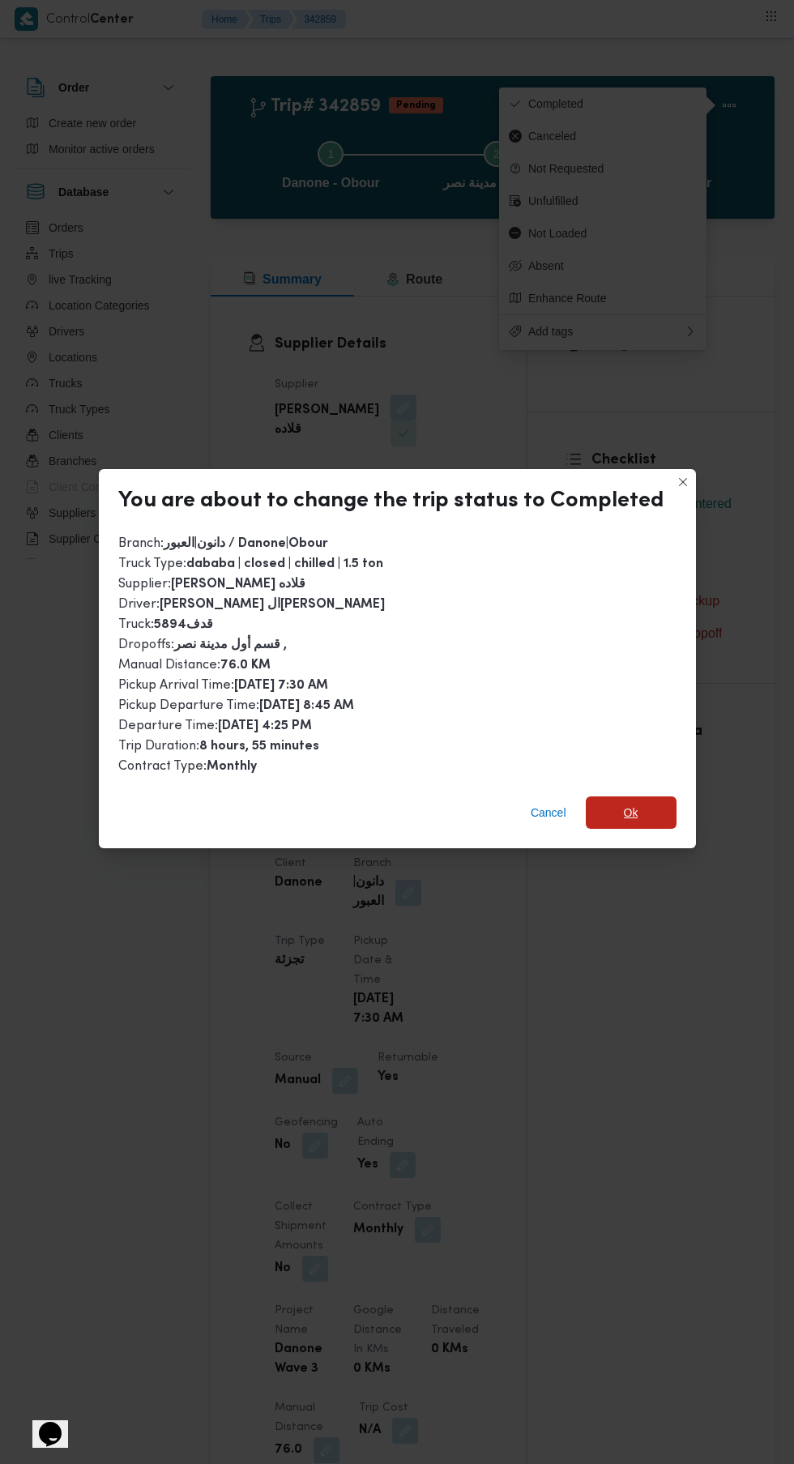
click at [626, 803] on span "Ok" at bounding box center [631, 812] width 15 height 19
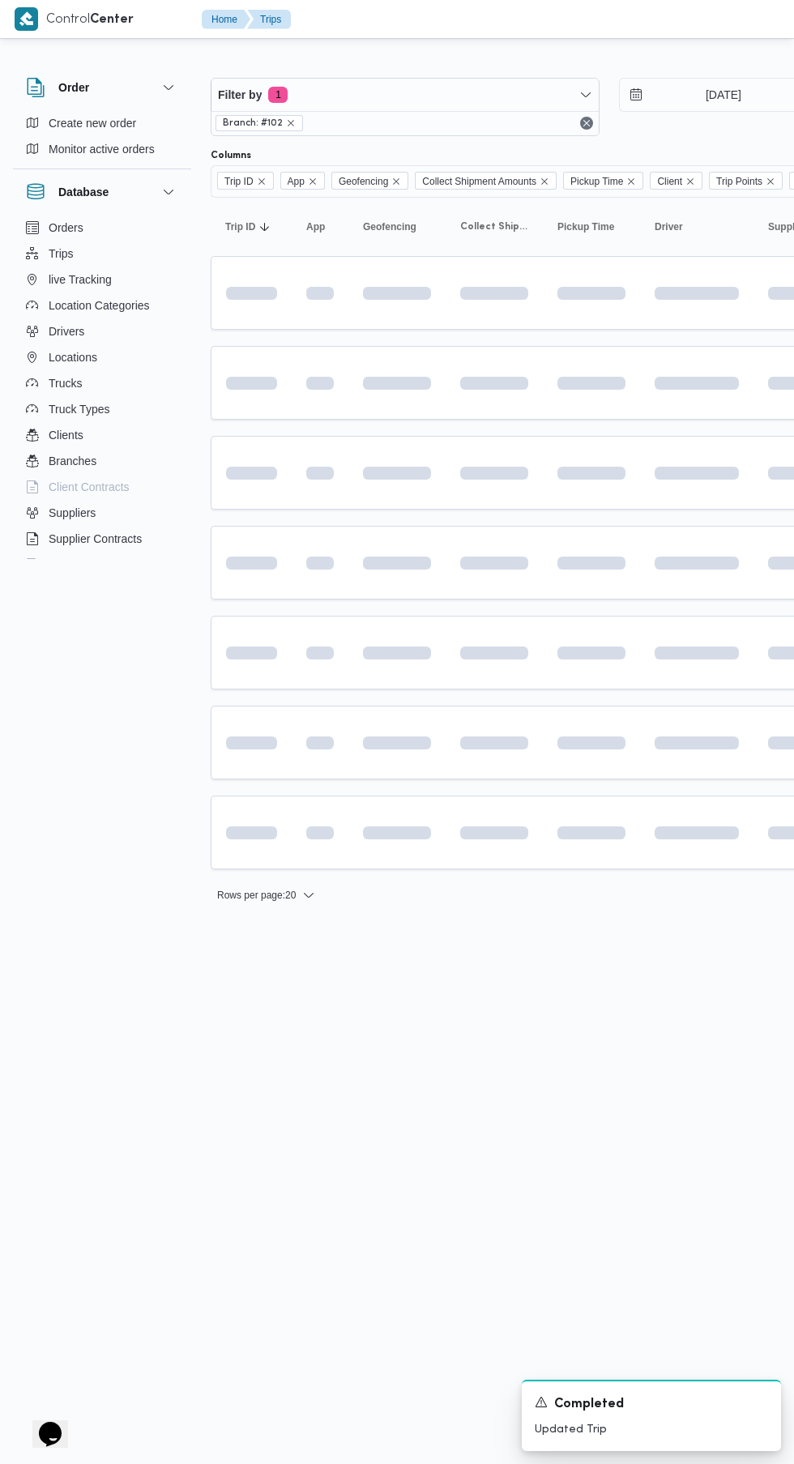
scroll to position [0, 26]
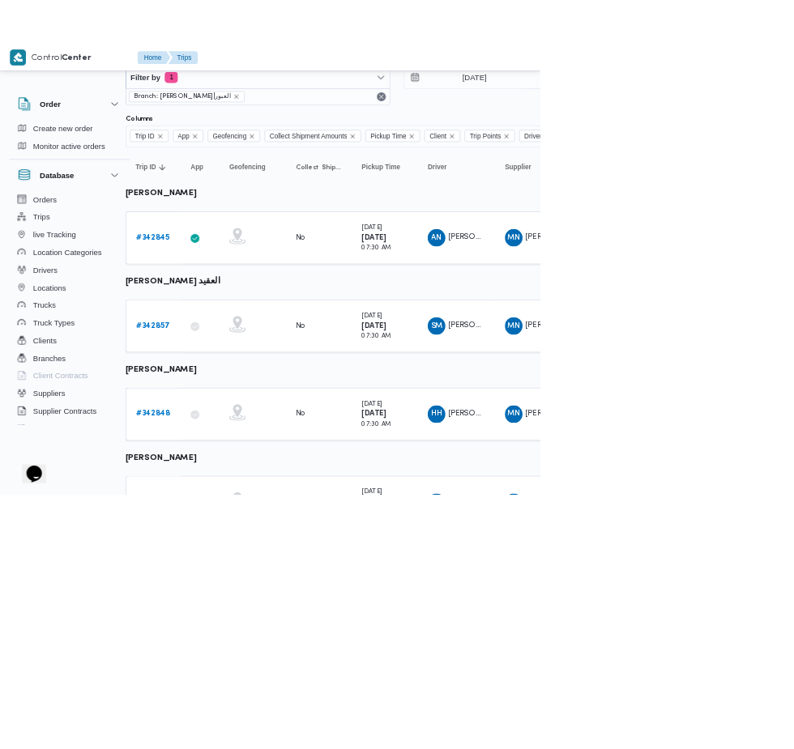
scroll to position [0, 26]
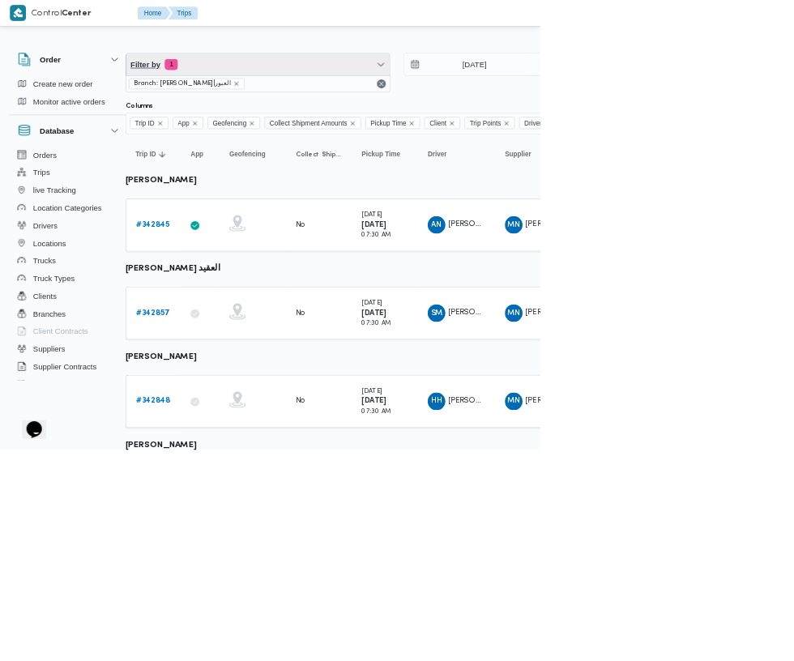
click at [412, 100] on span "Filter by 1" at bounding box center [379, 95] width 387 height 32
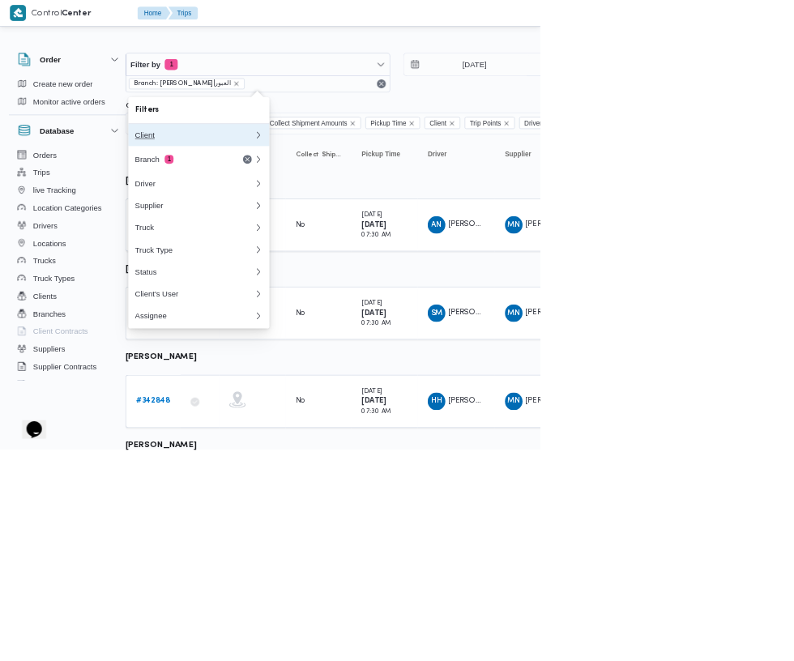
click at [303, 199] on div "Client" at bounding box center [286, 198] width 175 height 13
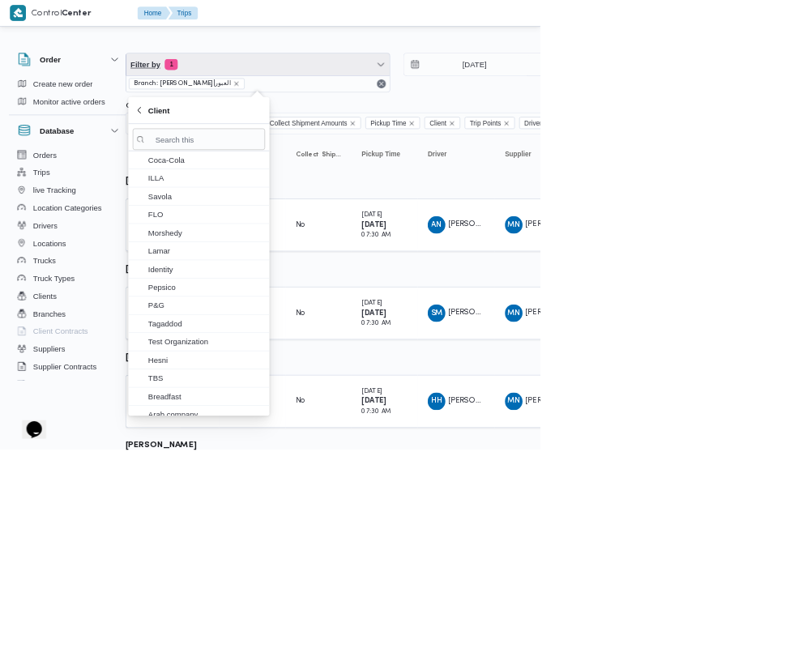
click at [419, 95] on span "Filter by 1" at bounding box center [379, 95] width 387 height 32
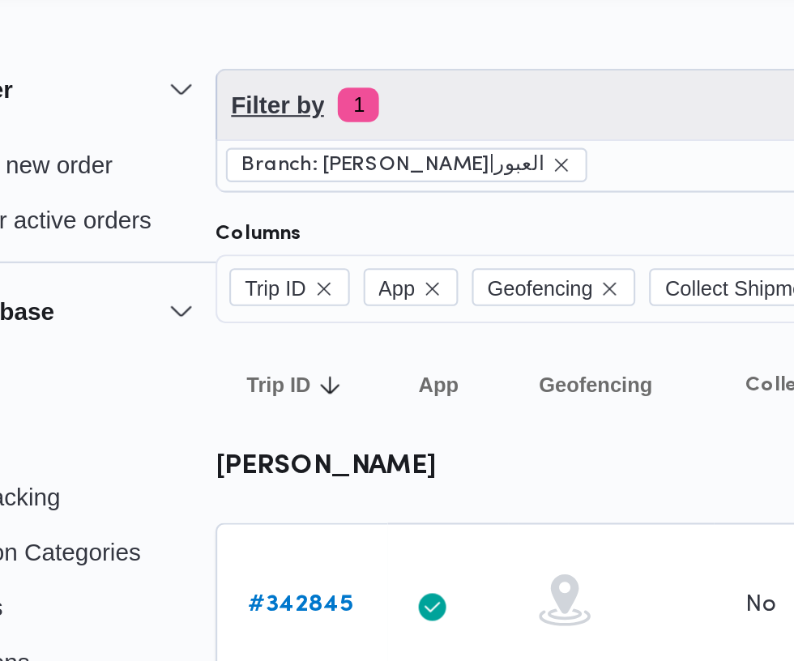
click at [339, 105] on span "Filter by 1" at bounding box center [379, 95] width 387 height 32
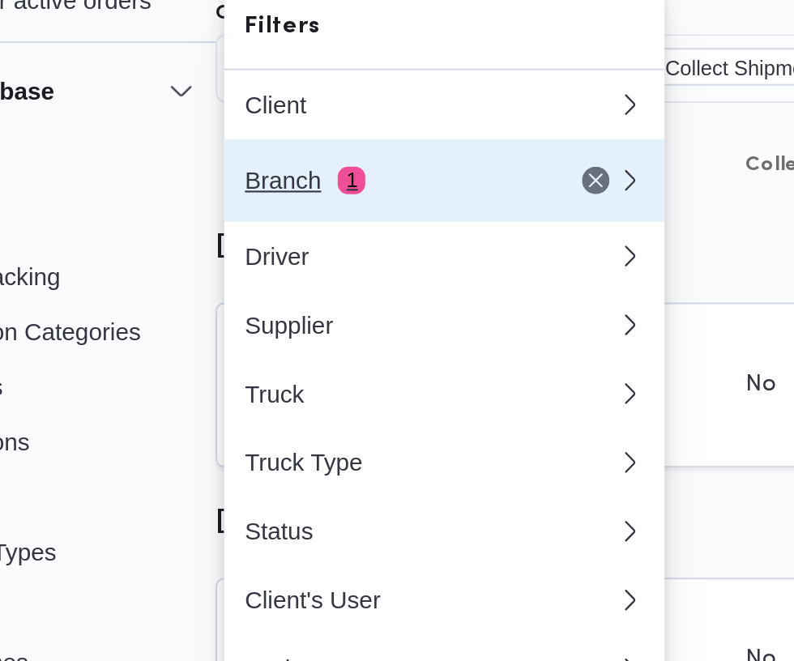
click at [268, 231] on div "Branch 1" at bounding box center [267, 234] width 136 height 13
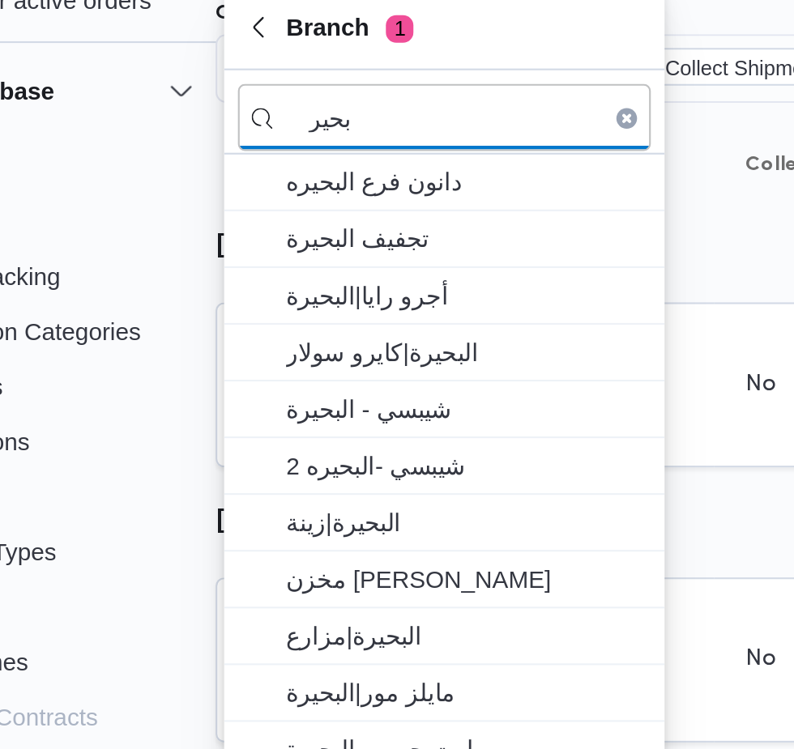
type input "بحير"
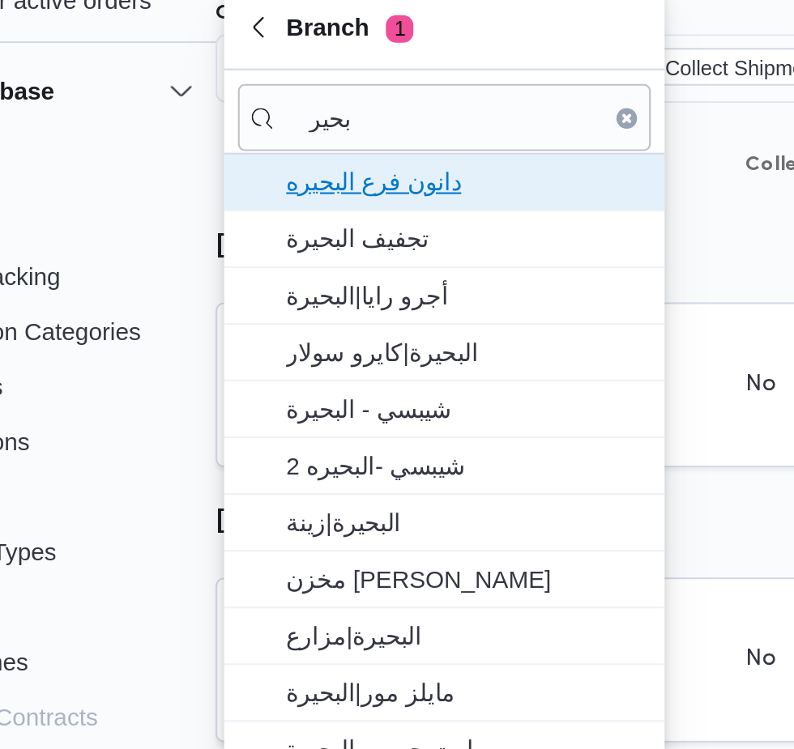
click at [322, 237] on span "دانون فرع البحيره" at bounding box center [302, 234] width 169 height 19
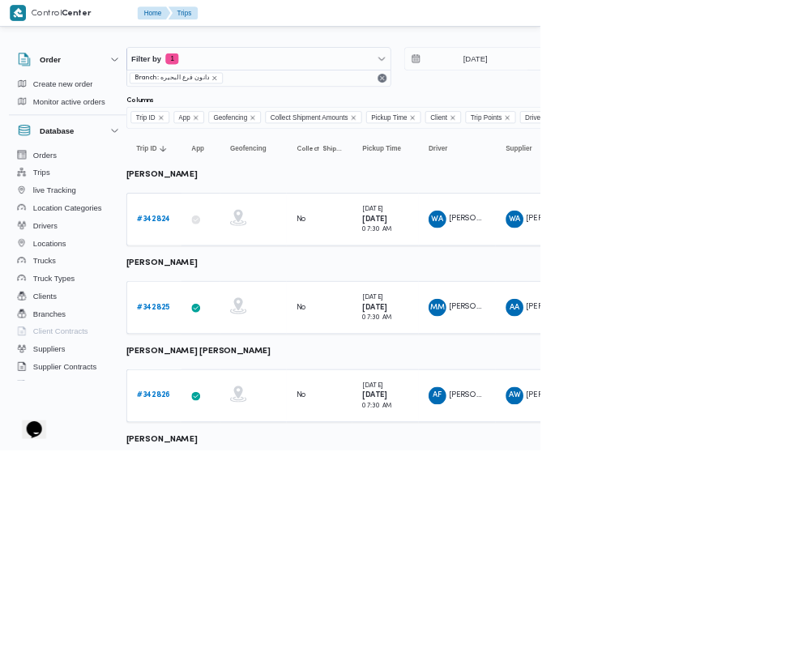
scroll to position [0, 25]
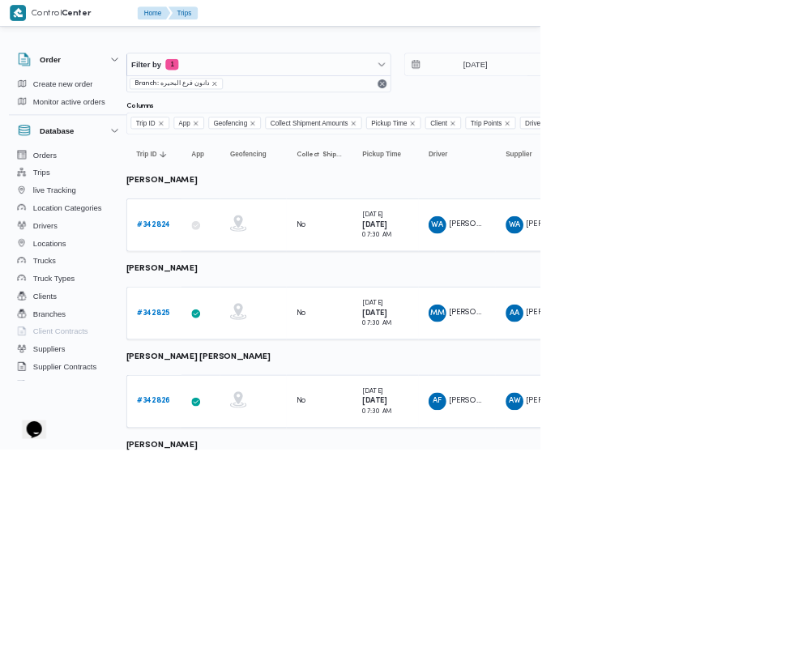
click at [212, 331] on b "# 342824" at bounding box center [225, 330] width 49 height 11
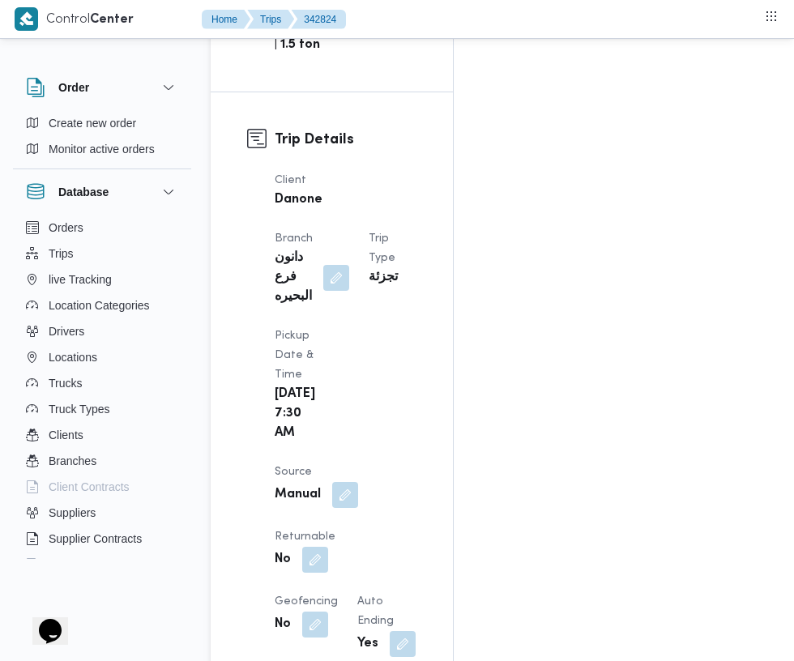
scroll to position [771, 0]
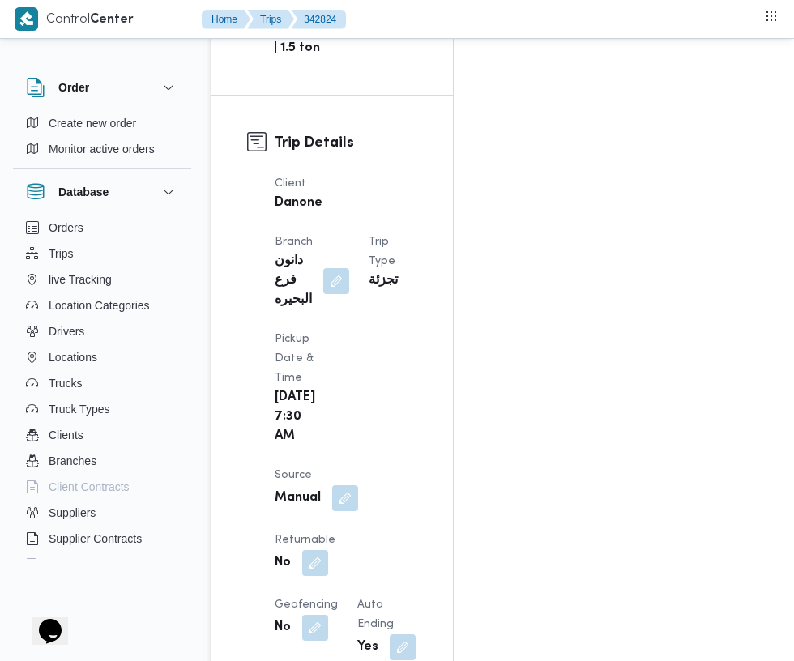
click at [328, 550] on button "button" at bounding box center [315, 563] width 26 height 26
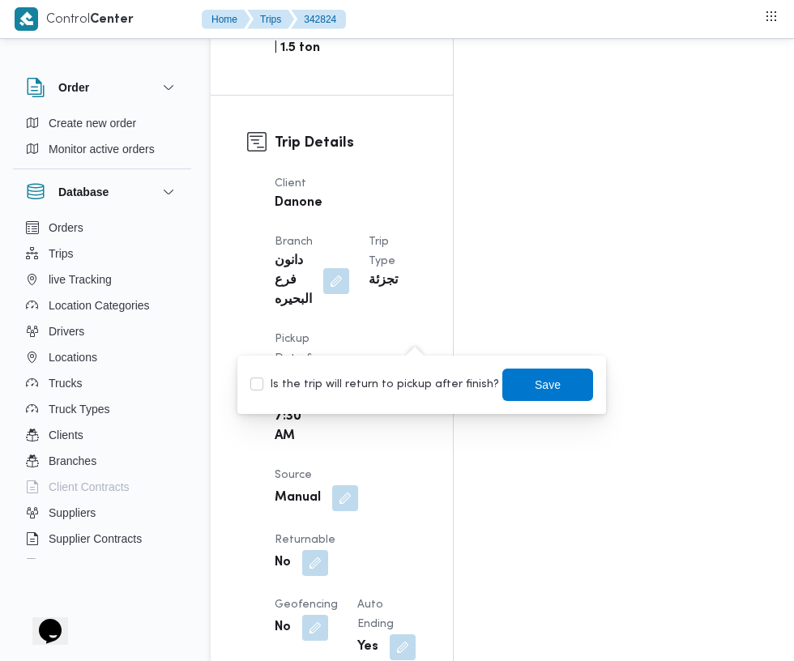
click at [395, 382] on label "Is the trip will return to pickup after finish?" at bounding box center [374, 384] width 249 height 19
checkbox input "true"
click at [561, 382] on span "Save" at bounding box center [547, 385] width 91 height 32
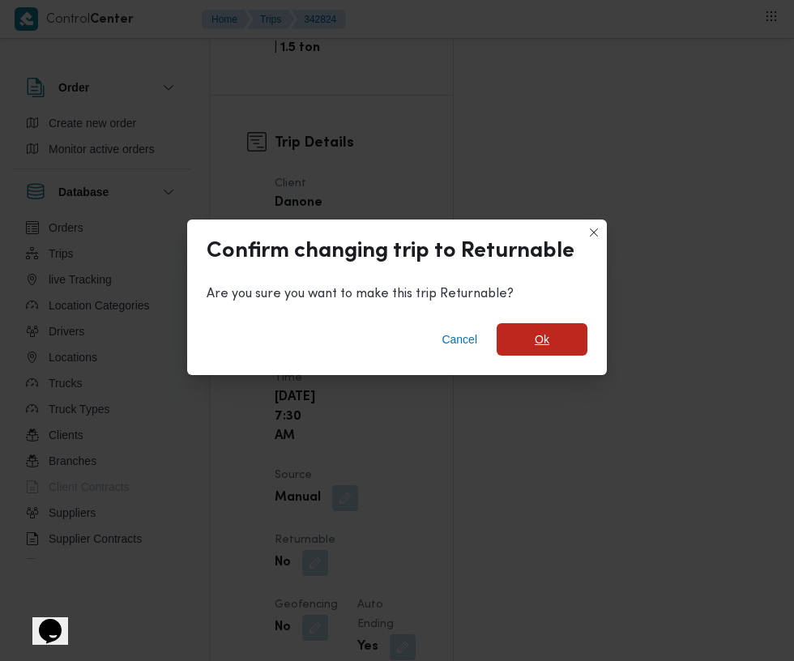
click at [567, 334] on span "Ok" at bounding box center [542, 339] width 91 height 32
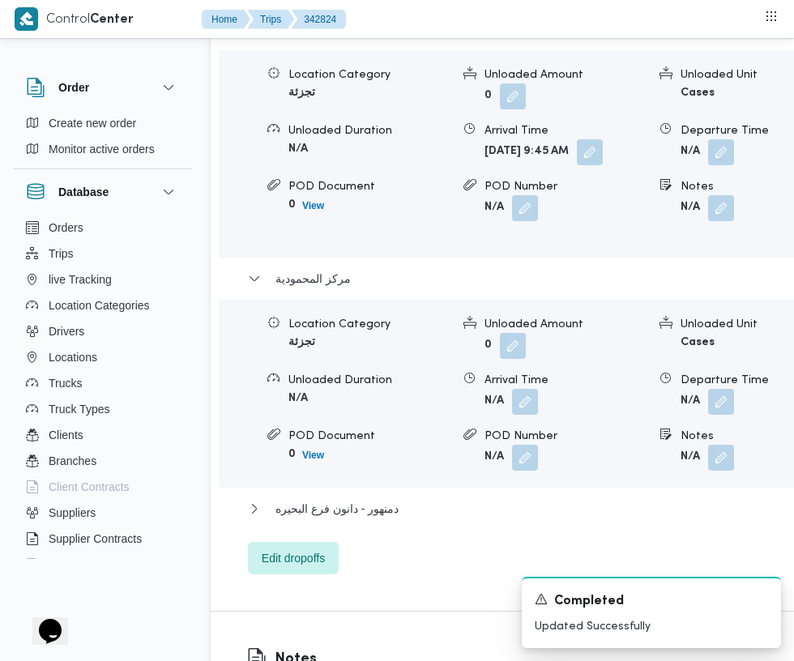
scroll to position [2656, 0]
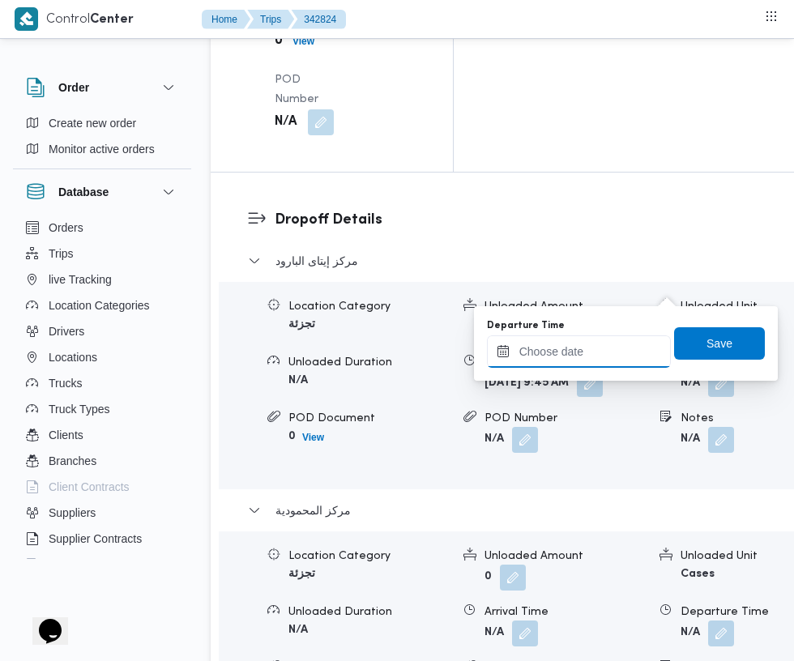
click at [553, 350] on input "Departure Time" at bounding box center [579, 351] width 184 height 32
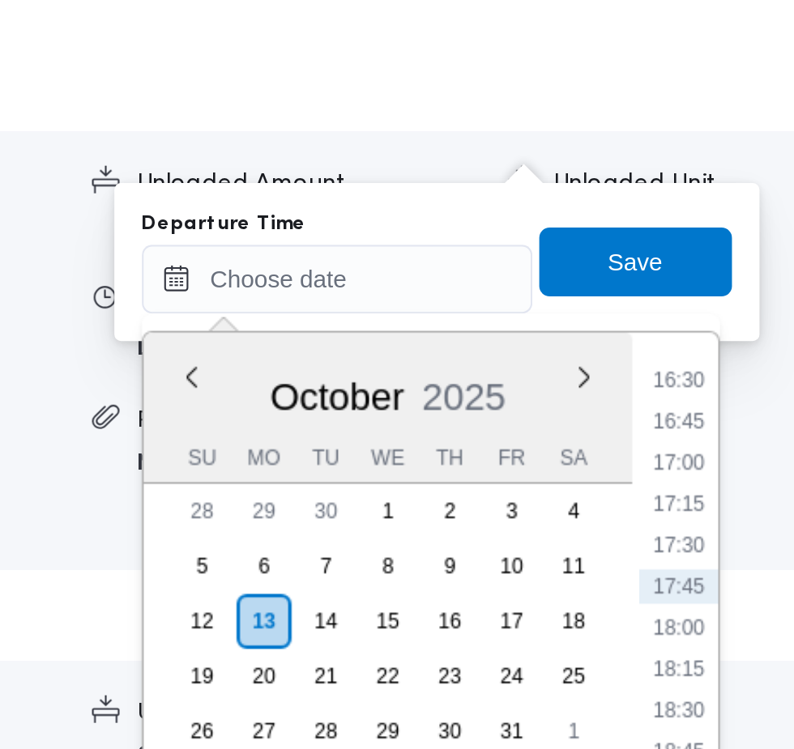
click at [741, 402] on li "16:30" at bounding box center [739, 399] width 37 height 16
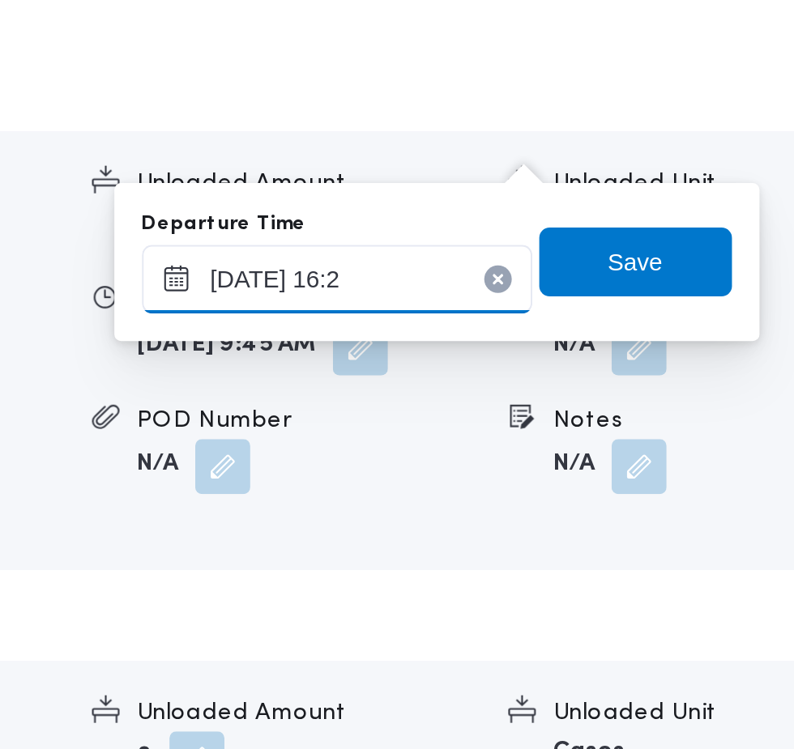
type input "[DATE] 16:25"
click at [730, 348] on span "Save" at bounding box center [720, 343] width 26 height 19
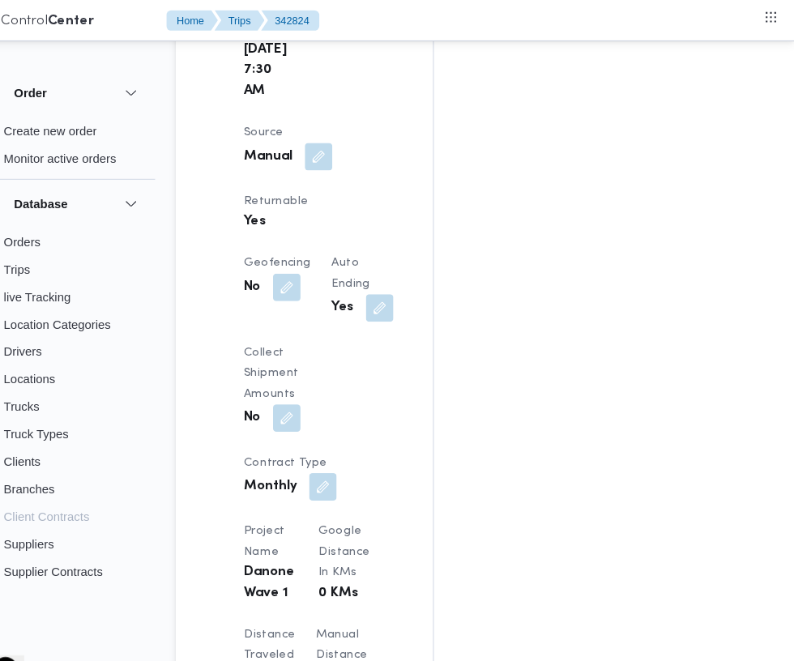
scroll to position [1117, 0]
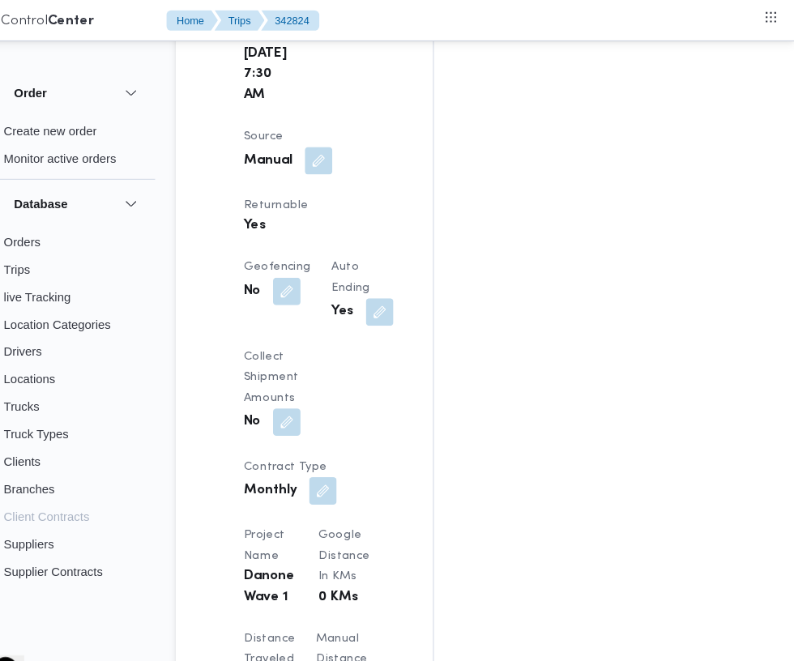
click at [376, 631] on button "button" at bounding box center [389, 644] width 26 height 26
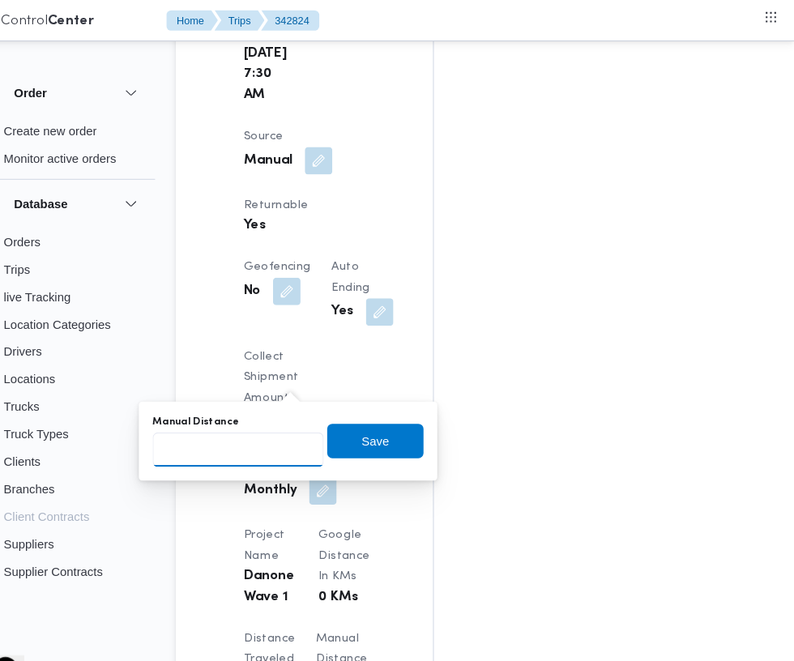
click at [301, 423] on input "Manual Distance" at bounding box center [269, 424] width 161 height 32
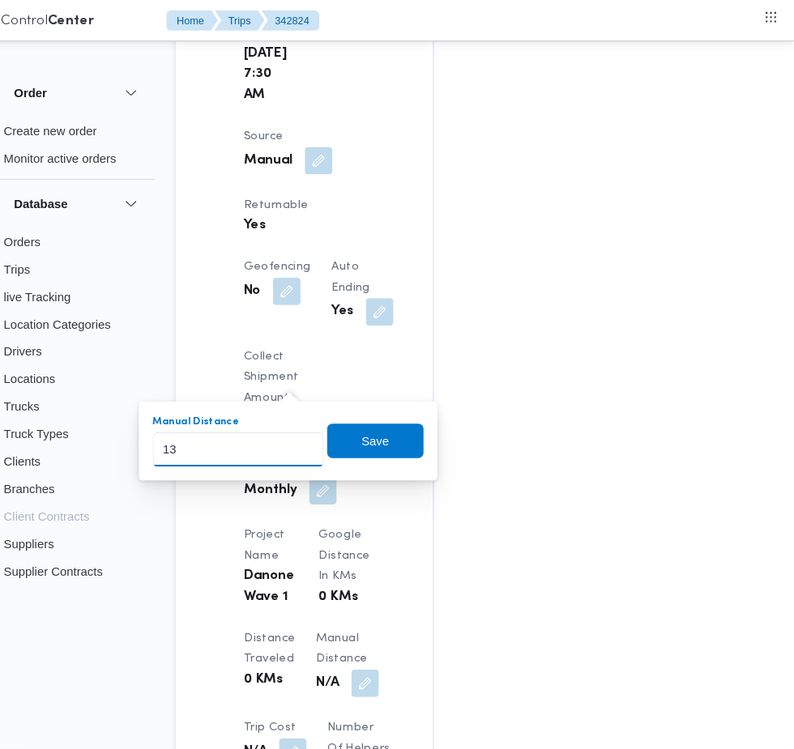
type input "137"
click at [402, 415] on span "Save" at bounding box center [399, 415] width 26 height 19
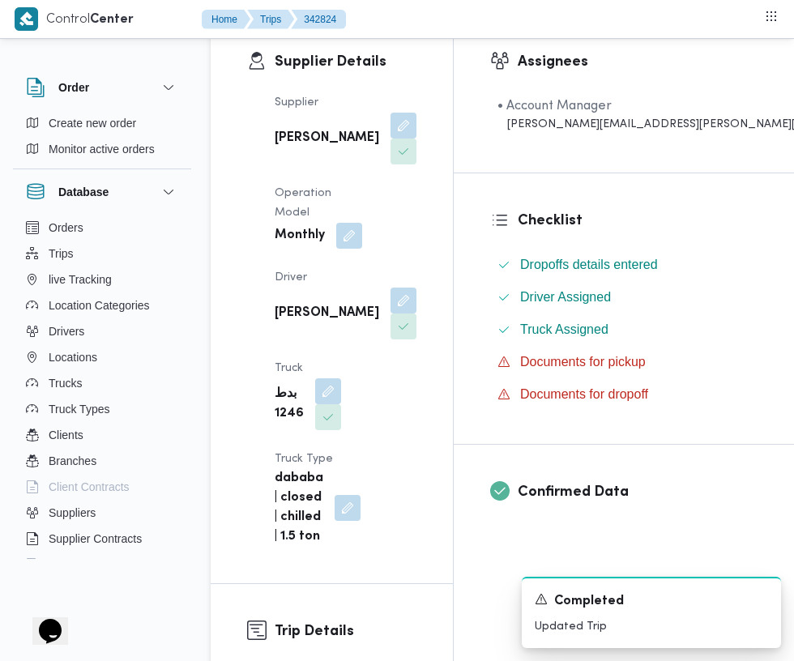
scroll to position [0, 0]
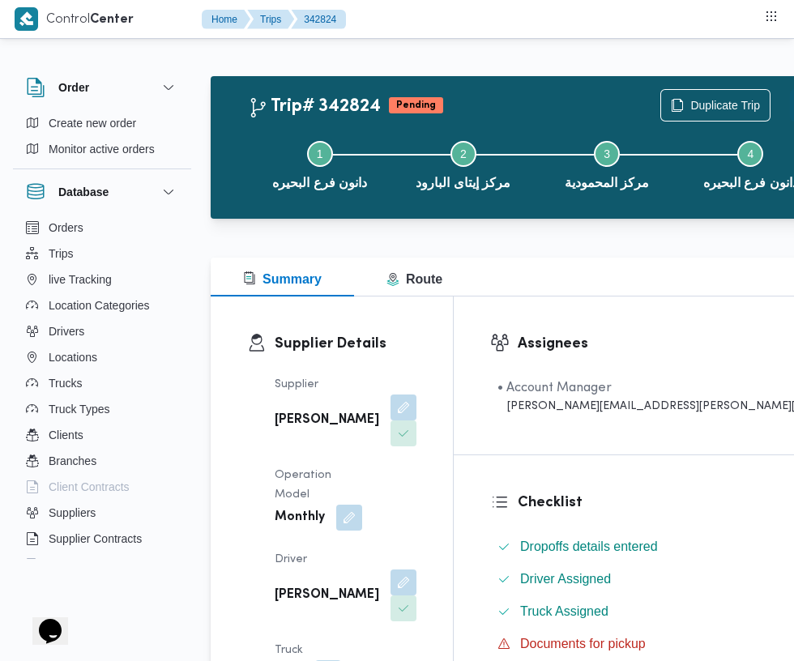
click at [790, 95] on button "Actions" at bounding box center [806, 105] width 32 height 32
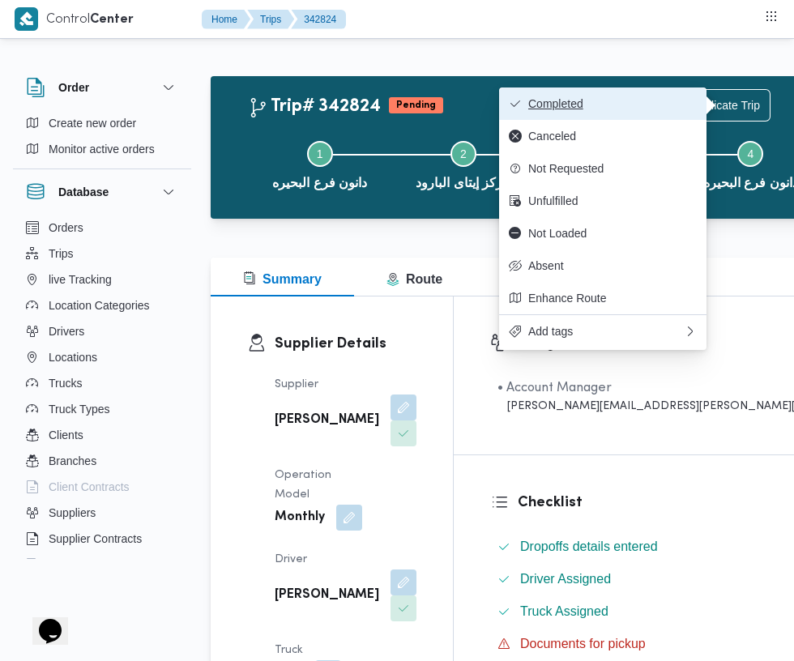
click at [641, 96] on button "Completed" at bounding box center [602, 104] width 207 height 32
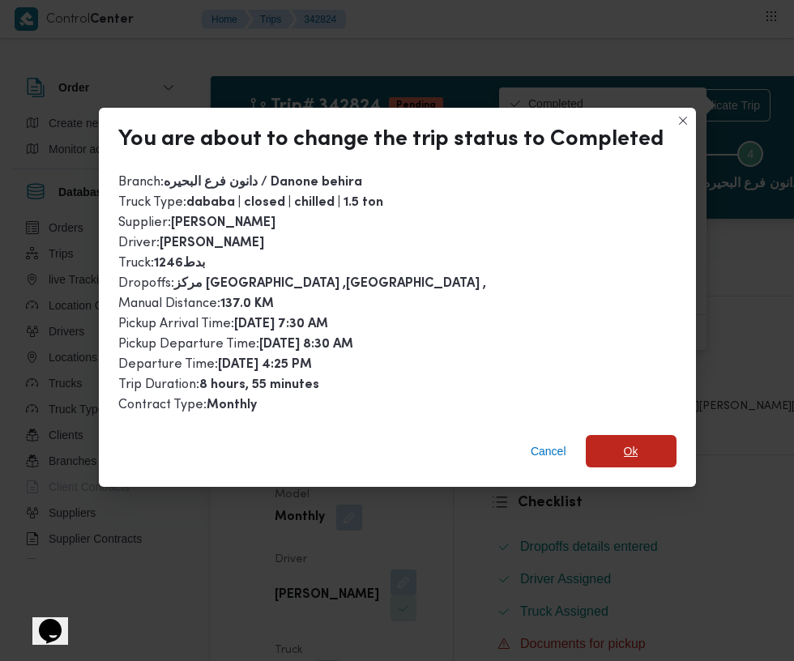
click at [626, 442] on span "Ok" at bounding box center [631, 451] width 15 height 19
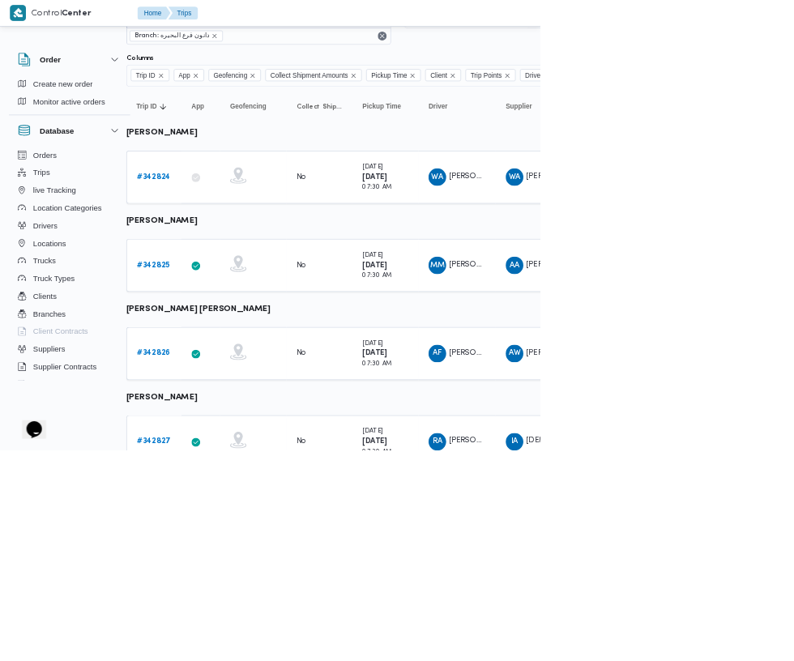
scroll to position [66, 25]
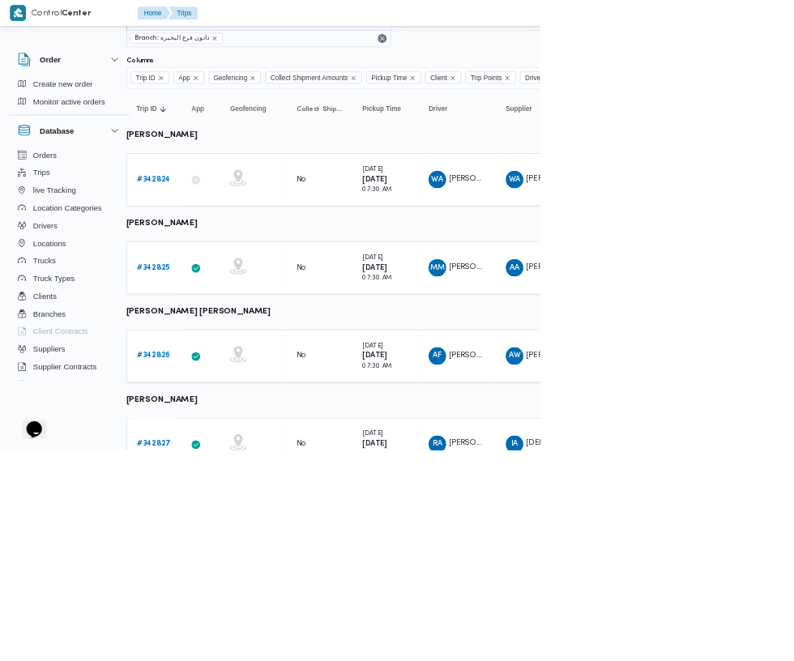
click at [224, 393] on b "# 342825" at bounding box center [225, 393] width 49 height 11
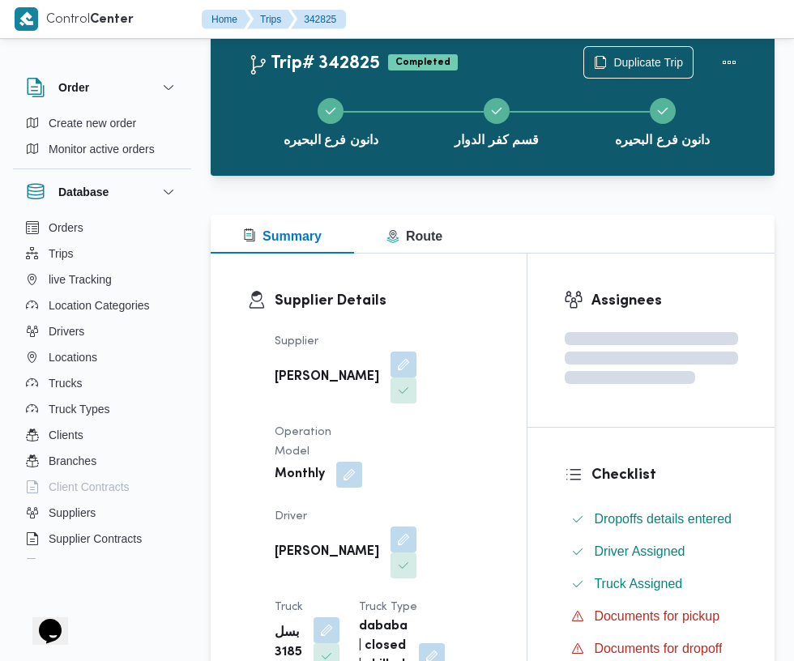
scroll to position [66, 0]
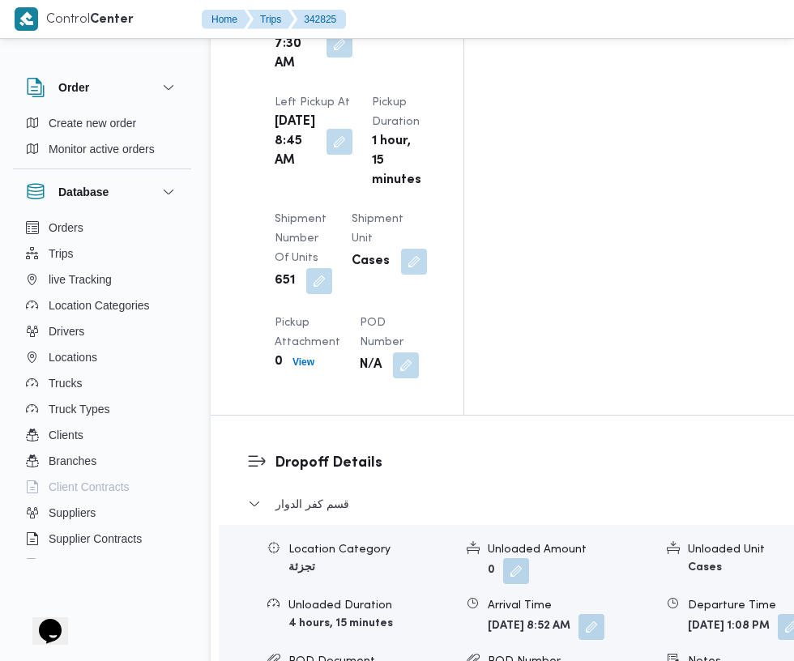
scroll to position [2245, 0]
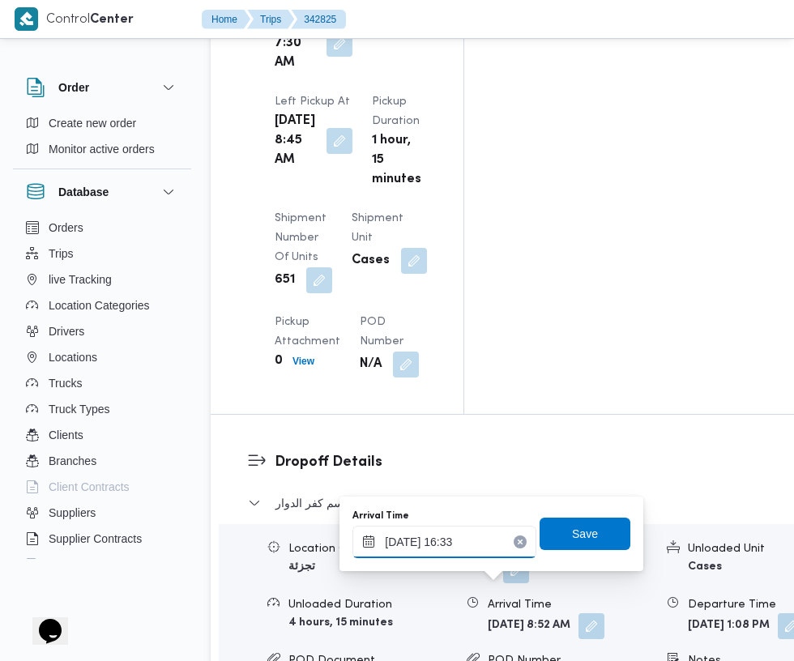
click at [438, 542] on input "13/10/2025 16:33" at bounding box center [444, 542] width 184 height 32
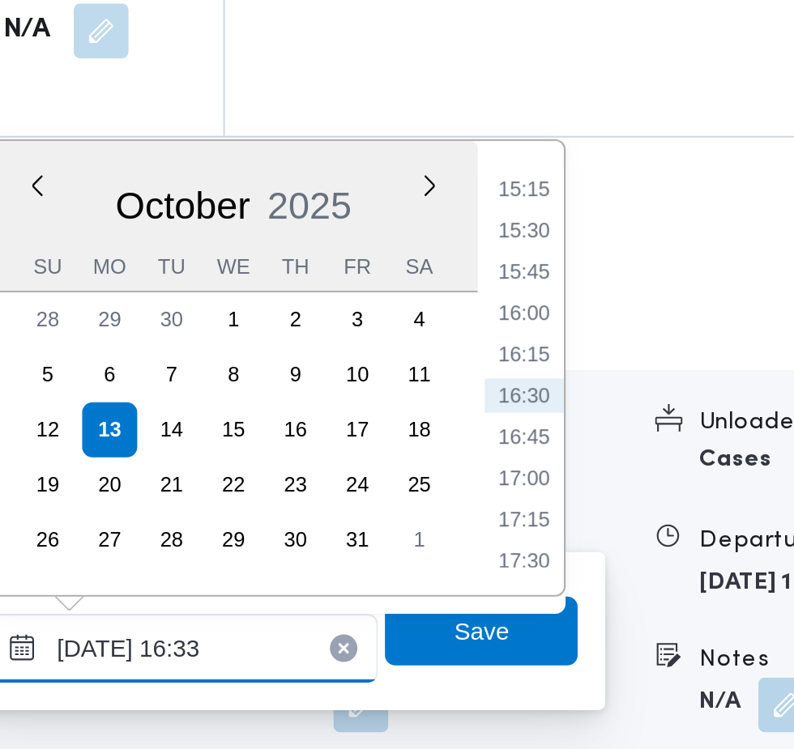
scroll to position [2368, 0]
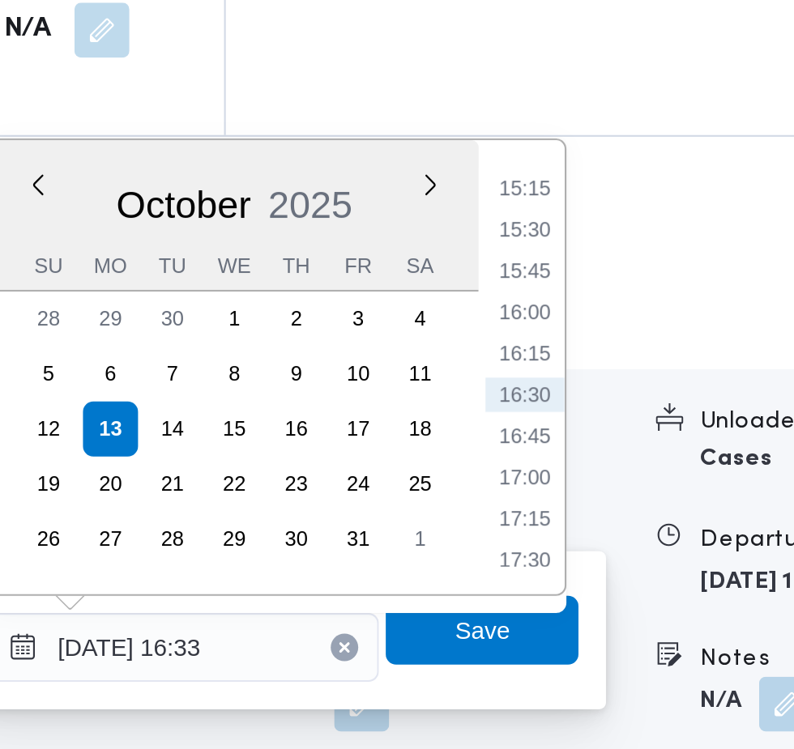
click at [605, 315] on li "15:15" at bounding box center [605, 316] width 37 height 16
type input "13/10/2025 15:15"
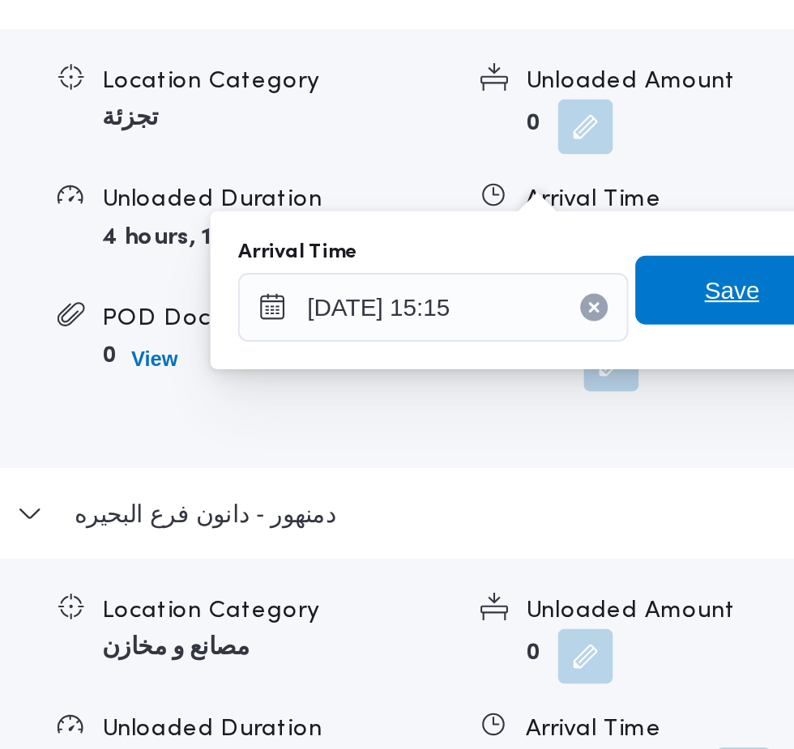
click at [576, 525] on span "Save" at bounding box center [585, 524] width 26 height 19
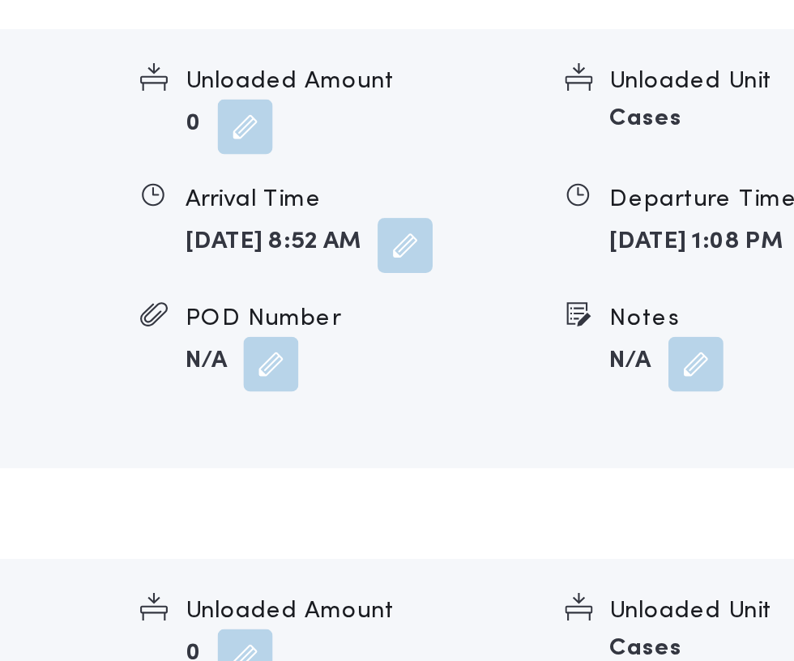
scroll to position [2406, 0]
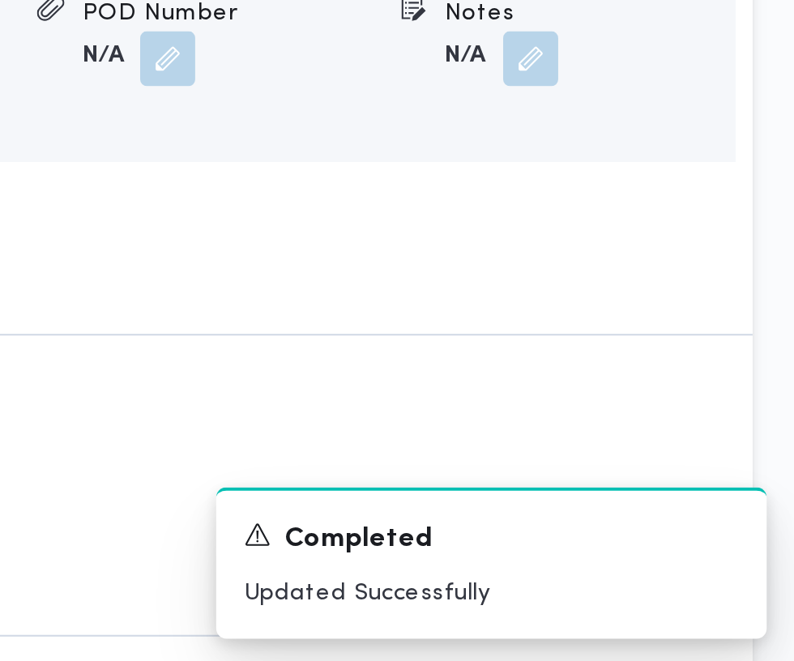
click at [721, 332] on button "button" at bounding box center [734, 319] width 26 height 26
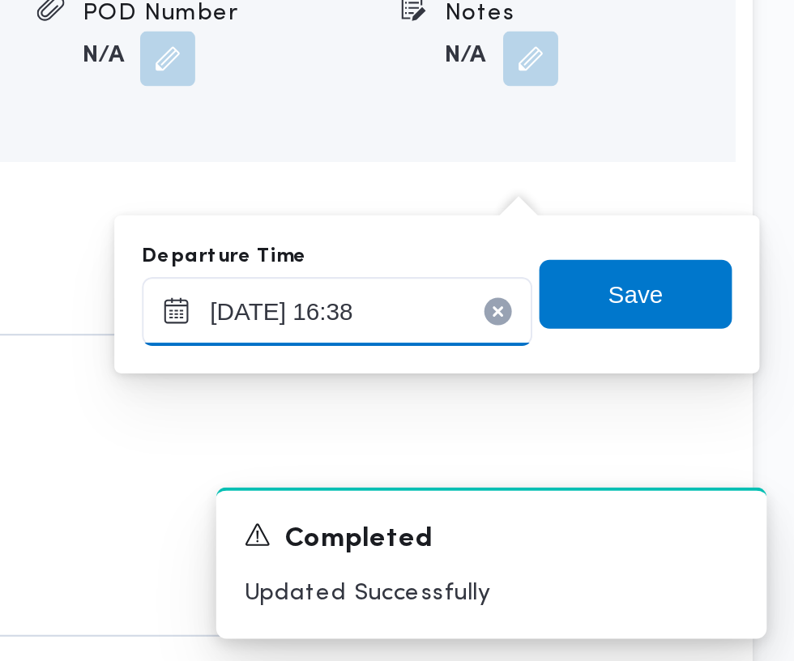
click at [620, 493] on input "13/10/2025 16:38" at bounding box center [579, 494] width 184 height 32
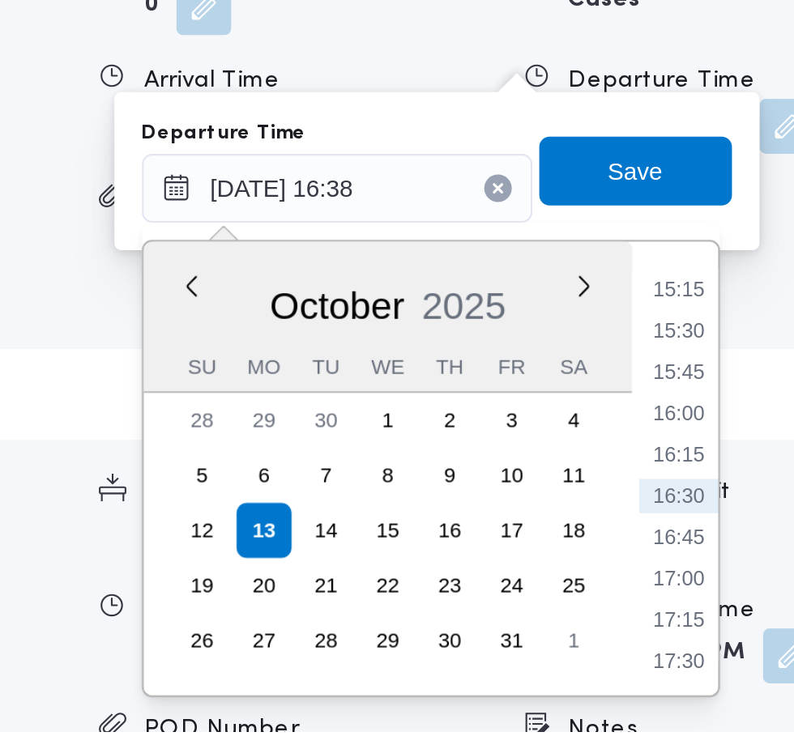
click at [745, 555] on li "15:30" at bounding box center [739, 561] width 37 height 16
type input "13/10/2025 15:30"
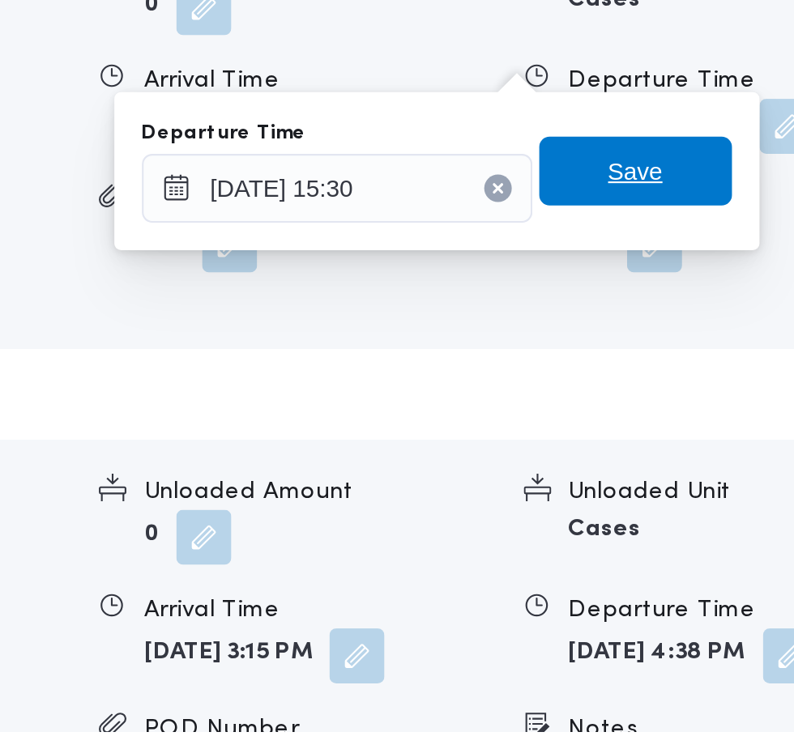
click at [745, 491] on span "Save" at bounding box center [719, 485] width 91 height 32
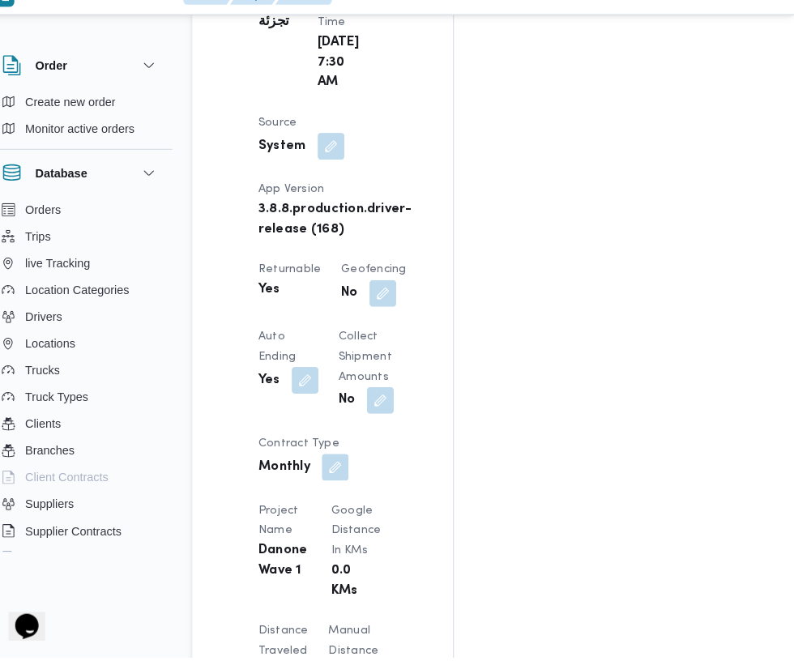
scroll to position [1044, 0]
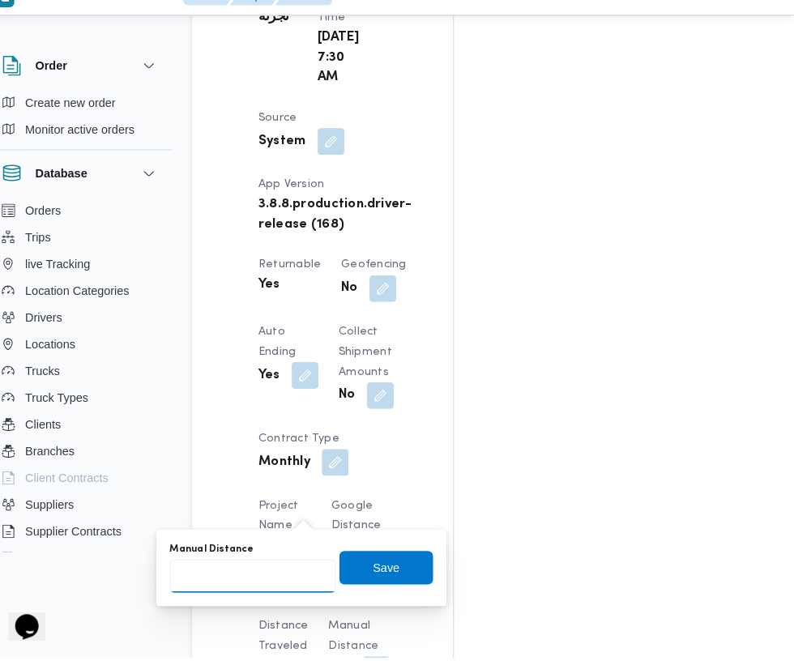
click at [303, 587] on input "Manual Distance" at bounding box center [269, 582] width 161 height 32
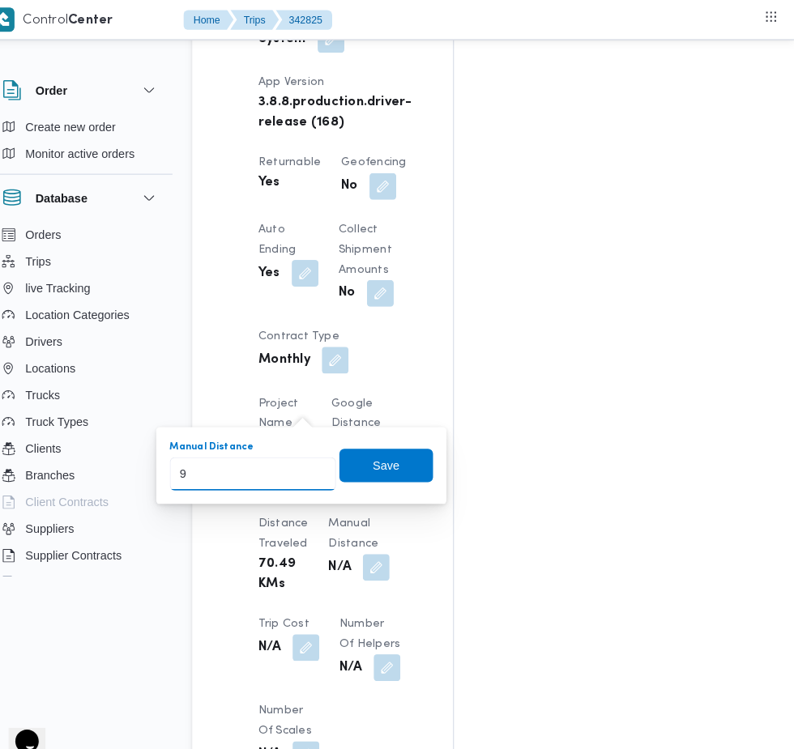
type input "99"
click at [402, 450] on span "Save" at bounding box center [399, 451] width 26 height 19
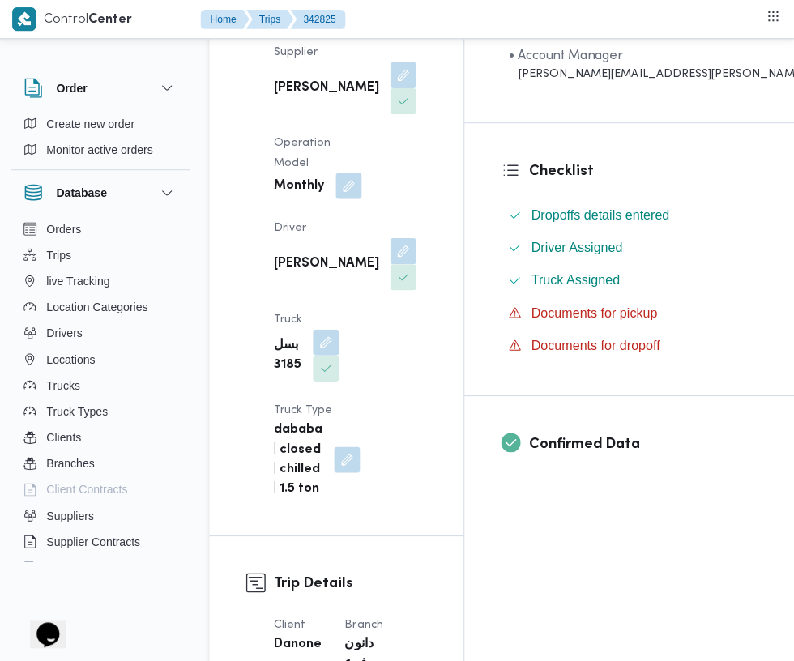
scroll to position [0, 0]
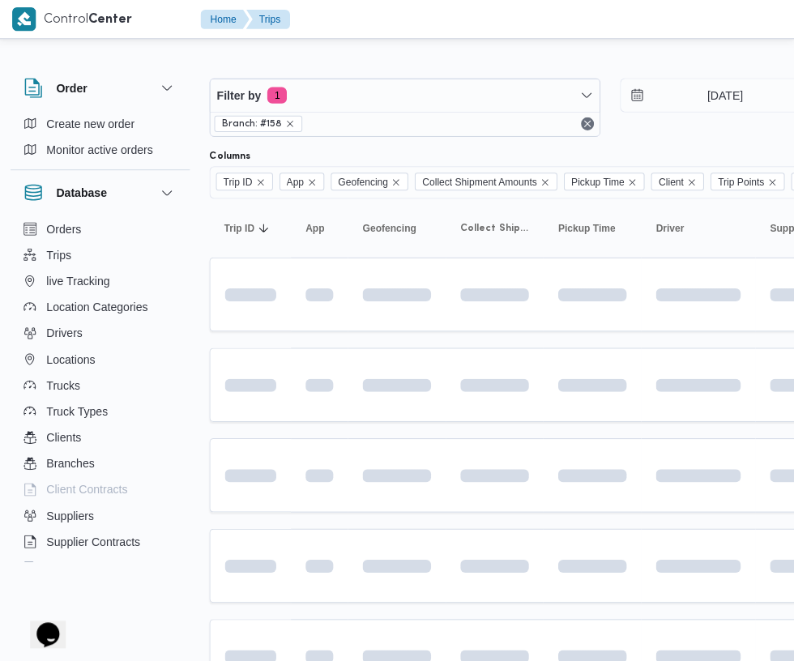
scroll to position [66, 25]
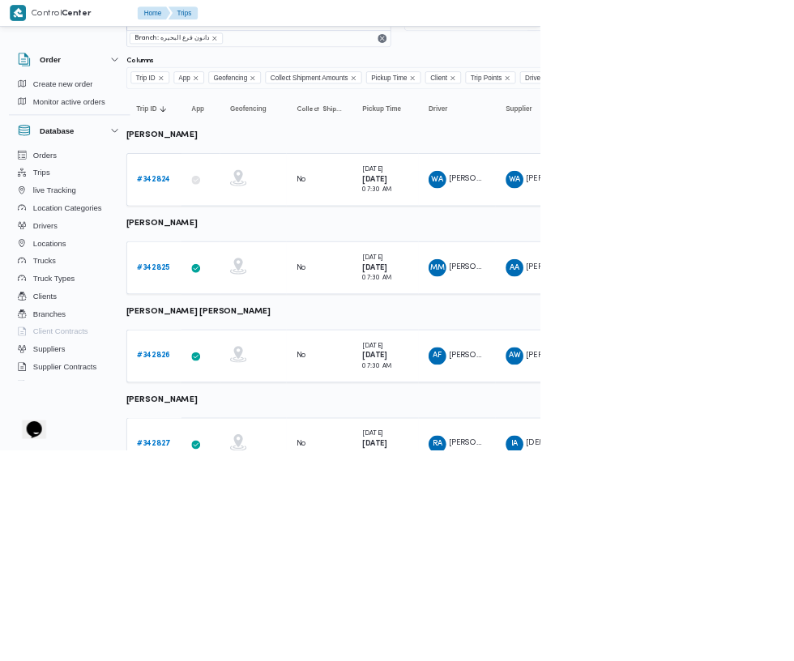
click at [204, 523] on b "# 342826" at bounding box center [225, 523] width 49 height 11
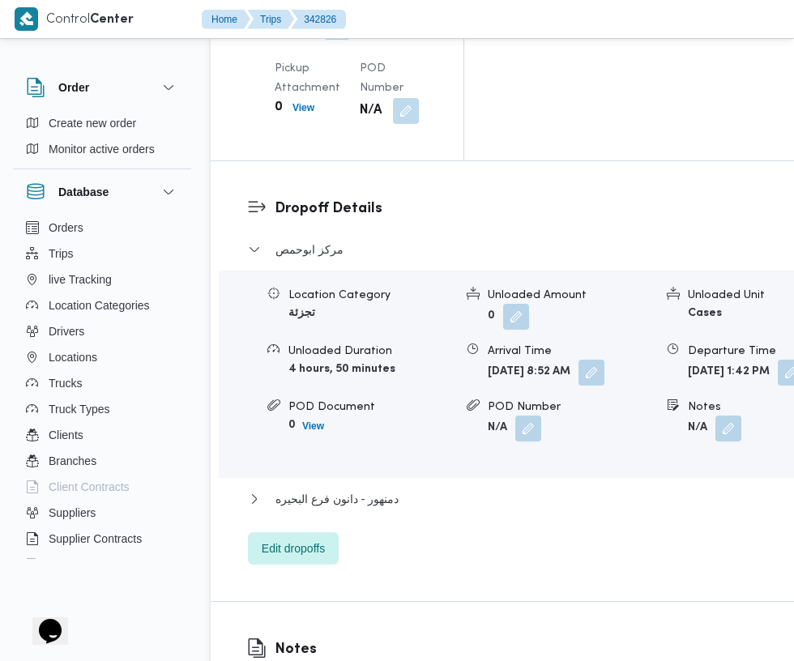
scroll to position [2579, 0]
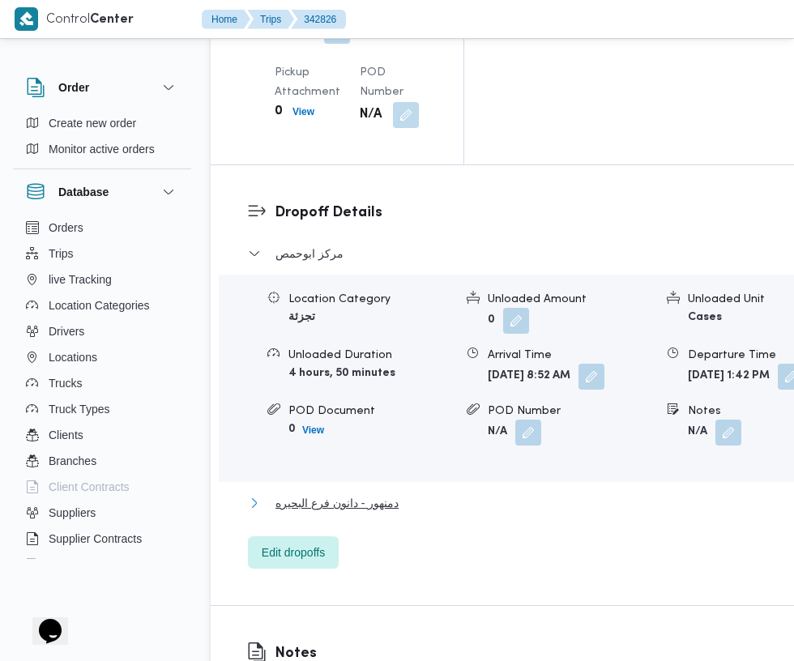
click at [374, 493] on span "دمنهور - دانون فرع البحيره" at bounding box center [336, 502] width 123 height 19
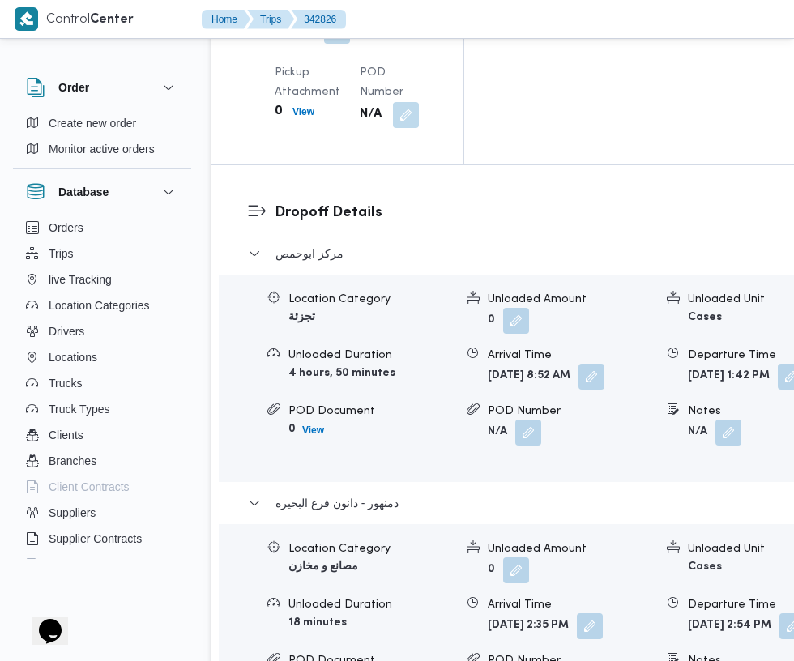
click at [779, 613] on button "button" at bounding box center [792, 626] width 26 height 26
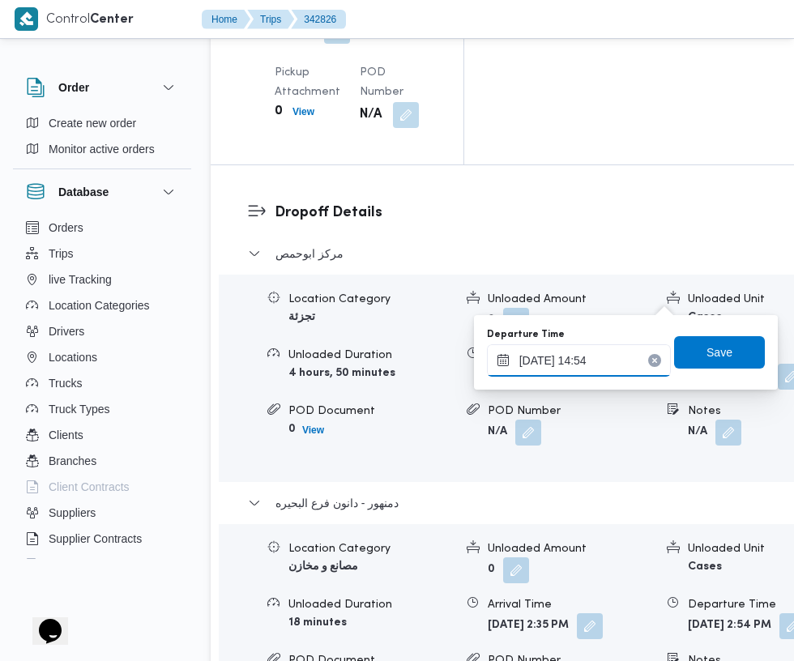
click at [572, 356] on input "13/10/2025 14:54" at bounding box center [579, 360] width 184 height 32
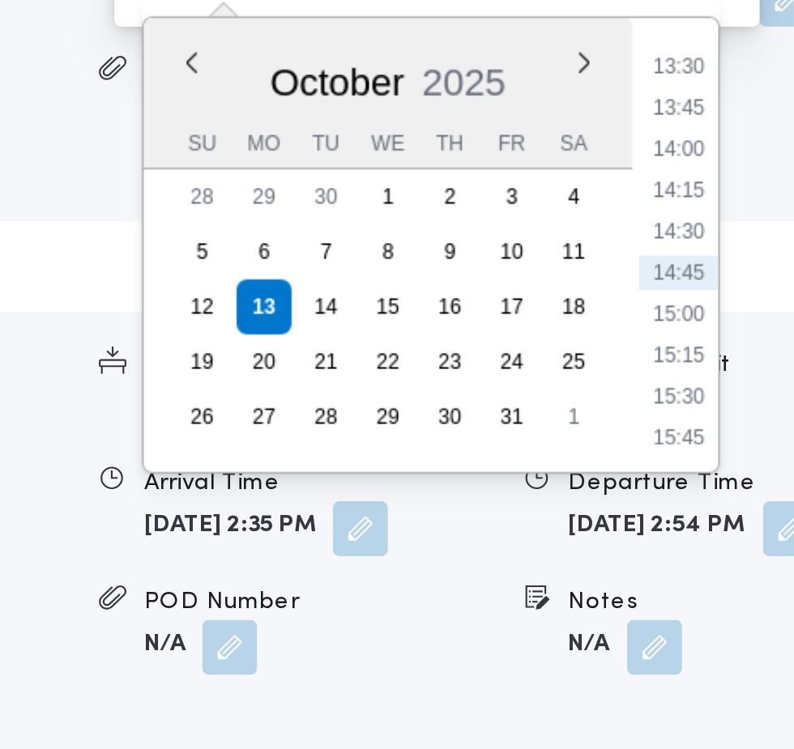
click at [745, 581] on li "15:45" at bounding box center [739, 583] width 37 height 16
type input "13/10/2025 15:45"
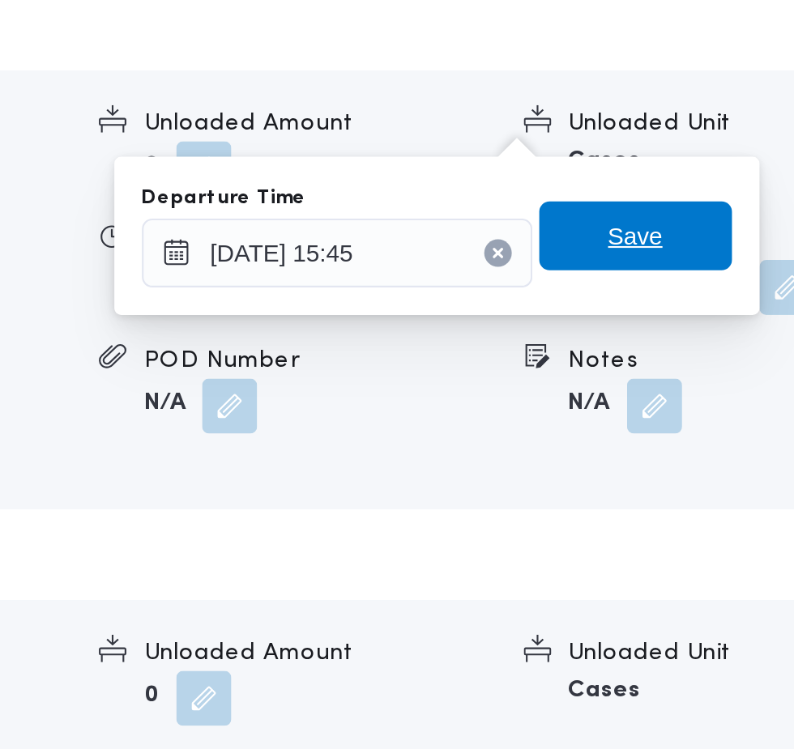
click at [732, 355] on span "Save" at bounding box center [720, 352] width 26 height 19
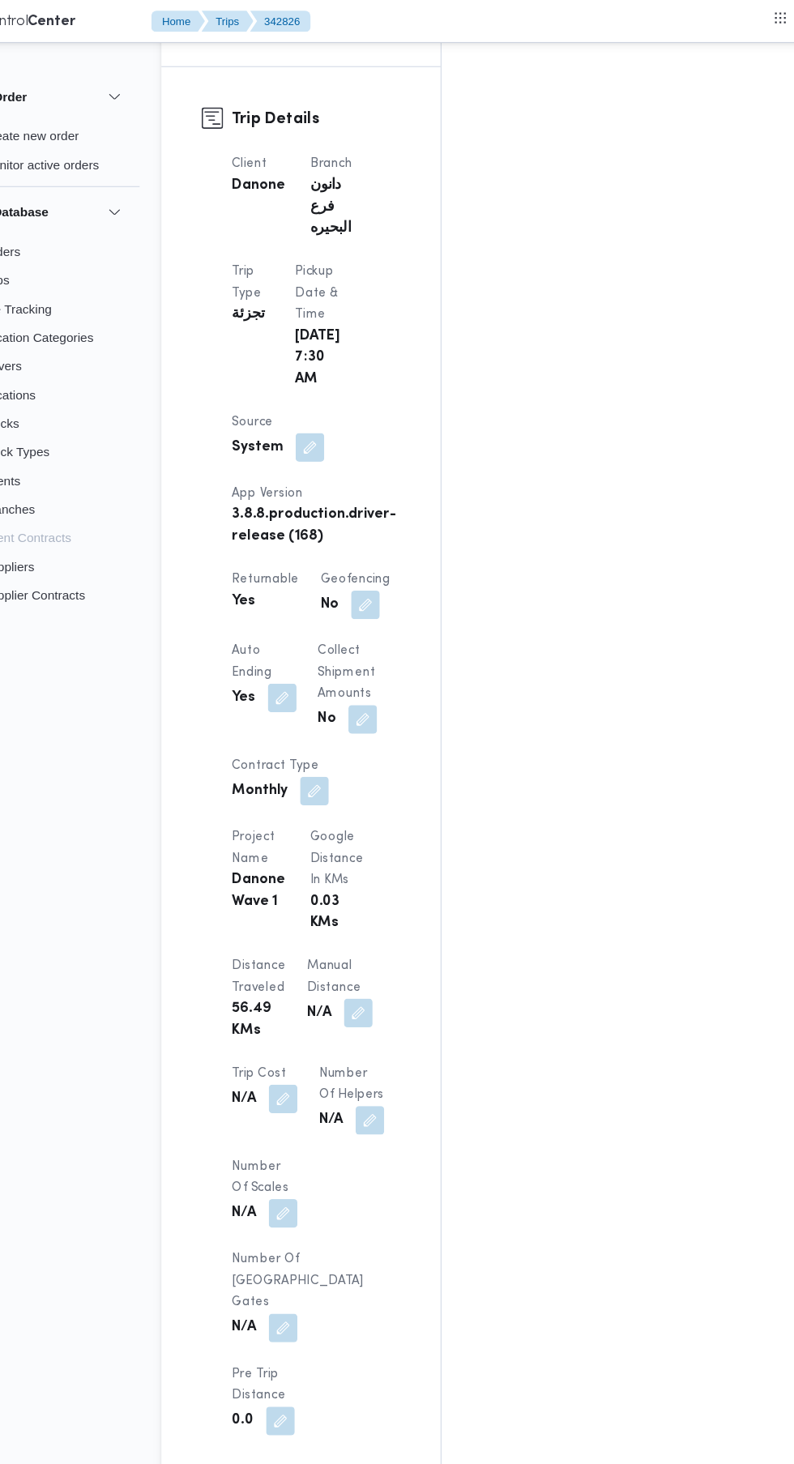
scroll to position [805, 0]
click at [376, 660] on button "button" at bounding box center [389, 917] width 26 height 26
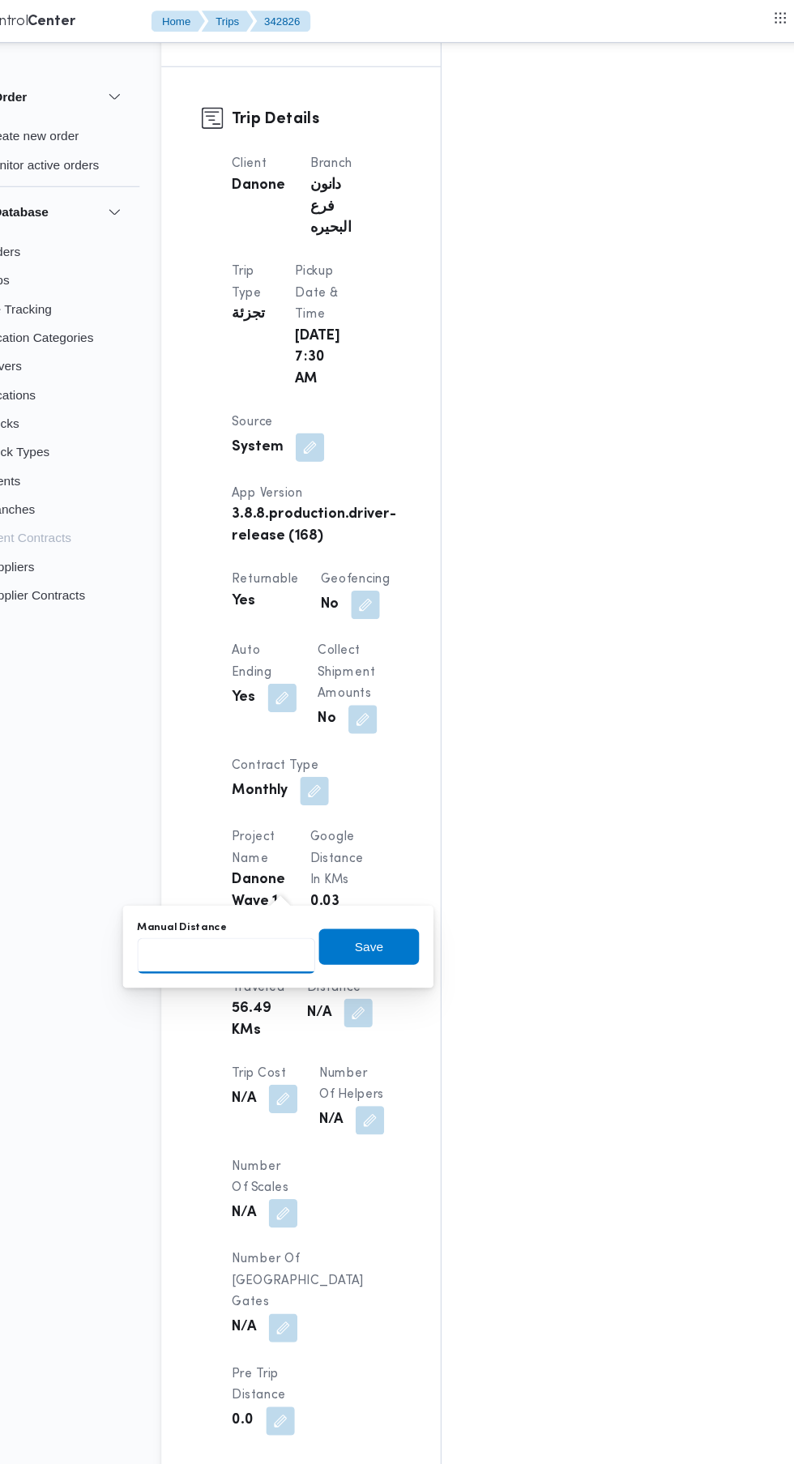
click at [275, 660] on input "Manual Distance" at bounding box center [269, 865] width 161 height 32
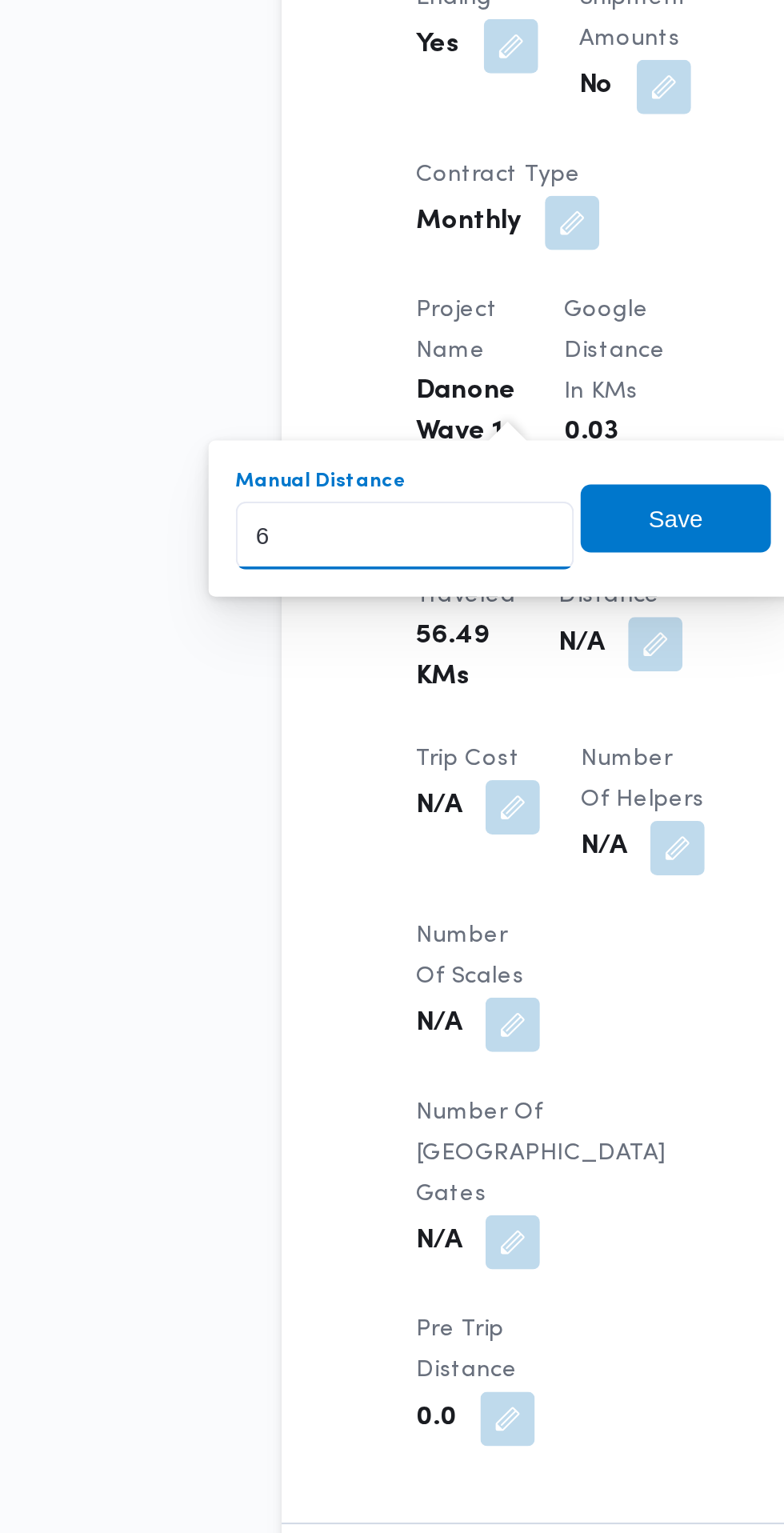
type input "62"
click at [412, 652] on span "Save" at bounding box center [393, 847] width 90 height 32
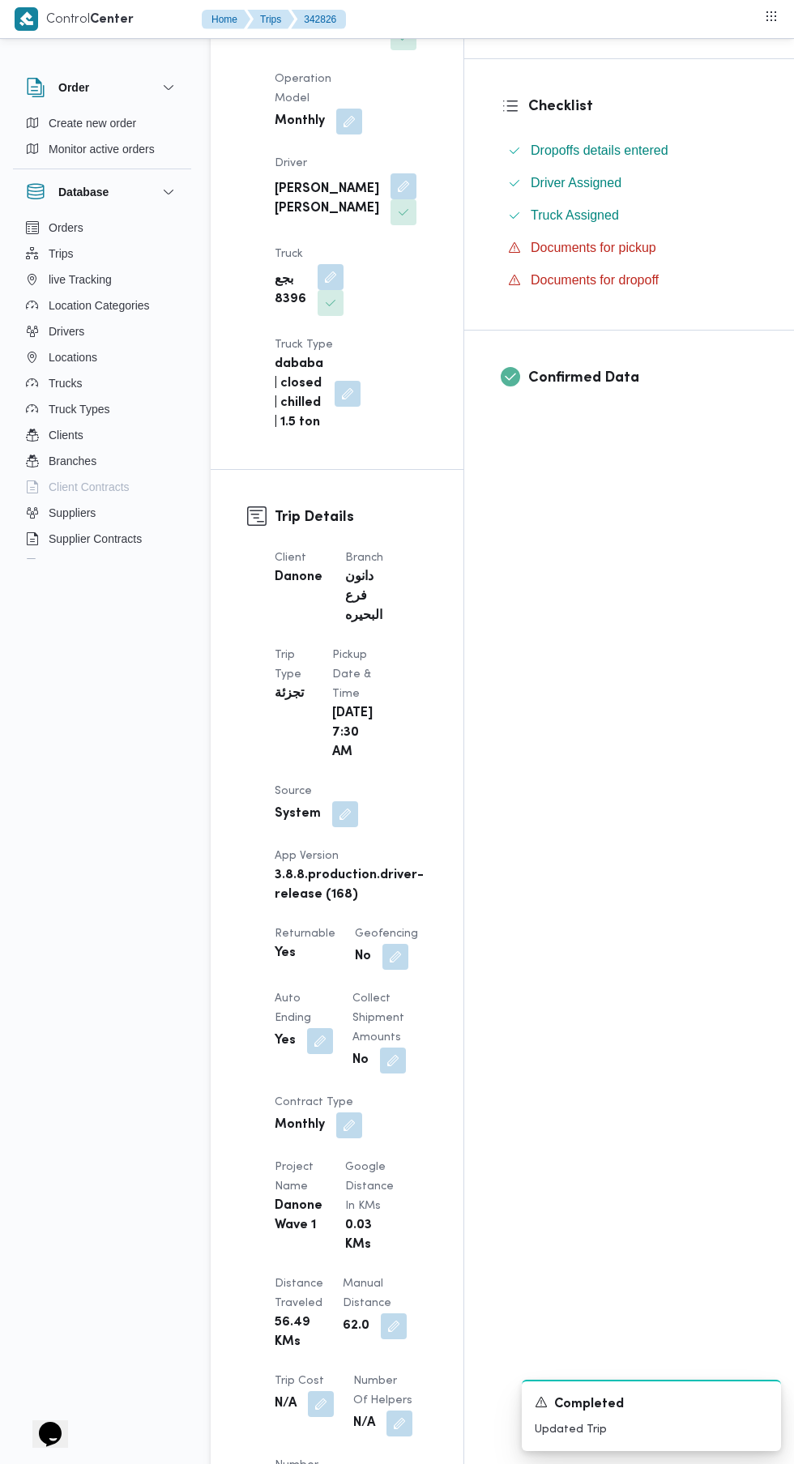
scroll to position [0, 0]
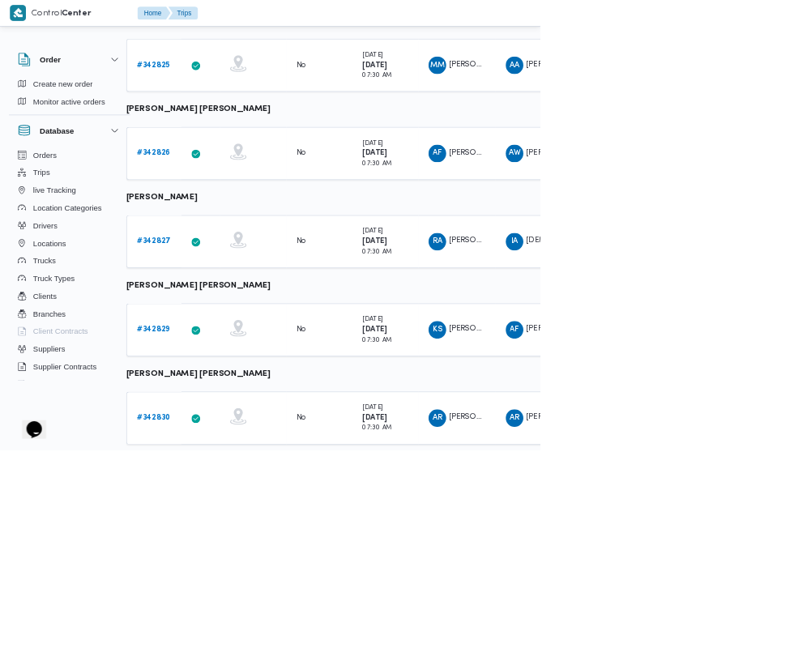
scroll to position [361, 25]
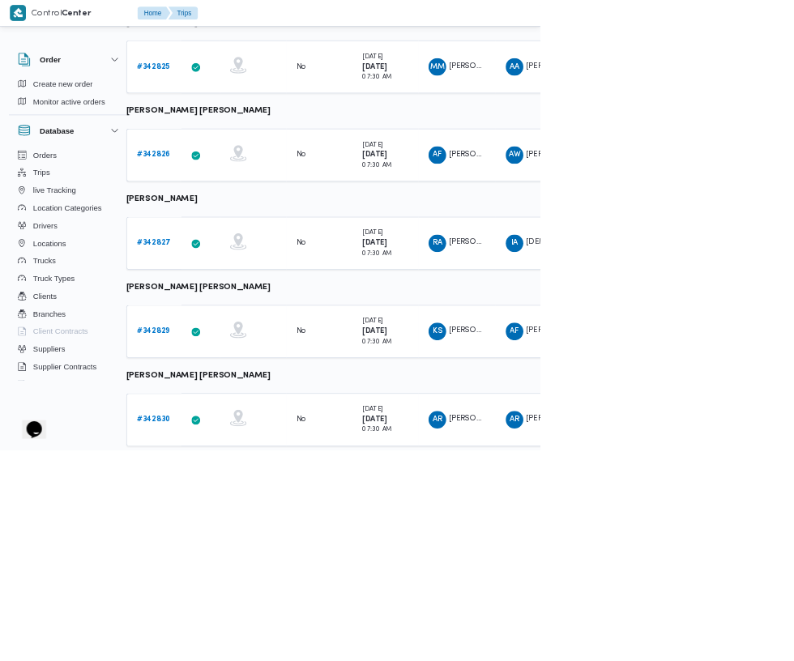
click at [211, 357] on b "# 342827" at bounding box center [225, 357] width 49 height 11
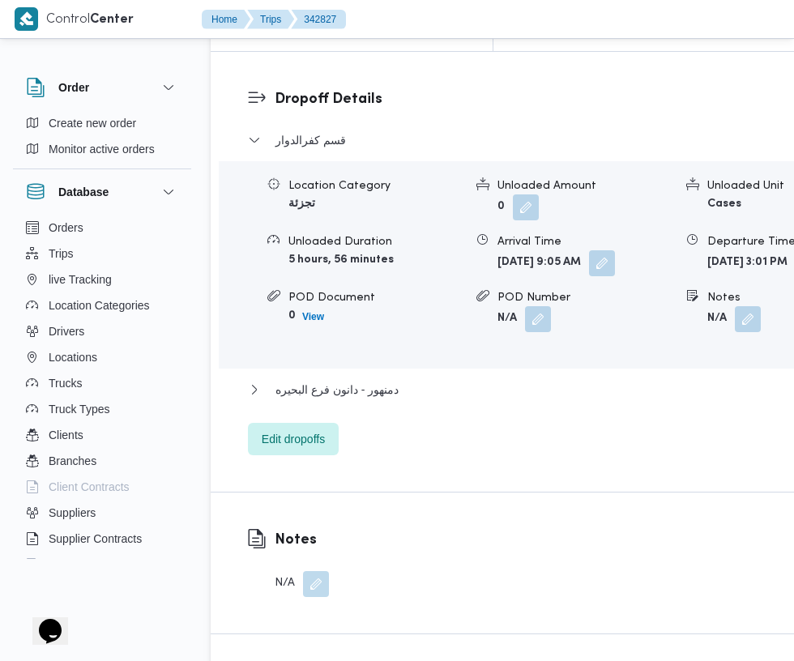
scroll to position [2433, 0]
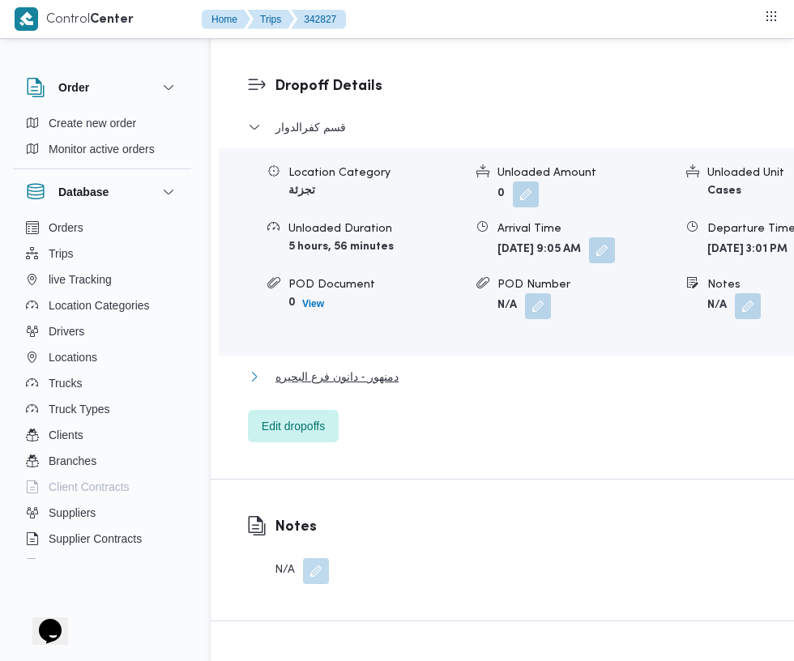
click at [393, 367] on span "دمنهور - دانون فرع البحيره" at bounding box center [336, 376] width 123 height 19
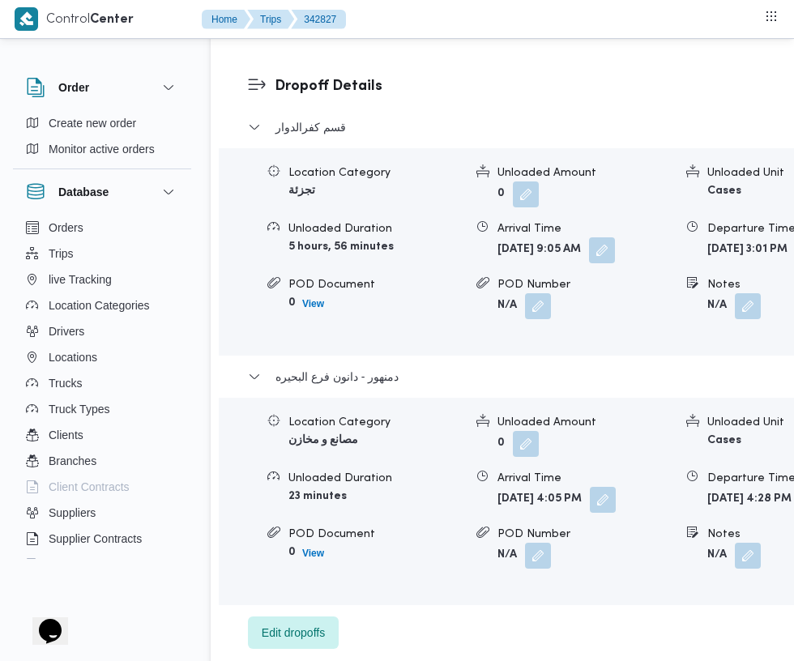
click at [590, 487] on button "button" at bounding box center [603, 500] width 26 height 26
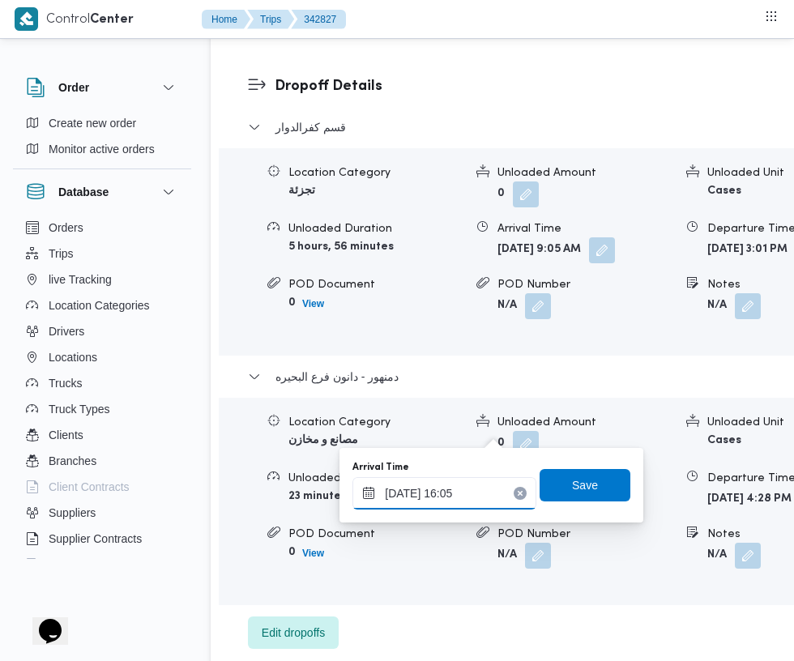
click at [419, 496] on input "13/10/2025 16:05" at bounding box center [444, 493] width 184 height 32
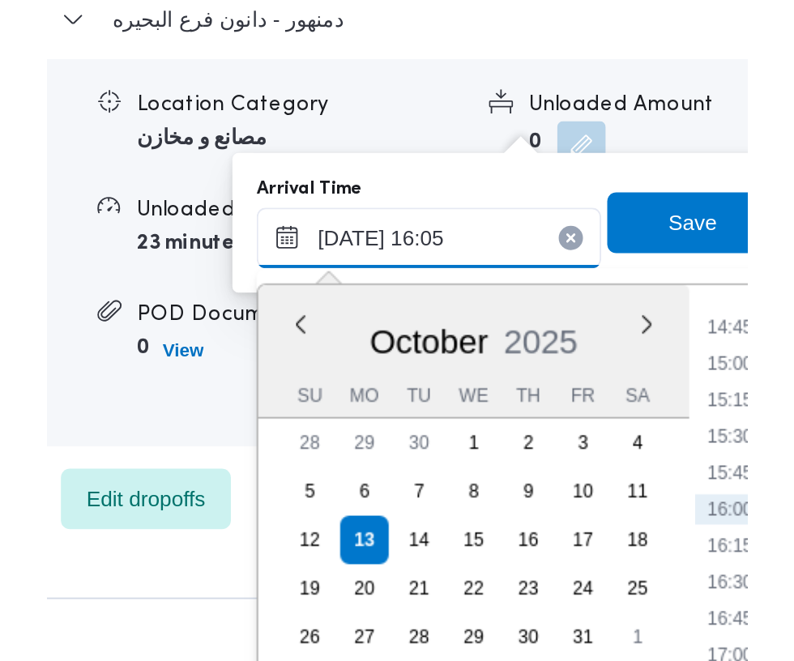
scroll to position [2557, 0]
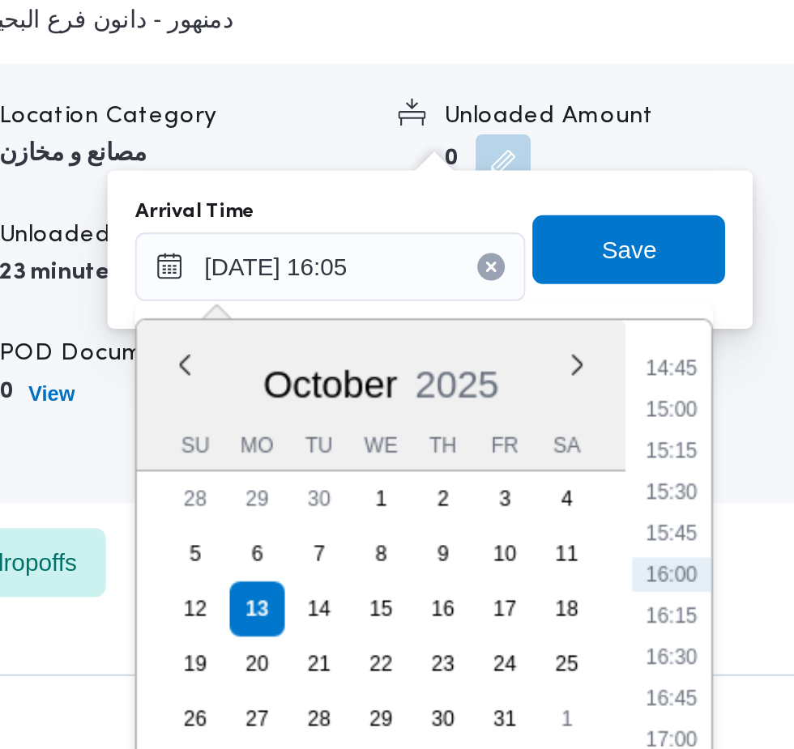
click at [600, 437] on li "15:00" at bounding box center [605, 437] width 37 height 16
type input "13/10/2025 15:00"
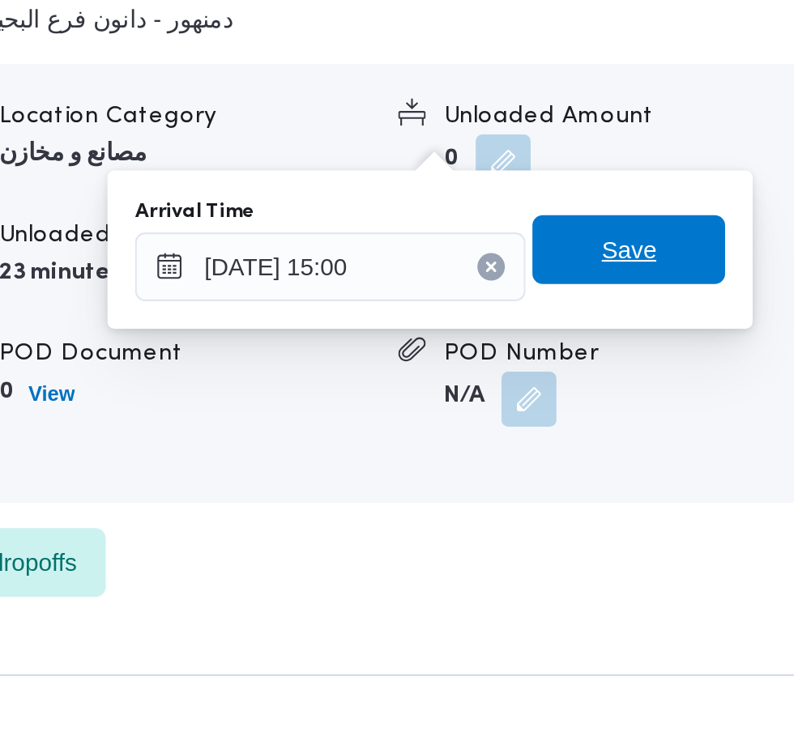
click at [593, 361] on span "Save" at bounding box center [585, 361] width 26 height 19
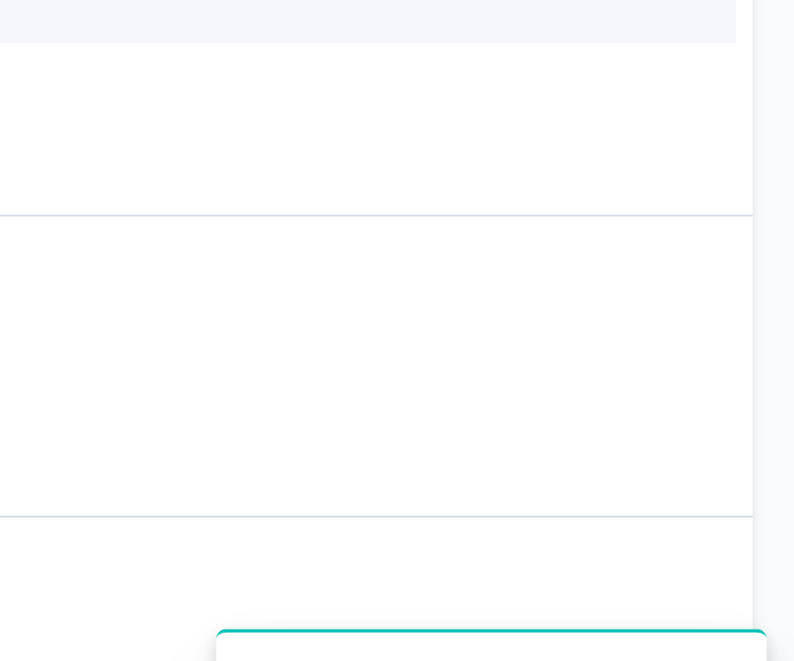
scroll to position [2549, 0]
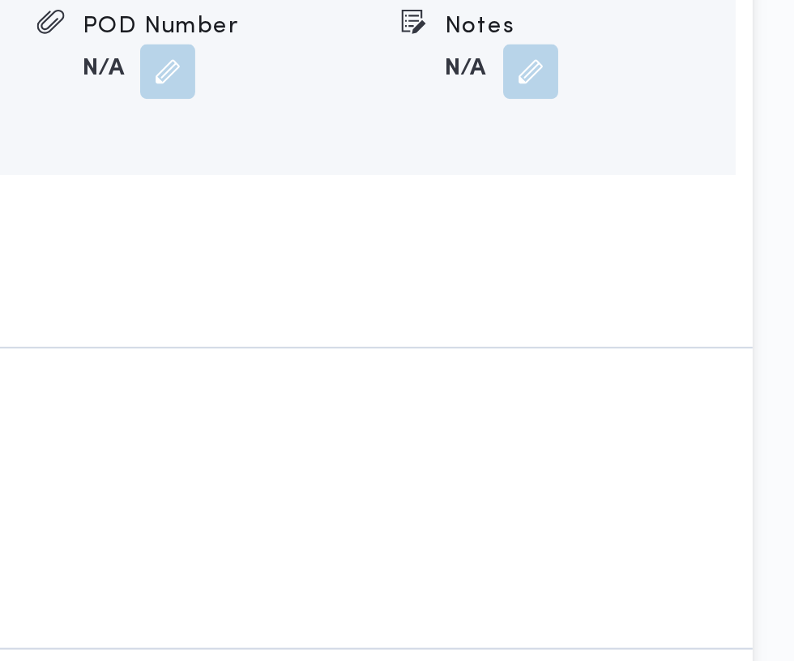
click at [722, 209] on button "button" at bounding box center [735, 196] width 26 height 26
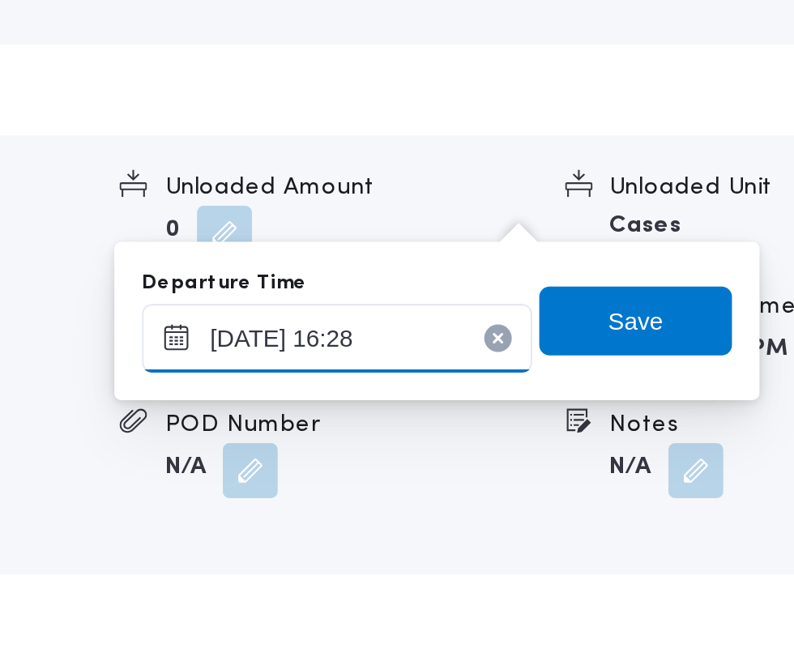
click at [625, 378] on input "13/10/2025 16:28" at bounding box center [579, 377] width 184 height 32
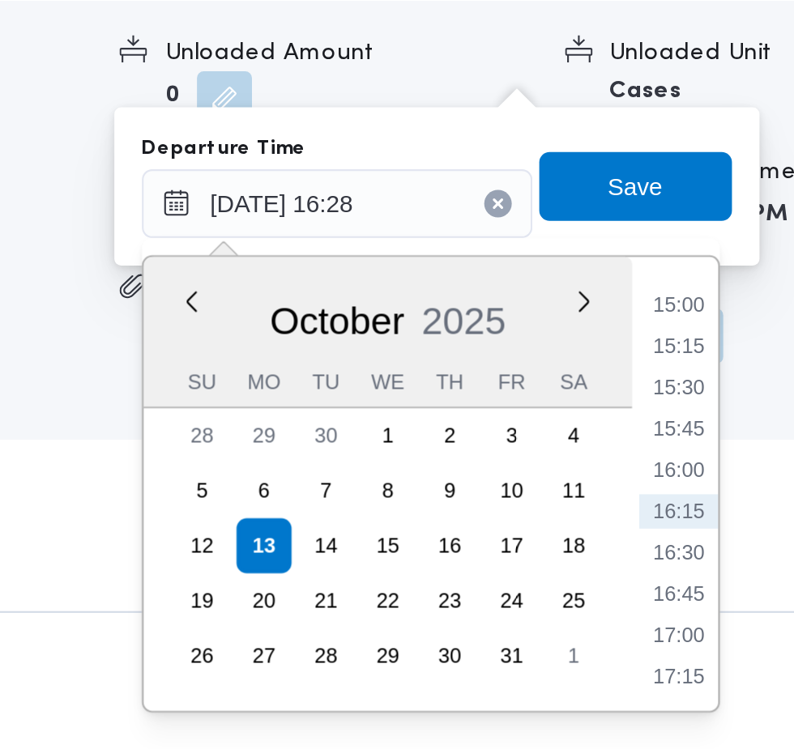
click at [750, 465] on li "15:30" at bounding box center [739, 464] width 37 height 16
type input "13/10/2025 15:30"
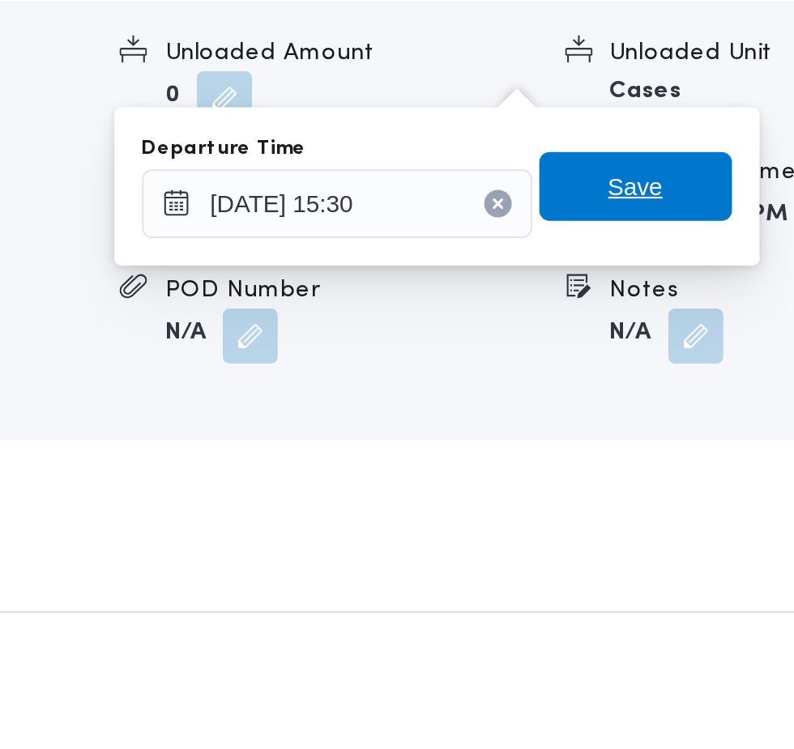
click at [743, 374] on span "Save" at bounding box center [719, 369] width 91 height 32
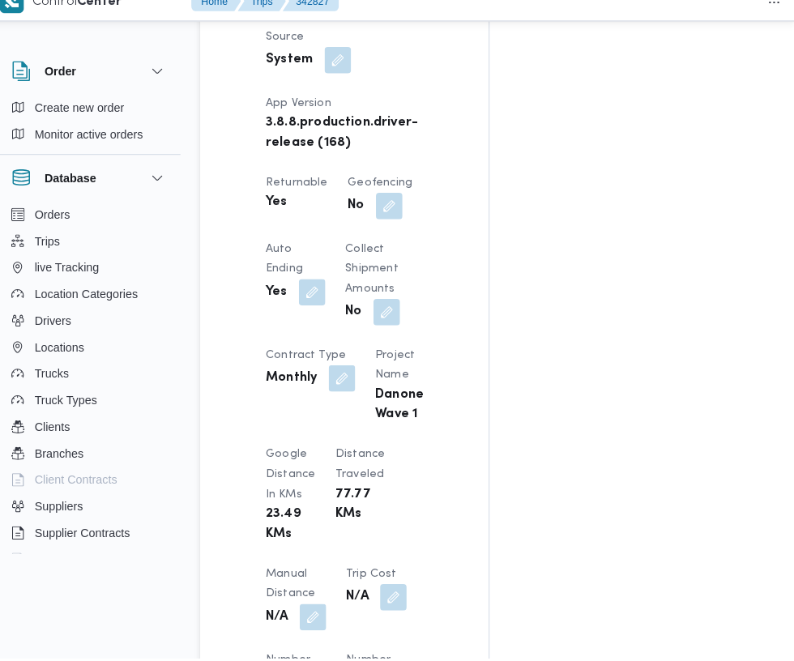
scroll to position [1047, 0]
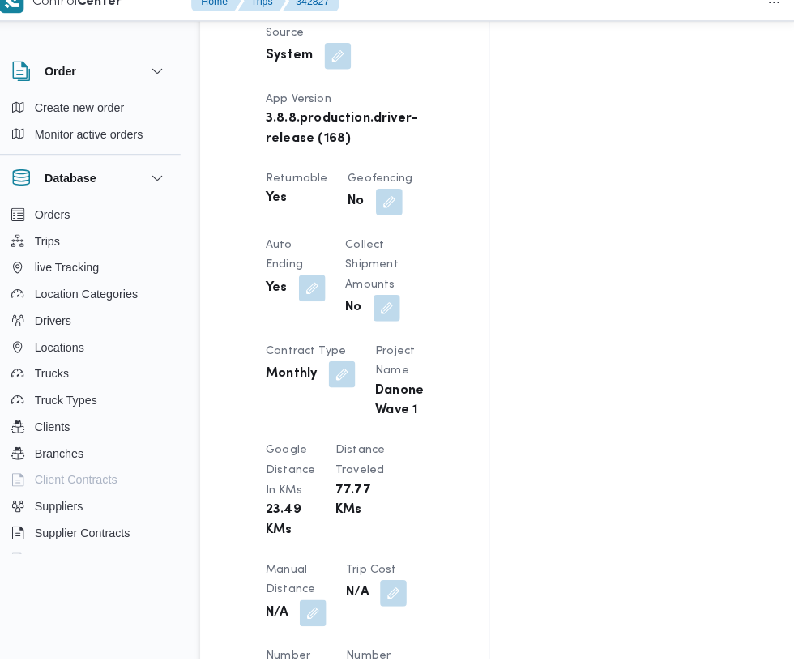
click at [322, 604] on button "button" at bounding box center [321, 617] width 26 height 26
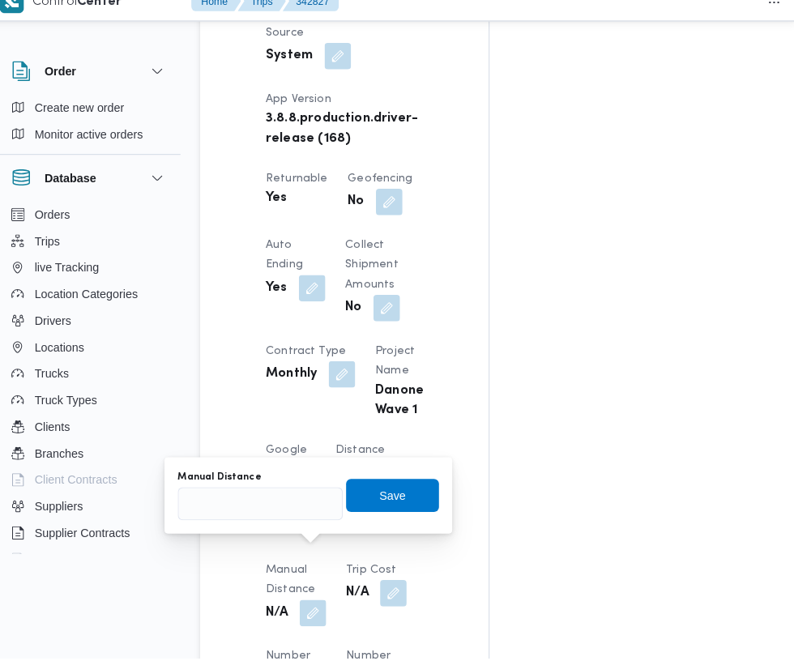
click at [275, 654] on span "Number of Helpers" at bounding box center [304, 669] width 59 height 30
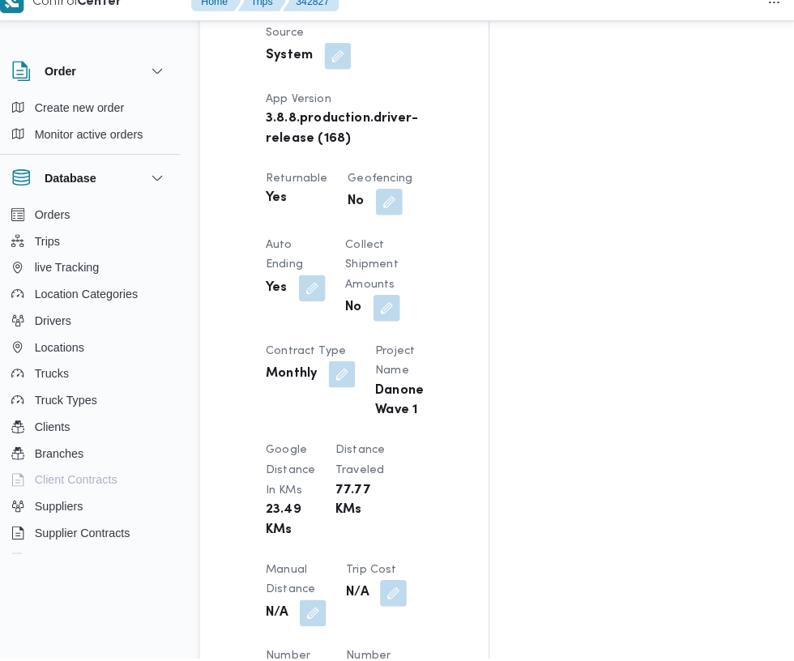
click at [274, 520] on div "Client Danone Branch دانون فرع البحيره Trip Type تجزئة Pickup date & time Mon, …" at bounding box center [365, 354] width 201 height 1115
click at [322, 604] on button "button" at bounding box center [321, 617] width 26 height 26
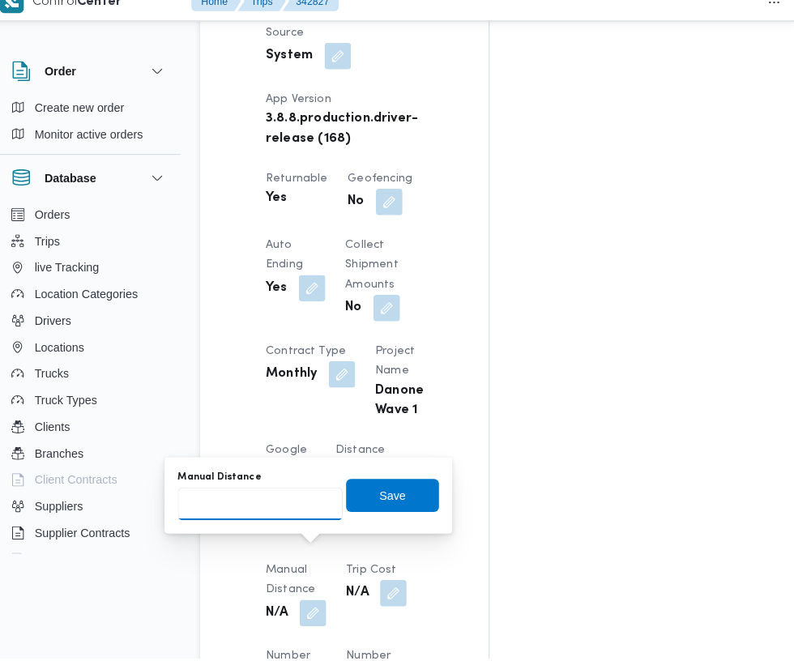
click at [272, 505] on input "Manual Distance" at bounding box center [269, 510] width 161 height 32
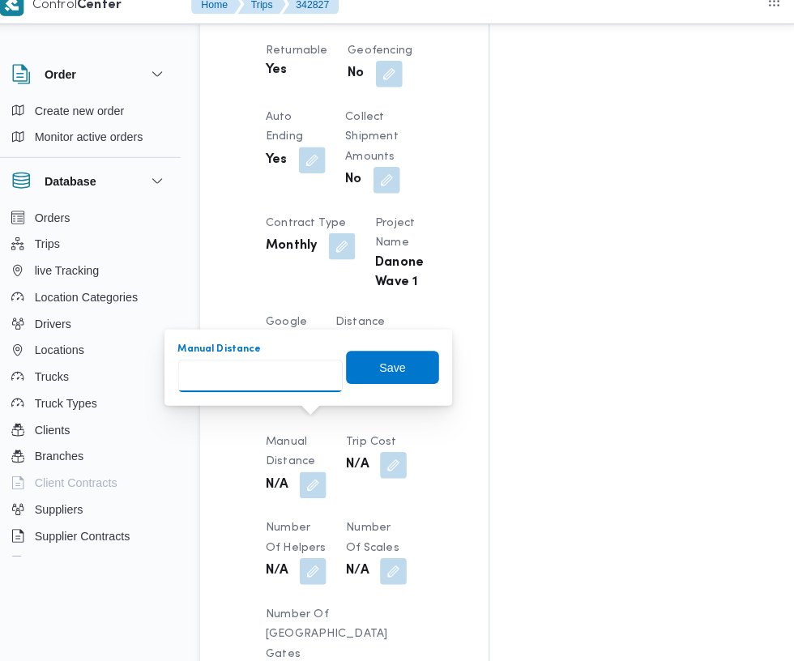
scroll to position [1175, 0]
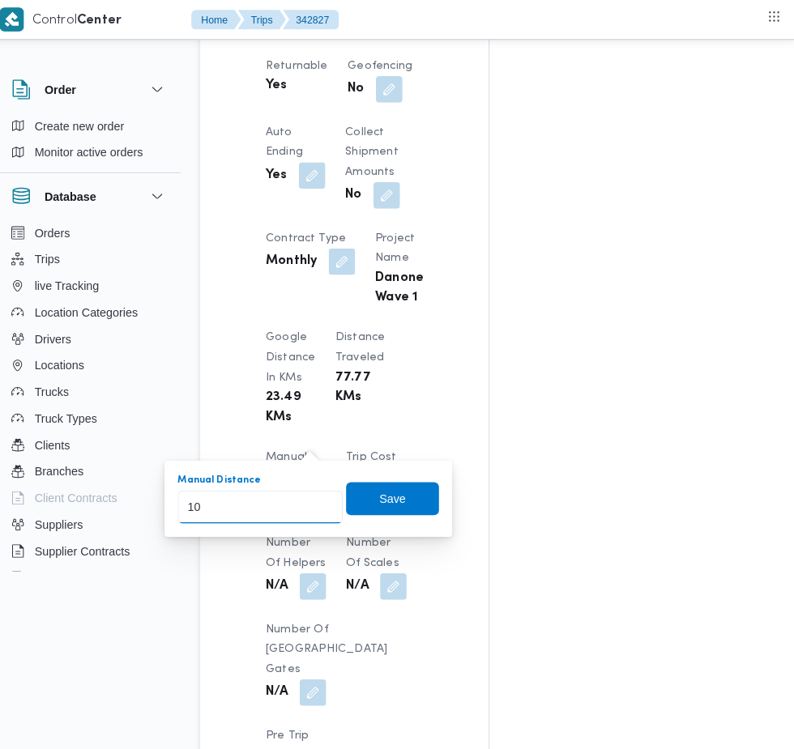
type input "108"
click at [408, 480] on span "Save" at bounding box center [399, 487] width 26 height 19
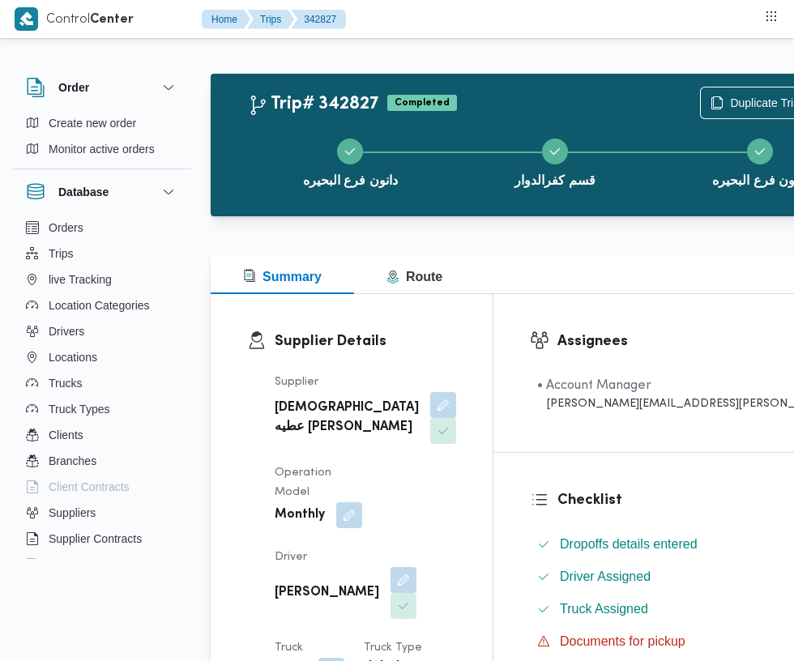
scroll to position [0, 0]
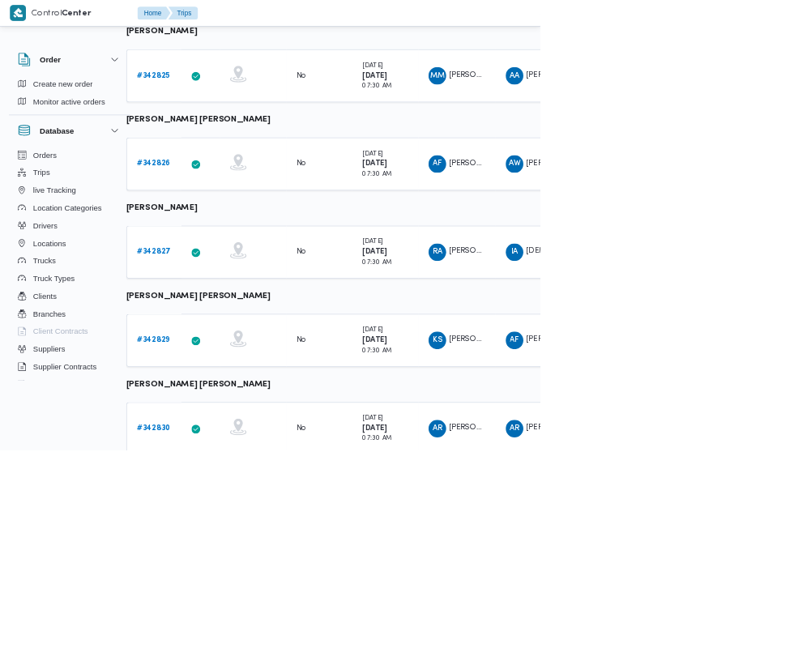
scroll to position [344, 25]
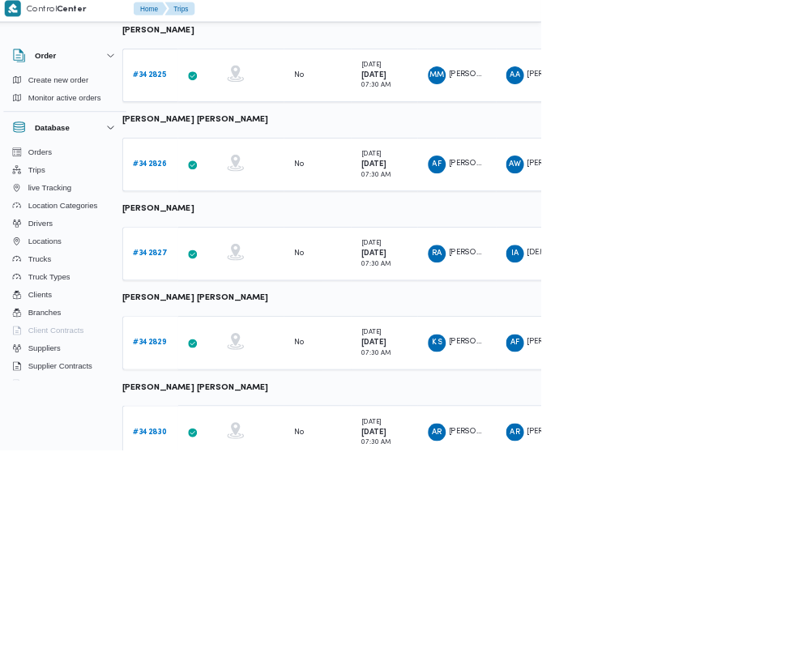
click at [224, 503] on b "# 342829" at bounding box center [225, 504] width 49 height 11
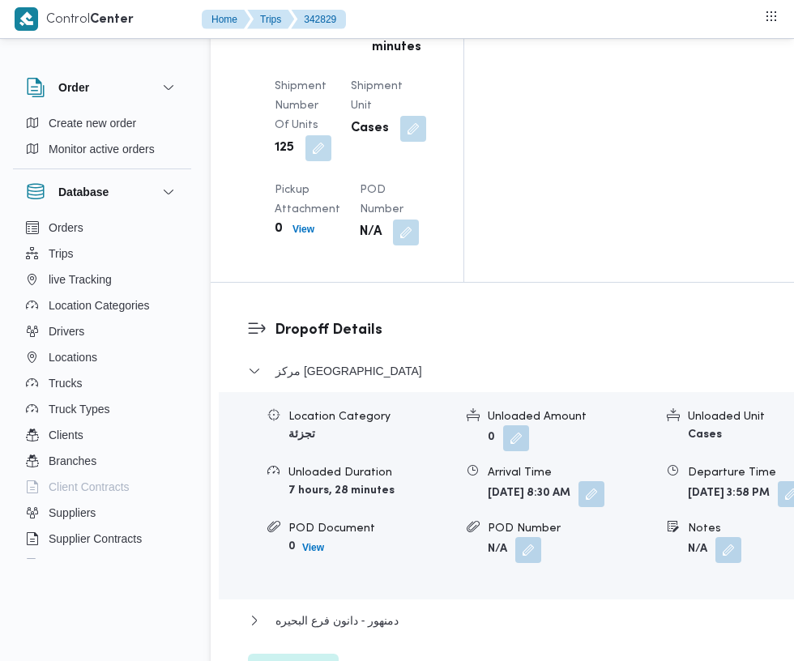
scroll to position [2443, 0]
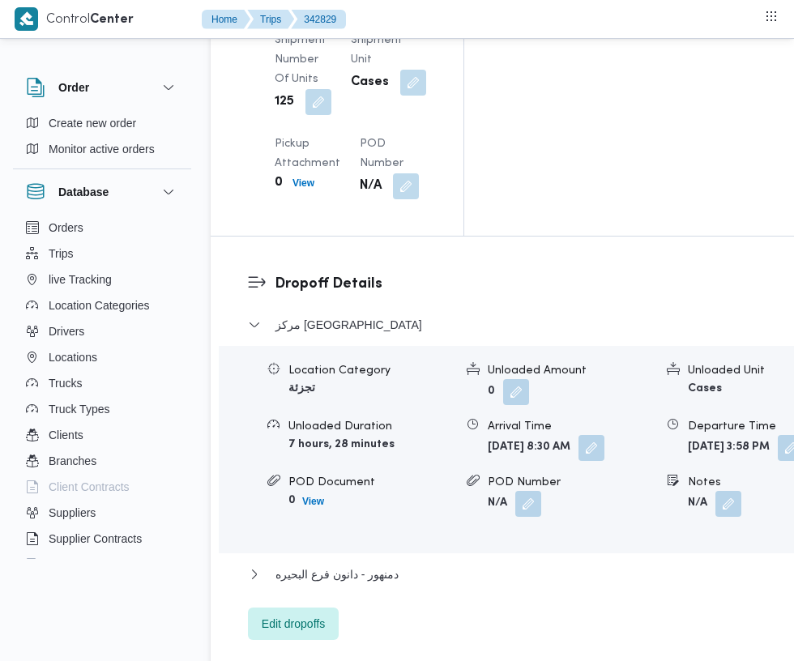
click at [382, 565] on span "دمنهور - دانون فرع البحيره" at bounding box center [336, 574] width 123 height 19
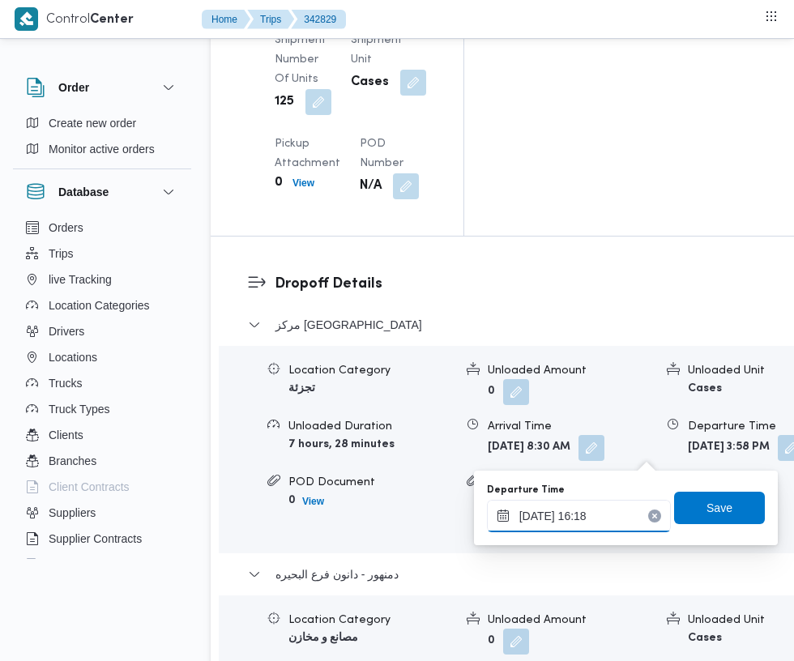
click at [593, 515] on input "13/10/2025 16:18" at bounding box center [579, 516] width 184 height 32
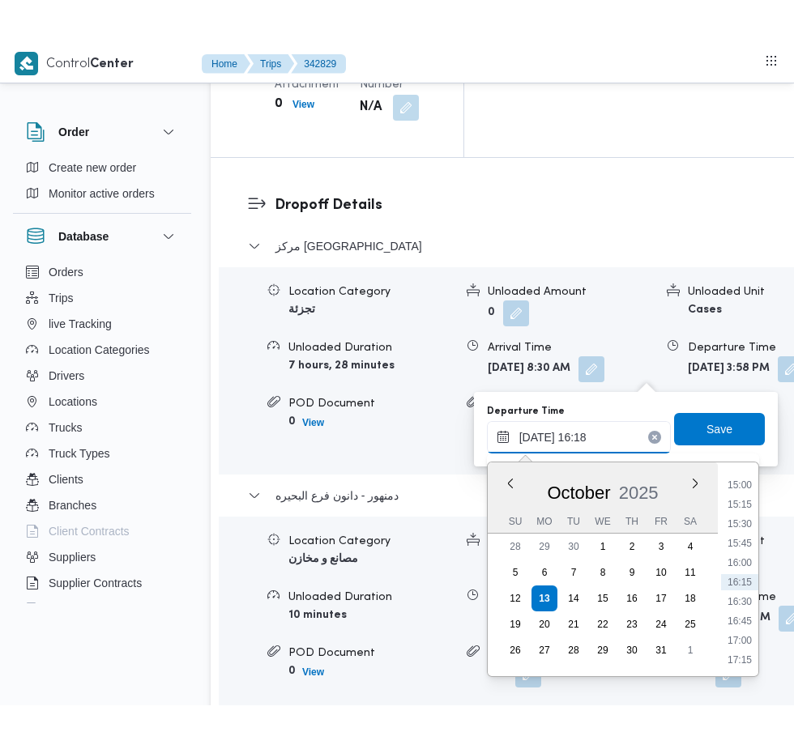
scroll to position [2566, 0]
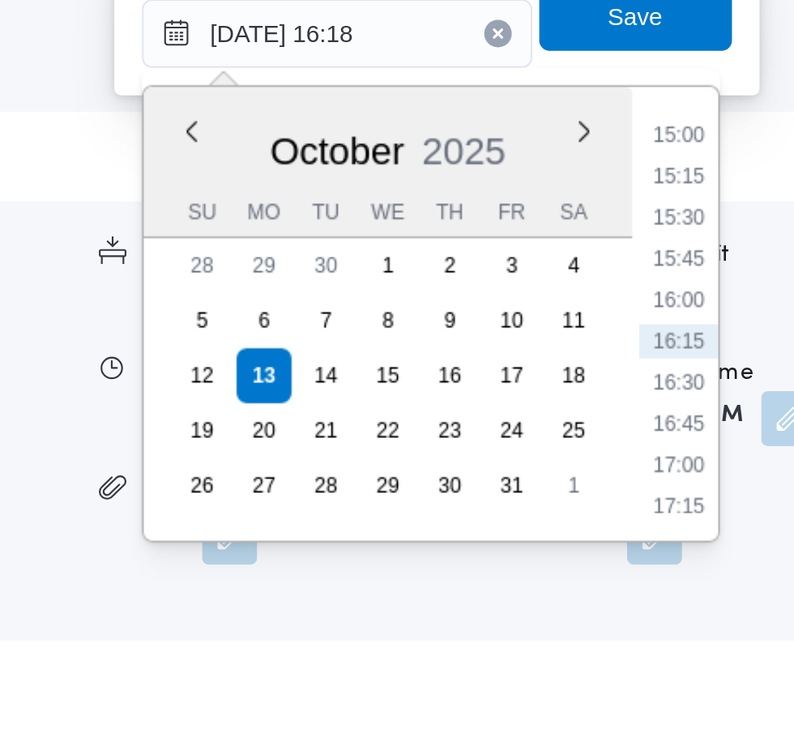
click at [740, 579] on li "16:45" at bounding box center [739, 577] width 37 height 16
type input "13/10/2025 16:45"
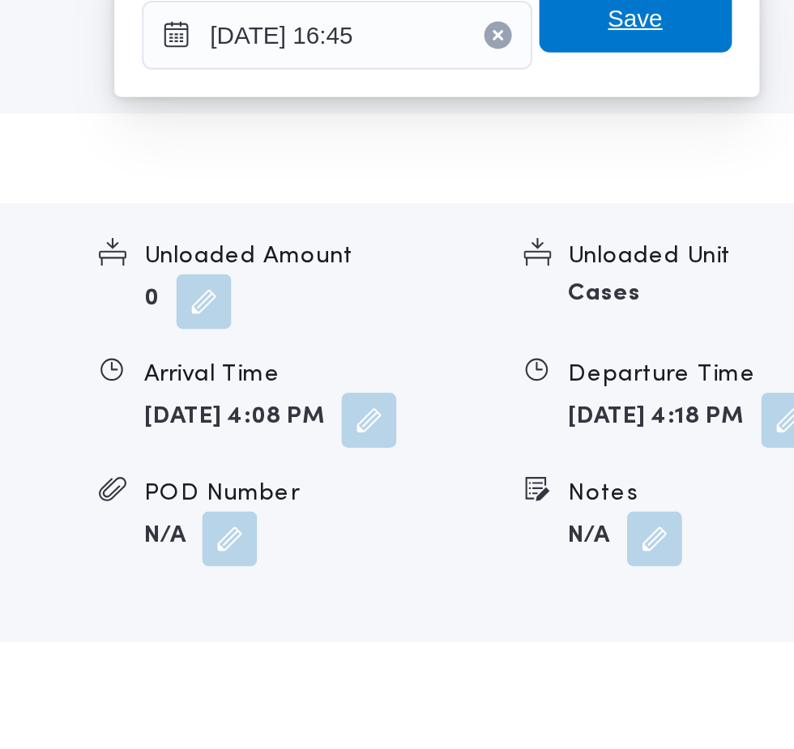
click at [724, 385] on span "Save" at bounding box center [720, 384] width 26 height 19
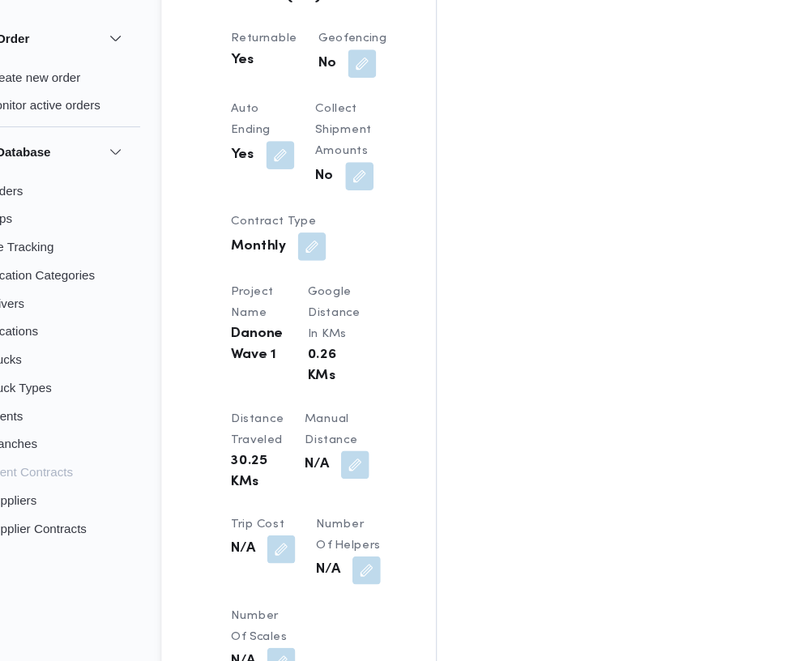
scroll to position [1262, 0]
click at [376, 468] on button "button" at bounding box center [389, 481] width 26 height 26
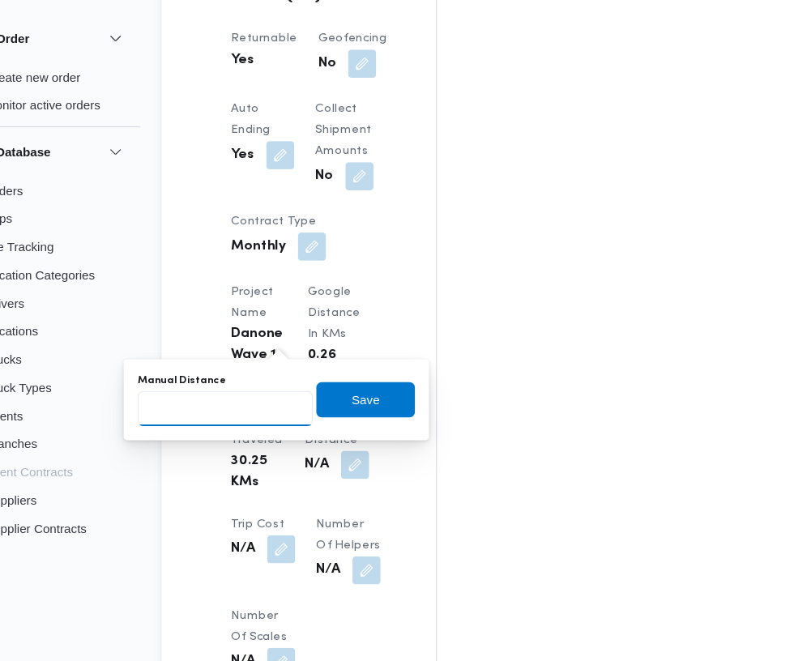
click at [293, 428] on input "Manual Distance" at bounding box center [269, 428] width 161 height 32
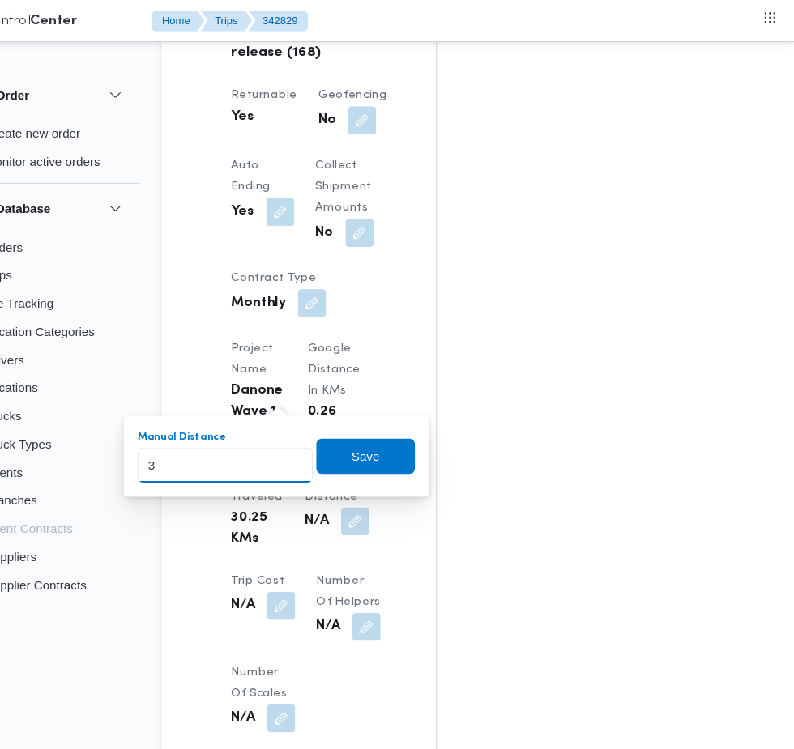
type input "33"
click at [402, 420] on span "Save" at bounding box center [399, 420] width 26 height 19
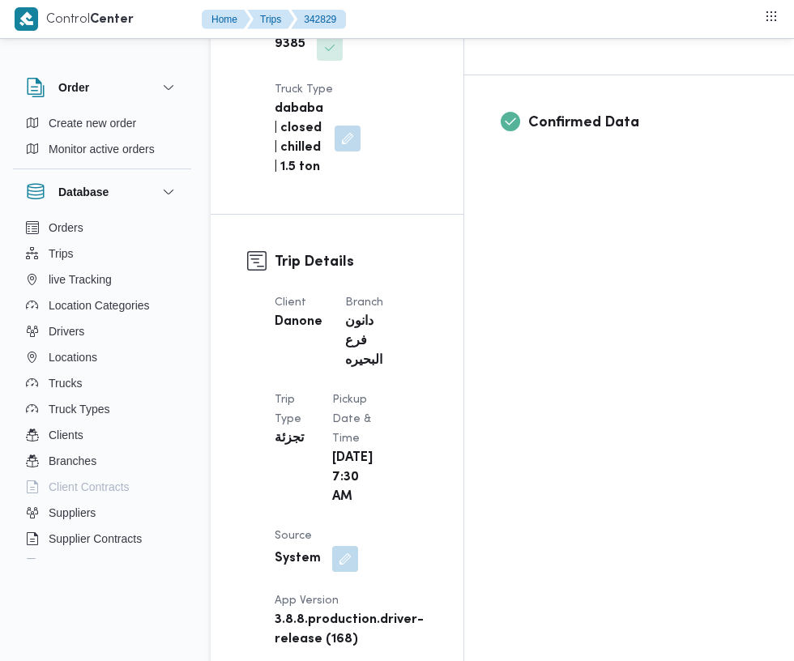
scroll to position [0, 0]
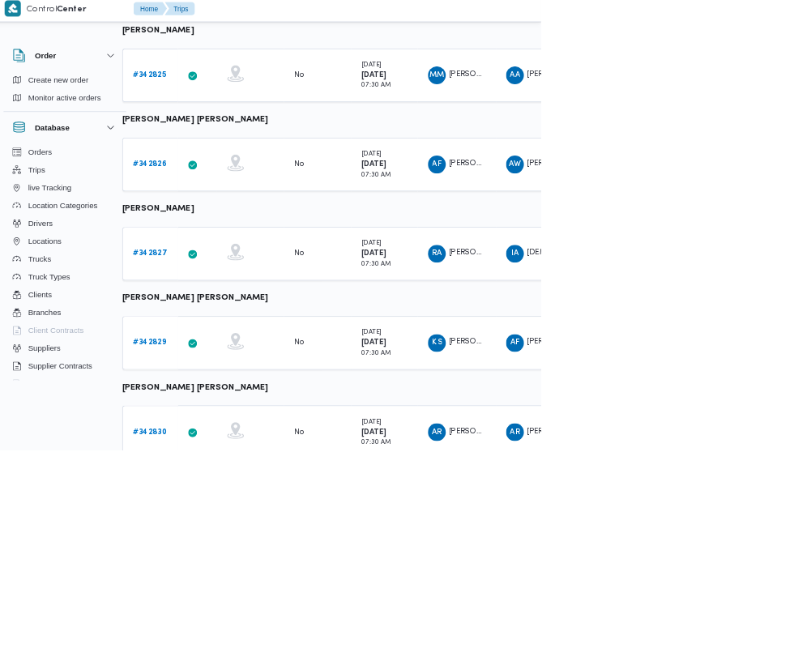
scroll to position [418, 25]
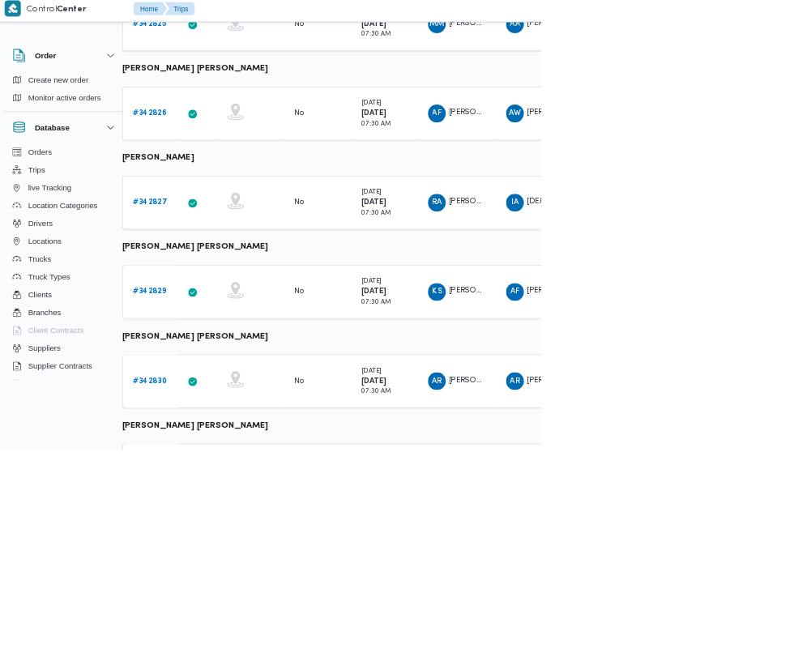
click at [232, 555] on b "# 342830" at bounding box center [225, 560] width 49 height 11
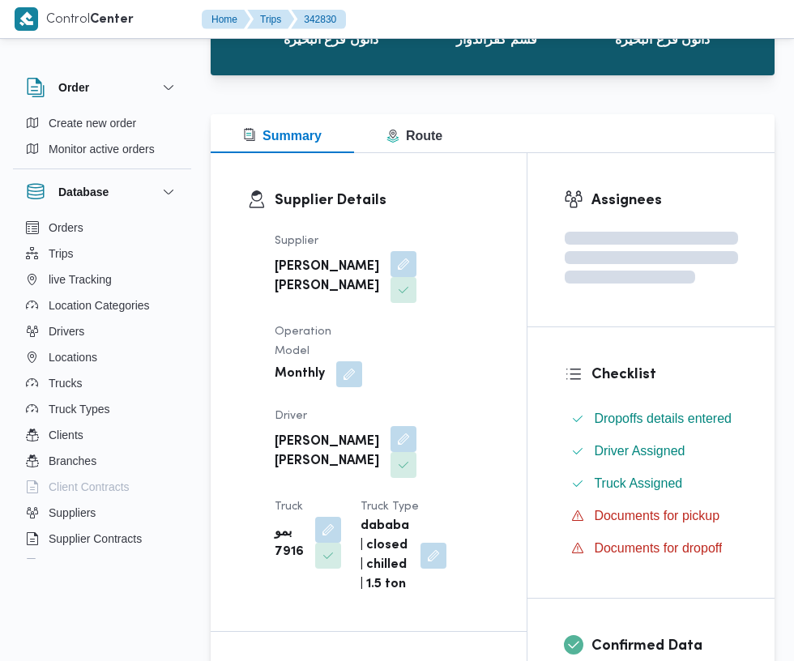
scroll to position [441, 0]
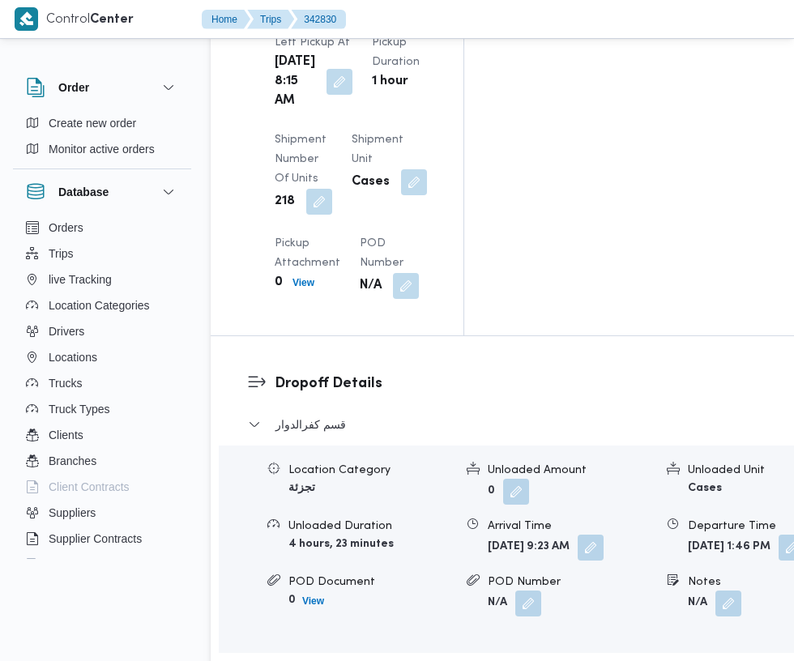
click at [668, 508] on div "Location Category تجزئة Unloaded Amount 0 Unloaded Unit Cases Unloaded Duration…" at bounding box center [536, 539] width 648 height 184
click at [371, 660] on span "دمنهور - دانون فرع البحيره" at bounding box center [336, 673] width 123 height 19
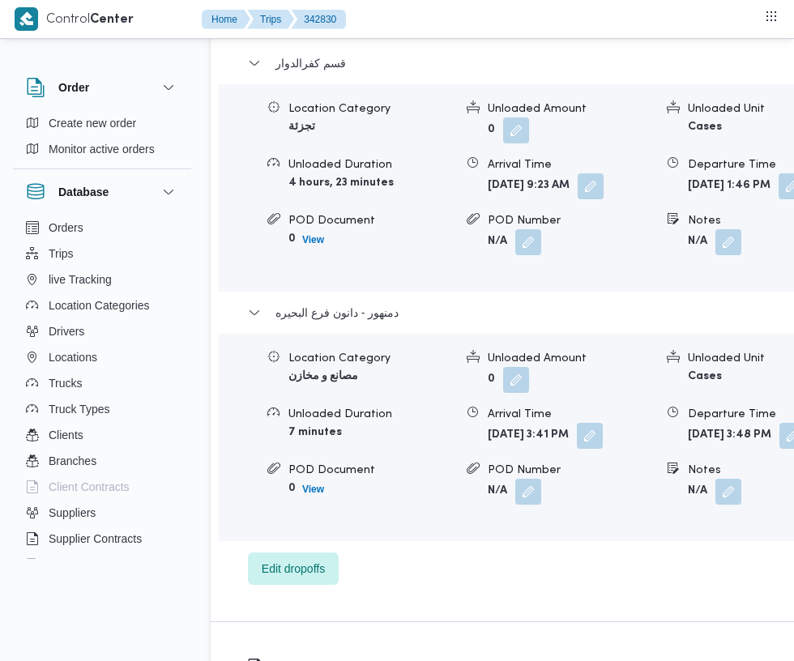
scroll to position [2763, 0]
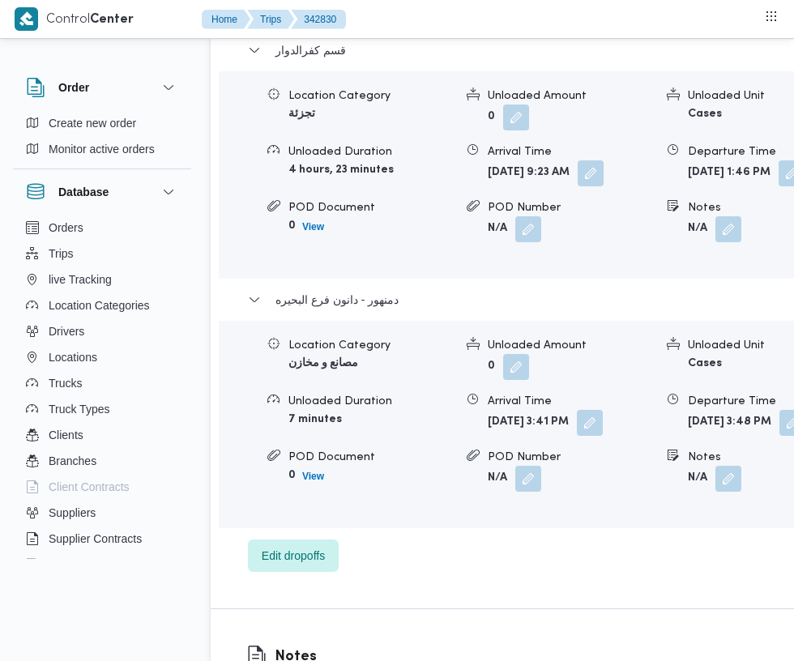
click at [779, 410] on button "button" at bounding box center [792, 423] width 26 height 26
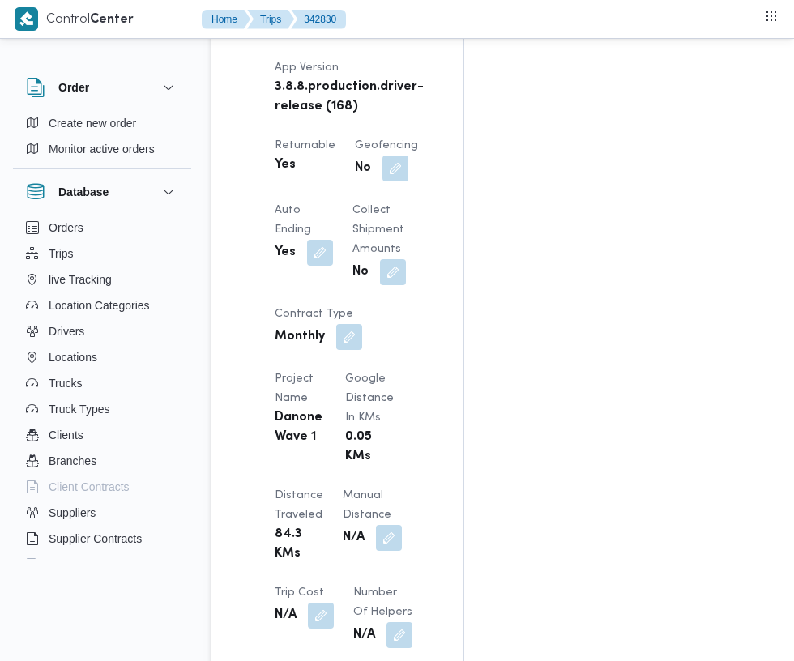
scroll to position [1198, 0]
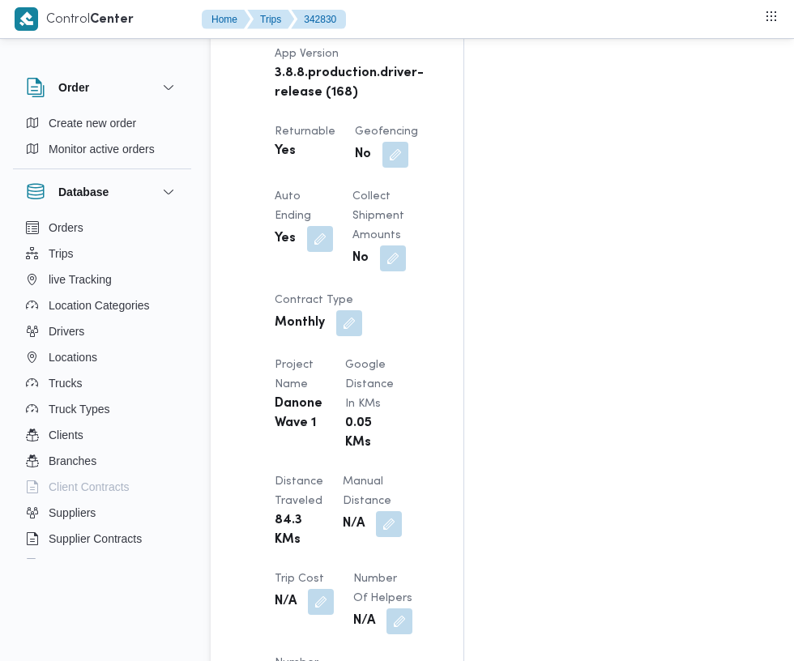
click at [376, 533] on button "button" at bounding box center [389, 524] width 26 height 26
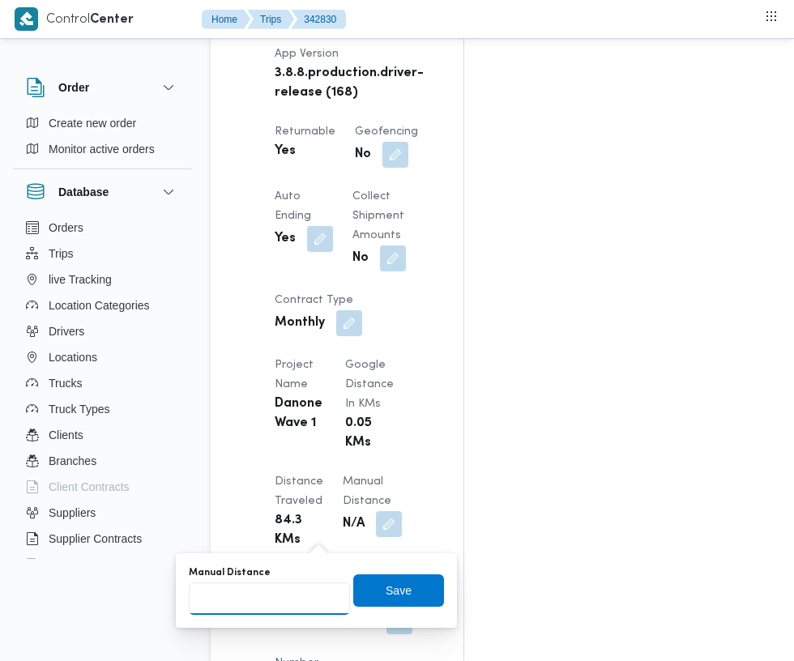
click at [295, 604] on input "Manual Distance" at bounding box center [269, 599] width 161 height 32
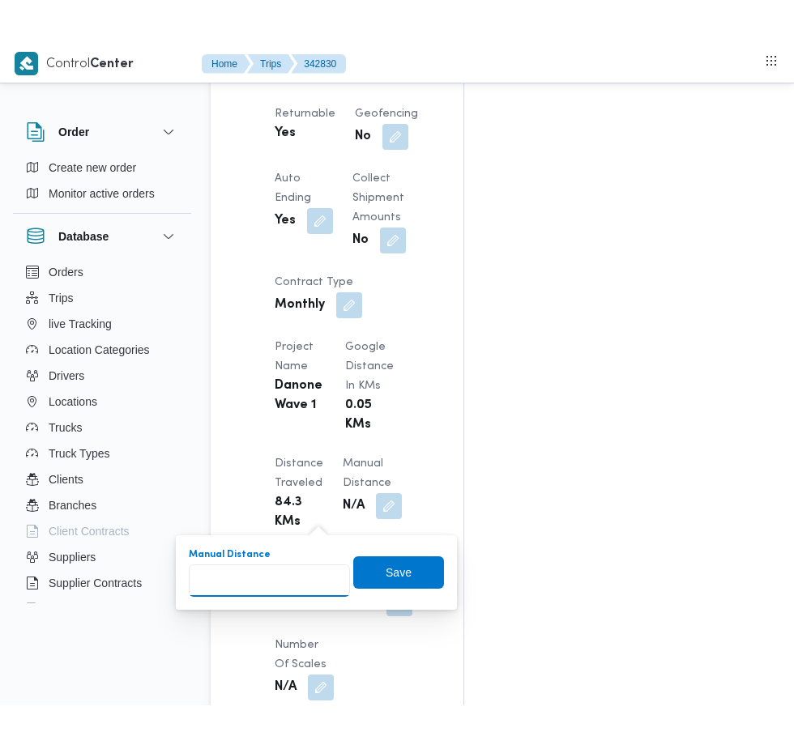
scroll to position [1322, 0]
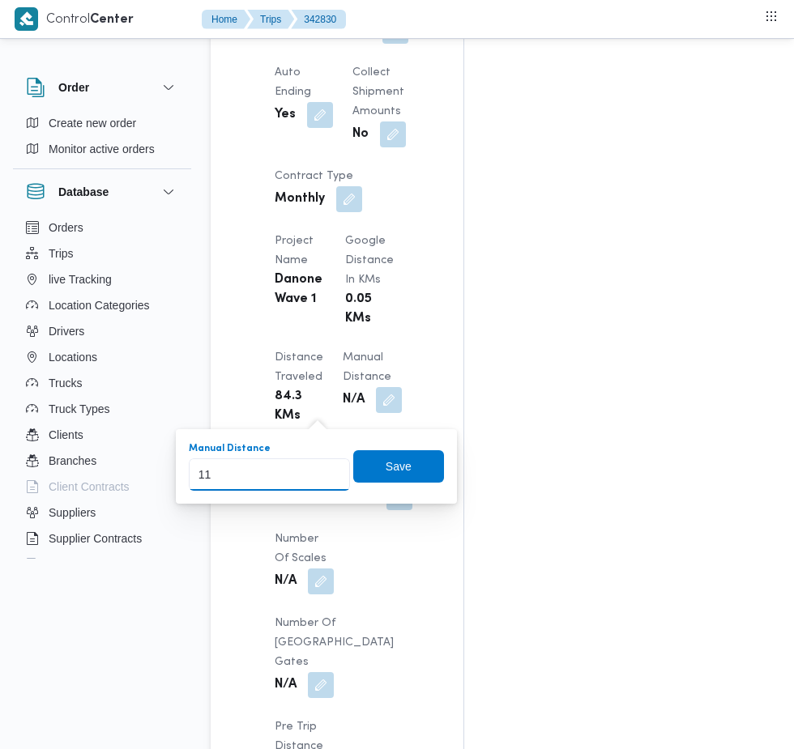
type input "112"
click at [402, 467] on span "Save" at bounding box center [399, 466] width 26 height 19
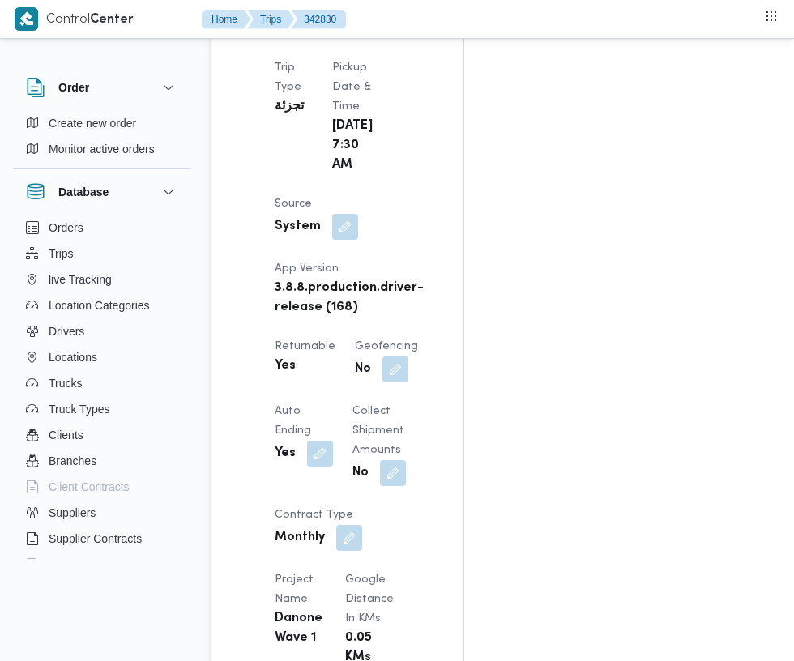
scroll to position [0, 0]
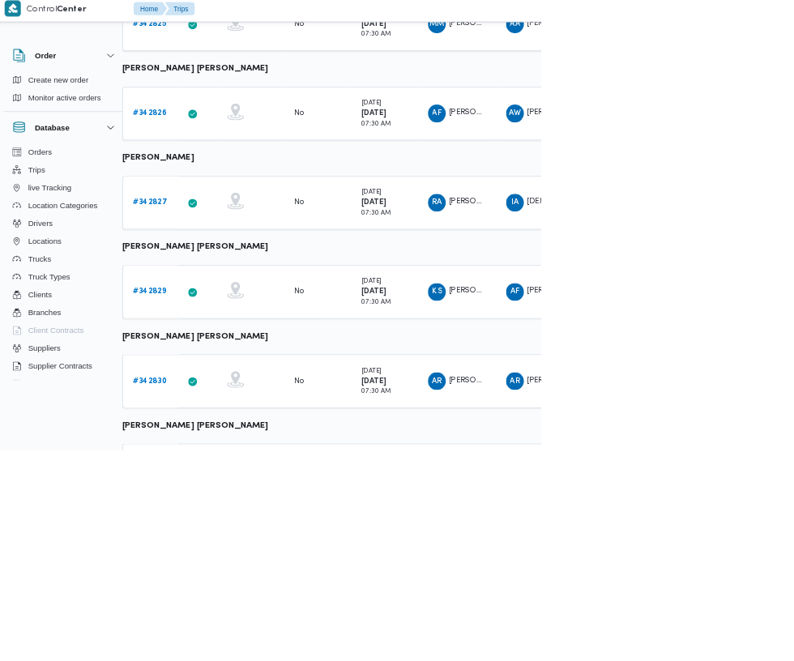
scroll to position [532, 25]
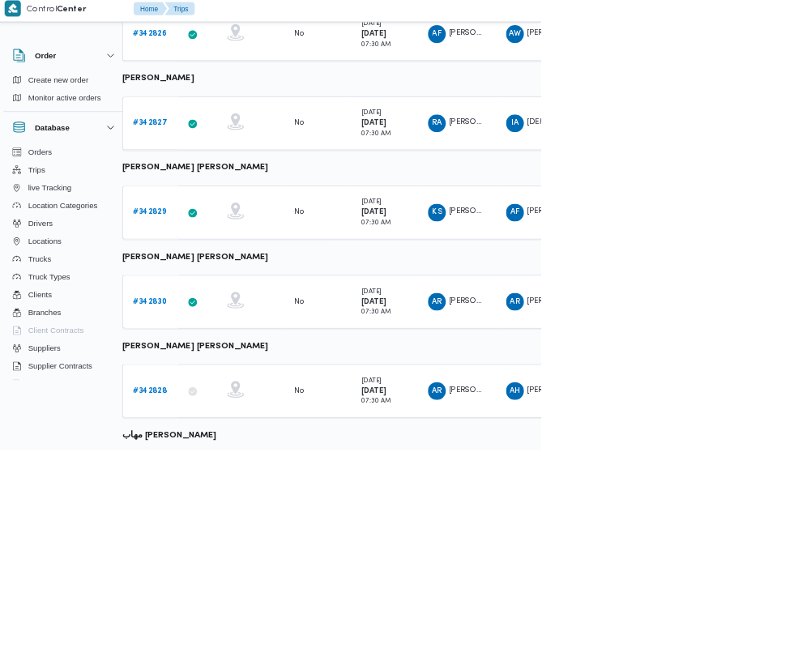
click at [224, 574] on b "# 342828" at bounding box center [225, 575] width 49 height 11
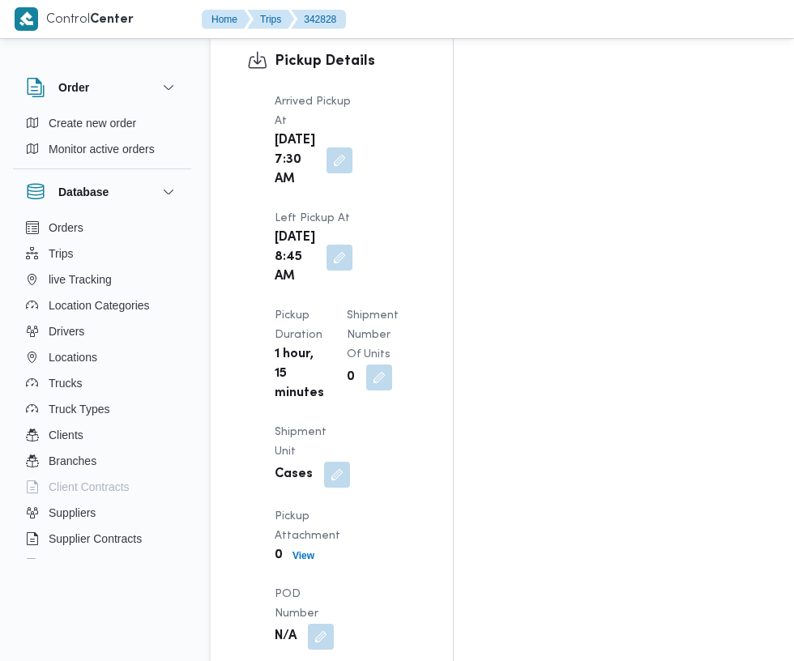
scroll to position [2179, 0]
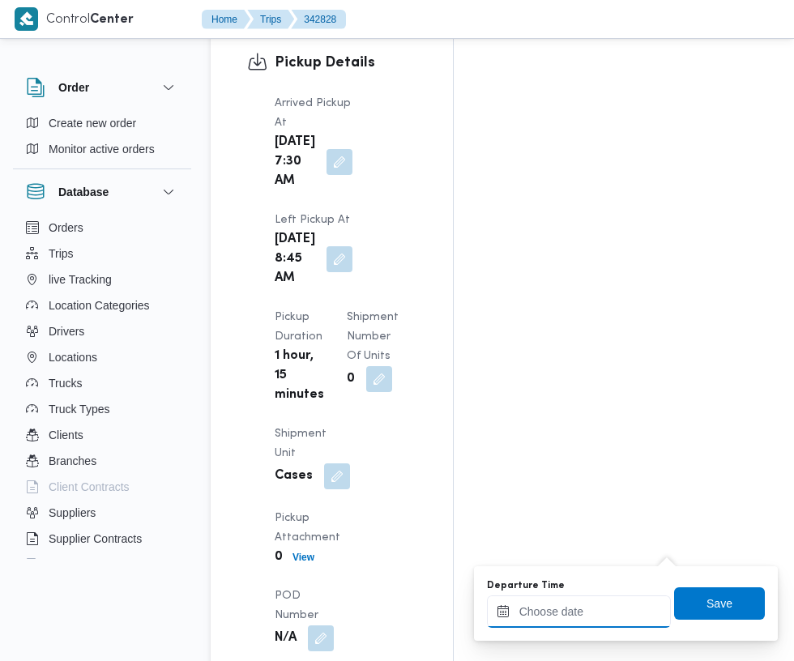
click at [580, 611] on input "Departure Time" at bounding box center [579, 612] width 184 height 32
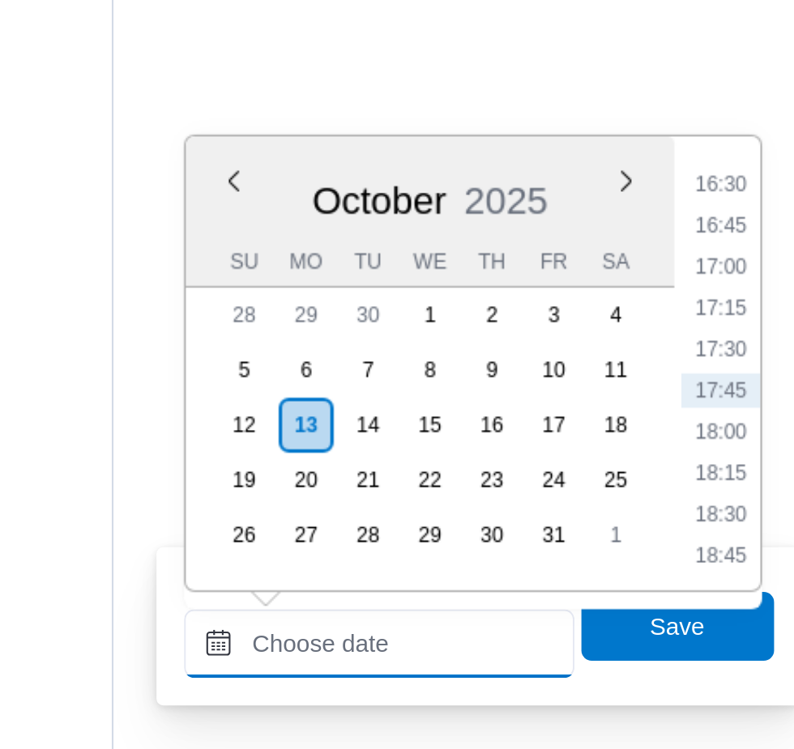
scroll to position [2260, 0]
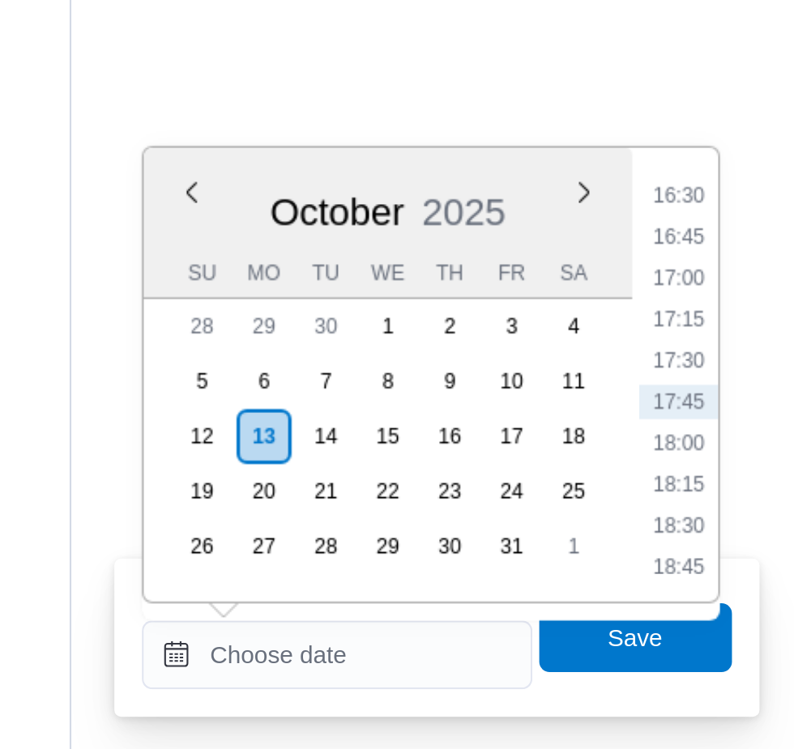
click at [745, 318] on li "16:30" at bounding box center [739, 314] width 37 height 16
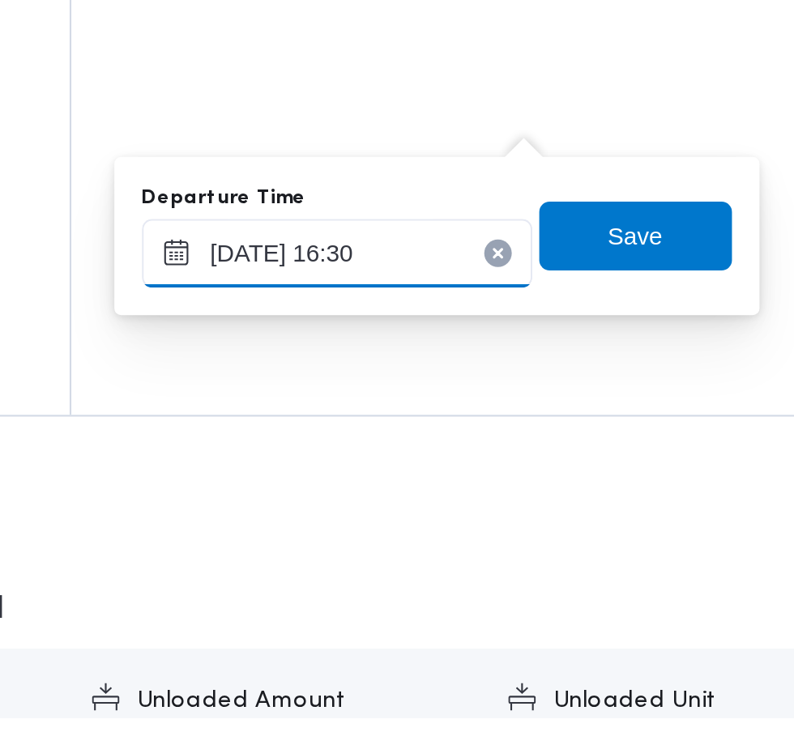
click at [618, 536] on input "[DATE] 16:30" at bounding box center [579, 531] width 184 height 32
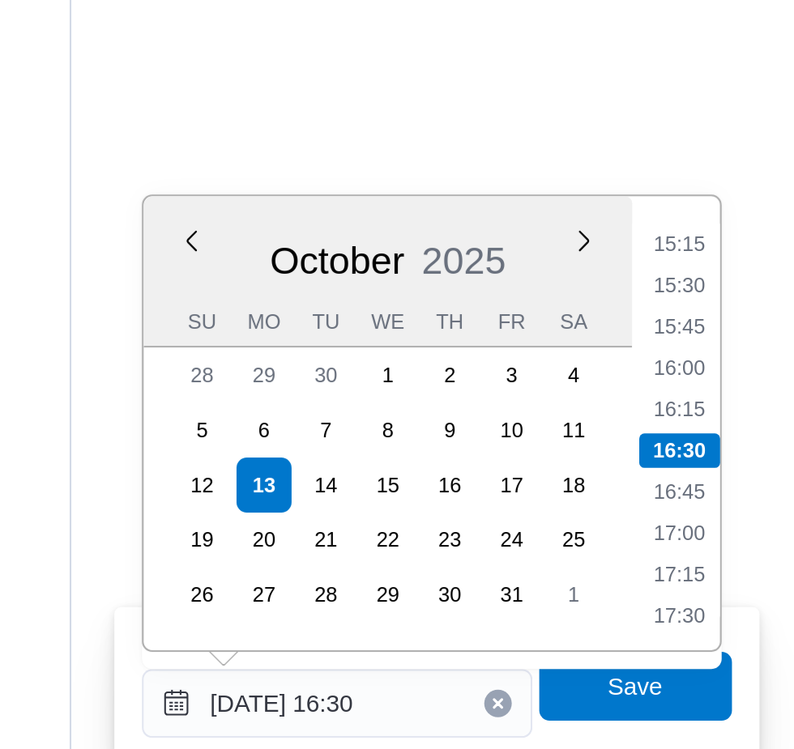
click at [747, 355] on li "15:45" at bounding box center [739, 353] width 37 height 16
type input "13/10/2025 15:45"
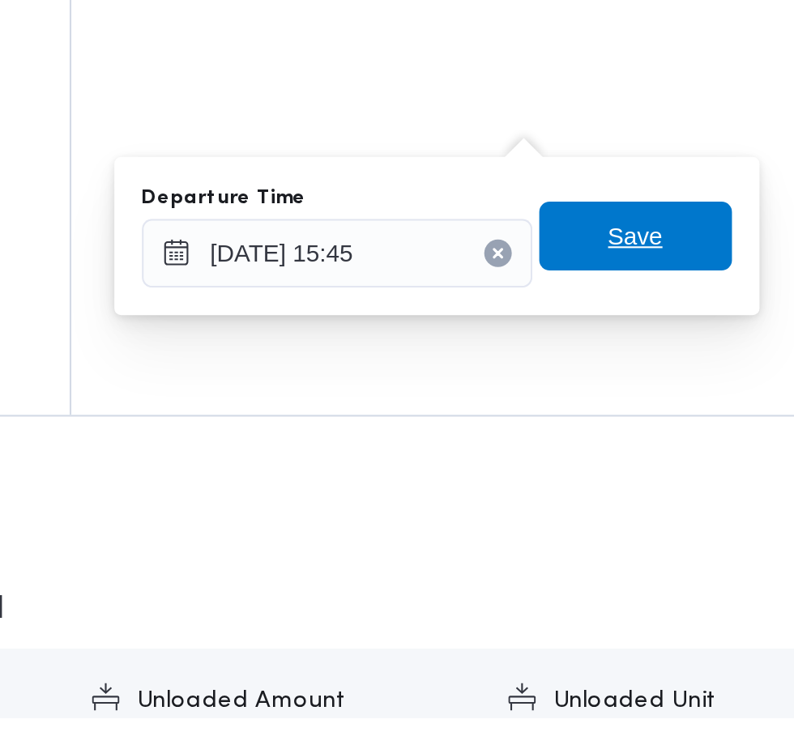
click at [740, 524] on span "Save" at bounding box center [719, 522] width 91 height 32
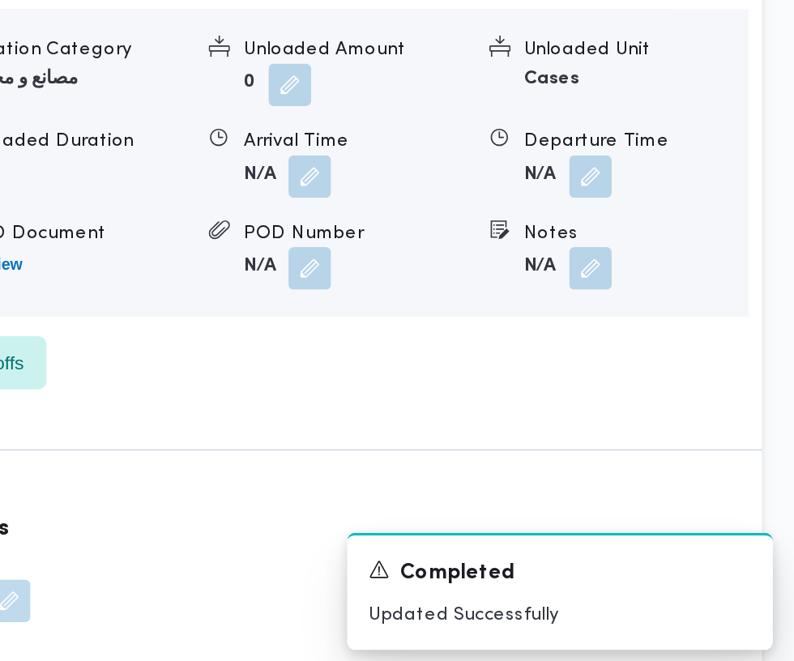
scroll to position [2328, 0]
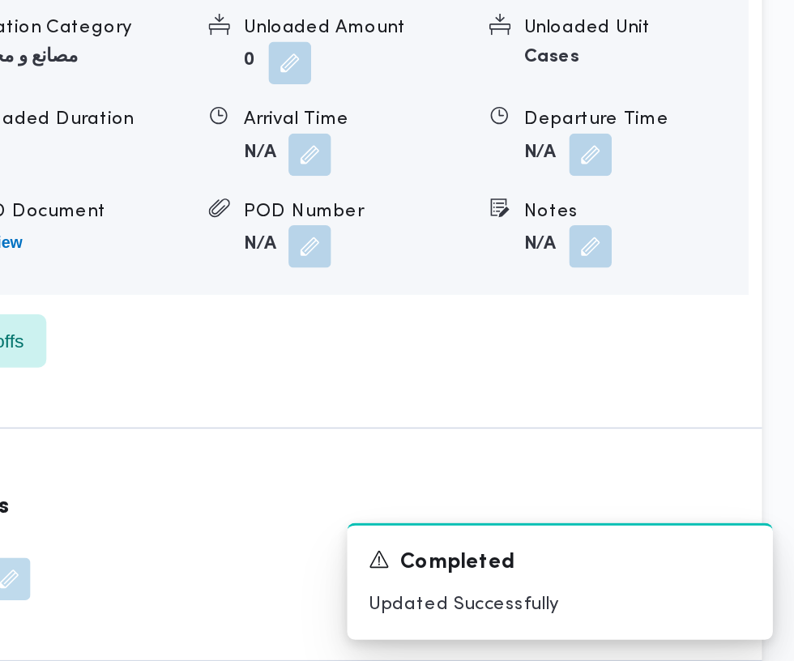
click at [596, 519] on div "Dropoff Details مركز دمنهور Location Category تجزئة Unloaded Amount 0 Unloaded …" at bounding box center [493, 204] width 564 height 627
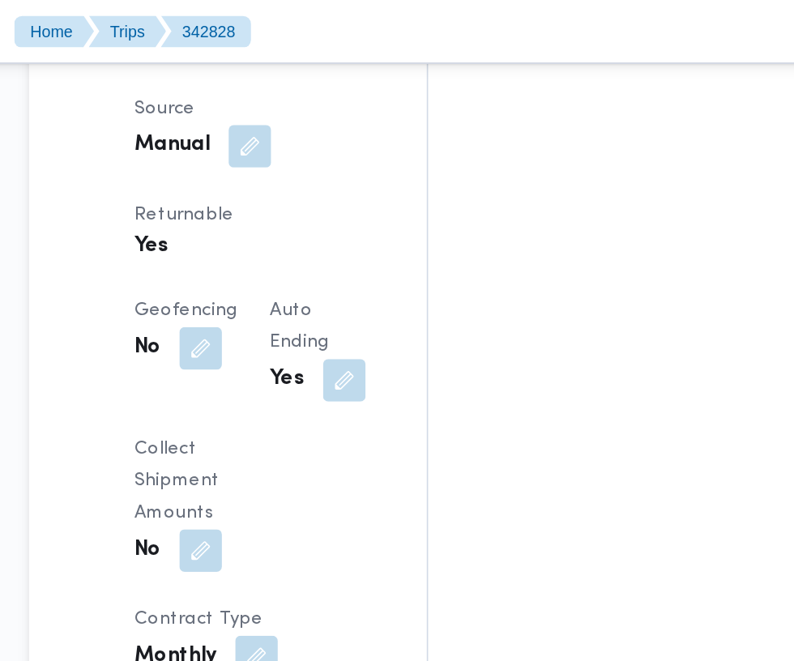
scroll to position [1205, 0]
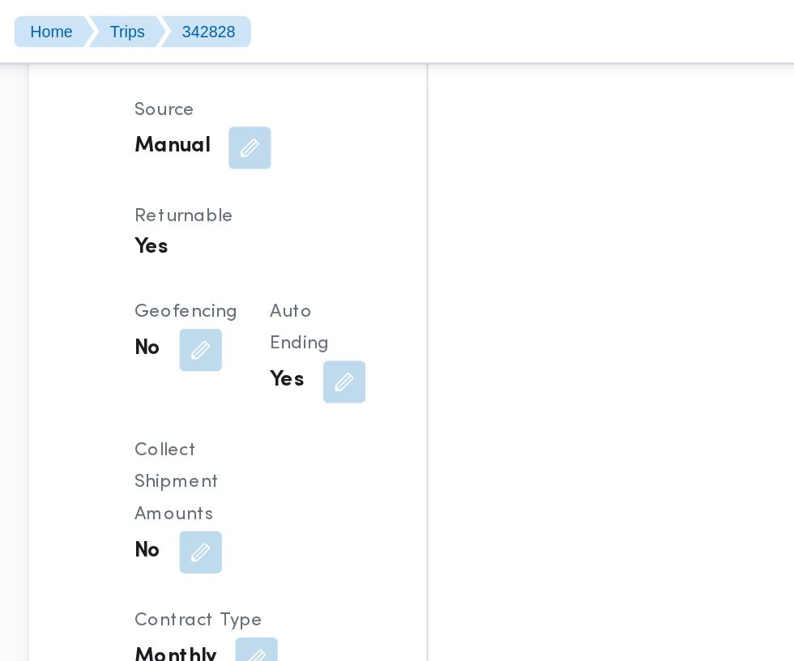
click at [376, 570] on button "button" at bounding box center [389, 583] width 26 height 26
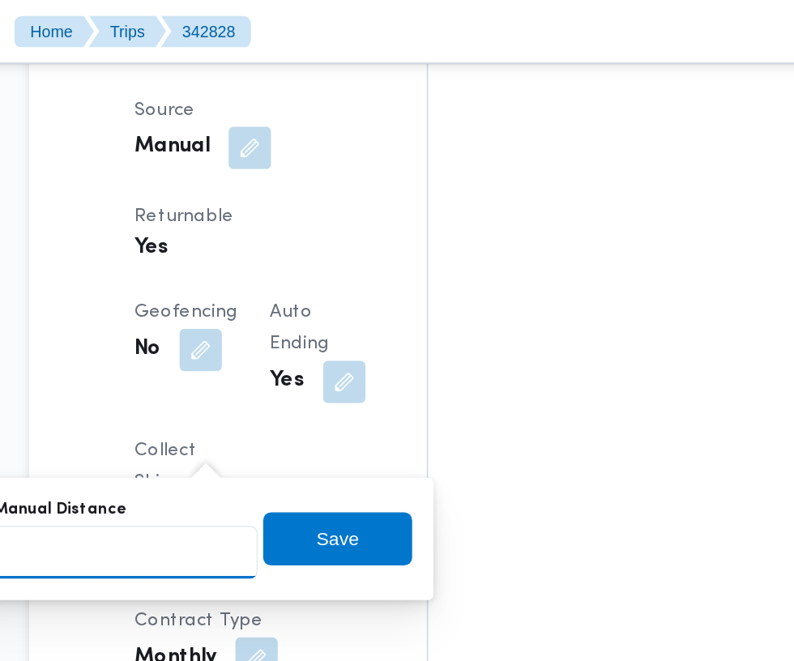
click at [300, 335] on input "Manual Distance" at bounding box center [269, 336] width 161 height 32
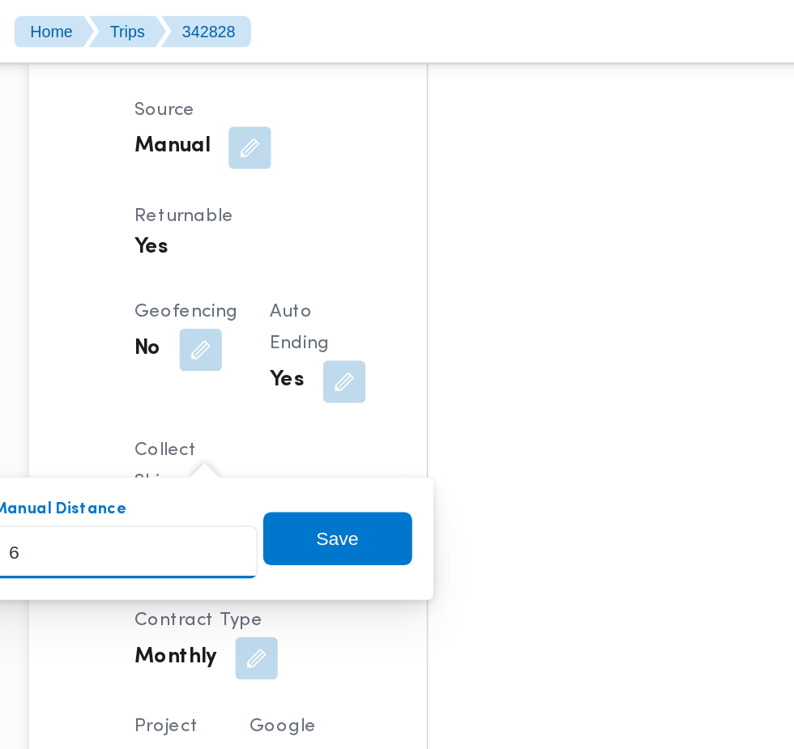
type input "66"
click at [430, 331] on span "Save" at bounding box center [398, 328] width 91 height 32
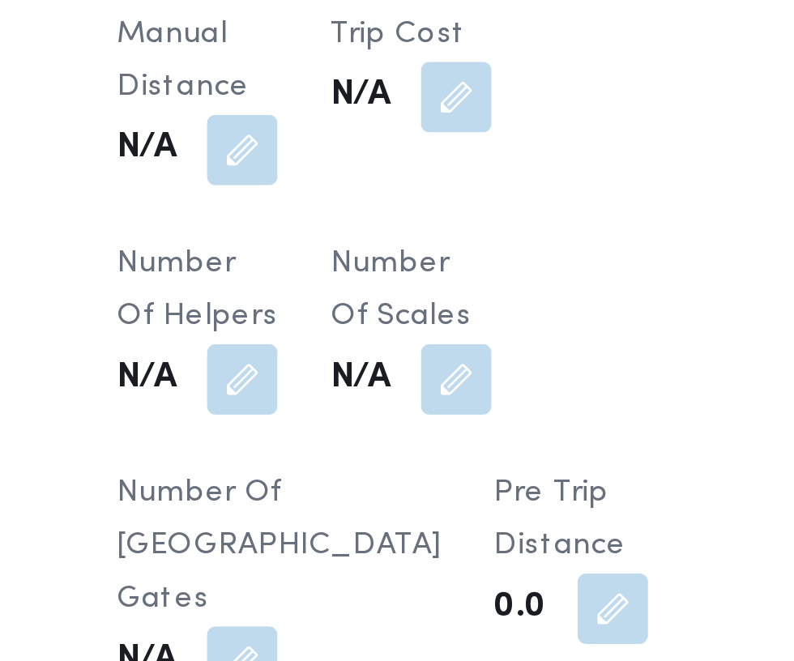
click at [413, 412] on span "Pre Trip Distance" at bounding box center [437, 427] width 49 height 30
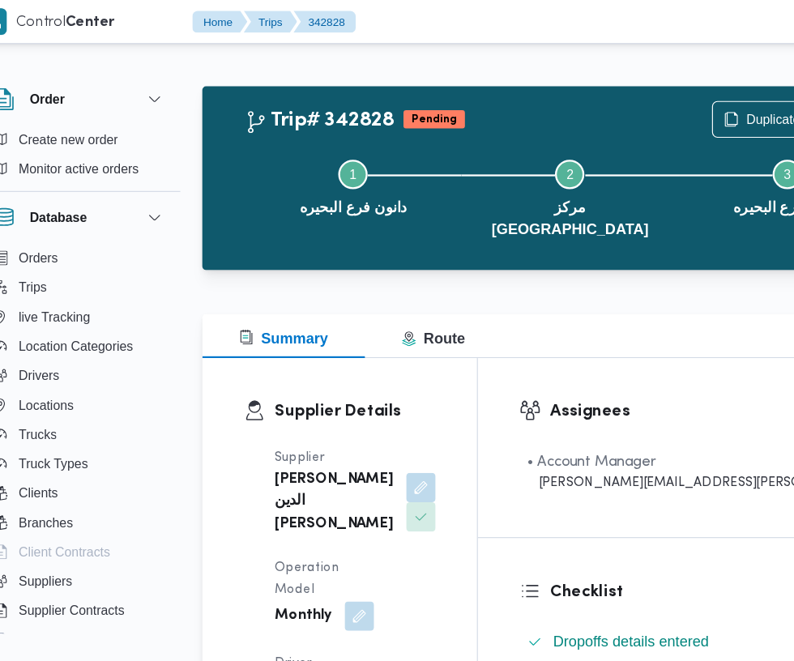
scroll to position [0, 0]
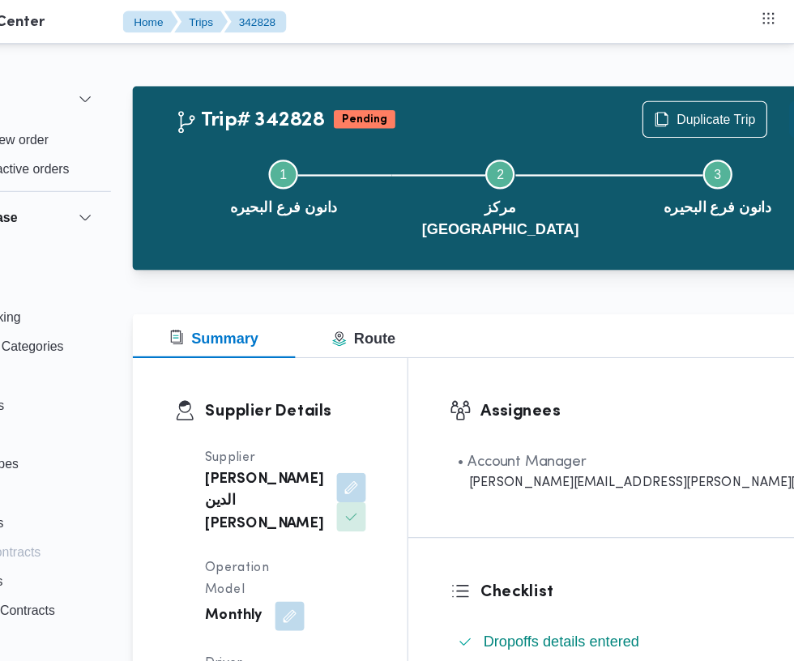
click at [790, 98] on button "Actions" at bounding box center [806, 105] width 32 height 32
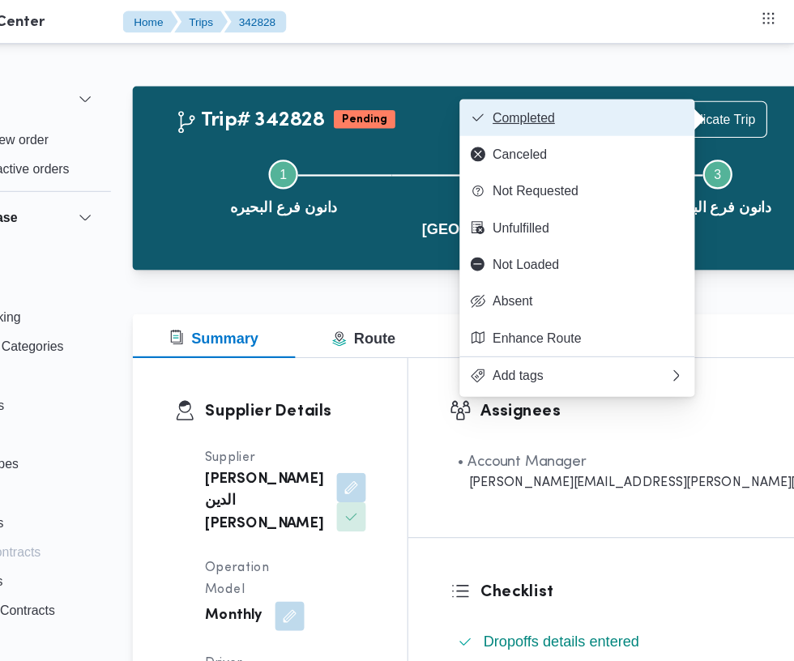
click at [617, 109] on span "Completed" at bounding box center [612, 103] width 169 height 13
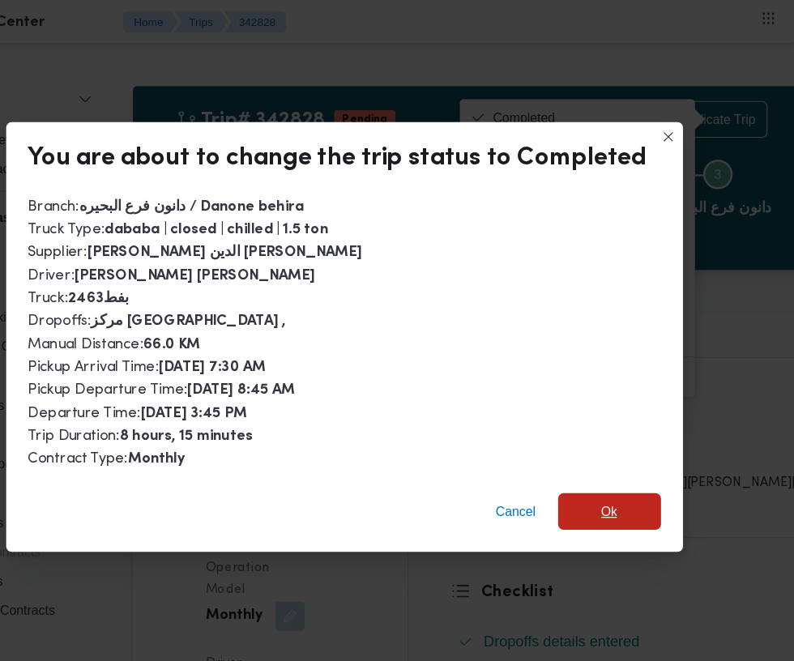
click at [634, 442] on span "Ok" at bounding box center [631, 451] width 15 height 19
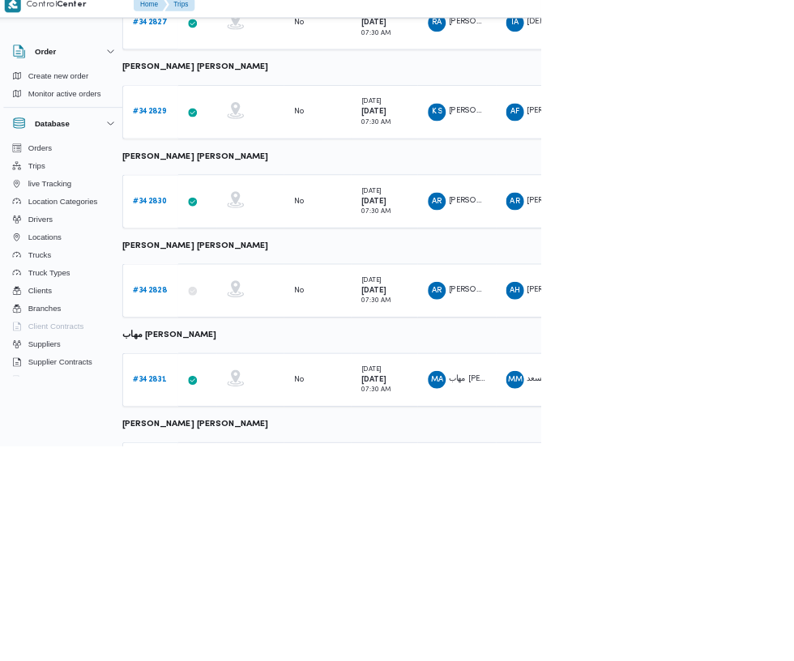
scroll to position [745, 25]
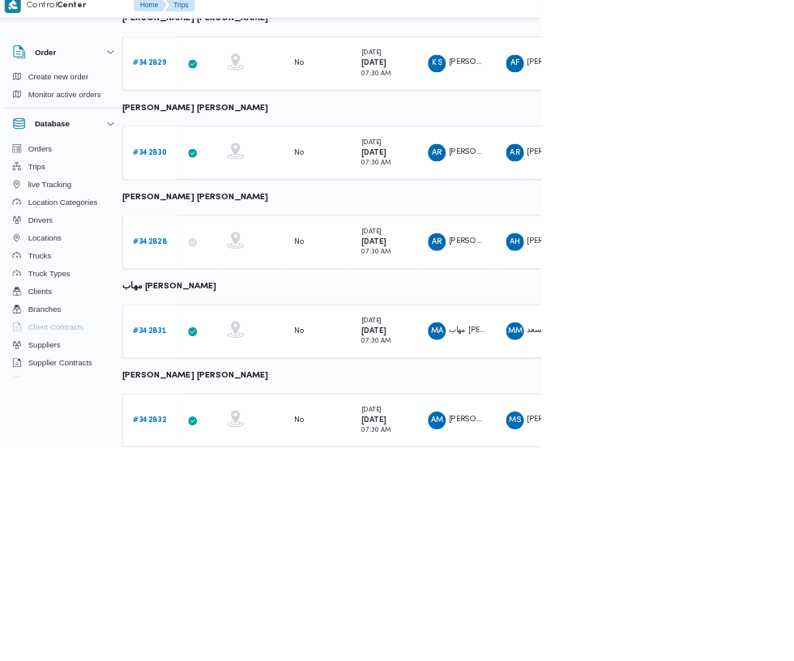
click at [224, 490] on b "# 342831" at bounding box center [225, 492] width 49 height 11
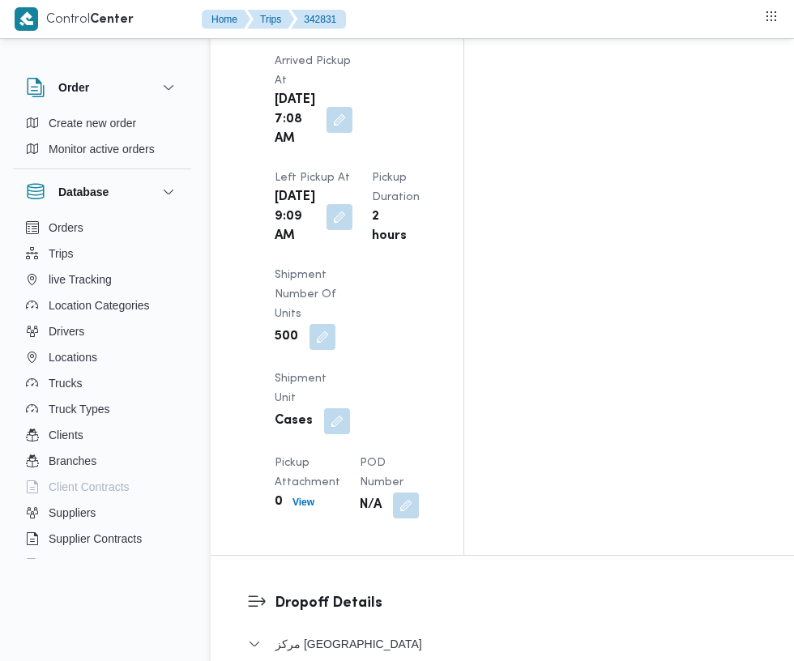
scroll to position [2186, 0]
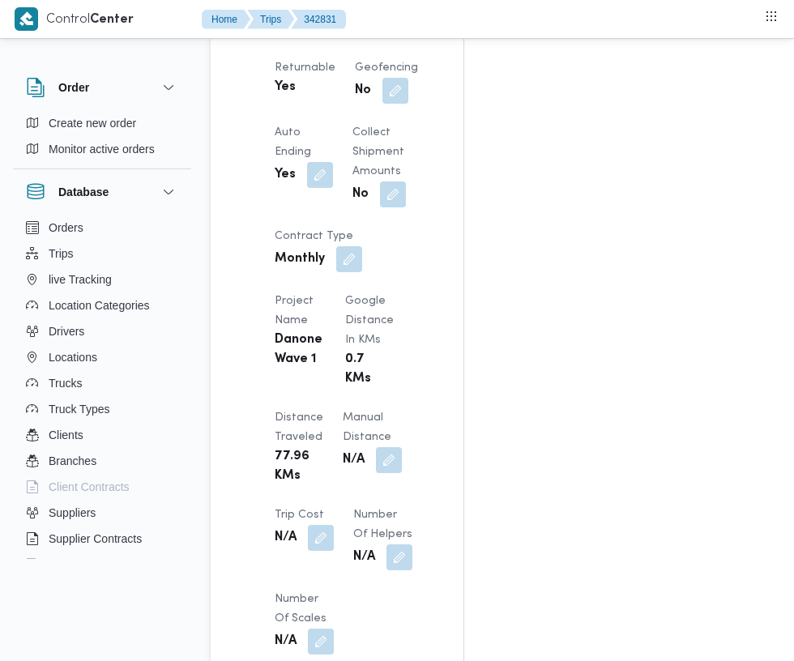
scroll to position [1278, 0]
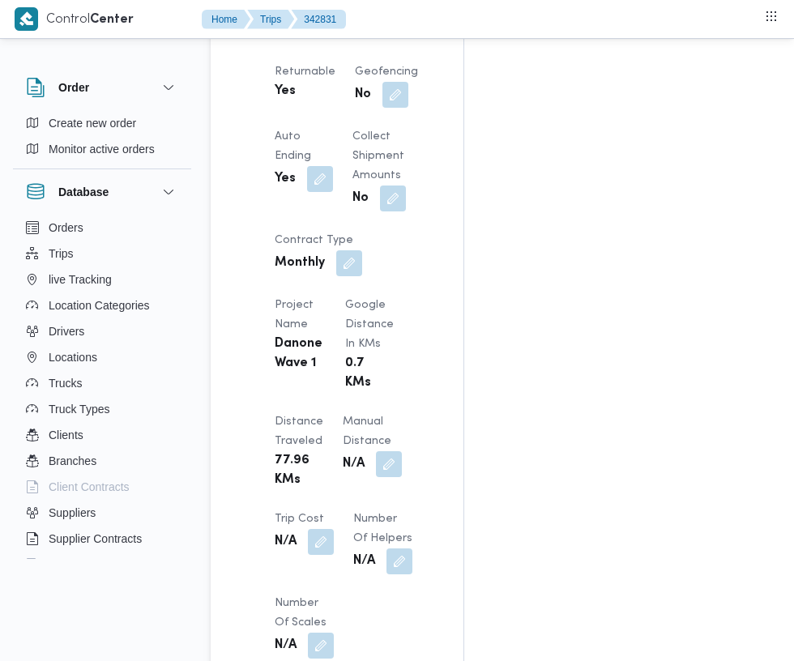
click at [376, 451] on button "button" at bounding box center [389, 464] width 26 height 26
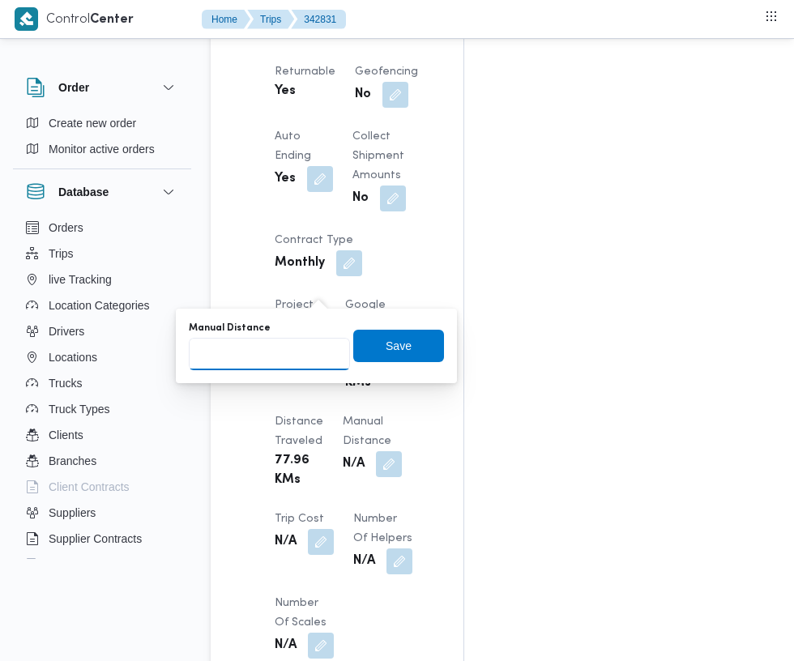
click at [290, 354] on input "Manual Distance" at bounding box center [269, 354] width 161 height 32
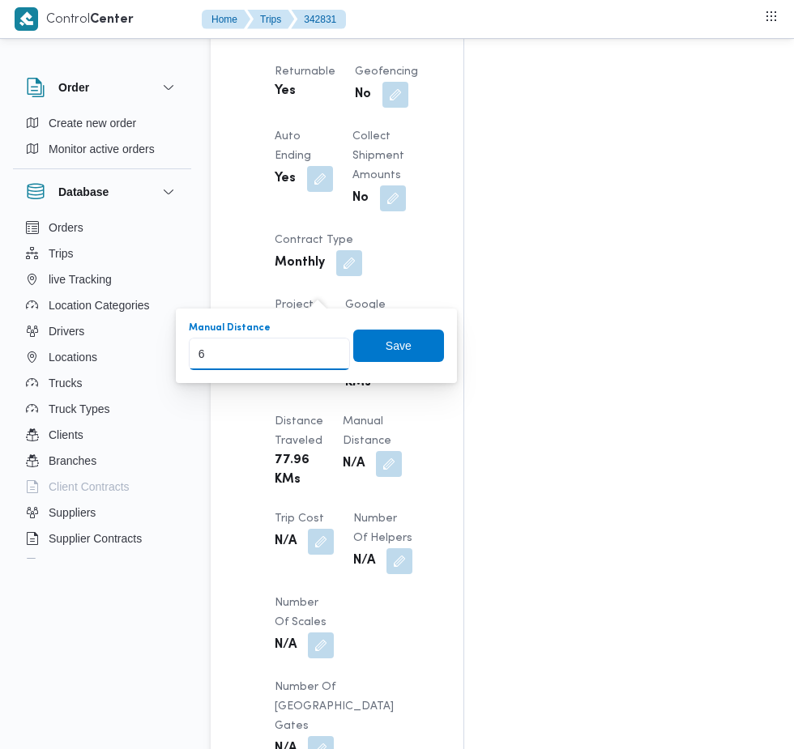
type input "60"
click at [402, 345] on span "Save" at bounding box center [399, 345] width 26 height 19
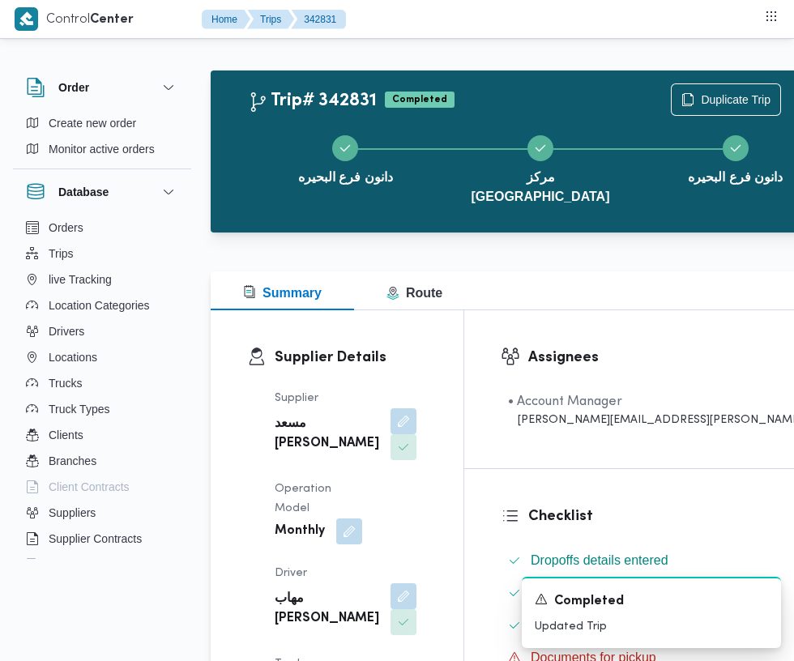
scroll to position [0, 0]
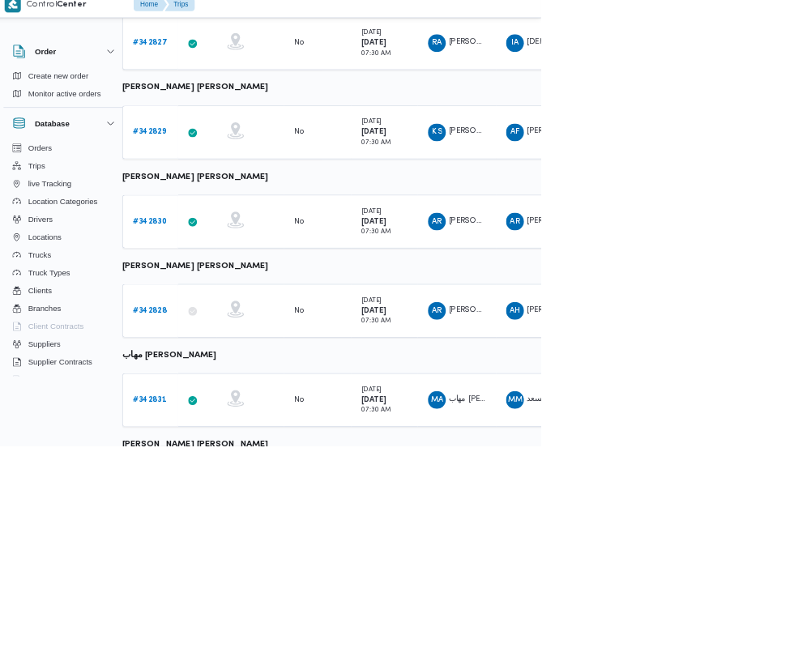
scroll to position [654, 25]
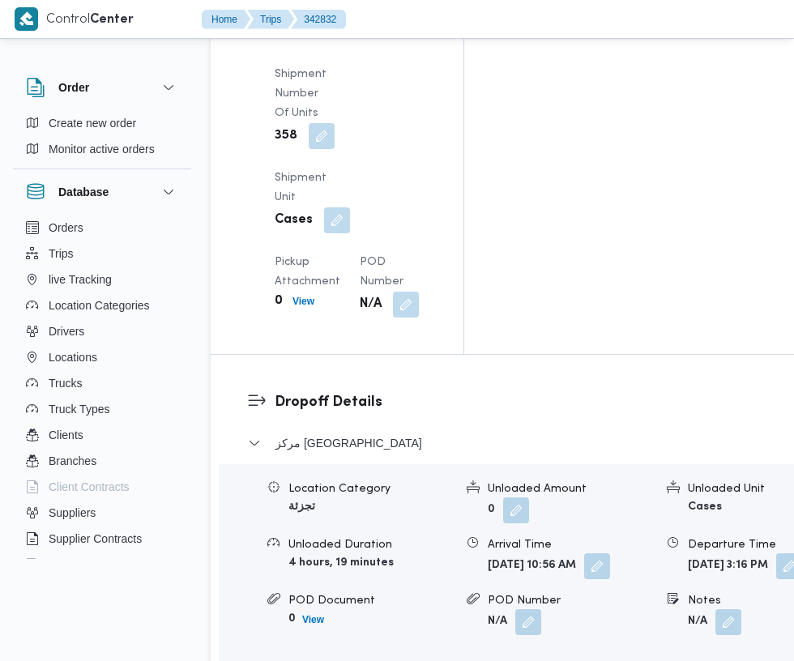
scroll to position [2457, 0]
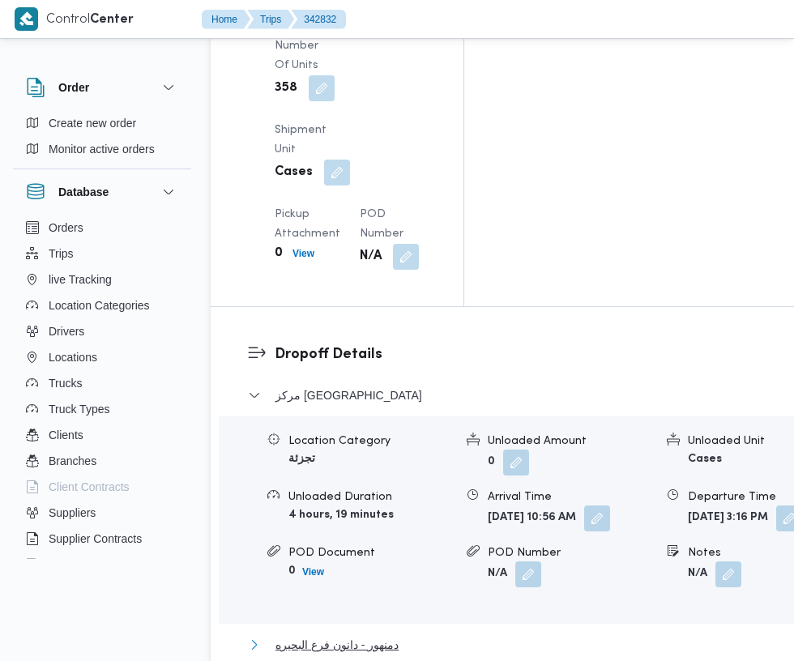
click at [362, 635] on span "دمنهور - دانون فرع البحيره" at bounding box center [336, 644] width 123 height 19
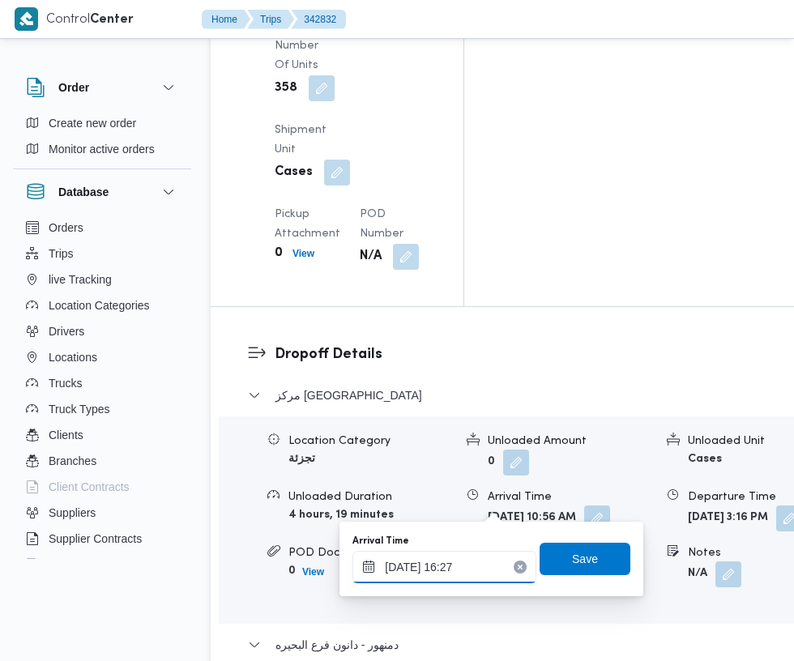
click at [430, 572] on input "13/10/2025 16:27" at bounding box center [444, 567] width 184 height 32
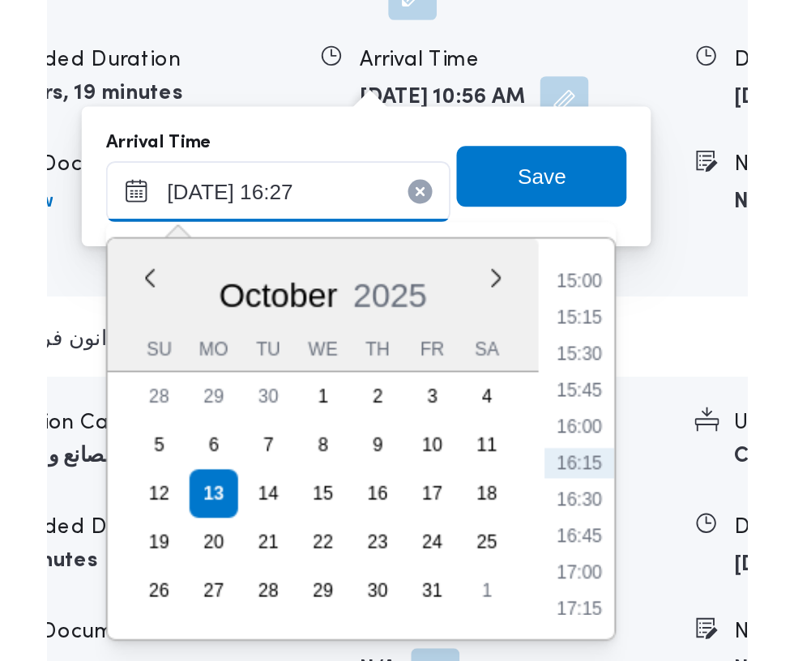
scroll to position [2580, 0]
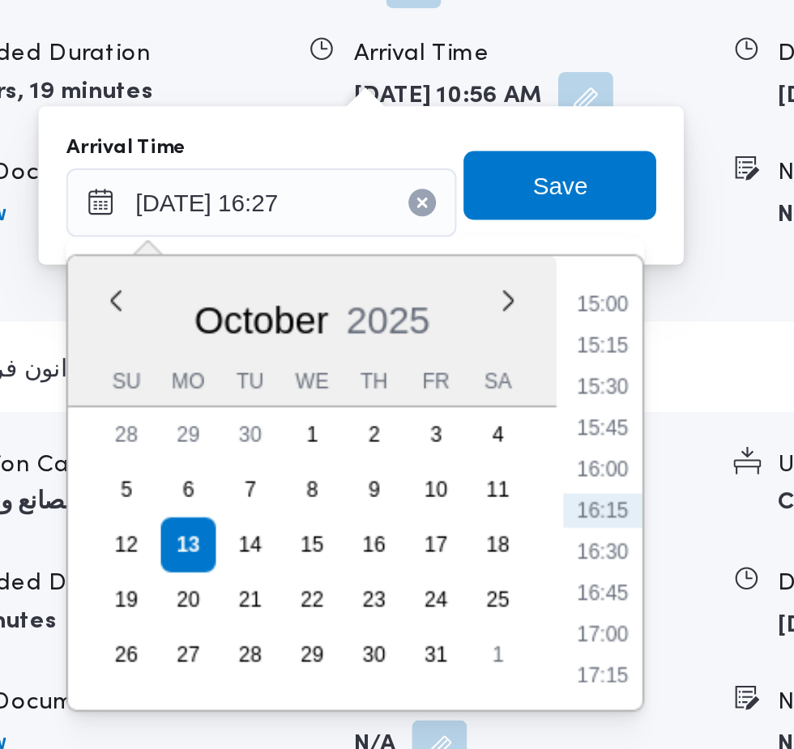
click at [608, 572] on li "16:00" at bounding box center [605, 569] width 37 height 16
type input "[DATE] 16:00"
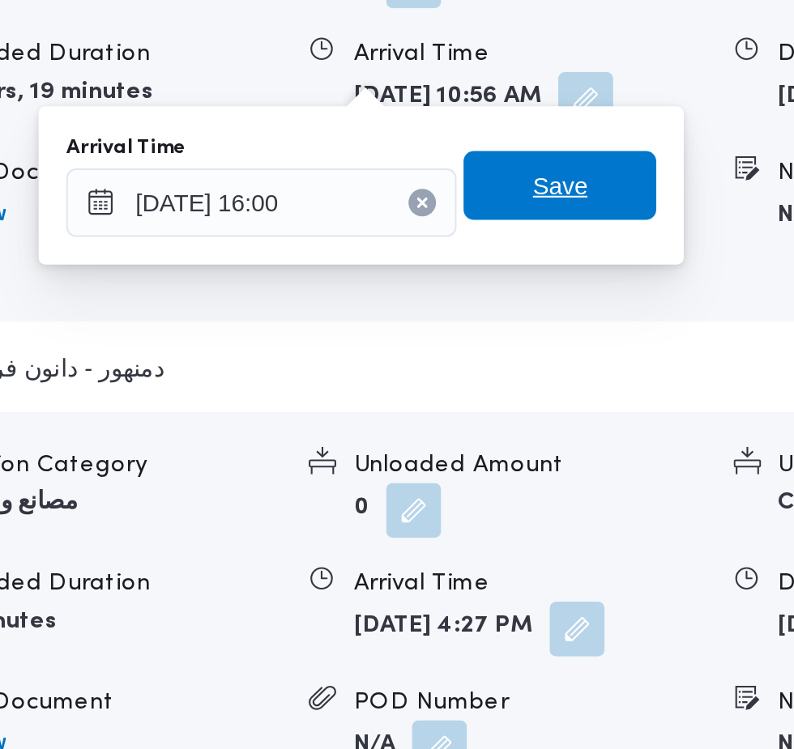
click at [601, 438] on span "Save" at bounding box center [585, 435] width 91 height 32
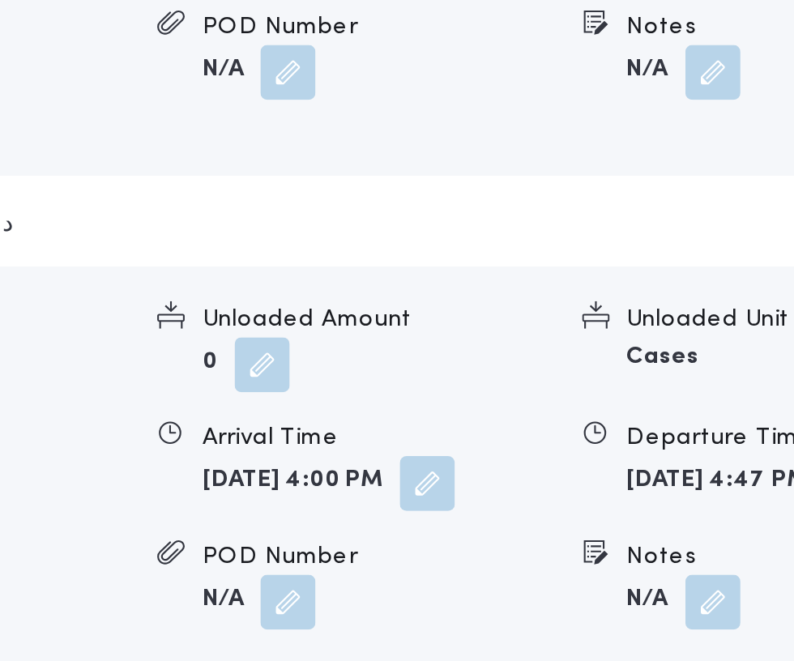
scroll to position [2802, 0]
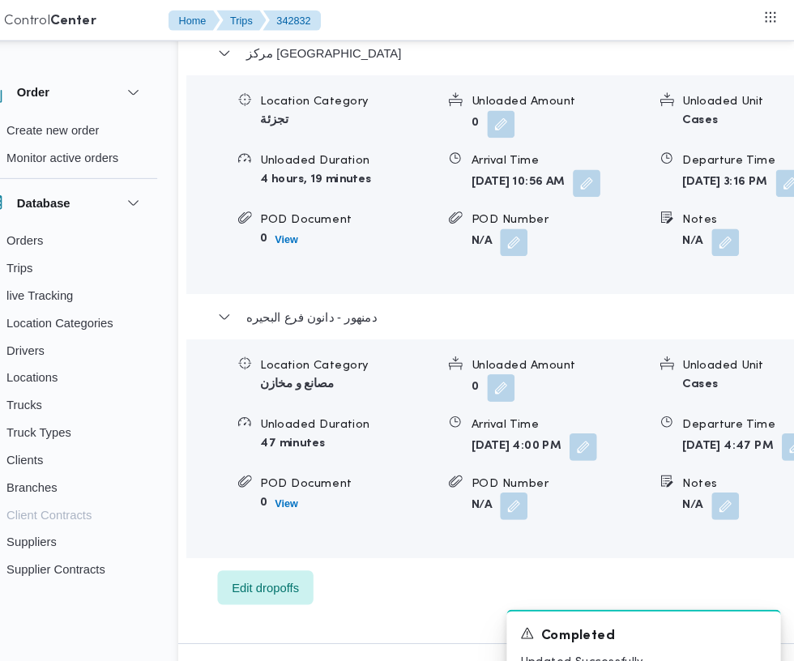
click at [782, 410] on button "button" at bounding box center [795, 423] width 26 height 26
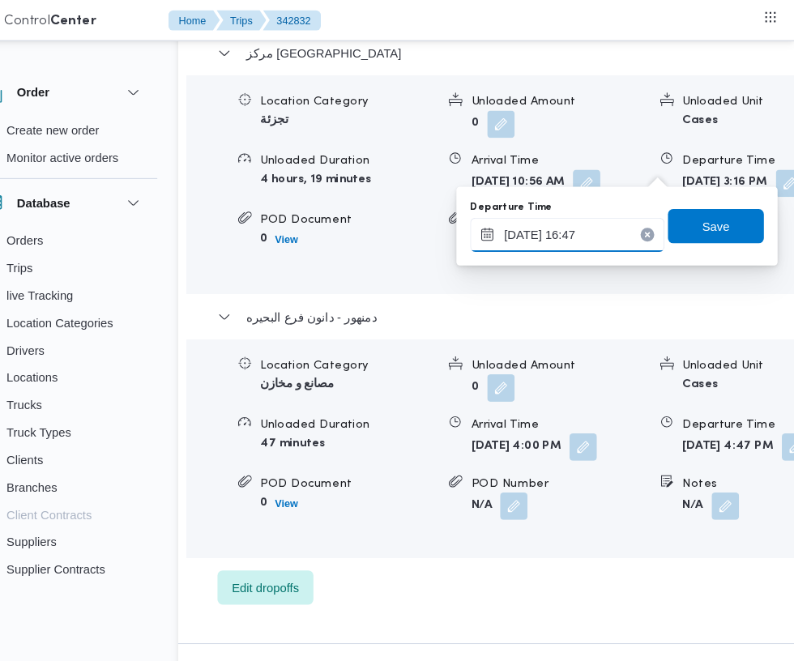
click at [598, 221] on input "13/10/2025 16:47" at bounding box center [579, 222] width 184 height 32
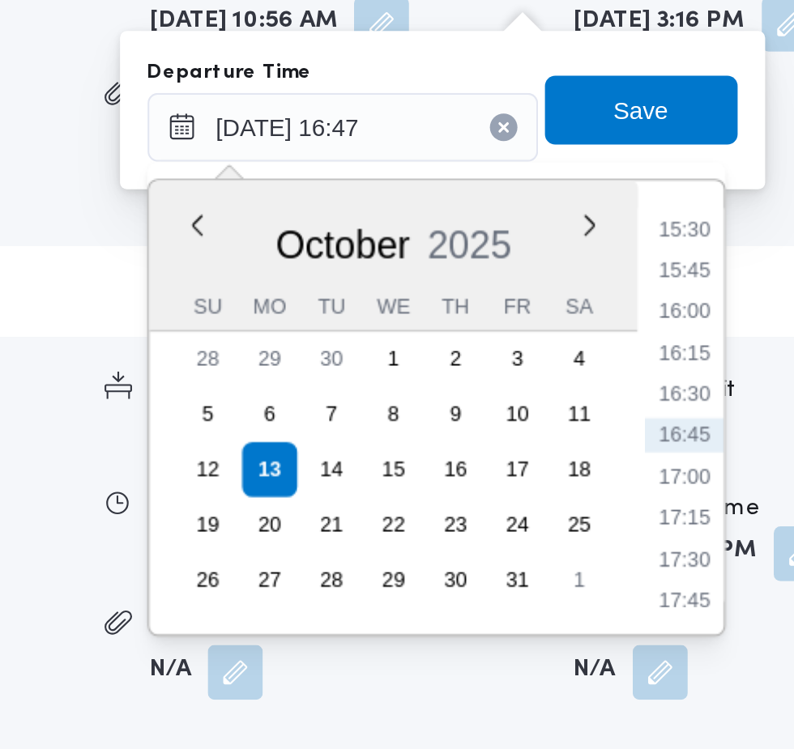
click at [747, 325] on li "16:15" at bounding box center [739, 328] width 37 height 16
type input "[DATE] 16:15"
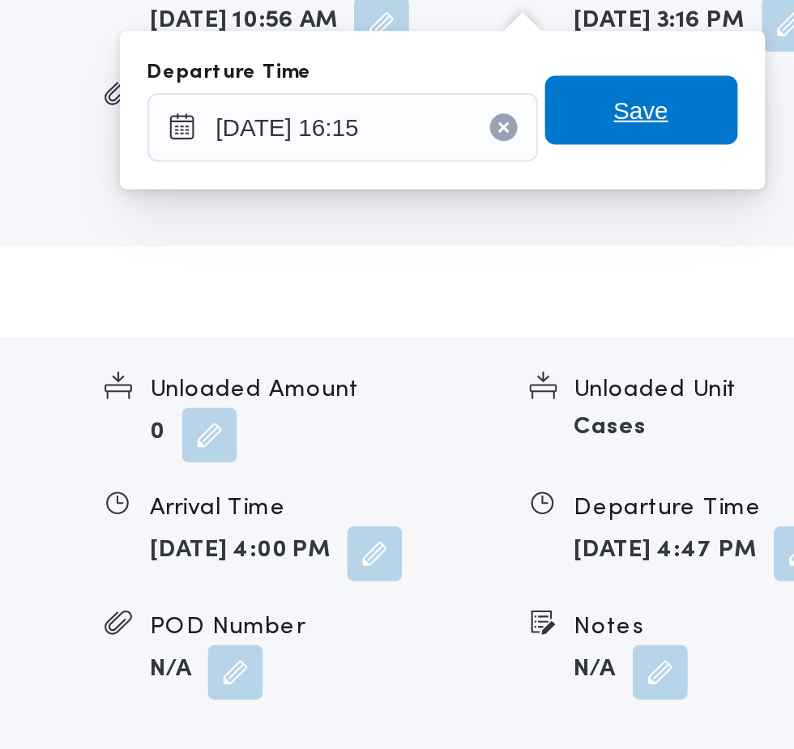
click at [737, 214] on span "Save" at bounding box center [719, 214] width 91 height 32
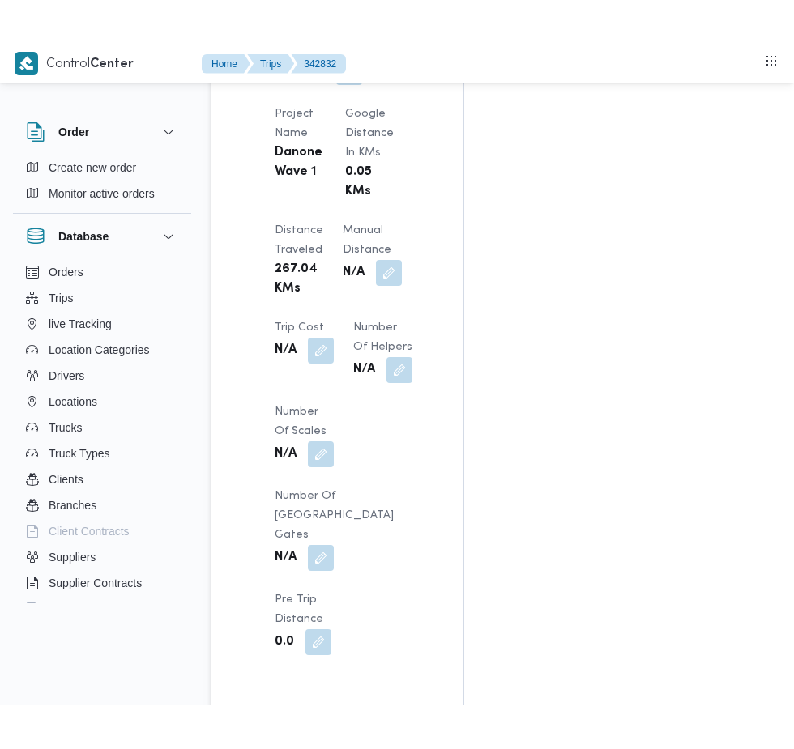
scroll to position [1509, 0]
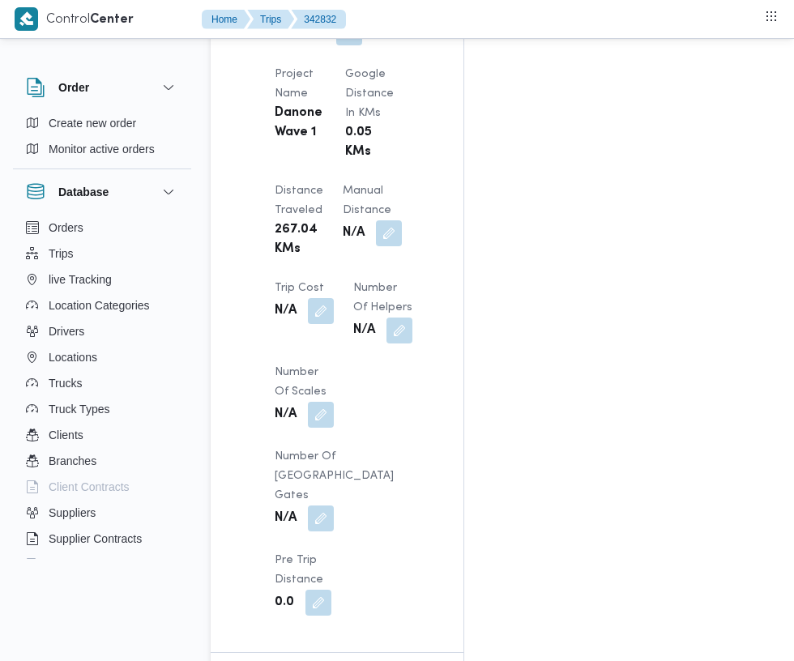
click at [376, 220] on button "button" at bounding box center [389, 233] width 26 height 26
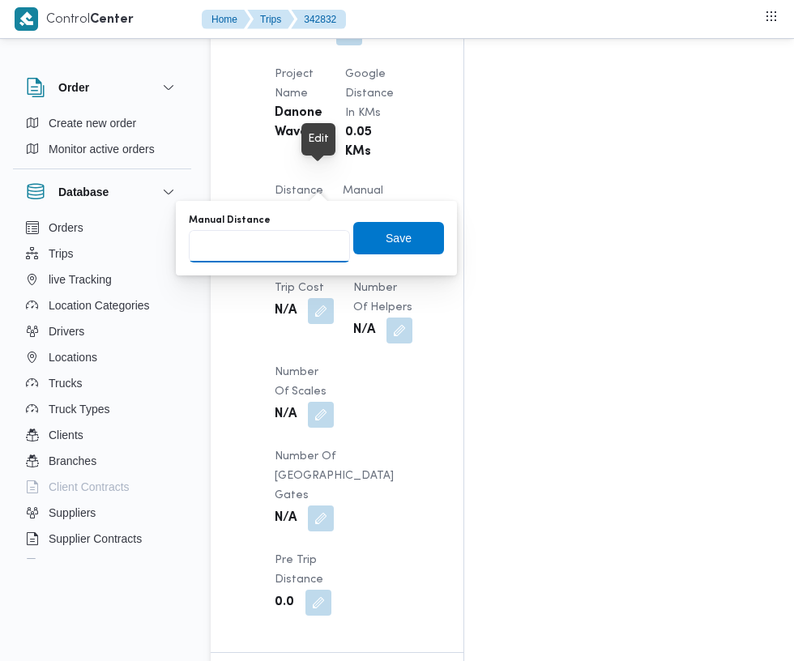
click at [259, 240] on input "Manual Distance" at bounding box center [269, 246] width 161 height 32
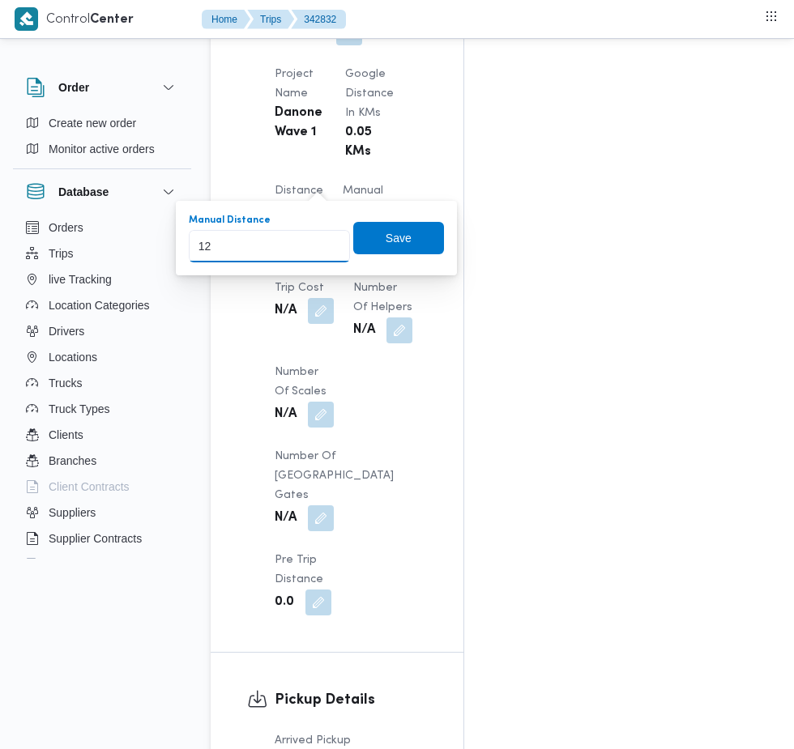
type input "124"
click at [402, 237] on span "Save" at bounding box center [399, 237] width 26 height 19
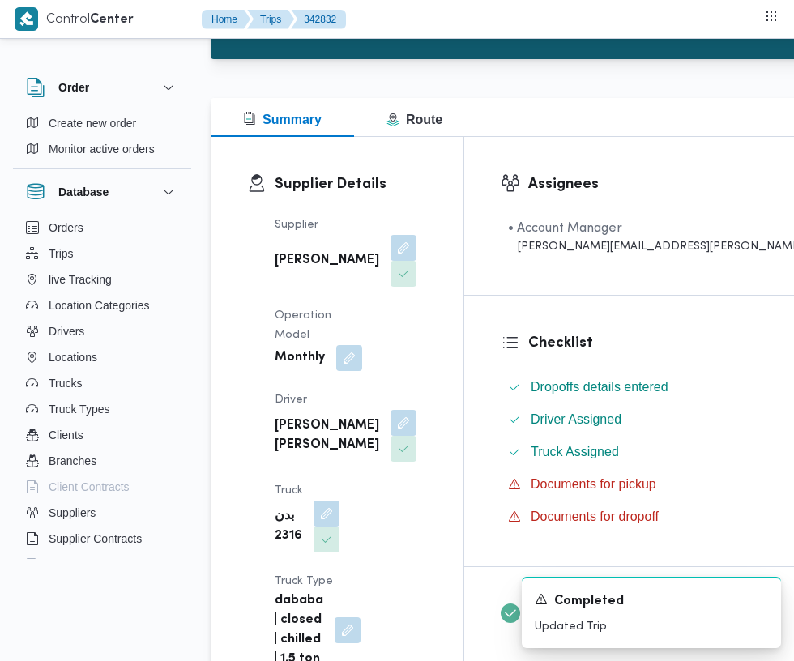
scroll to position [0, 0]
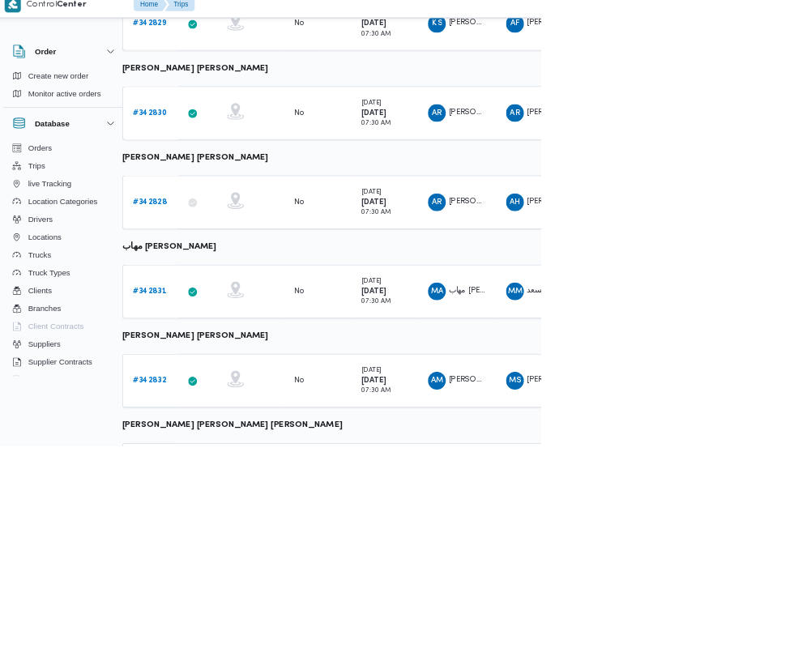
scroll to position [823, 25]
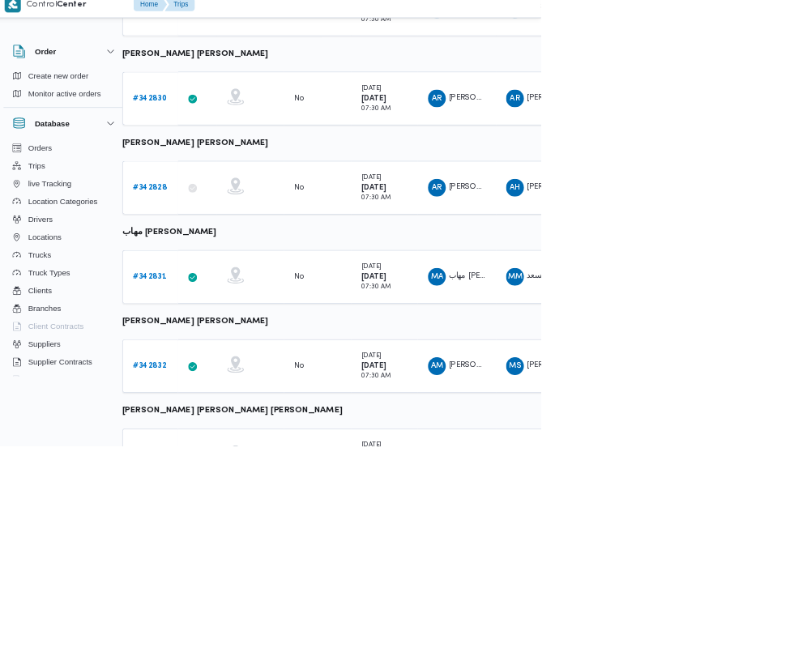
click at [224, 660] on b "# 342833" at bounding box center [225, 673] width 49 height 11
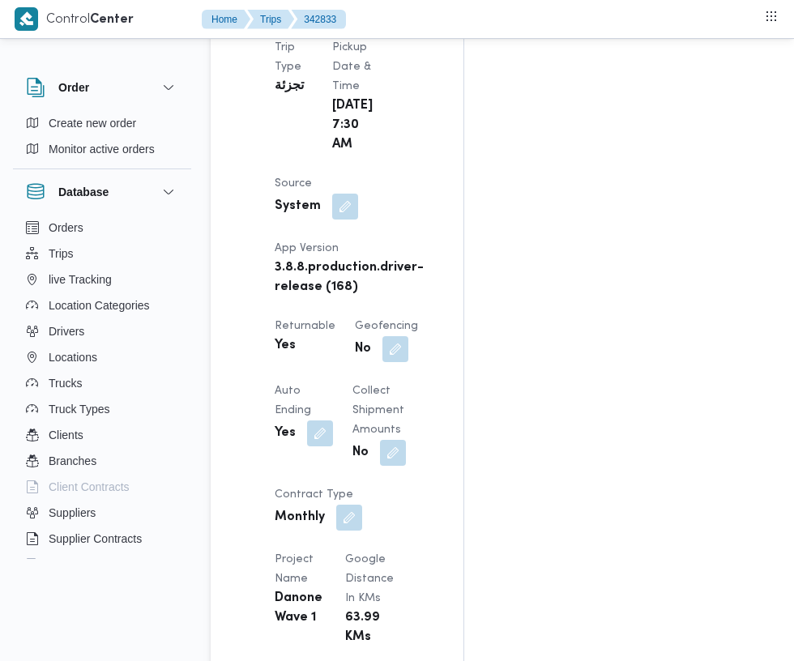
scroll to position [1010, 0]
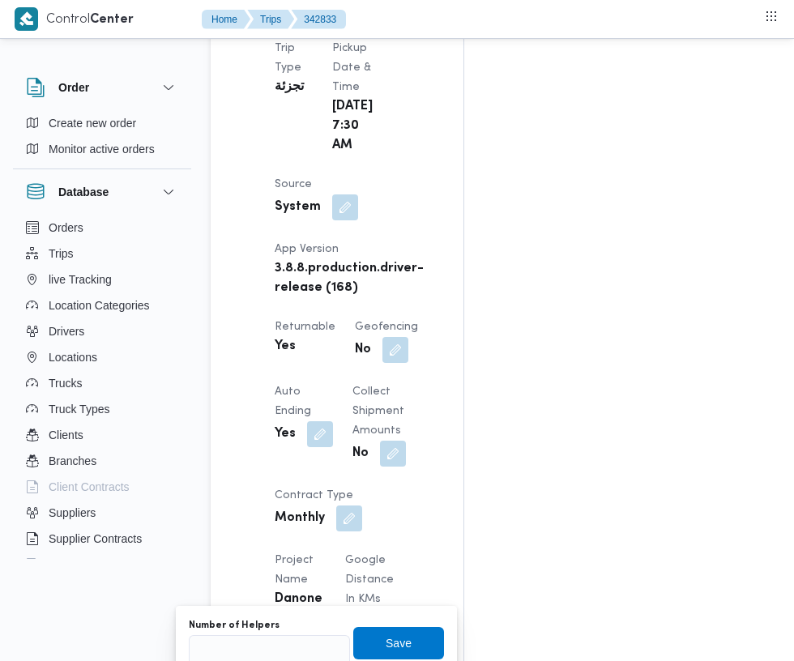
click at [290, 553] on div "Client Danone Branch دانون فرع البحيره Trip Type تجزئة Pickup date & time Mon, …" at bounding box center [351, 522] width 172 height 1180
click at [303, 657] on input "Number of Helpers" at bounding box center [269, 651] width 161 height 32
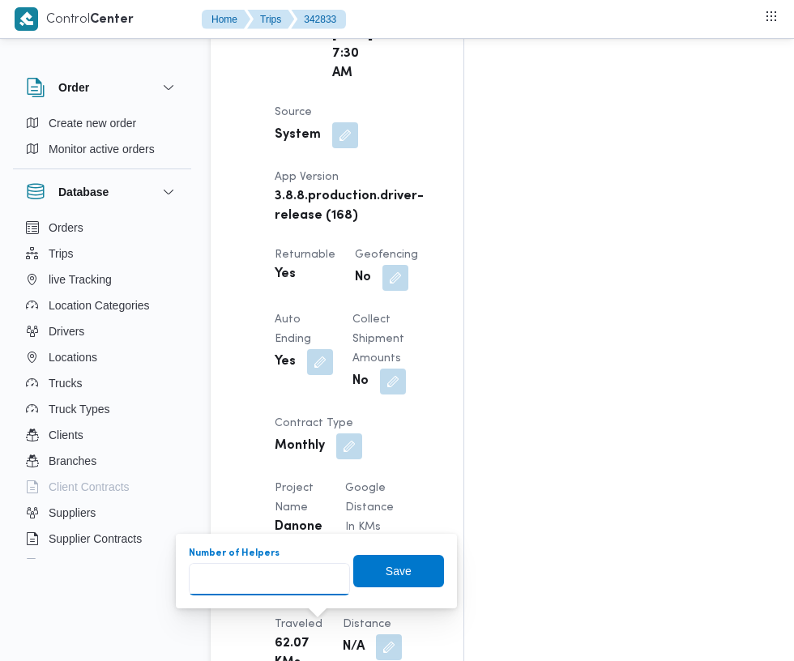
scroll to position [1133, 0]
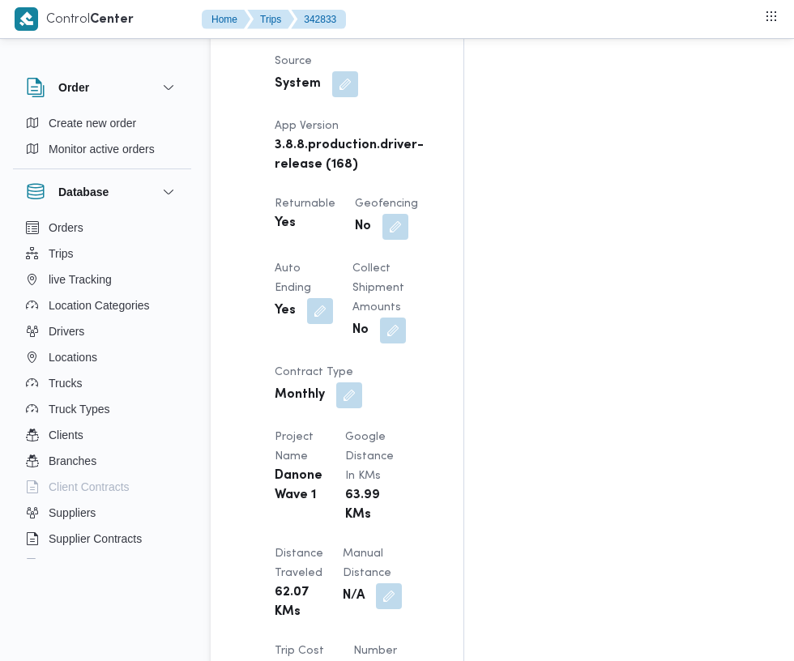
click at [652, 439] on div "Assignees • Account Manager abdallah.mohamed@illa.com.eg Checklist Dropoffs det…" at bounding box center [663, 348] width 398 height 2369
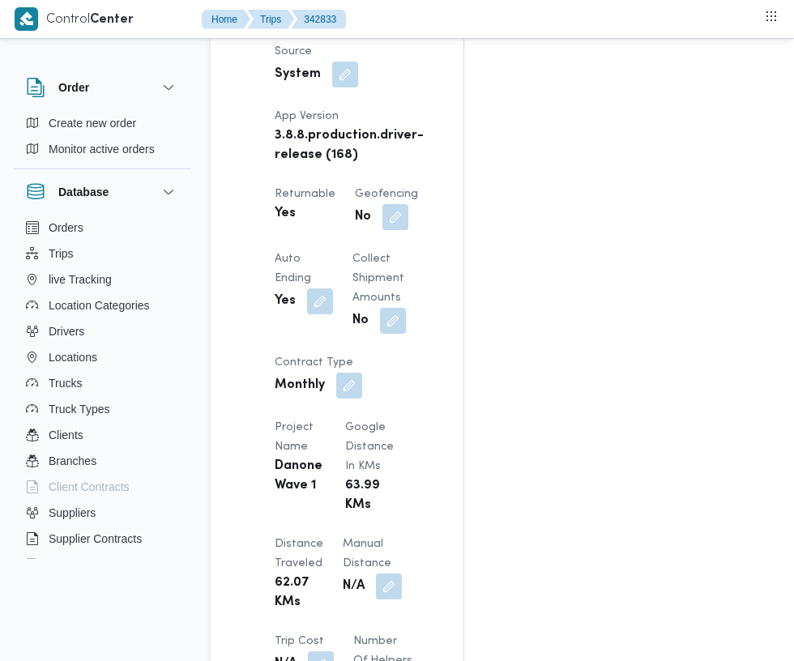
click at [376, 574] on button "button" at bounding box center [389, 587] width 26 height 26
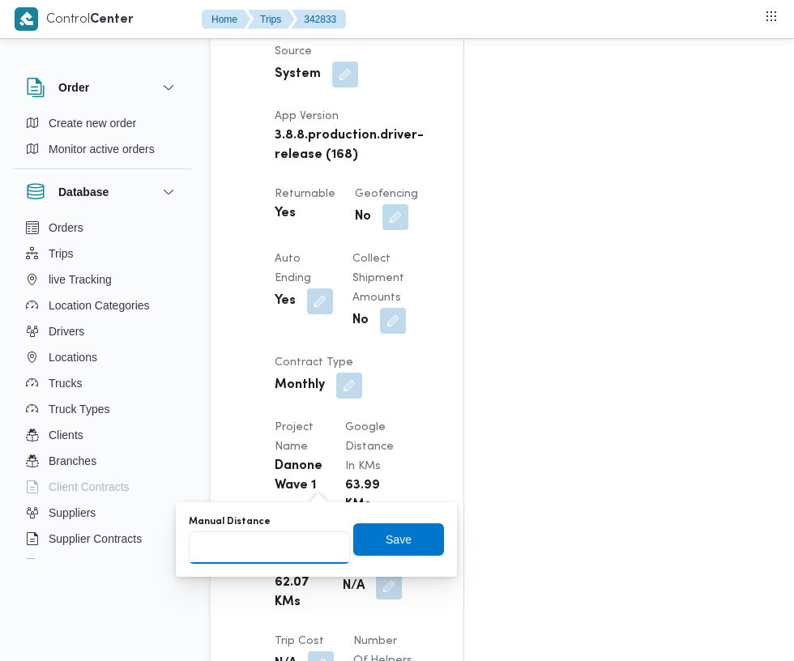
click at [297, 547] on input "Manual Distance" at bounding box center [269, 548] width 161 height 32
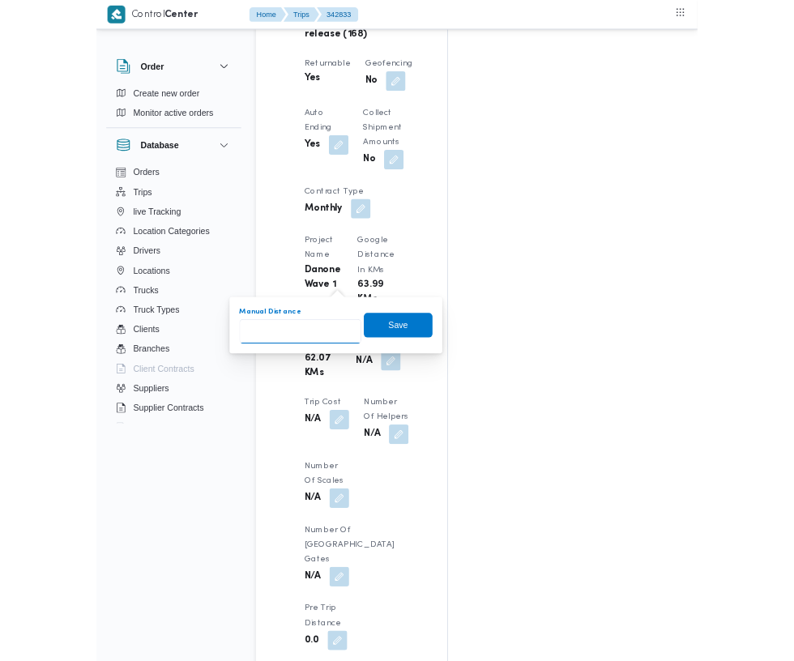
scroll to position [1252, 0]
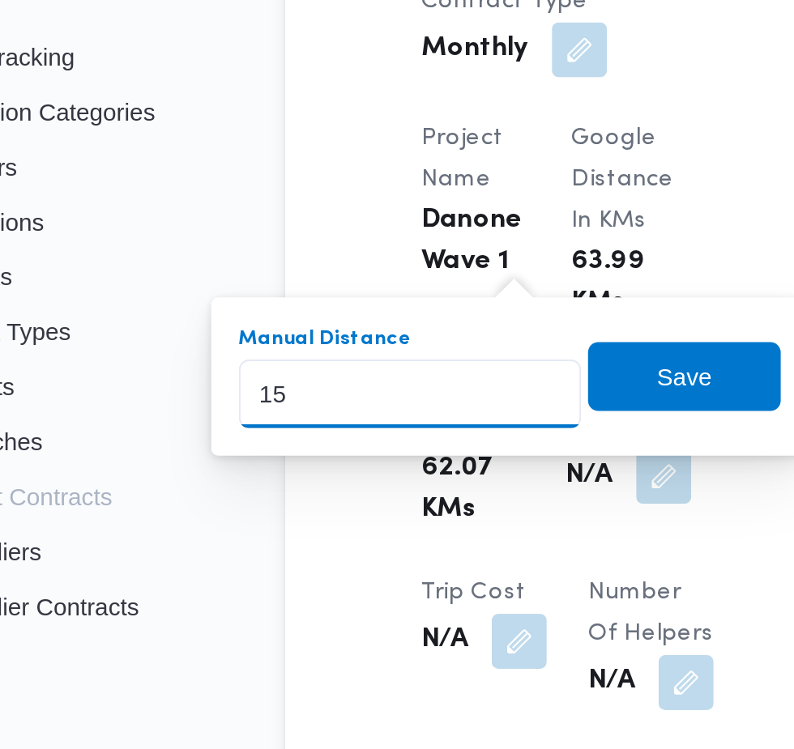
type input "152"
click at [403, 429] on span "Save" at bounding box center [399, 430] width 26 height 19
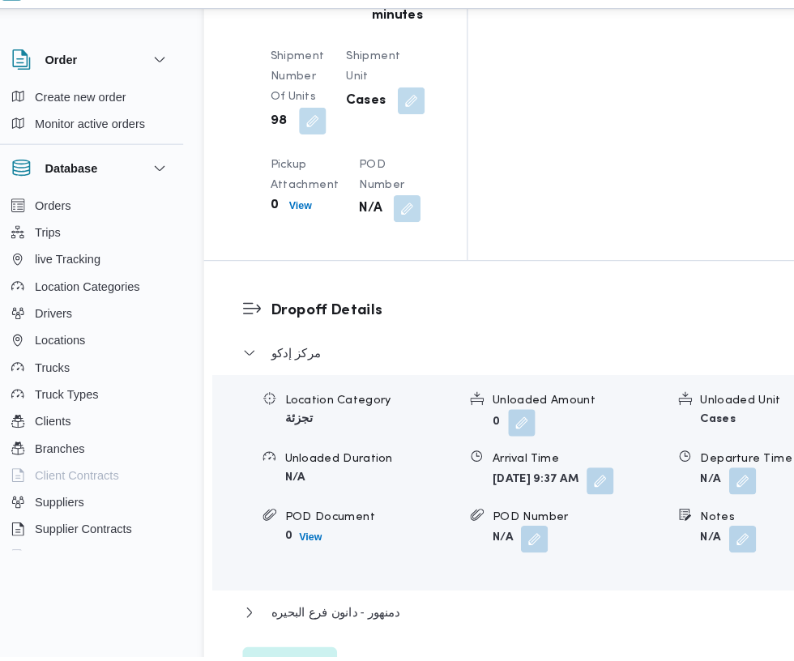
scroll to position [2385, 0]
click at [365, 609] on span "دمنهور - دانون فرع البحيره" at bounding box center [336, 618] width 123 height 19
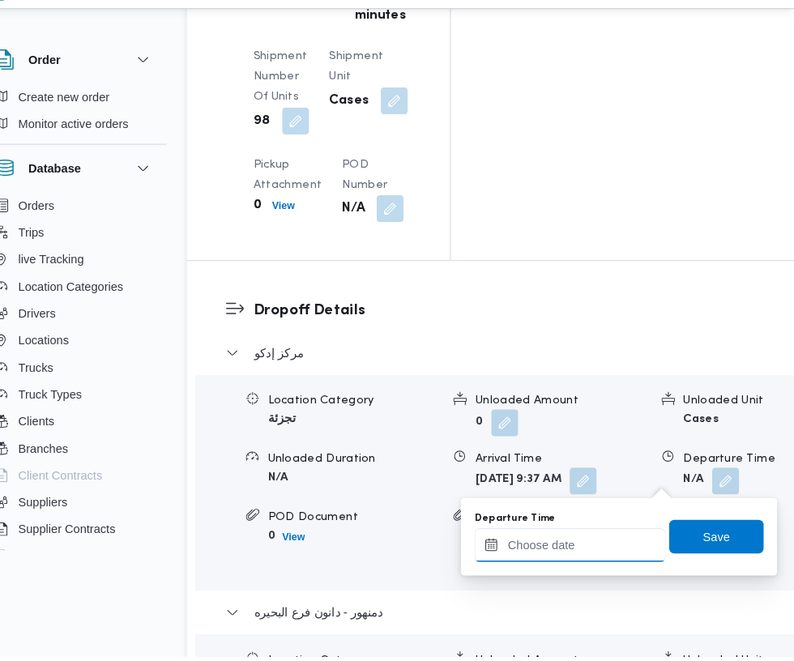
click at [588, 548] on input "Departure Time" at bounding box center [579, 554] width 184 height 32
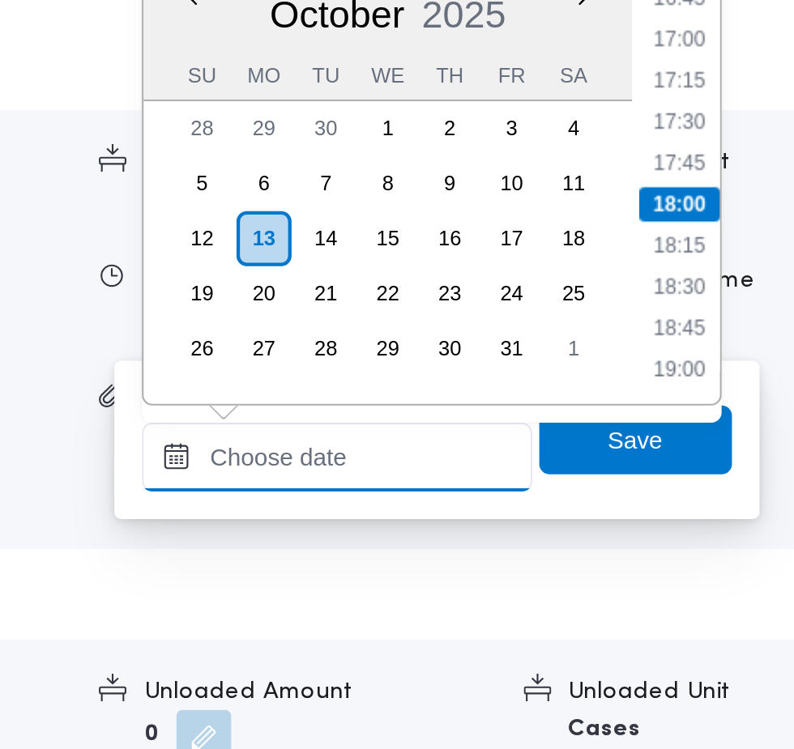
scroll to position [2426, 0]
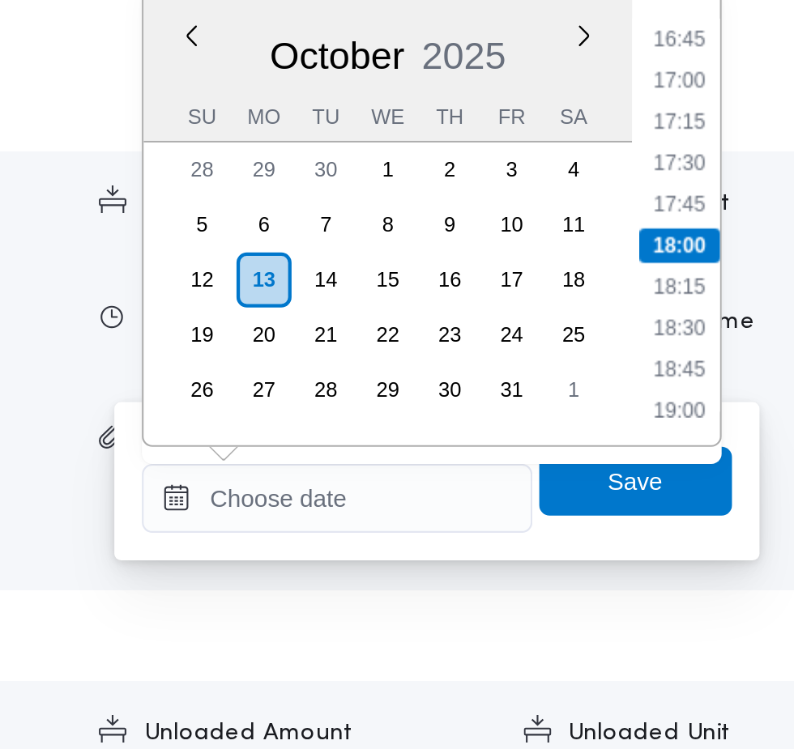
click at [741, 297] on li "16:45" at bounding box center [739, 296] width 37 height 16
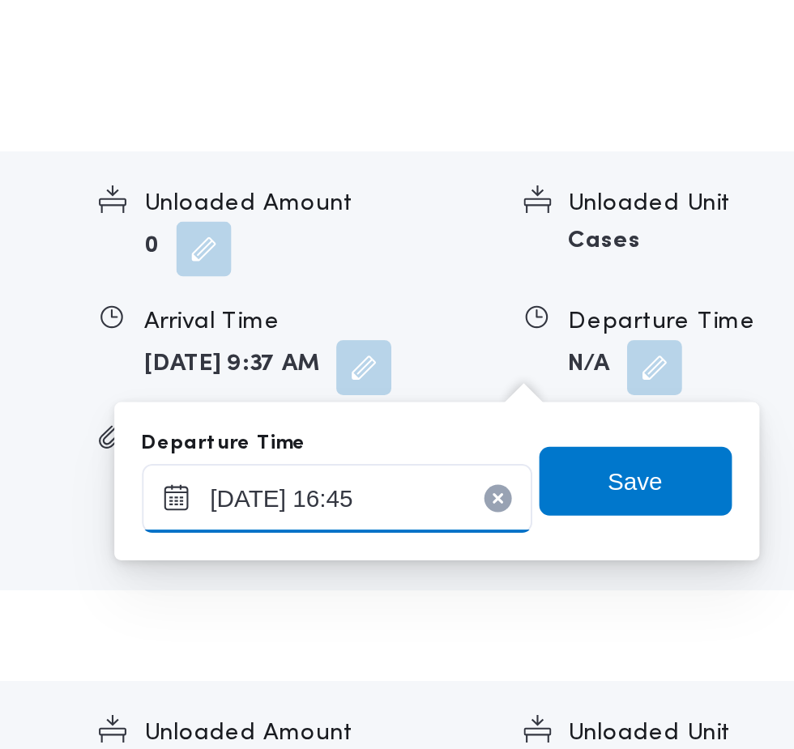
scroll to position [2427, 0]
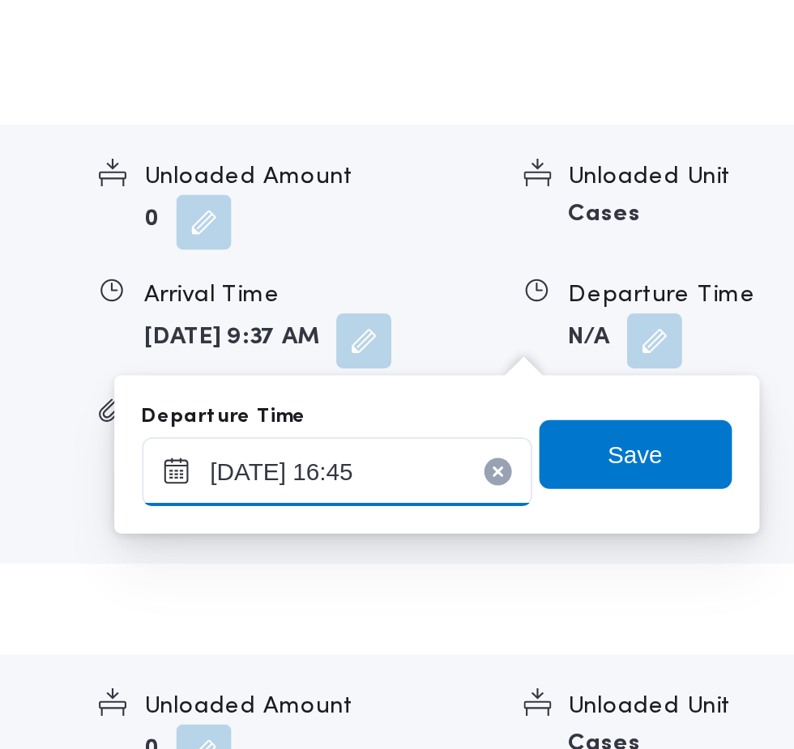
click at [600, 513] on input "13/10/2025 16:45" at bounding box center [579, 513] width 184 height 32
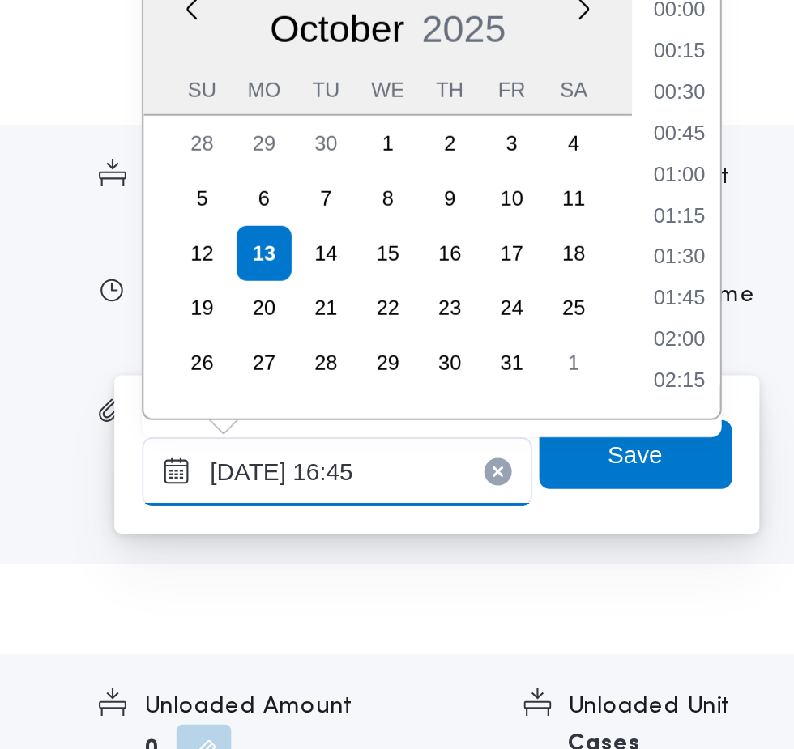
scroll to position [1204, 0]
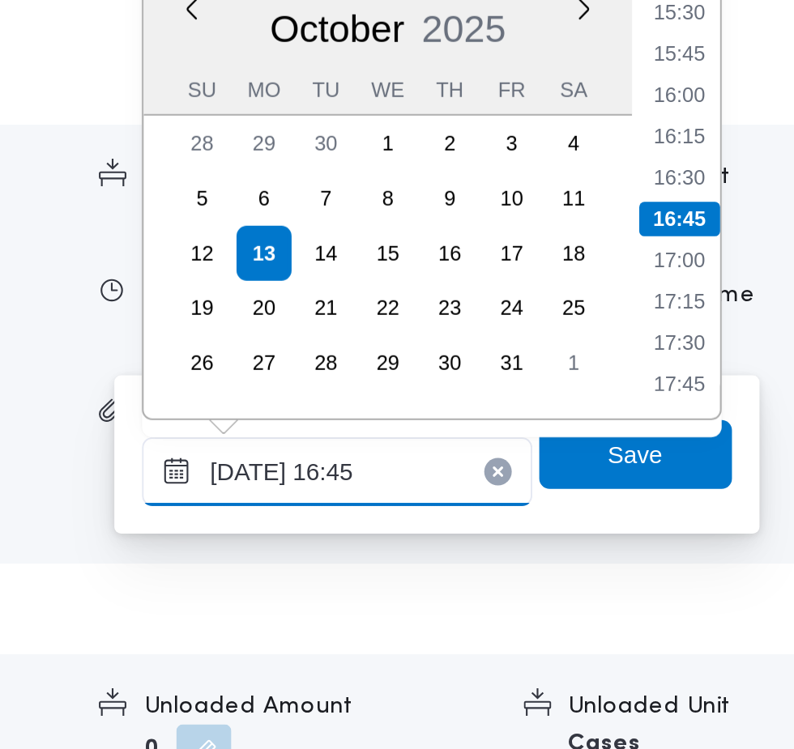
click at [590, 513] on input "13/10/2025 16:45" at bounding box center [579, 513] width 184 height 32
click at [596, 515] on input "13/10/2025 16:45" at bounding box center [579, 513] width 184 height 32
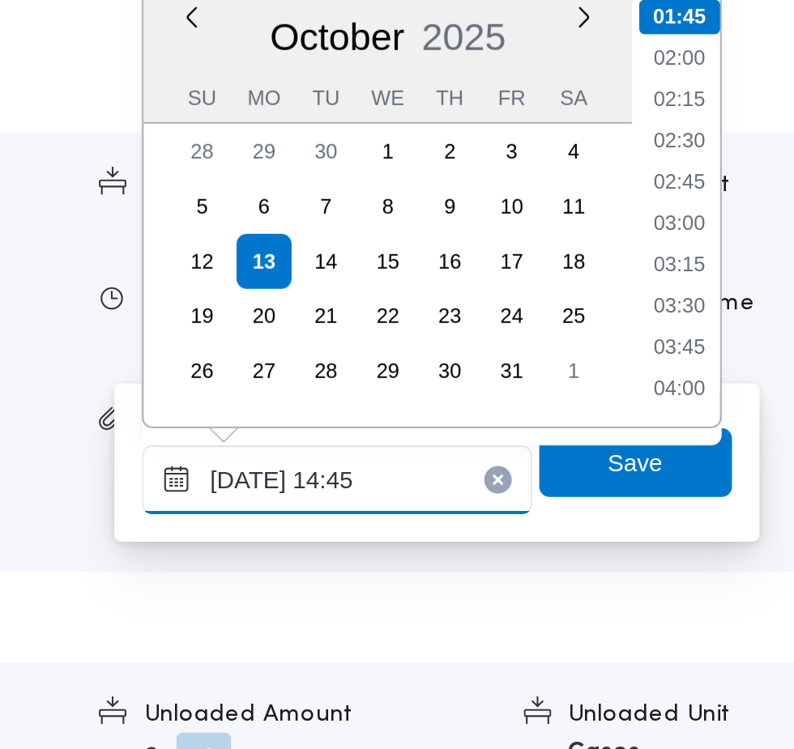
scroll to position [976, 0]
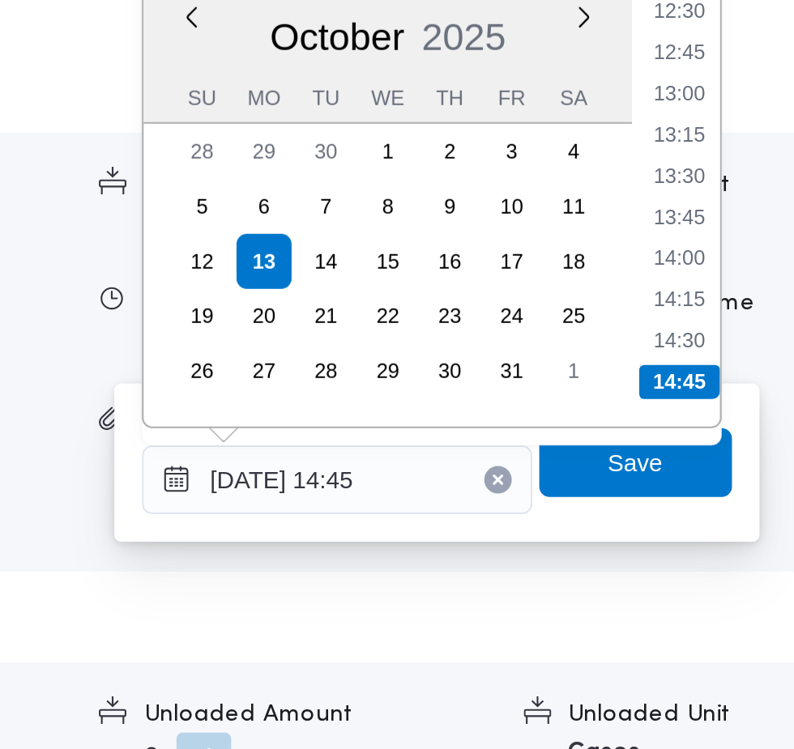
click at [745, 471] on li "14:45" at bounding box center [740, 467] width 38 height 16
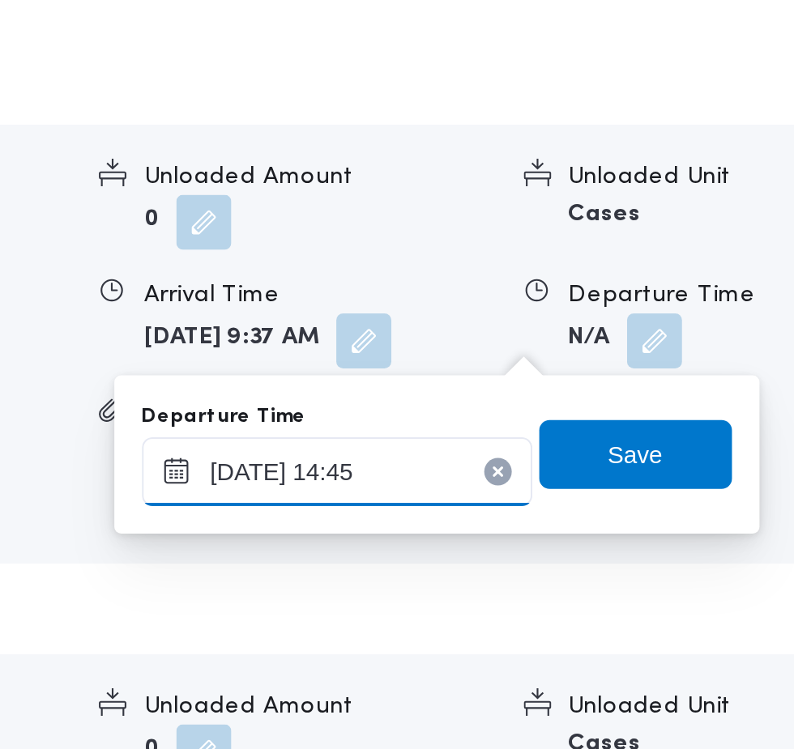
click at [614, 514] on input "13/10/2025 14:45" at bounding box center [579, 513] width 184 height 32
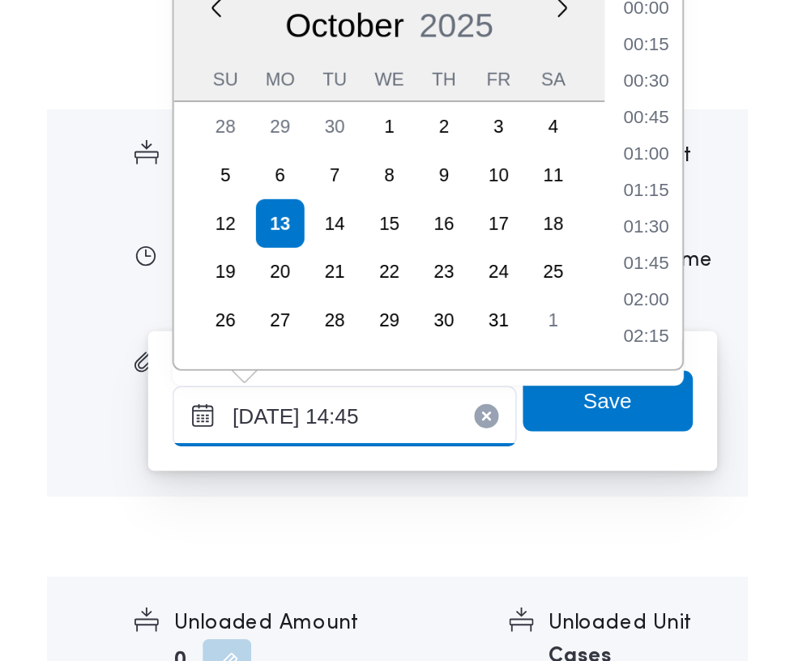
scroll to position [1048, 0]
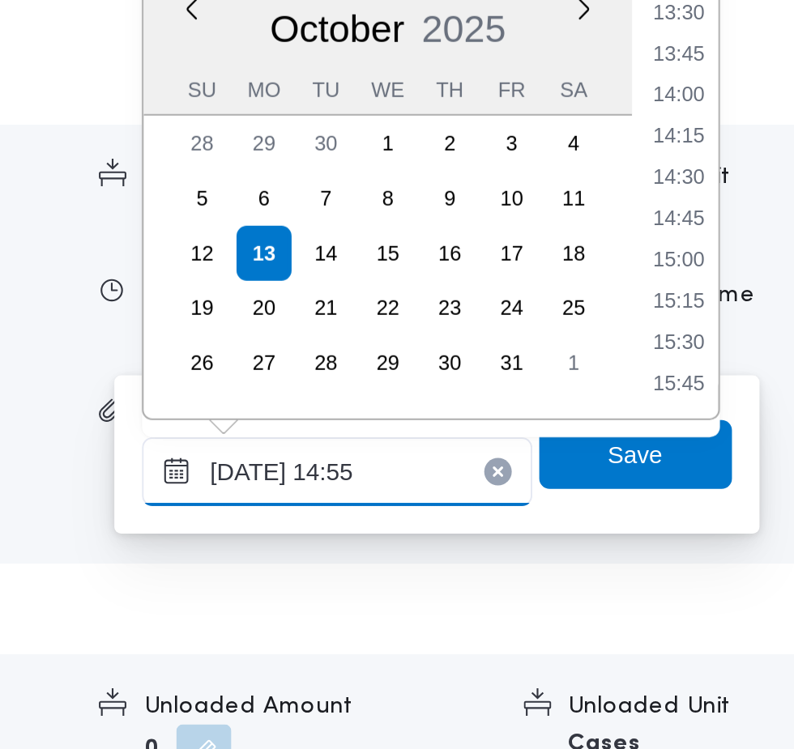
type input "13/10/2025 14:55"
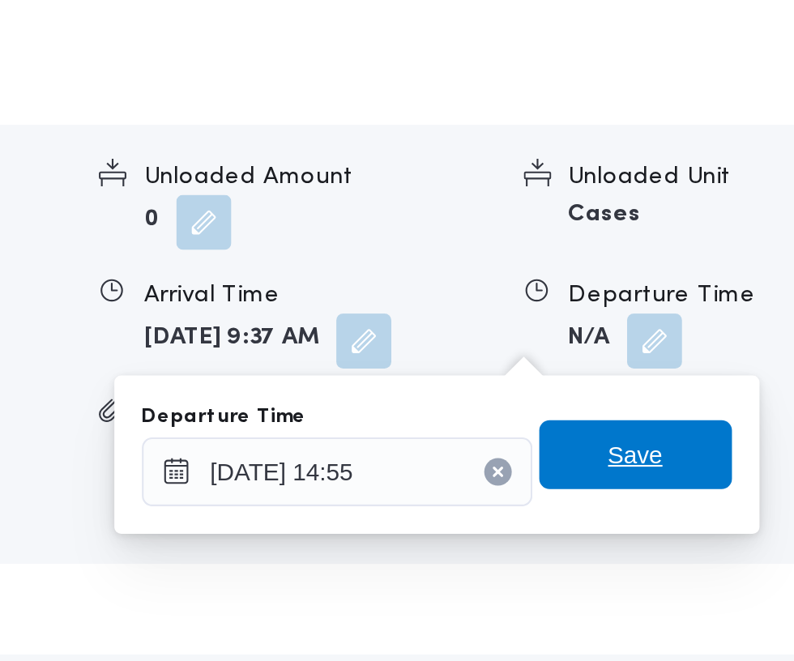
click at [697, 502] on span "Save" at bounding box center [719, 505] width 91 height 32
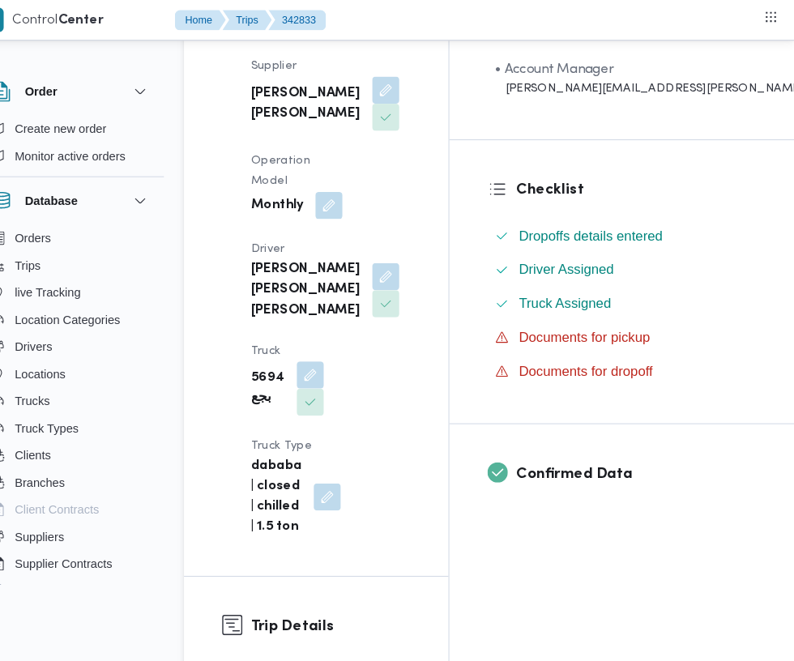
scroll to position [0, 0]
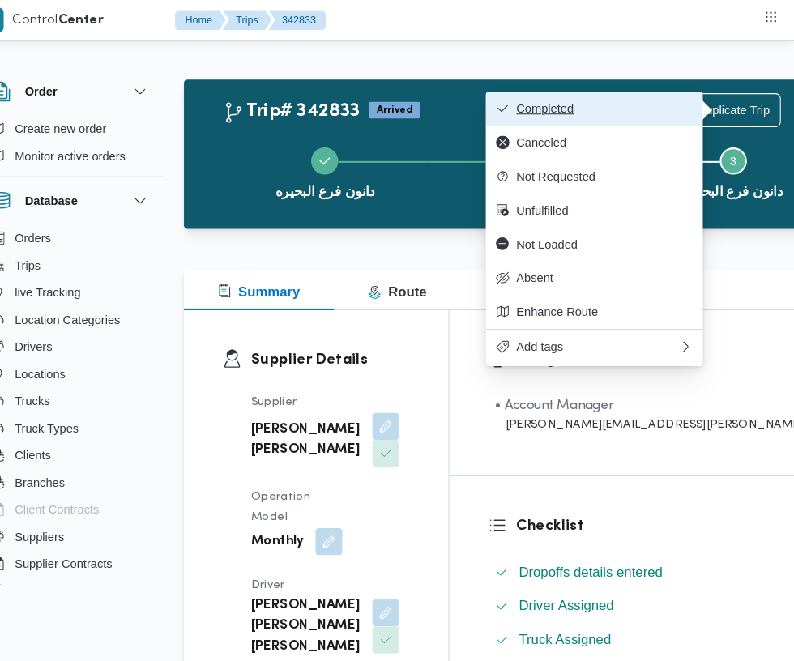
click at [646, 106] on span "Completed" at bounding box center [612, 103] width 169 height 13
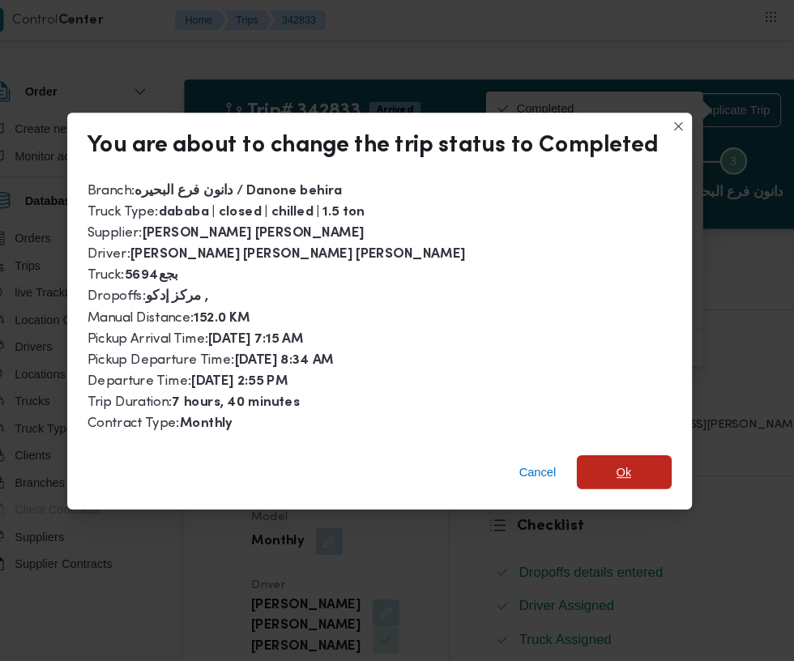
click at [626, 442] on span "Ok" at bounding box center [631, 451] width 15 height 19
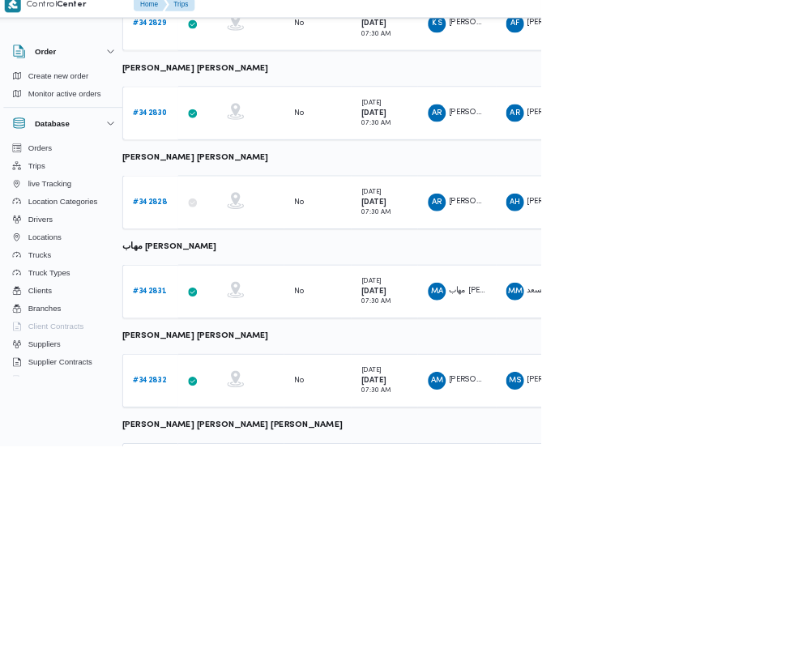
scroll to position [823, 25]
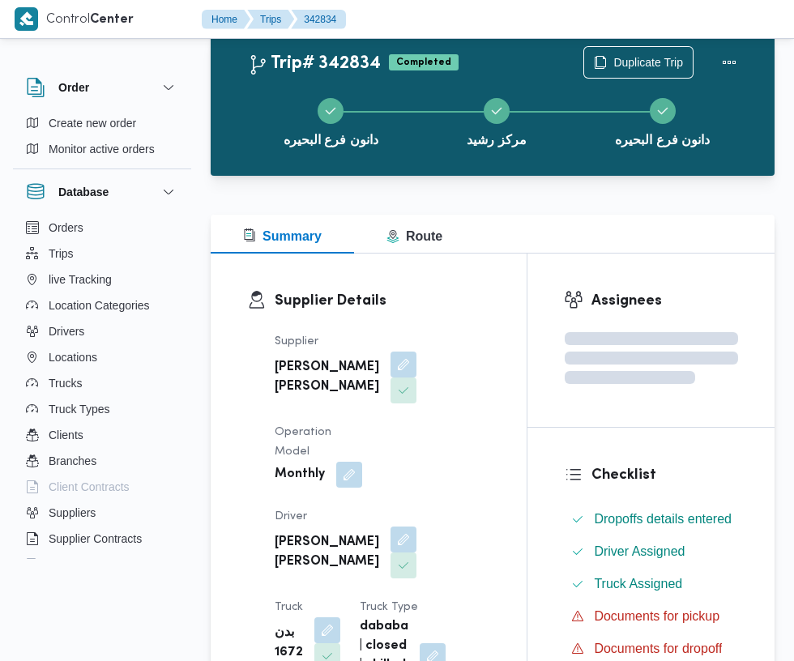
scroll to position [823, 0]
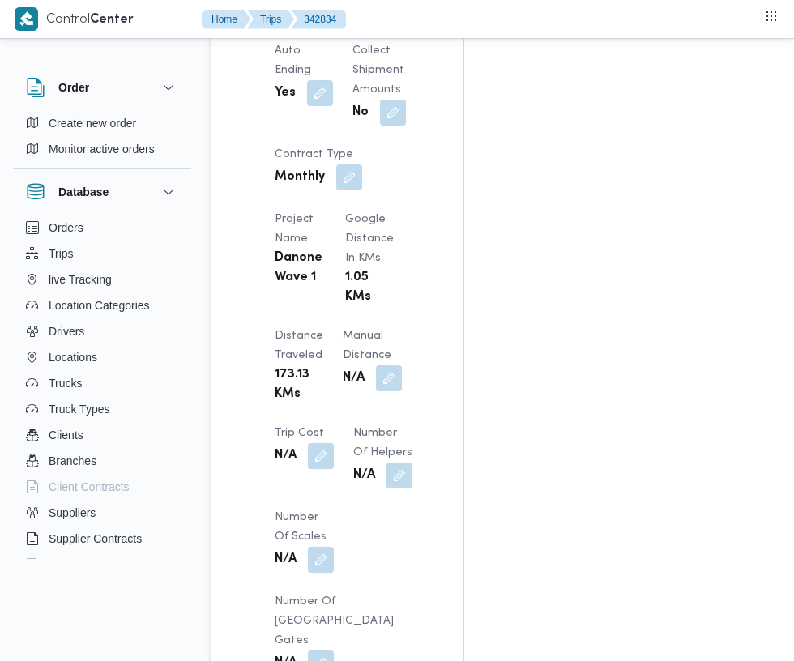
scroll to position [1343, 0]
click at [376, 366] on button "button" at bounding box center [389, 379] width 26 height 26
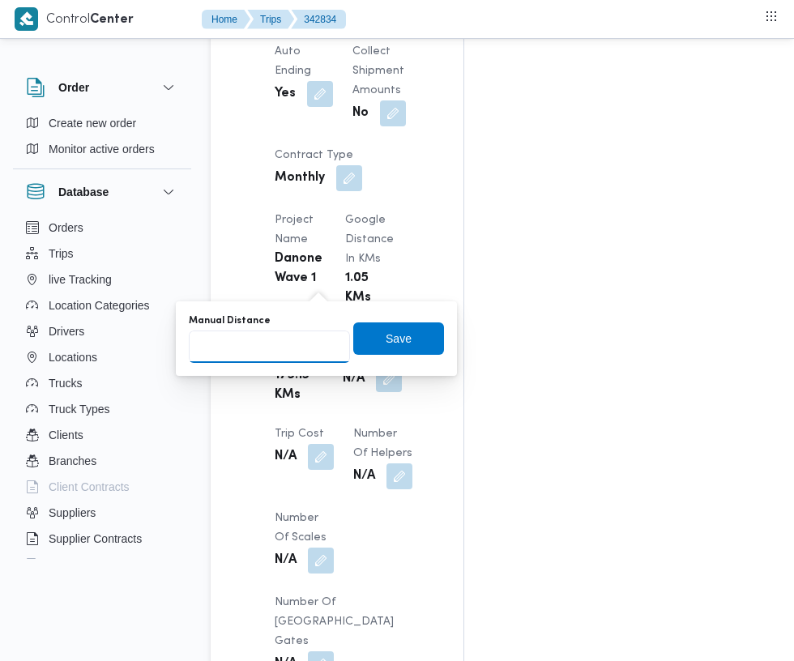
click at [263, 345] on input "Manual Distance" at bounding box center [269, 347] width 161 height 32
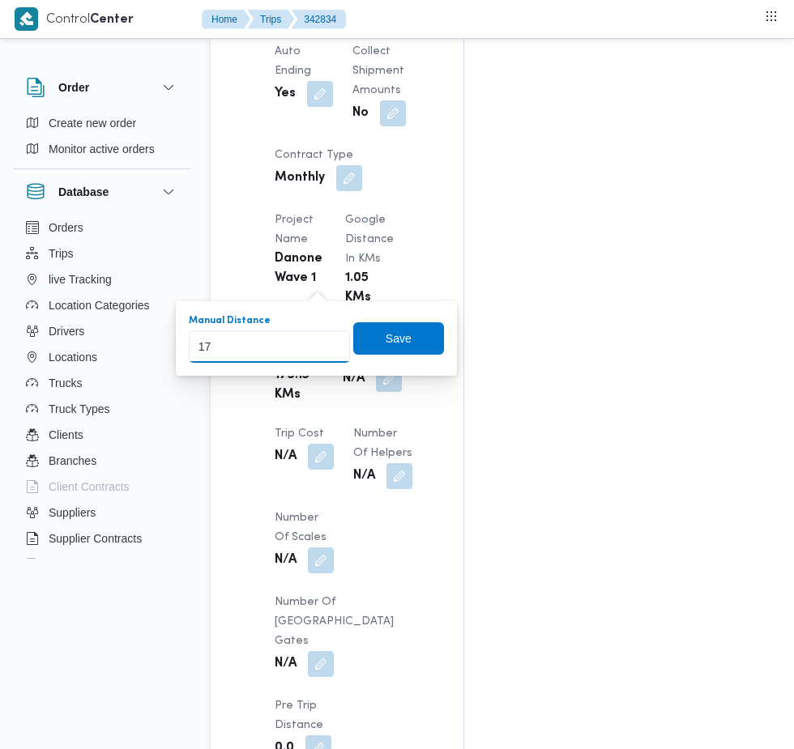
type input "174"
click at [402, 338] on span "Save" at bounding box center [399, 338] width 26 height 19
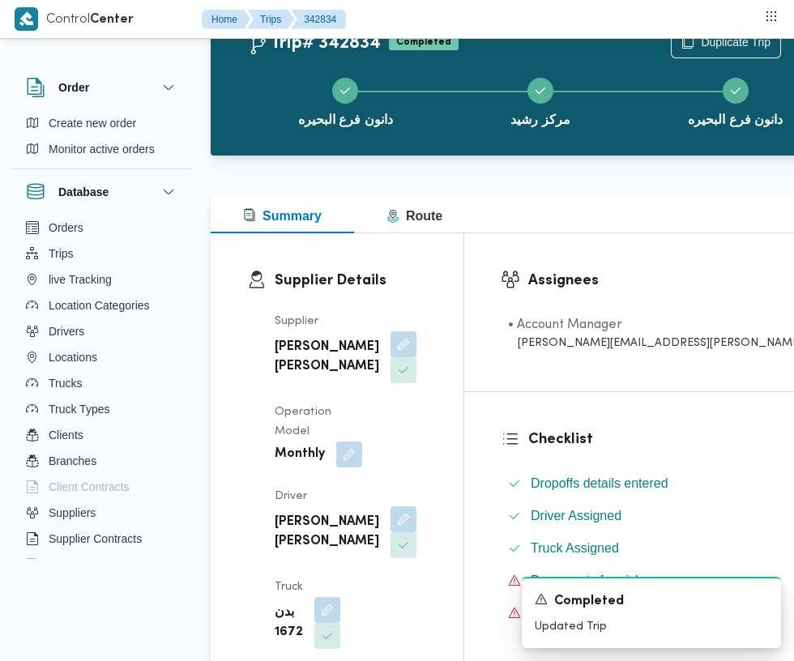
scroll to position [0, 0]
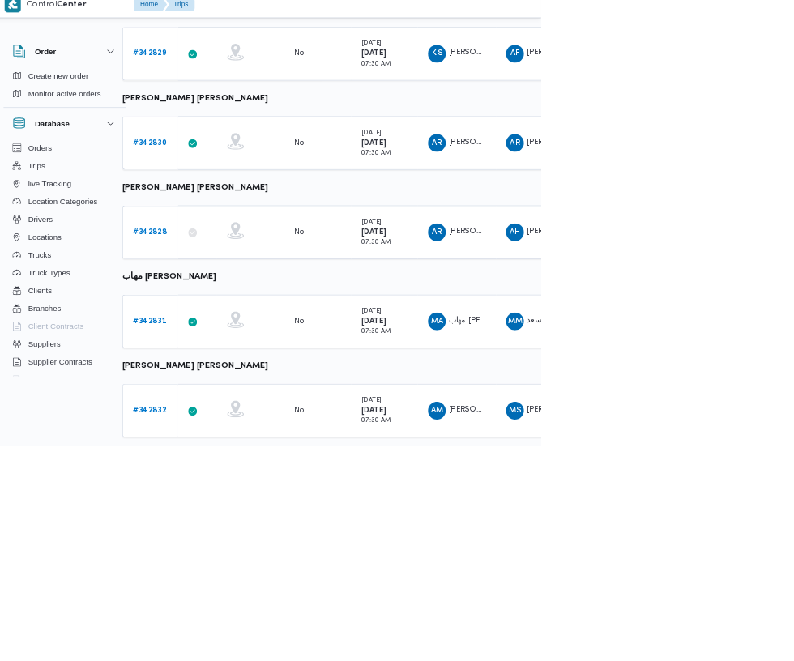
scroll to position [823, 25]
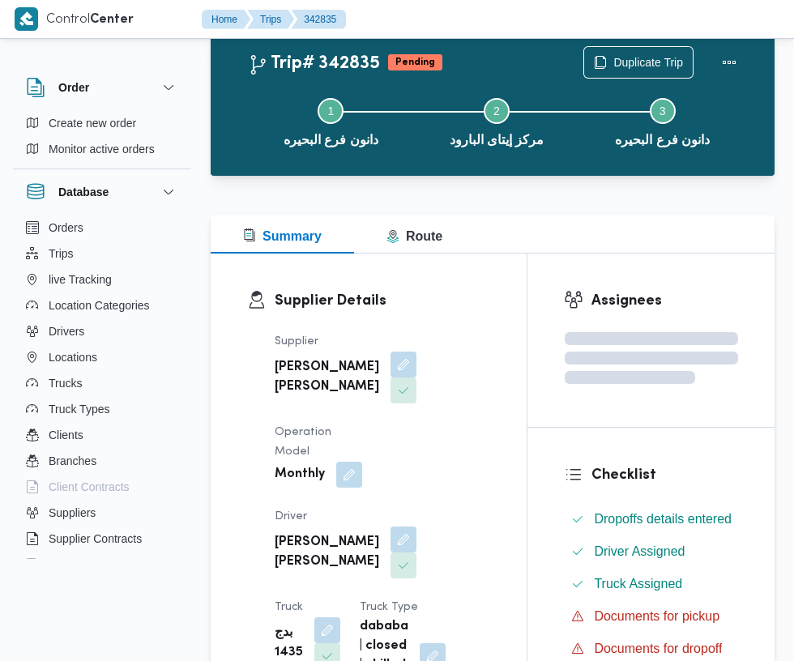
scroll to position [823, 0]
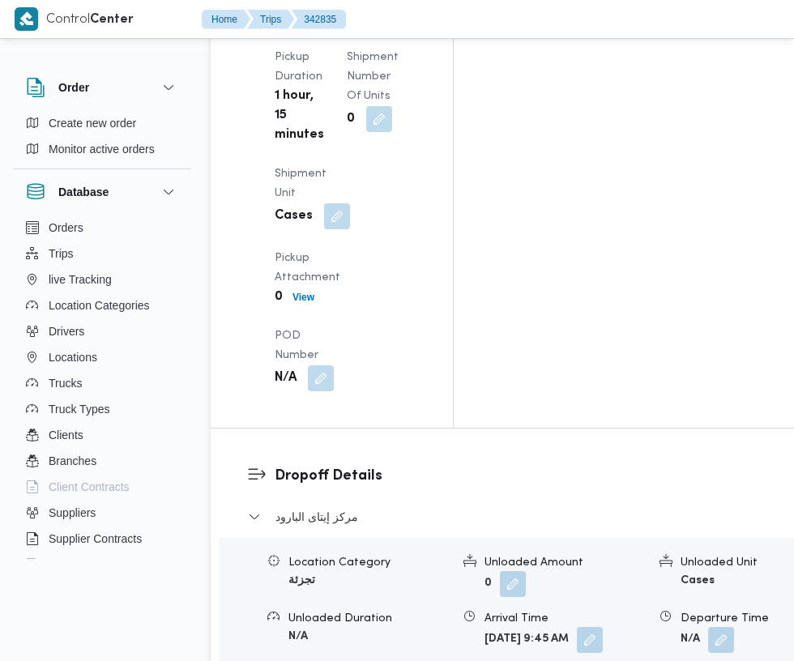
scroll to position [2415, 0]
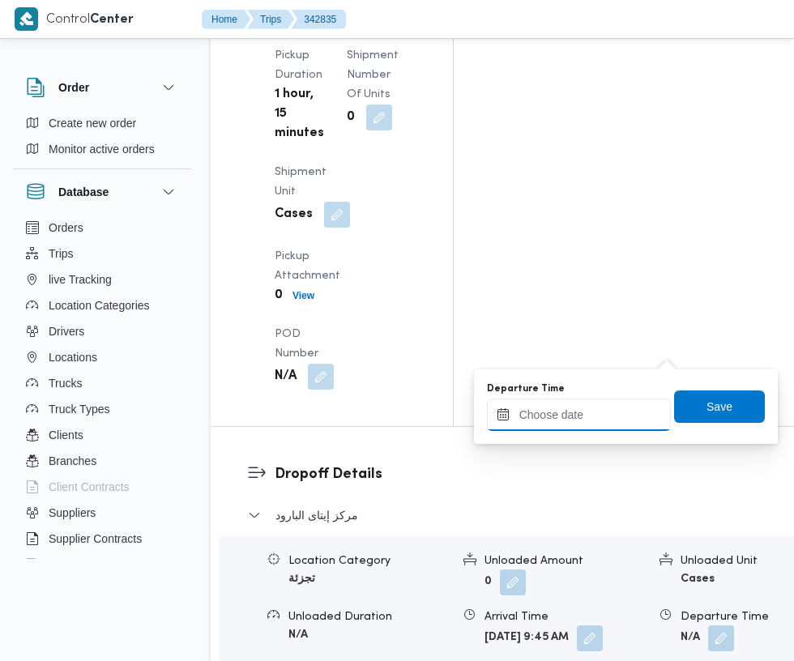
click at [550, 414] on input "Departure Time" at bounding box center [579, 415] width 184 height 32
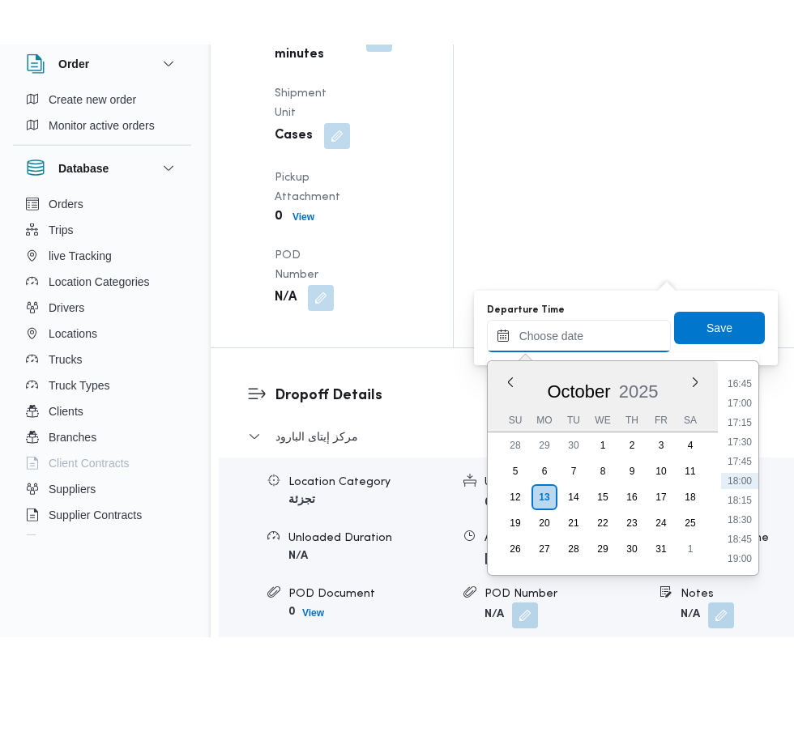
scroll to position [2470, 0]
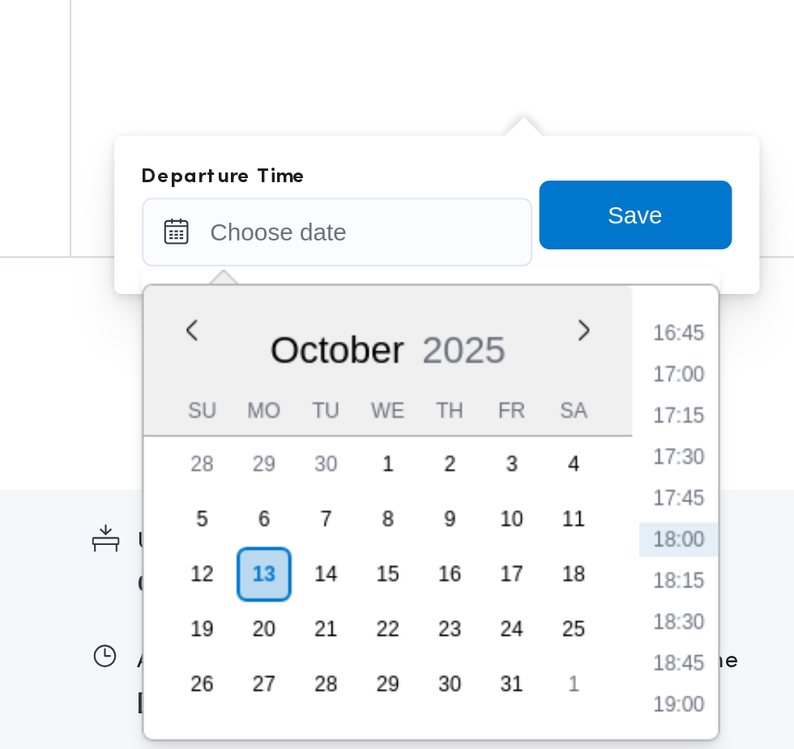
click at [752, 408] on li "16:45" at bounding box center [739, 407] width 37 height 16
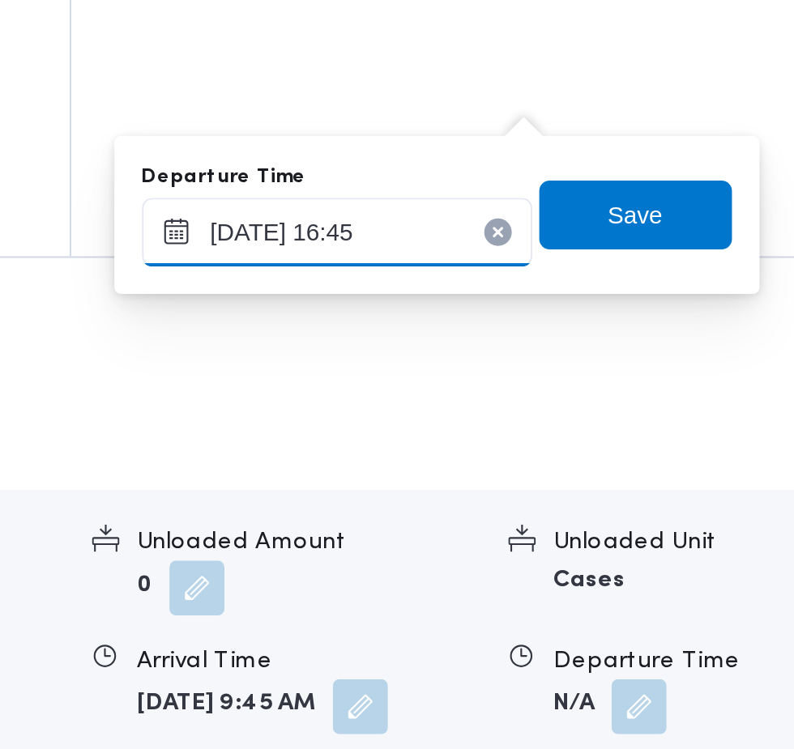
click at [629, 359] on input "13/10/2025 16:45" at bounding box center [579, 360] width 184 height 32
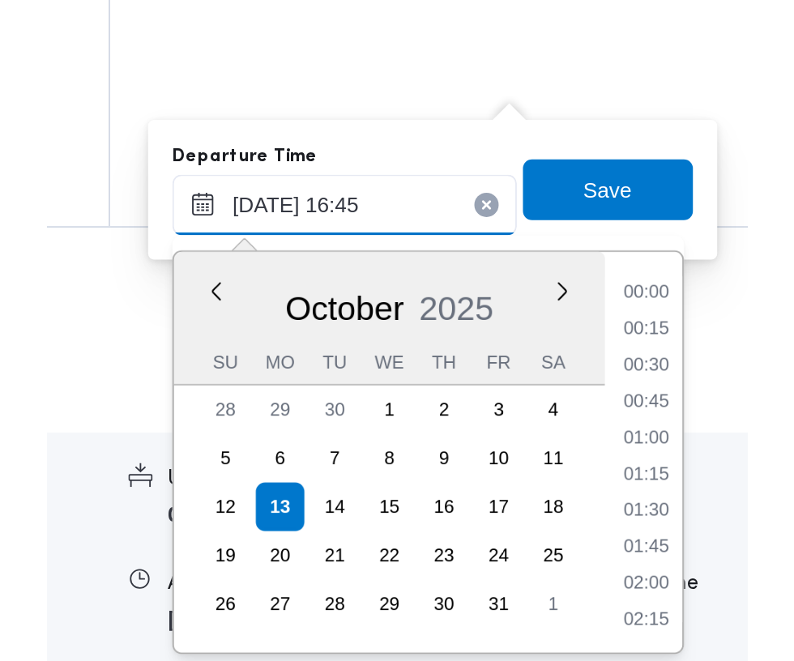
scroll to position [1204, 0]
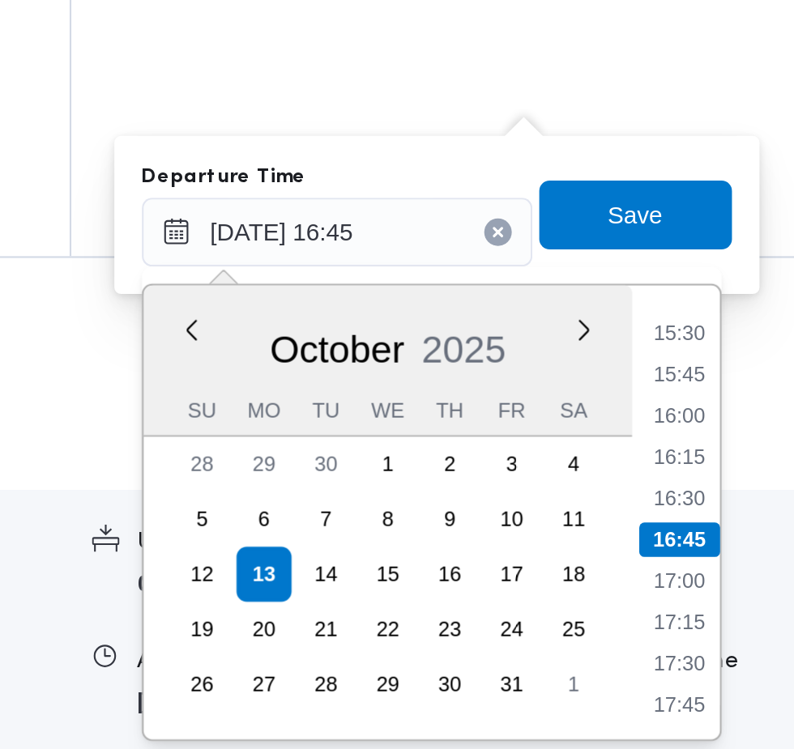
click at [748, 408] on li "15:30" at bounding box center [739, 407] width 37 height 16
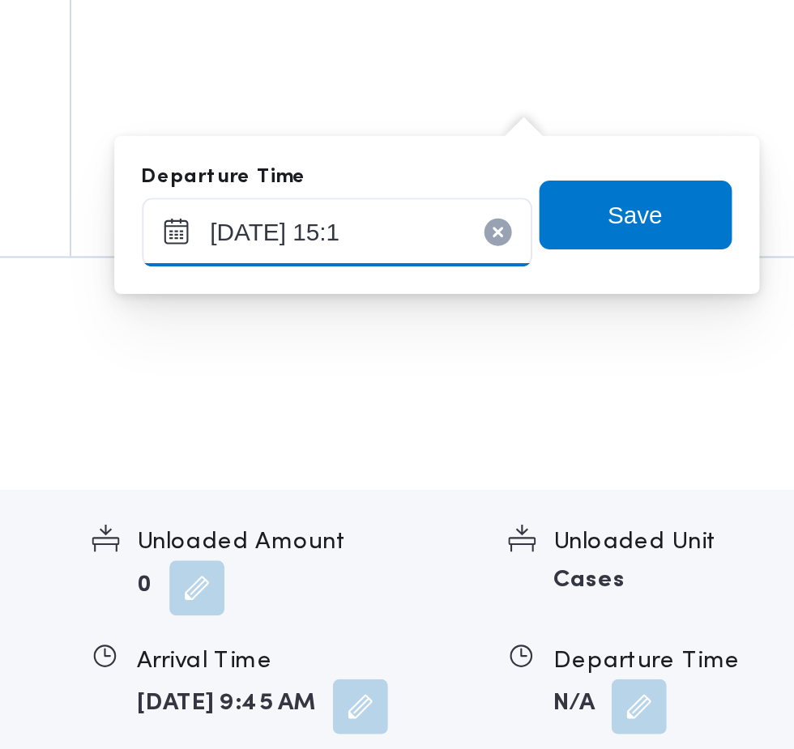
type input "13/10/2025 15:10"
click at [712, 361] on span "Save" at bounding box center [720, 351] width 26 height 19
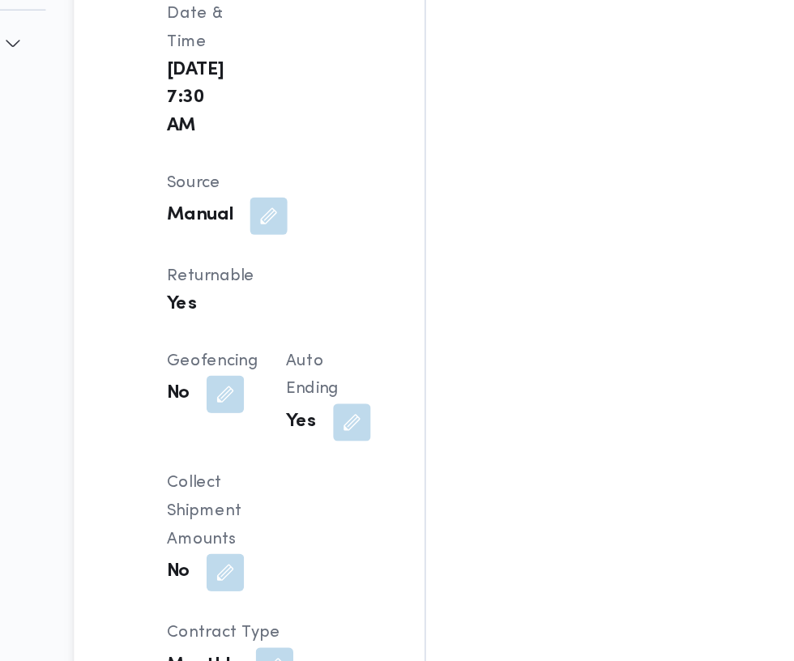
scroll to position [958, 0]
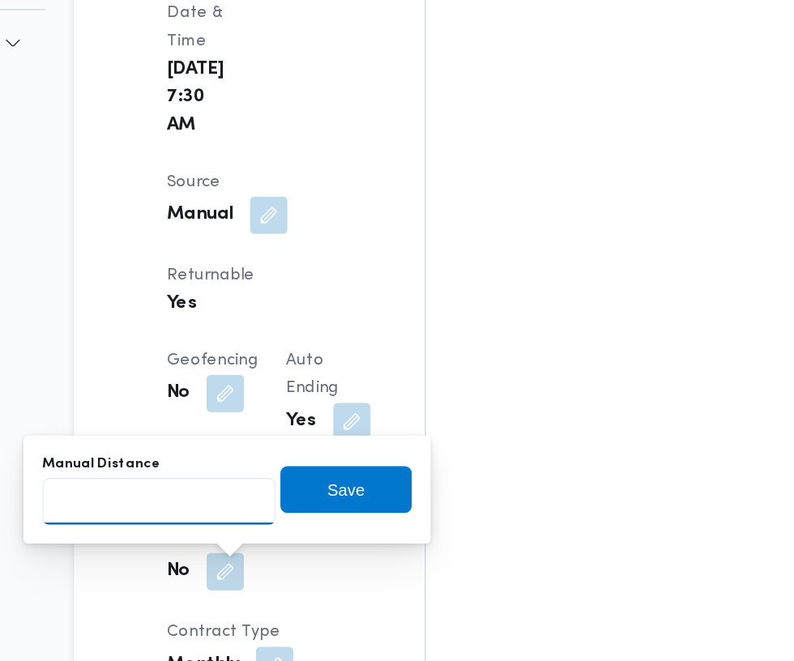
click at [298, 502] on input "Manual Distance" at bounding box center [269, 509] width 161 height 32
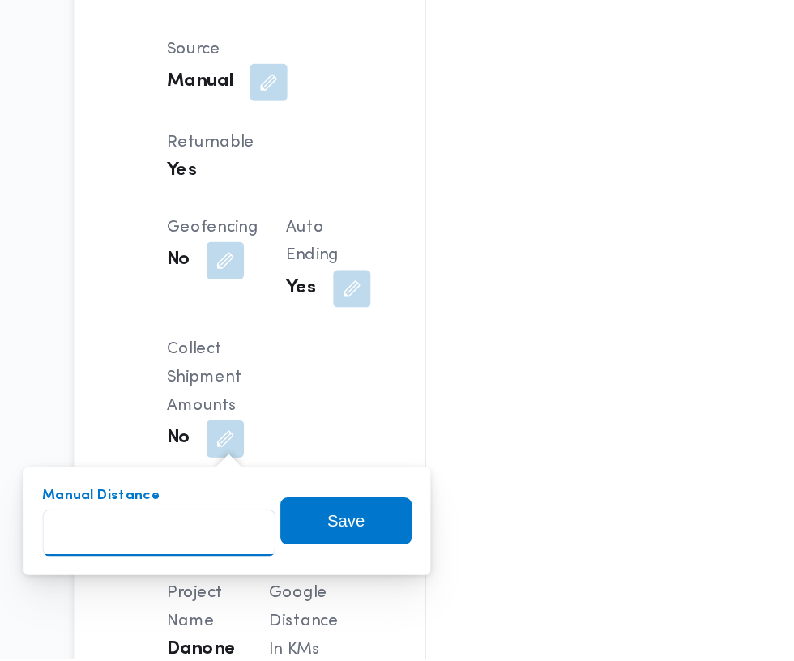
scroll to position [1012, 0]
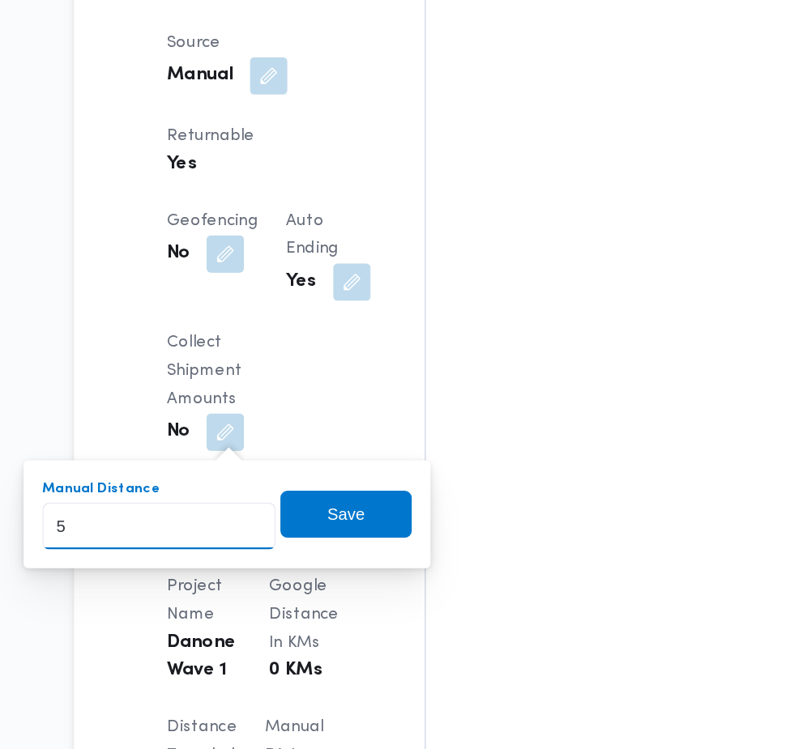
type input "52"
click at [412, 565] on span "Save" at bounding box center [399, 559] width 26 height 19
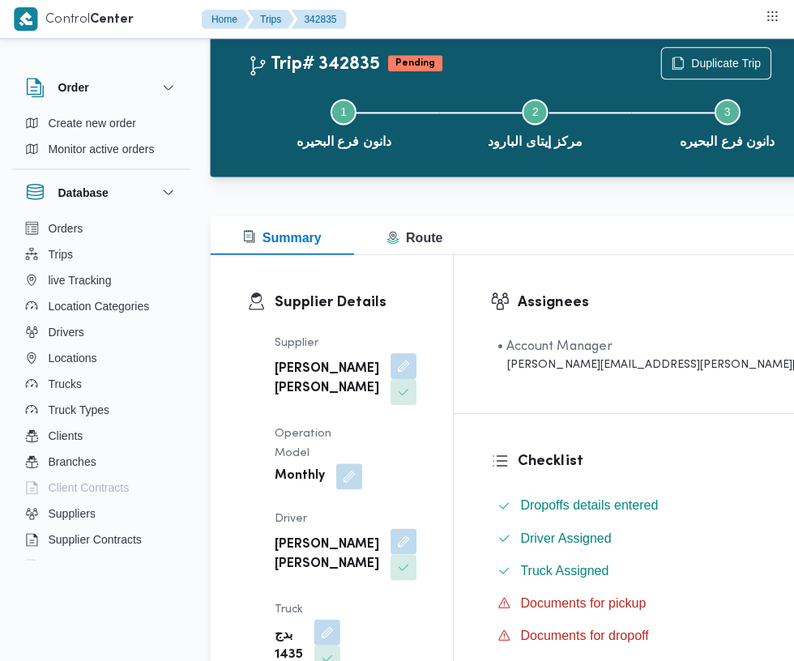
scroll to position [0, 0]
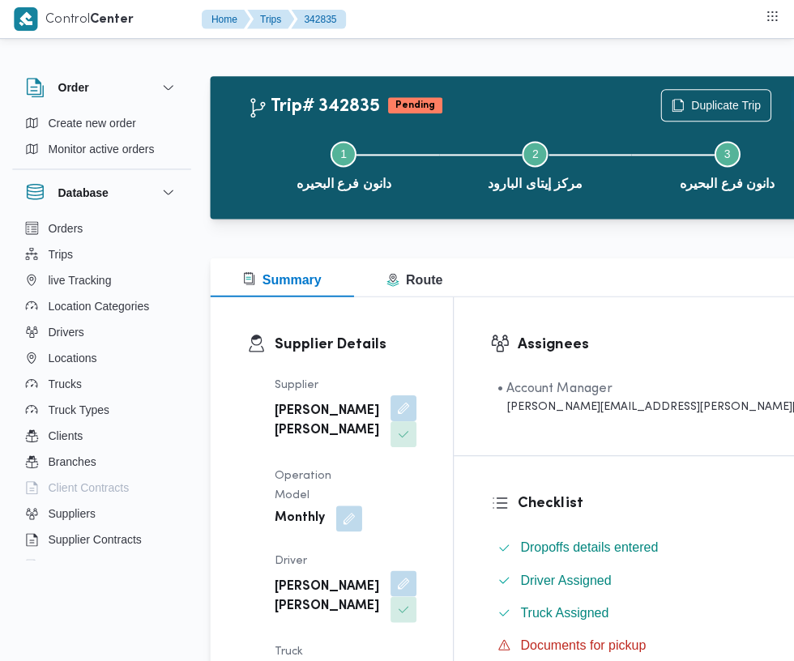
click at [790, 105] on button "Actions" at bounding box center [806, 105] width 32 height 32
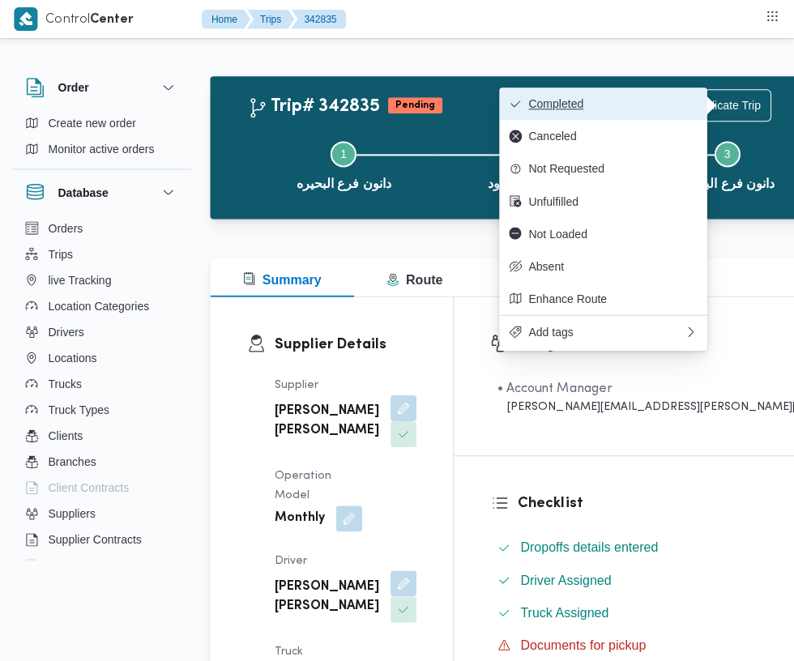
click at [645, 102] on span "Completed" at bounding box center [612, 103] width 169 height 13
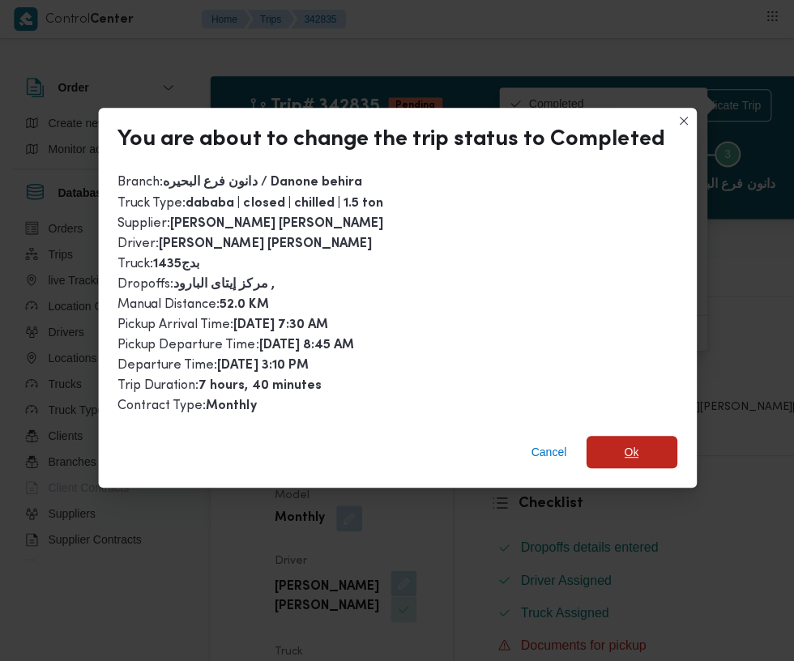
click at [627, 442] on span "Ok" at bounding box center [631, 451] width 15 height 19
